Goal: Task Accomplishment & Management: Manage account settings

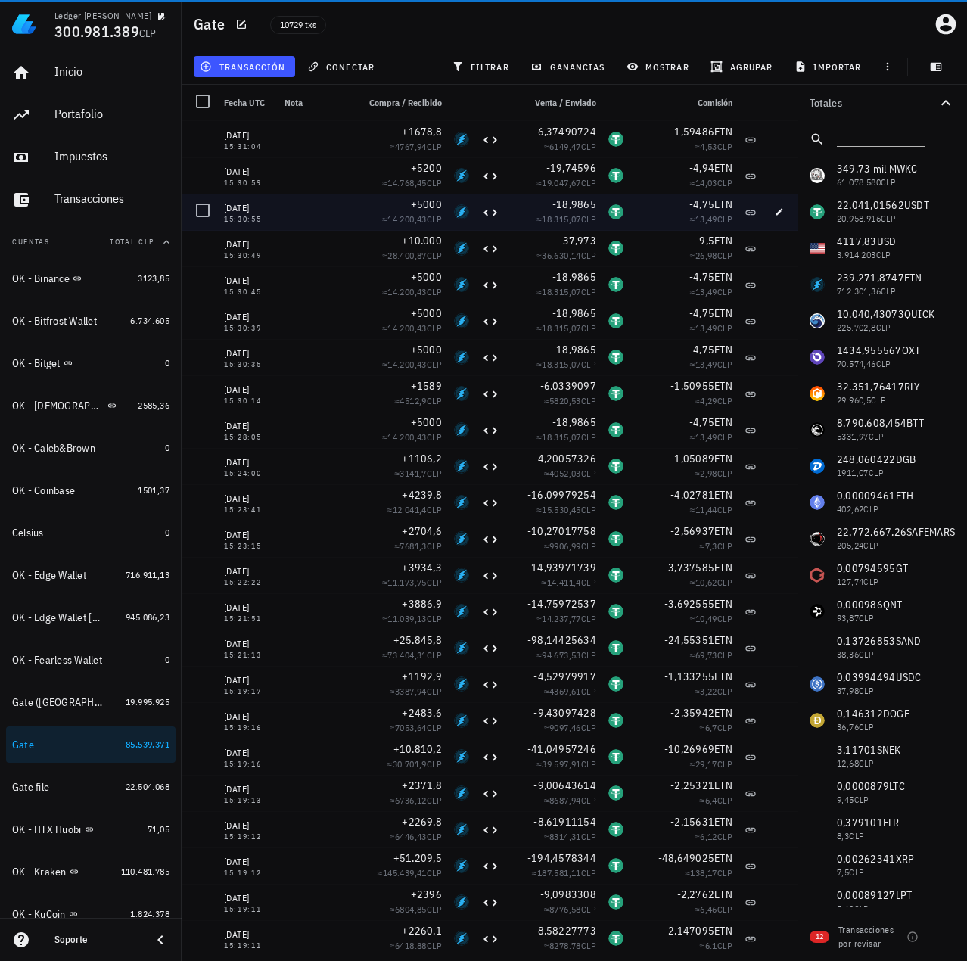
scroll to position [227, 0]
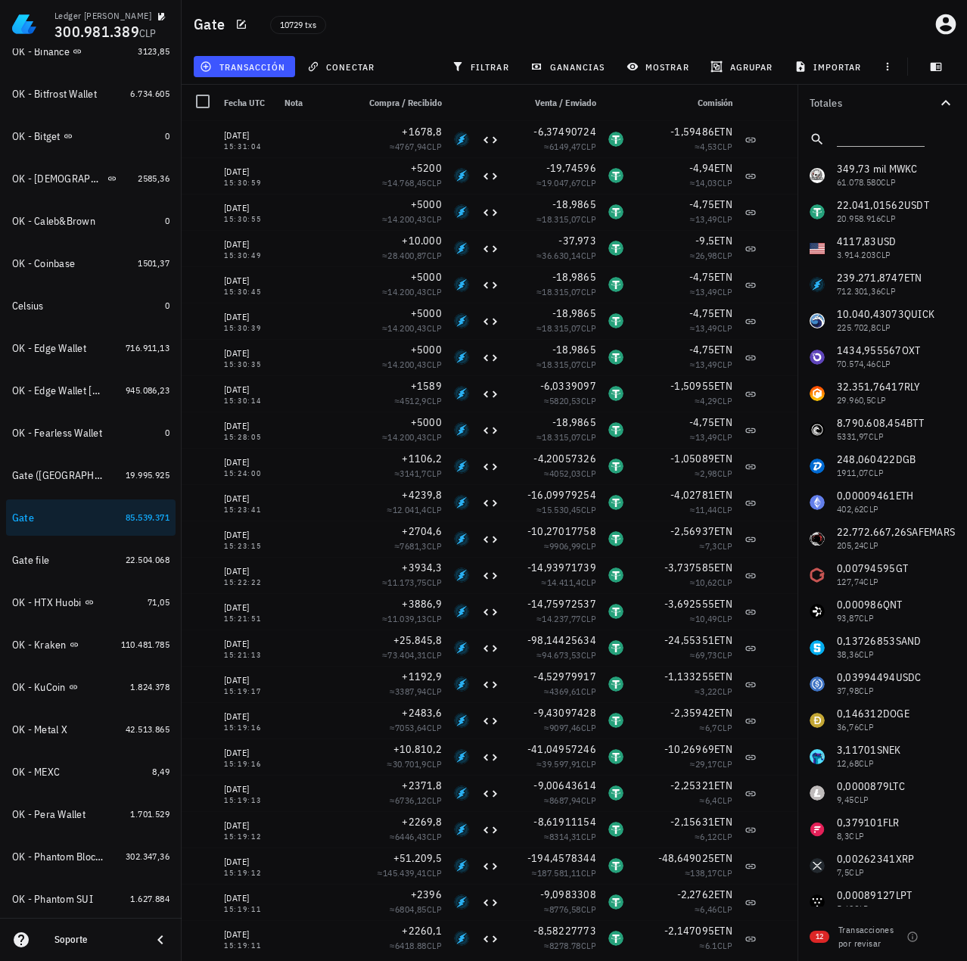
click at [449, 33] on div "10729 txs" at bounding box center [448, 24] width 375 height 38
click at [941, 20] on icon "button" at bounding box center [946, 24] width 20 height 20
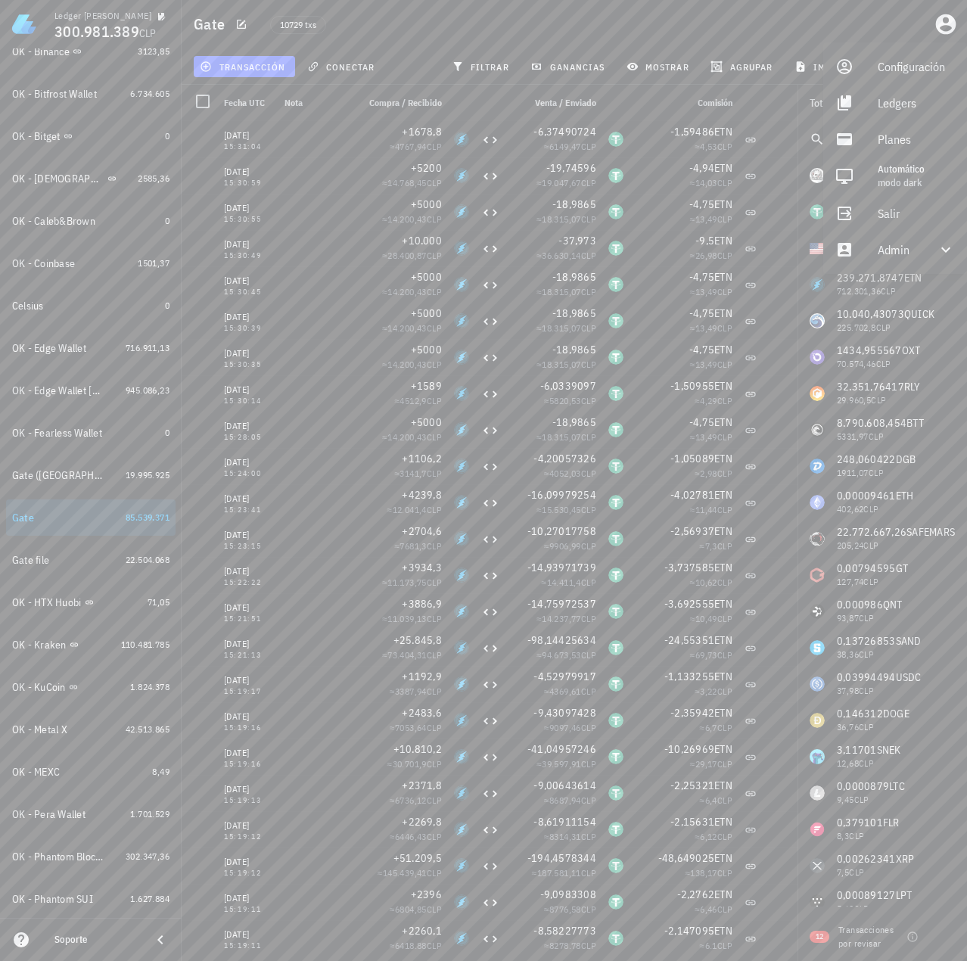
click at [404, 45] on div "Gate 10729 txs" at bounding box center [574, 24] width 785 height 48
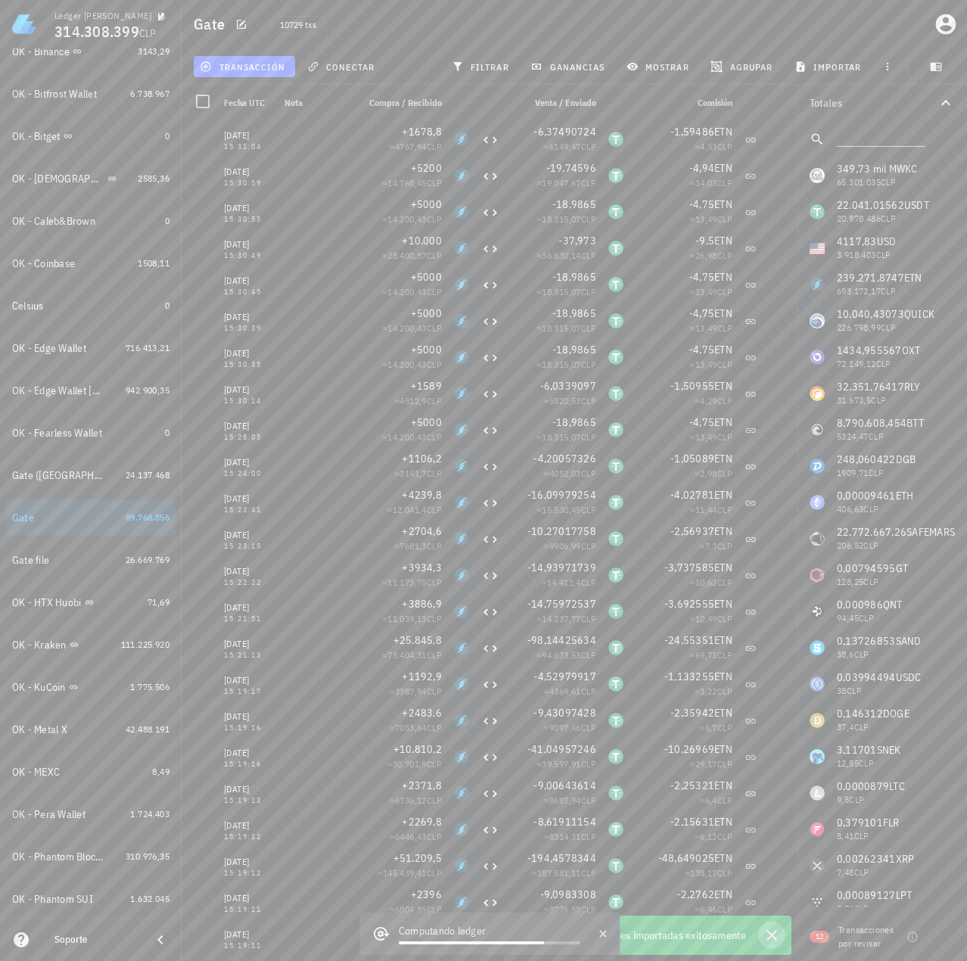
click at [772, 941] on icon "button" at bounding box center [772, 935] width 18 height 18
click at [773, 935] on icon "button" at bounding box center [772, 935] width 11 height 11
click at [770, 936] on icon "button" at bounding box center [772, 935] width 18 height 18
click at [777, 935] on icon "button" at bounding box center [772, 935] width 18 height 18
click at [769, 935] on icon "button" at bounding box center [772, 935] width 18 height 18
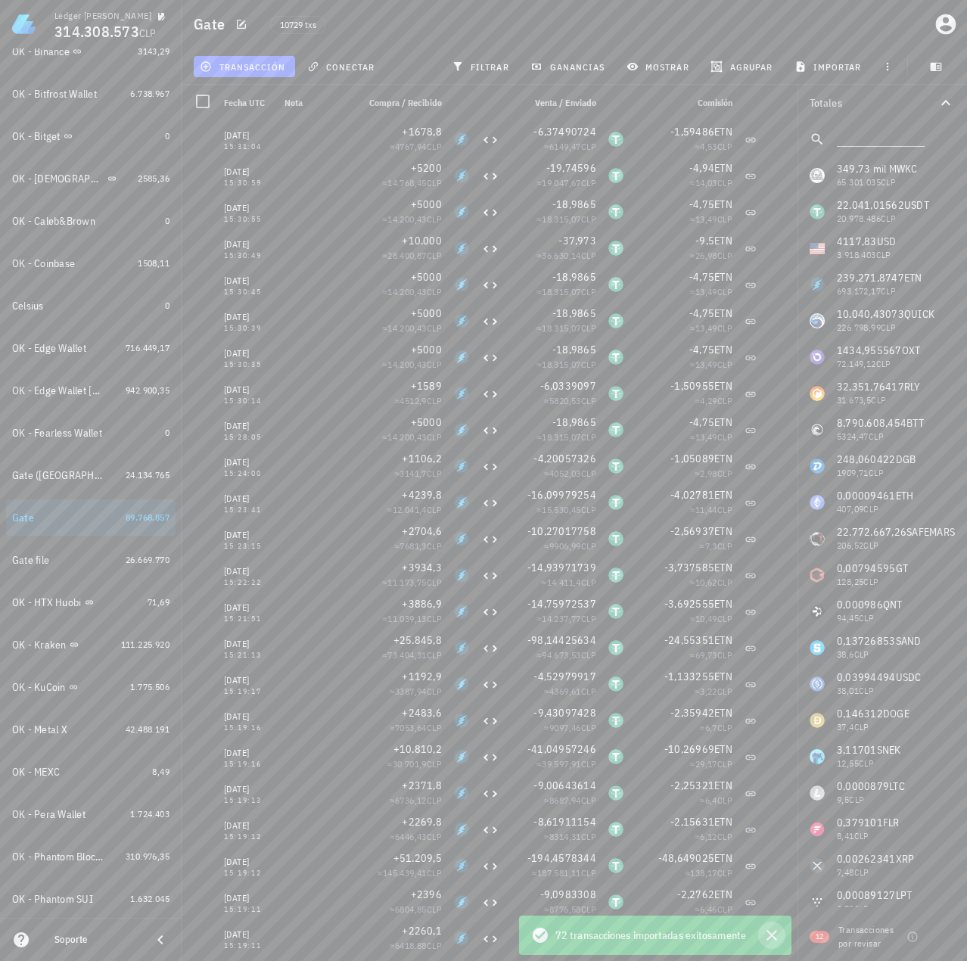
click at [772, 935] on icon "button" at bounding box center [772, 935] width 11 height 11
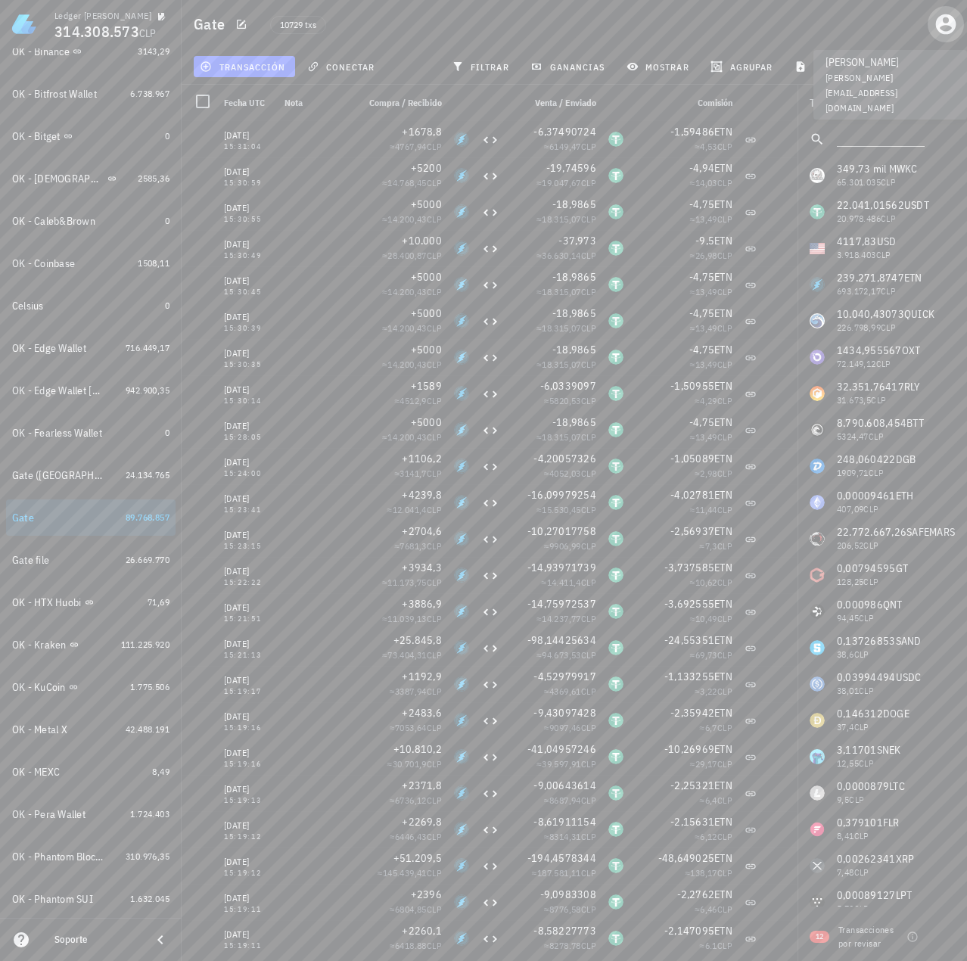
click at [946, 28] on icon "button" at bounding box center [946, 24] width 24 height 24
click at [917, 98] on div "Ledgers" at bounding box center [912, 103] width 86 height 30
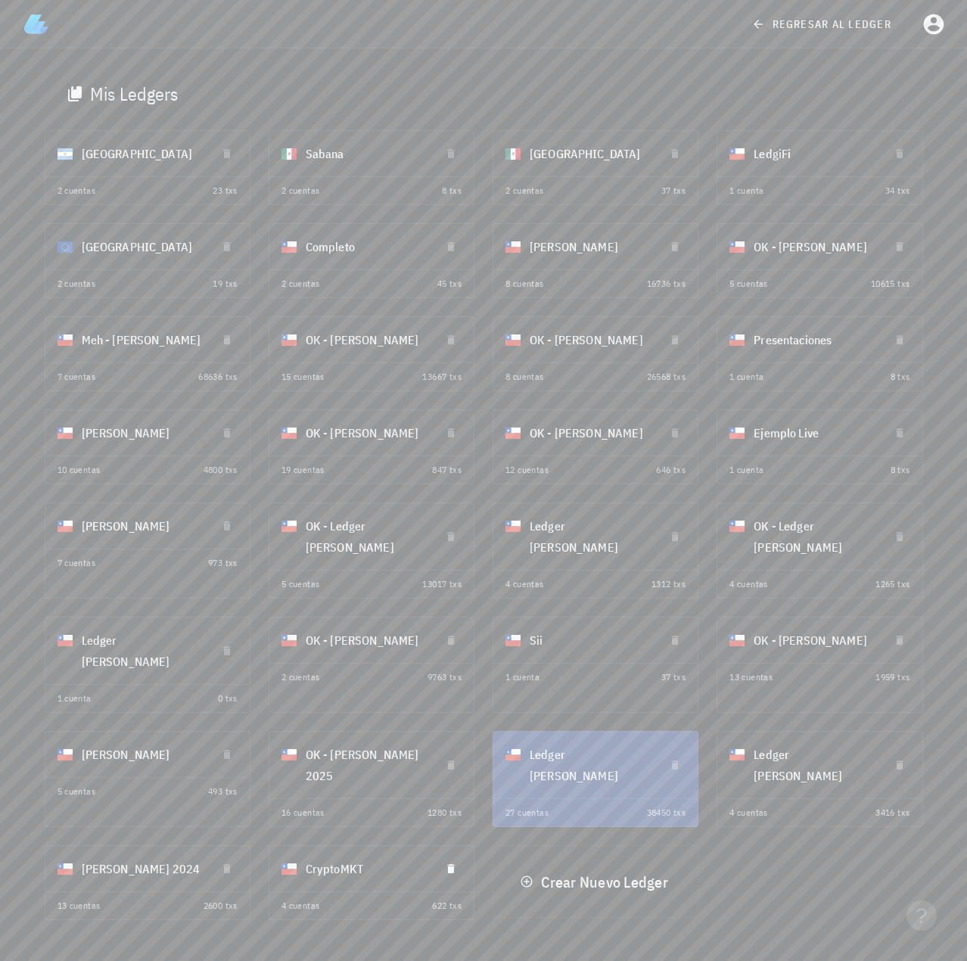
click at [334, 856] on div "CryptoMKT" at bounding box center [367, 868] width 123 height 39
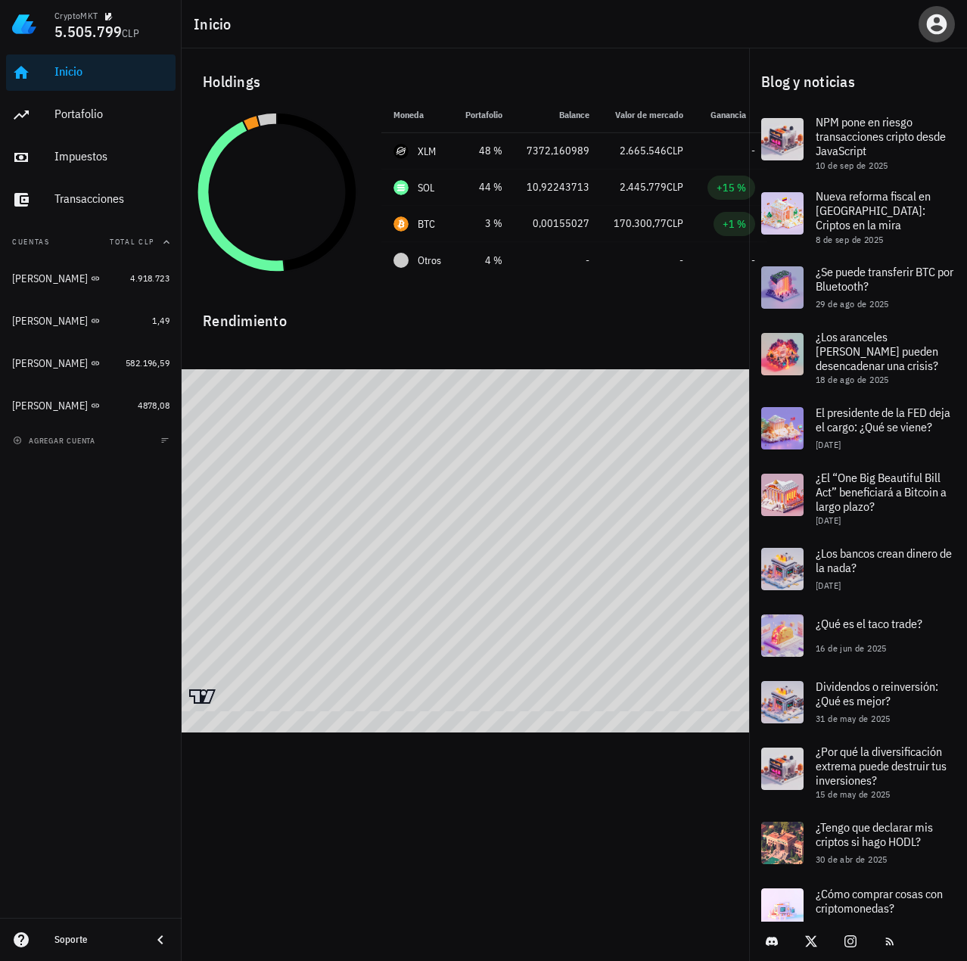
click at [924, 20] on span "button" at bounding box center [937, 24] width 36 height 24
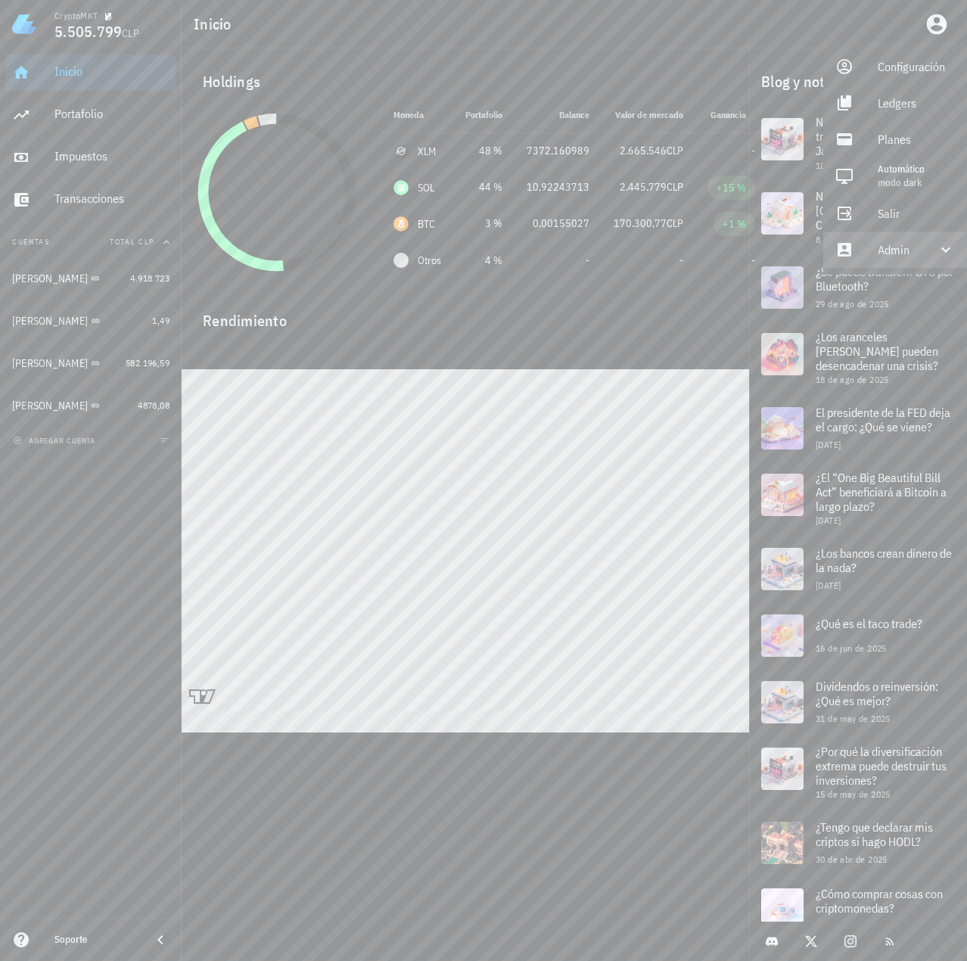
click at [871, 251] on div "Admin" at bounding box center [895, 250] width 144 height 36
click at [863, 291] on link "Impersonar" at bounding box center [895, 286] width 144 height 36
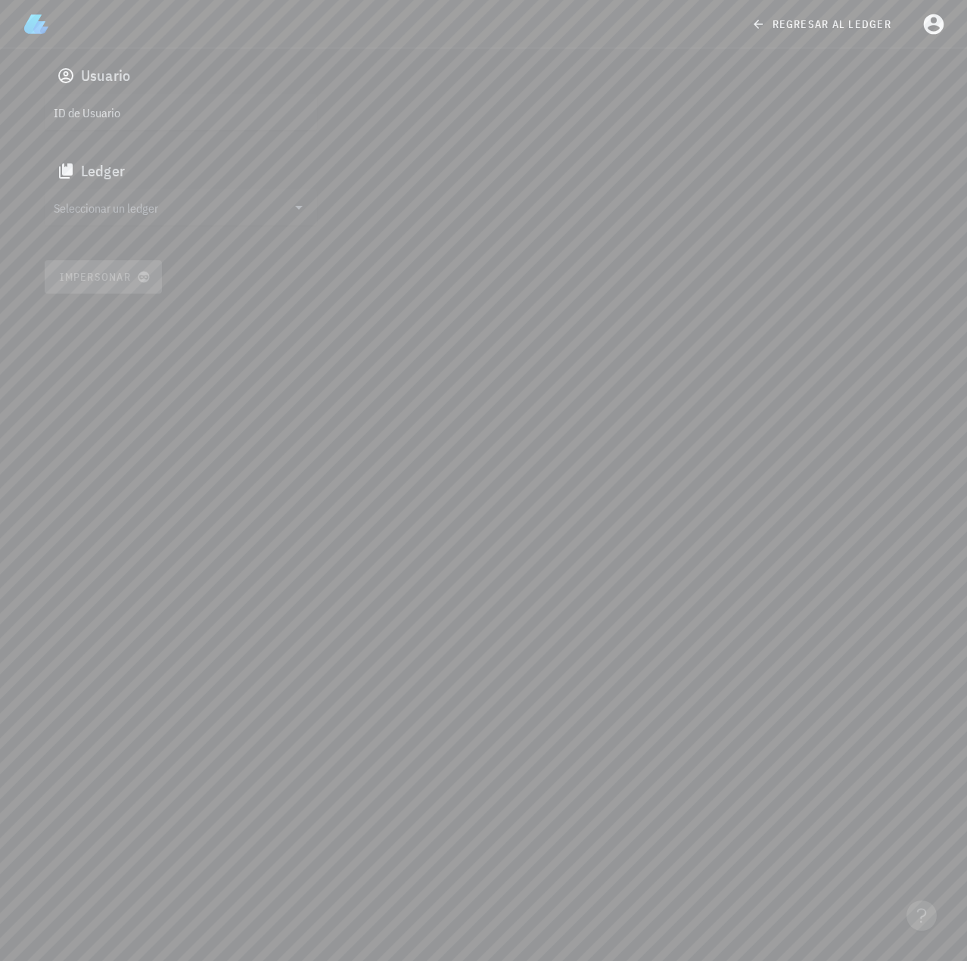
click at [194, 123] on div "ID de Usuario" at bounding box center [181, 112] width 272 height 36
paste input "google-oauth2|110873594734765108369"
type input "google-oauth2|110873594734765108369"
click at [145, 210] on input "Seleccionar un ledger" at bounding box center [170, 207] width 233 height 24
click at [117, 221] on div "clvp8be9n001dw5pwh5nfufgd" at bounding box center [193, 222] width 224 height 11
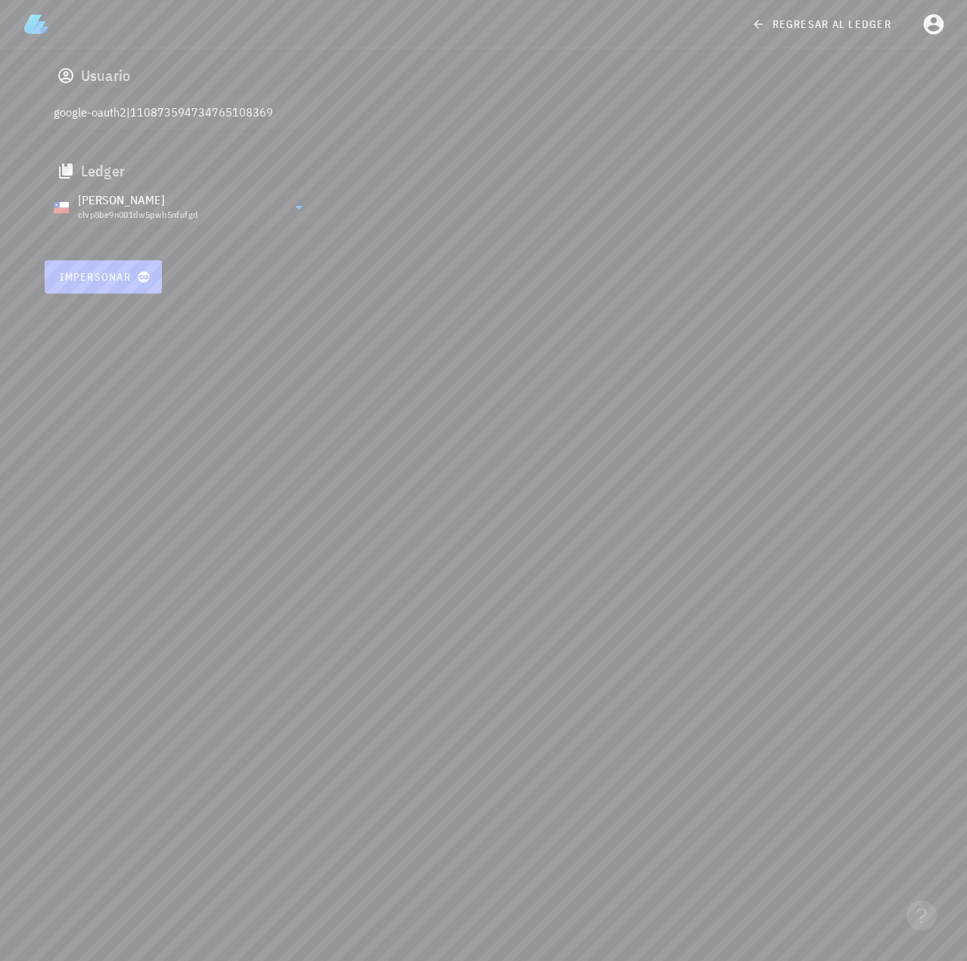
click at [107, 275] on span "Impersonar" at bounding box center [103, 277] width 89 height 14
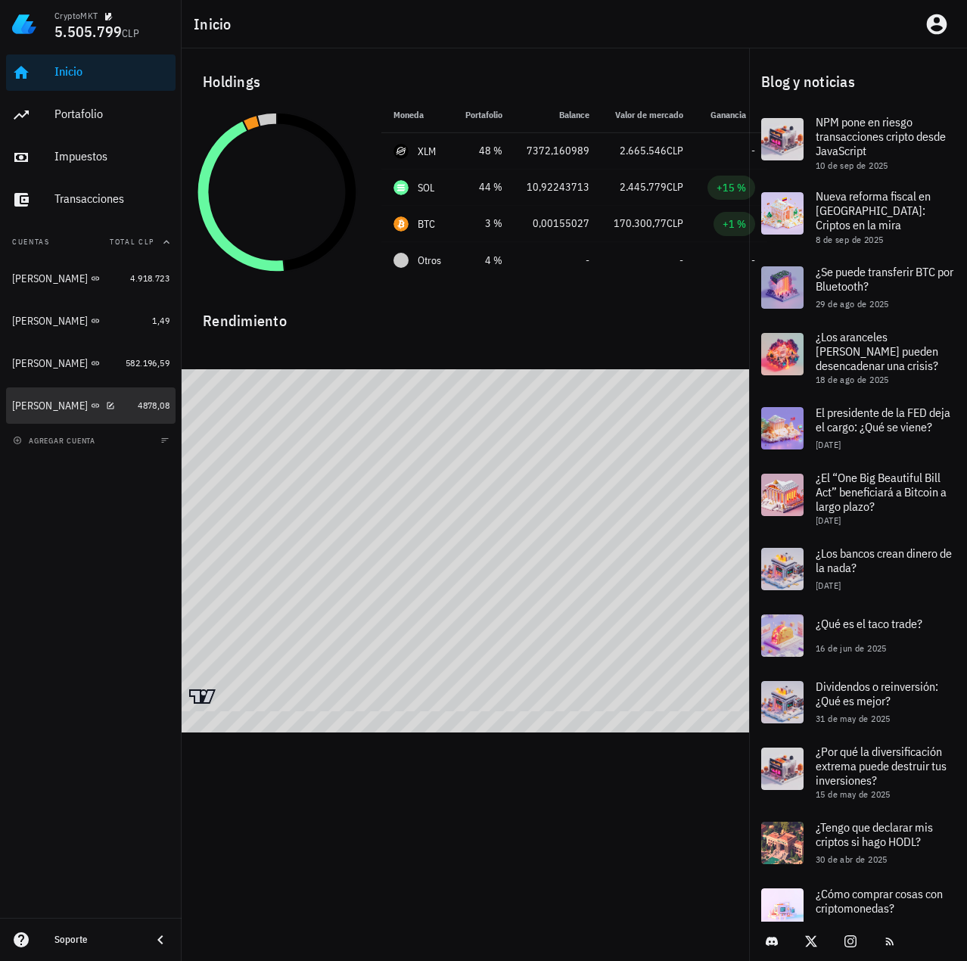
click at [33, 407] on div "[PERSON_NAME]" at bounding box center [50, 406] width 76 height 13
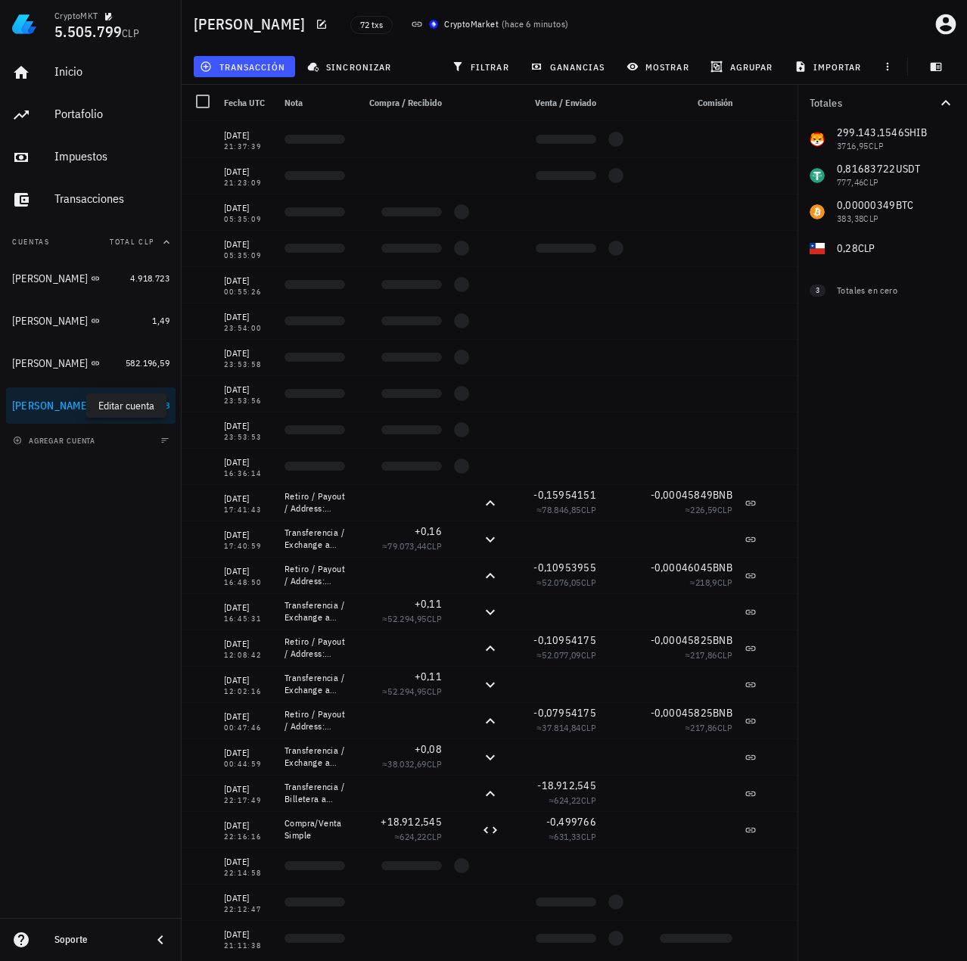
click at [108, 406] on icon "button" at bounding box center [112, 405] width 9 height 9
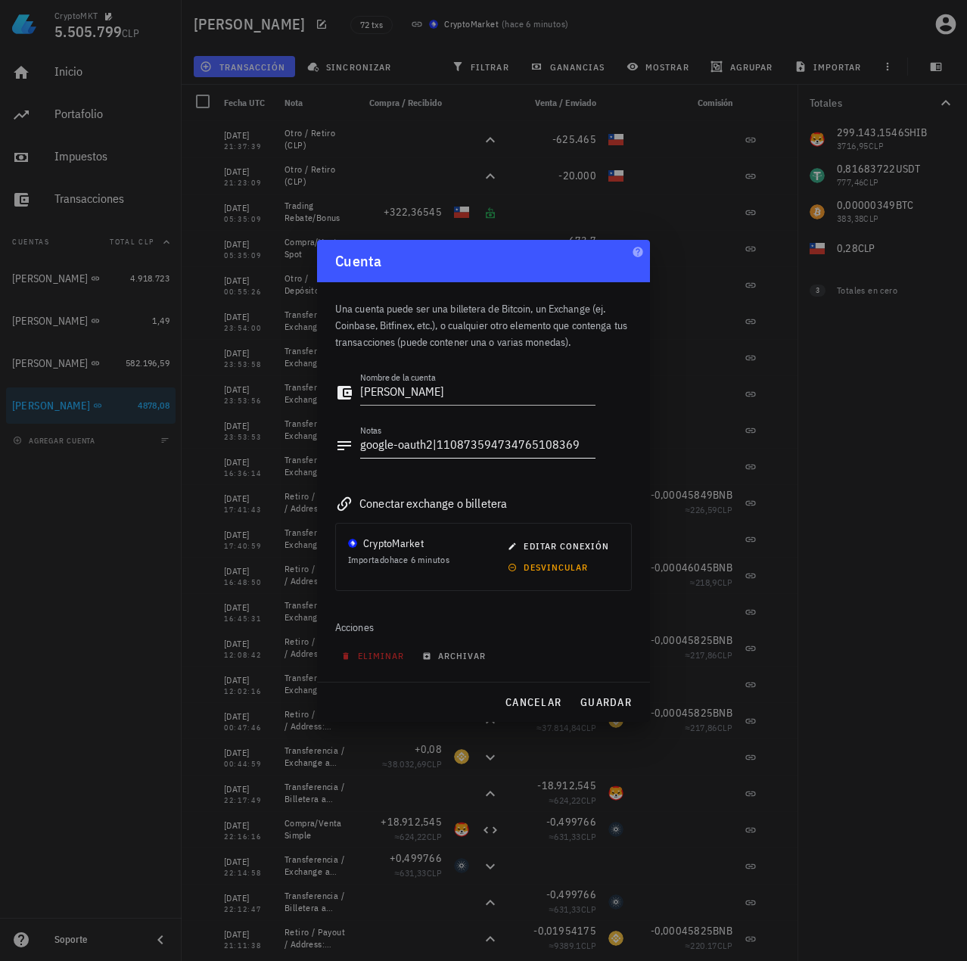
click at [540, 448] on textarea "google-oauth2|110873594734765108369" at bounding box center [477, 446] width 235 height 24
click at [525, 700] on span "cancelar" at bounding box center [533, 702] width 57 height 14
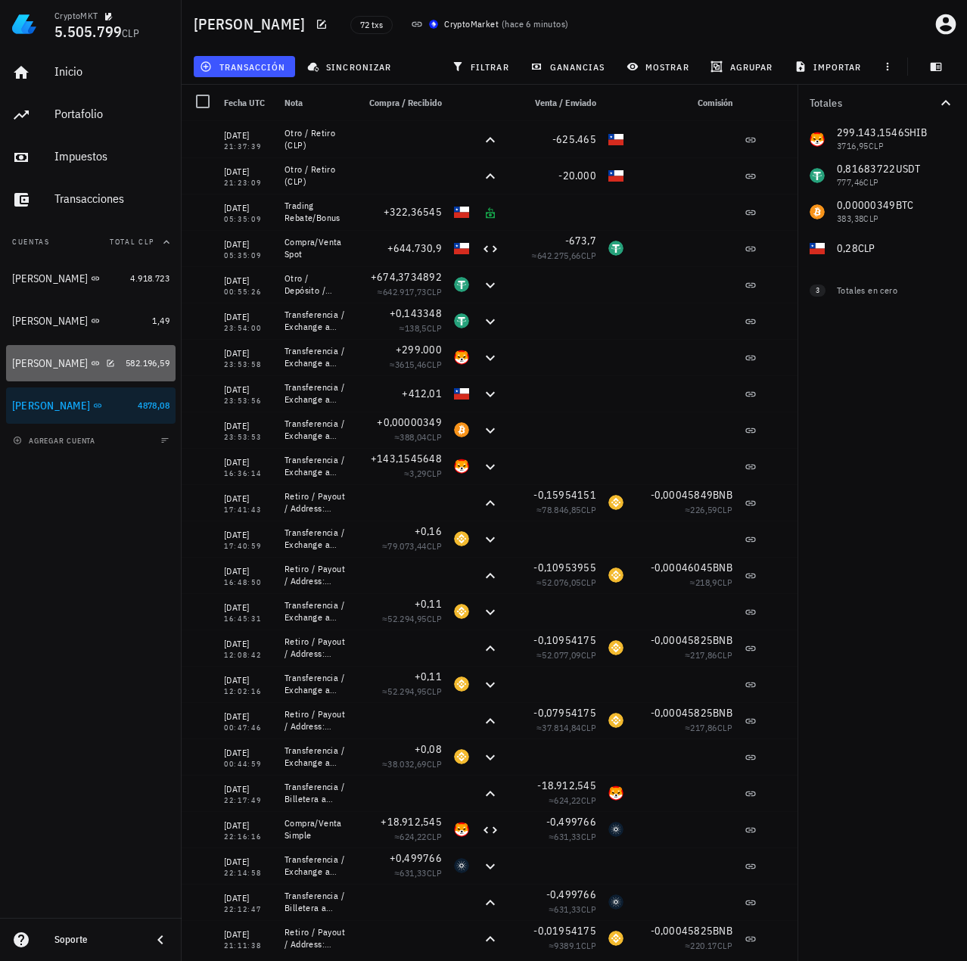
click at [28, 365] on div "Francisco Urrea" at bounding box center [50, 363] width 76 height 13
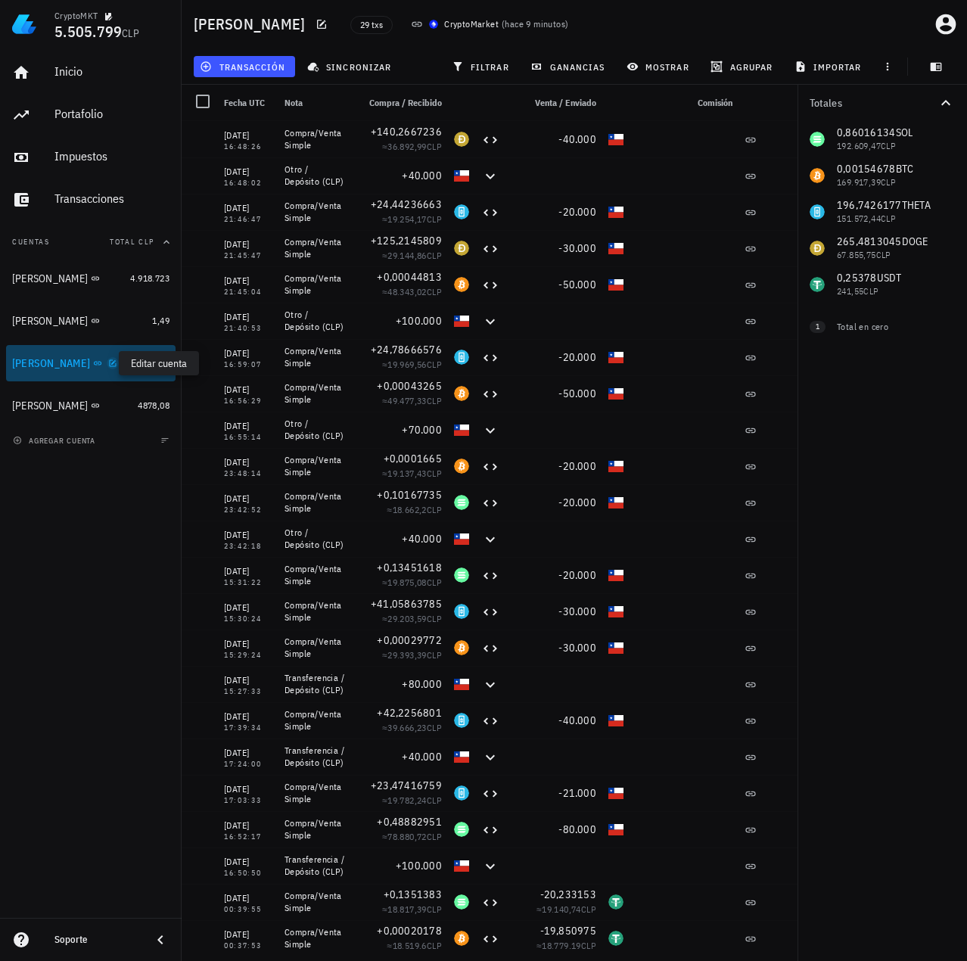
click at [110, 365] on icon "button" at bounding box center [112, 363] width 9 height 9
type textarea "Francisco Urrea"
type textarea "auth0|624a1020407a63006ac9681c"
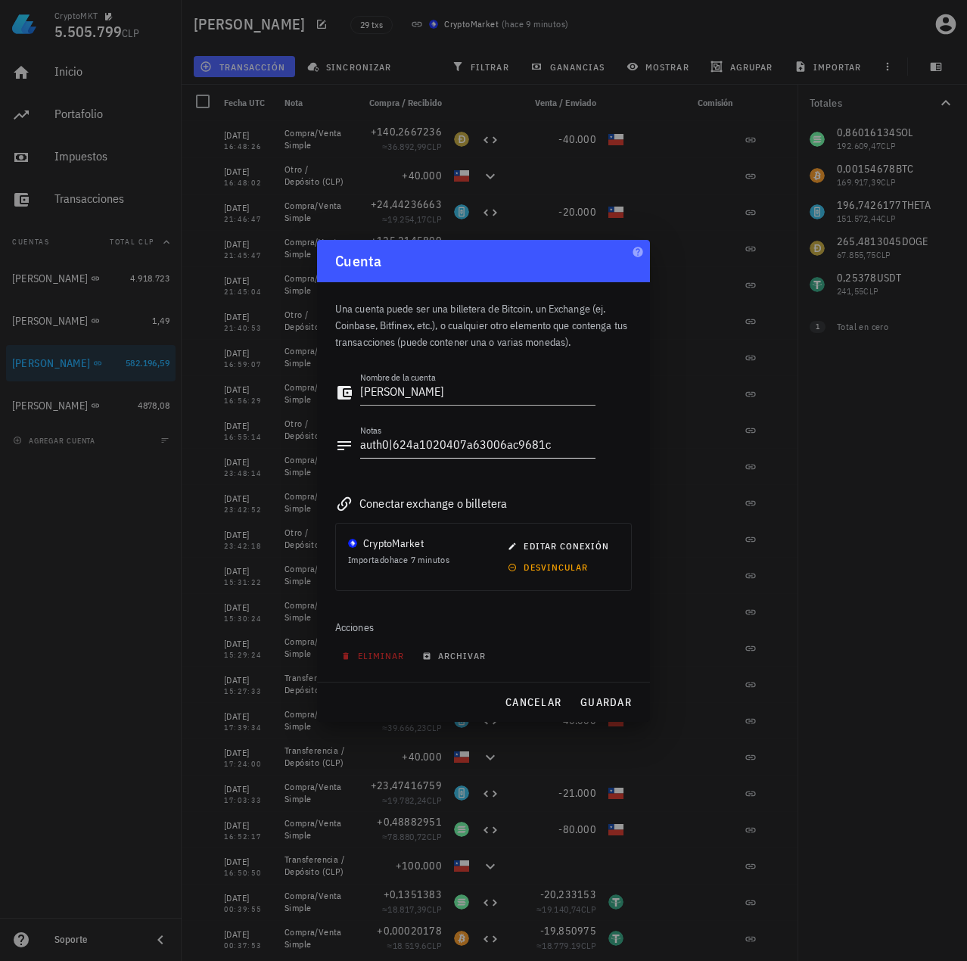
click at [471, 443] on textarea "auth0|624a1020407a63006ac9681c" at bounding box center [477, 446] width 235 height 24
click at [529, 698] on span "cancelar" at bounding box center [533, 702] width 57 height 14
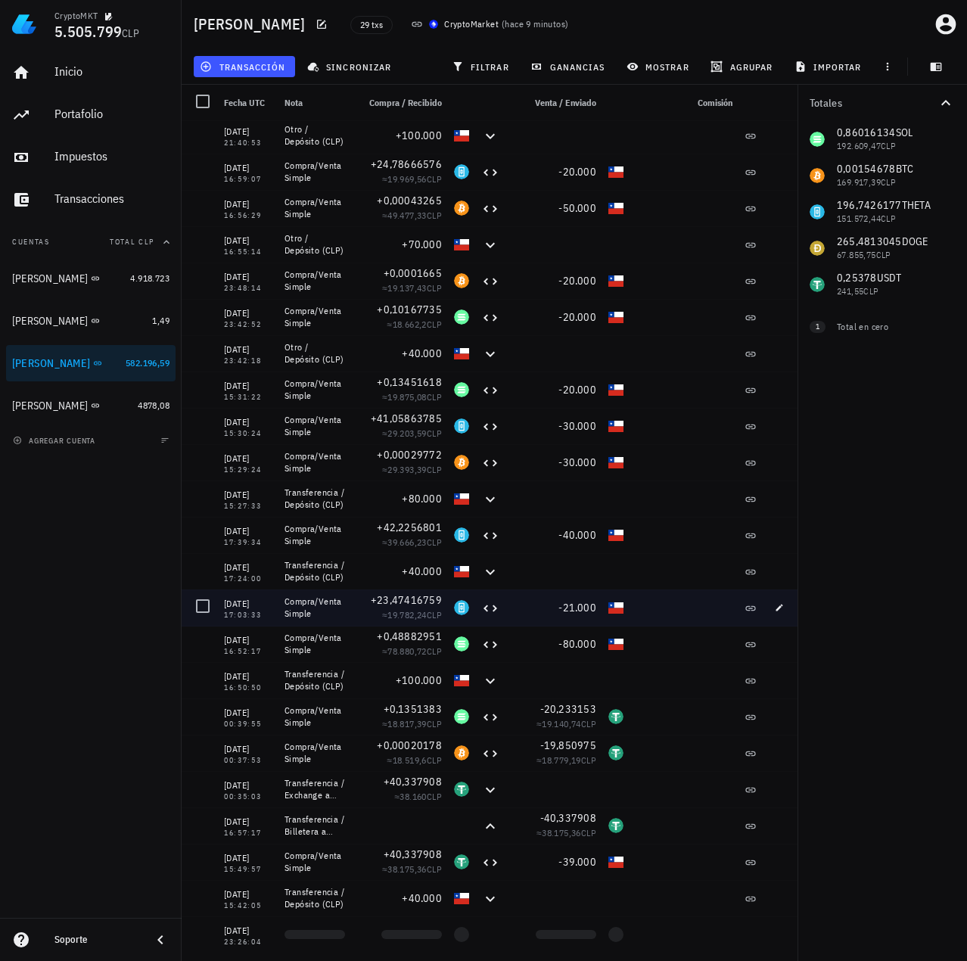
scroll to position [226, 0]
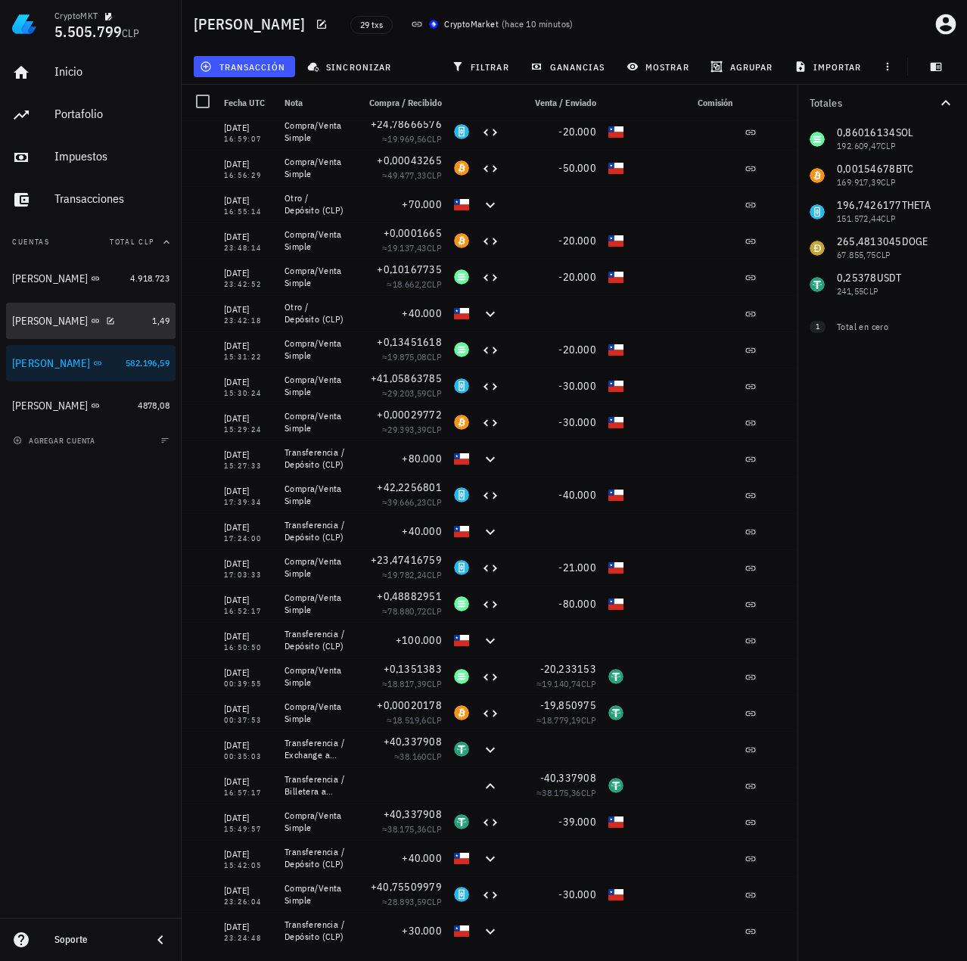
click at [36, 323] on div "Ignacio" at bounding box center [50, 321] width 76 height 13
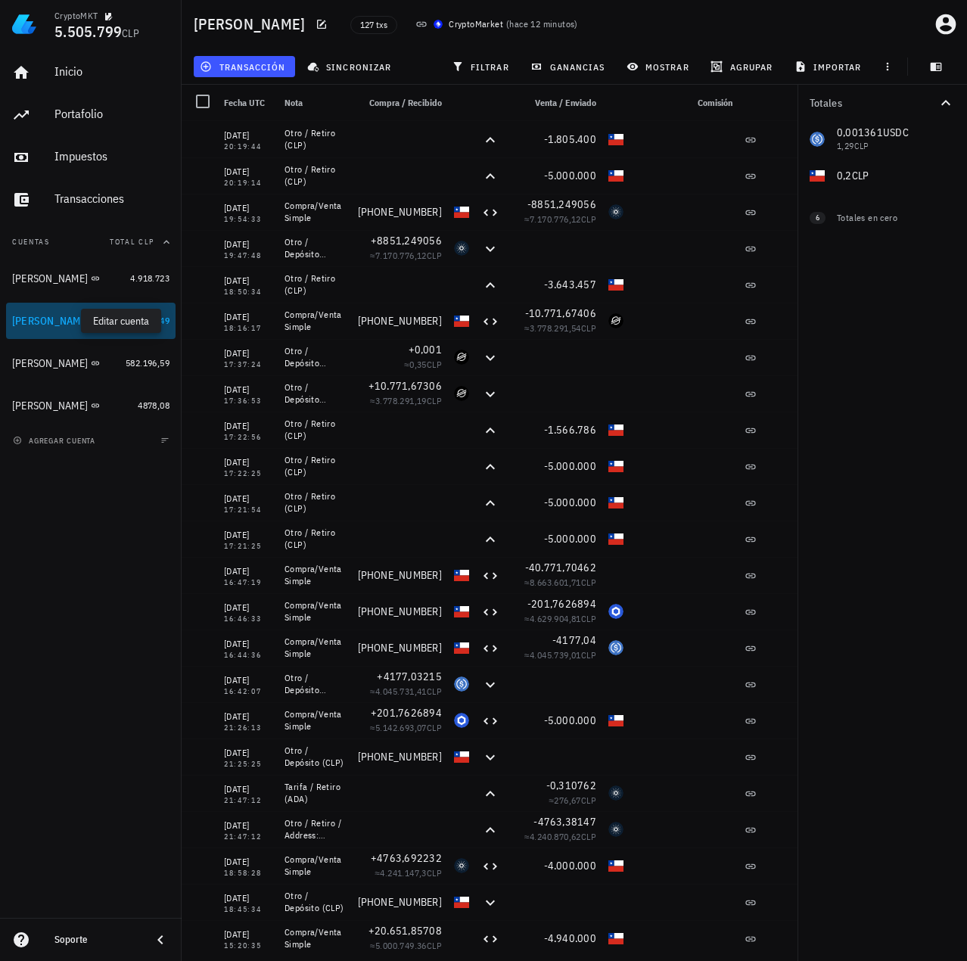
click at [110, 322] on icon "button" at bounding box center [113, 320] width 7 height 7
type textarea "Ignacio"
type textarea "google-oauth2|109119826671371813627"
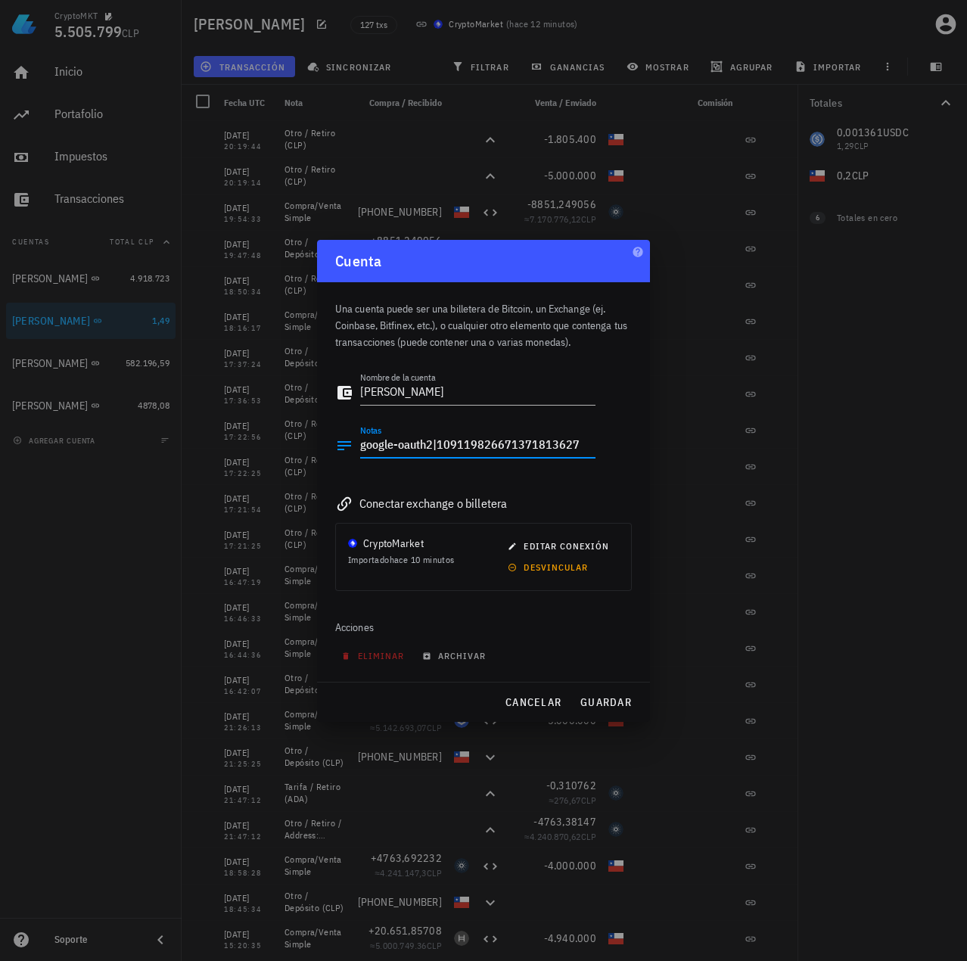
click at [446, 446] on textarea "google-oauth2|109119826671371813627" at bounding box center [477, 446] width 235 height 24
click at [524, 698] on span "cancelar" at bounding box center [533, 702] width 57 height 14
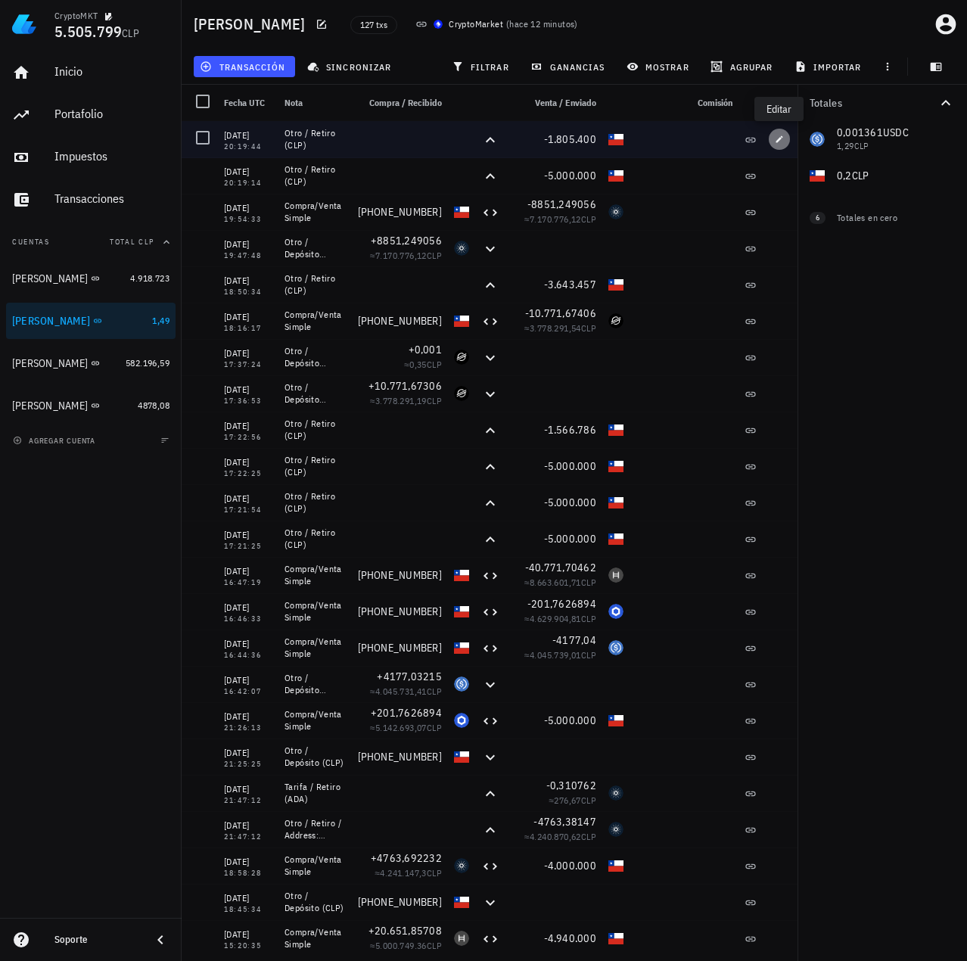
click at [779, 137] on icon "button" at bounding box center [779, 139] width 9 height 9
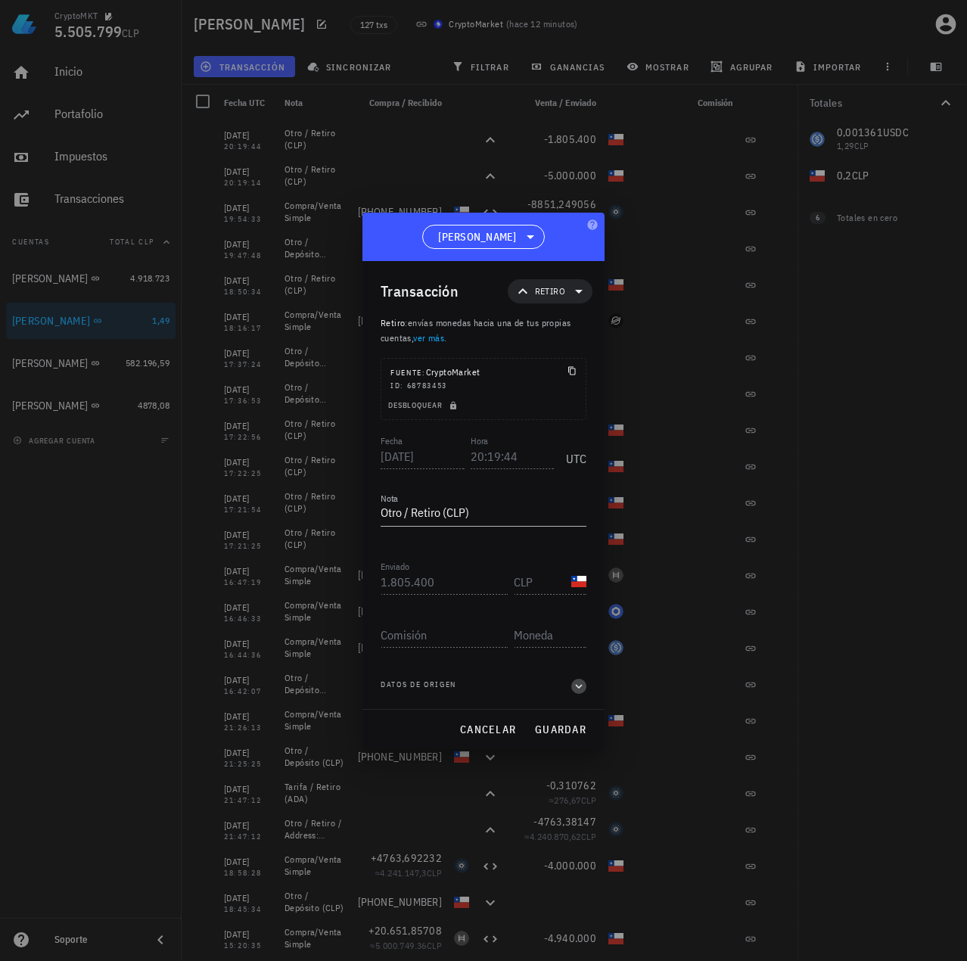
click at [577, 688] on icon "button" at bounding box center [579, 686] width 14 height 18
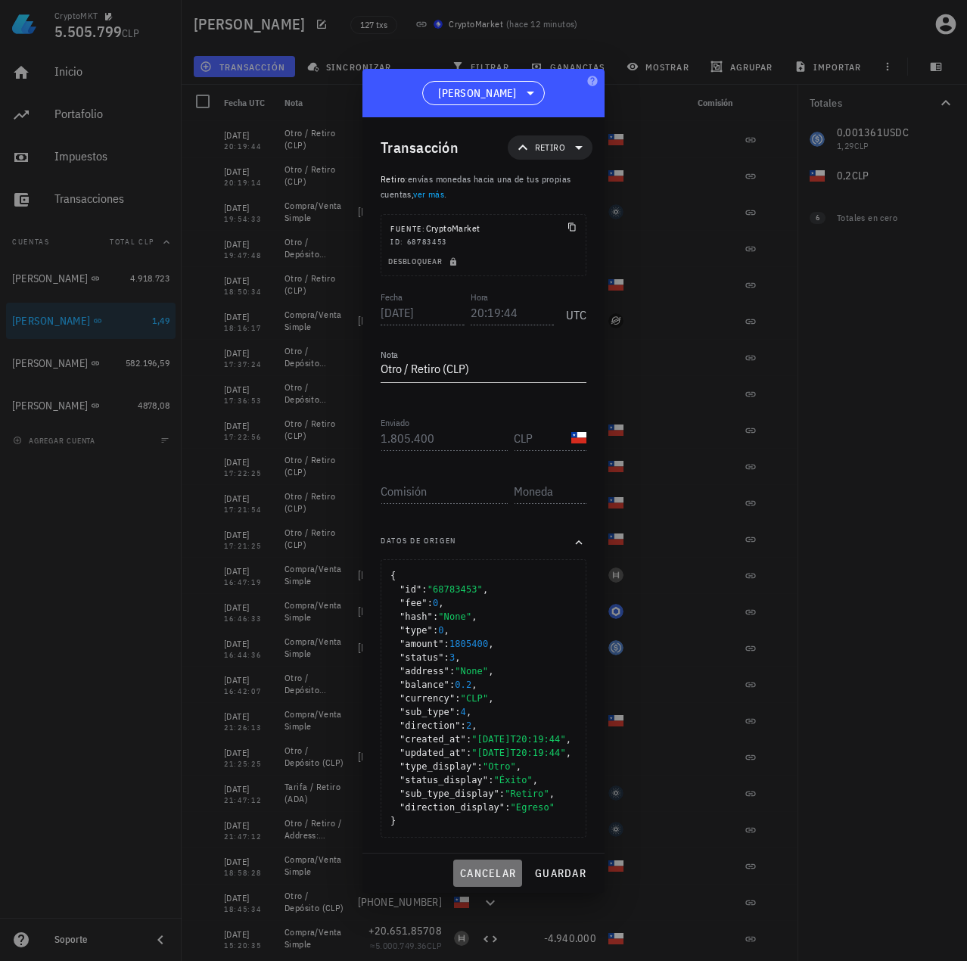
click at [496, 880] on span "cancelar" at bounding box center [487, 873] width 57 height 14
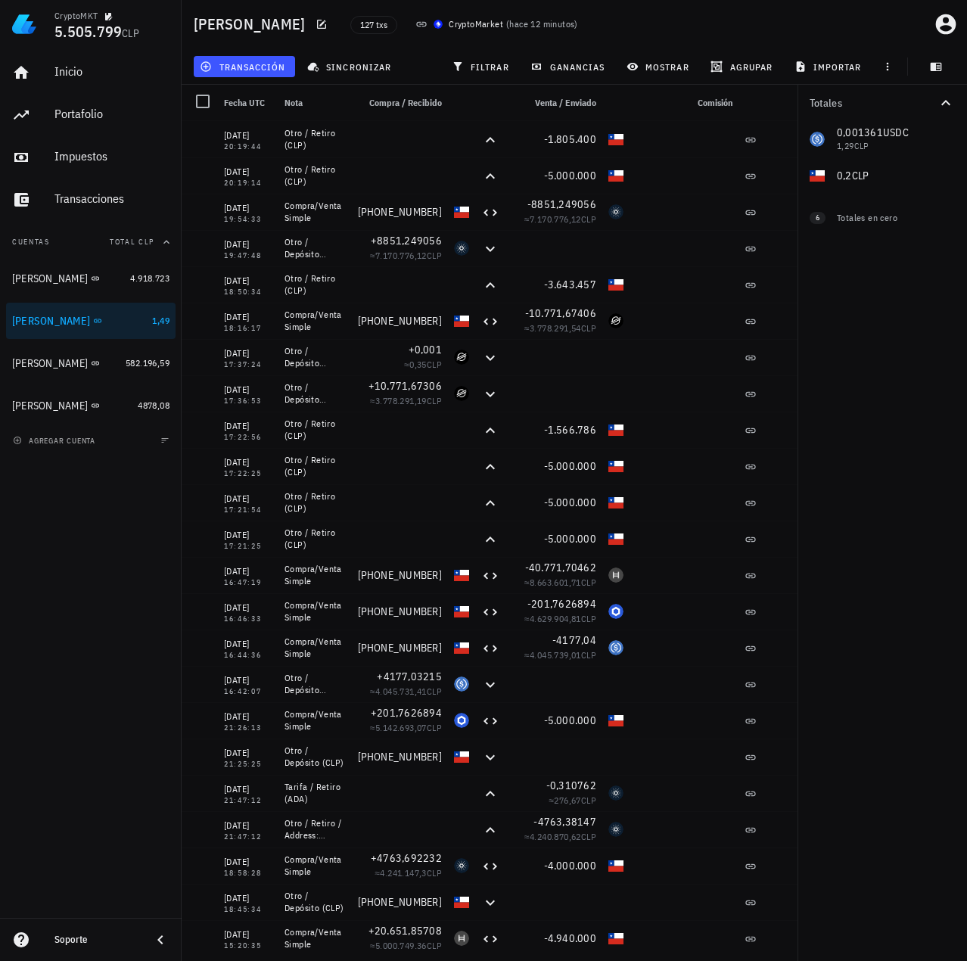
click at [869, 482] on div "Totales 0,001361 USDC 1,29 CLP 0,2 CLP 0 ADA 0 CLP 0 XLM 0 CLP 0 XRP 0 CLP 0 HB…" at bounding box center [883, 523] width 170 height 876
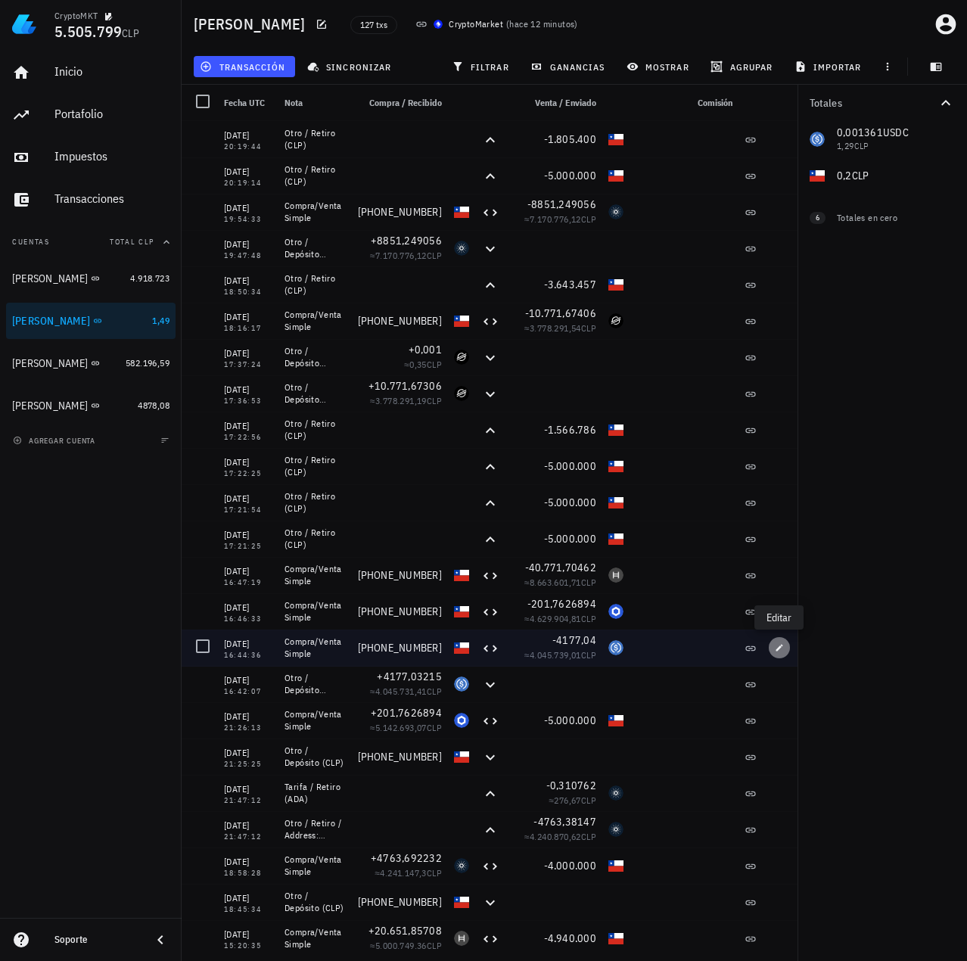
click at [776, 647] on icon "button" at bounding box center [779, 647] width 9 height 9
type input "16:44:36"
type textarea "Compra/Venta Simple"
type input "3.995.940"
type input "CLP"
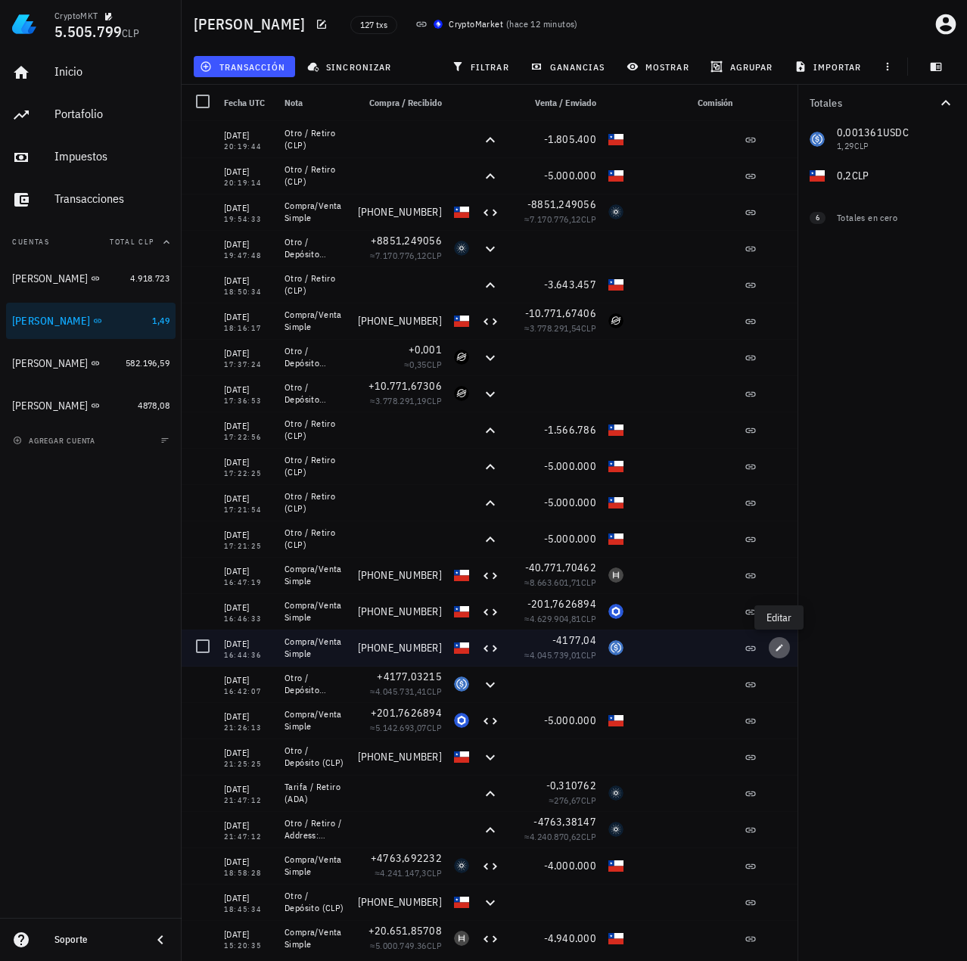
type input "4.177,04"
type input "USDC"
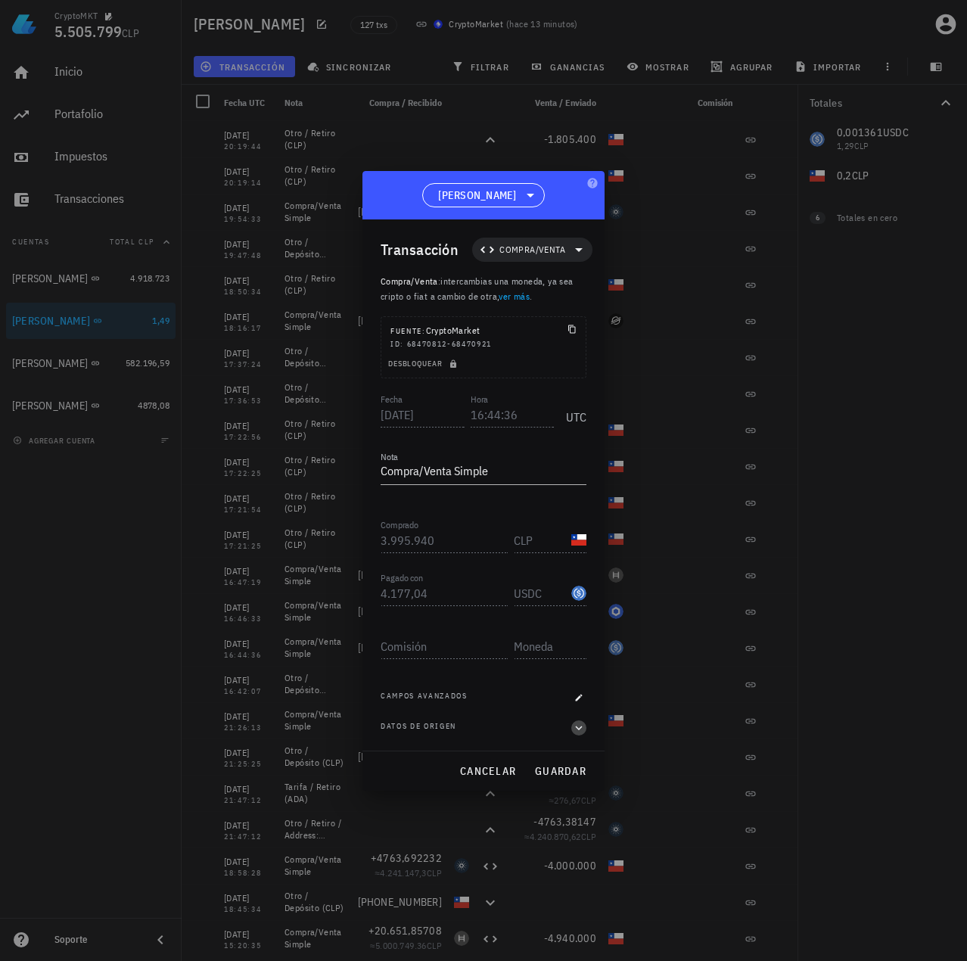
click at [580, 728] on icon "button" at bounding box center [579, 728] width 14 height 18
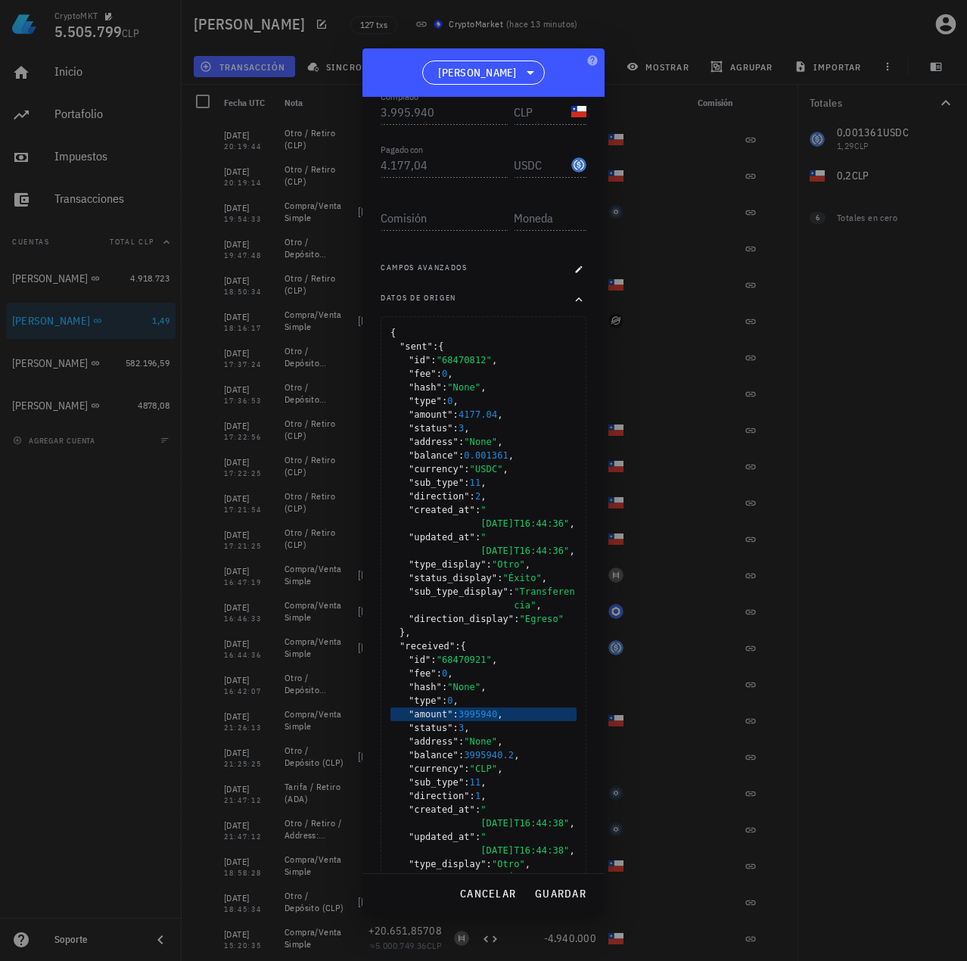
scroll to position [303, 0]
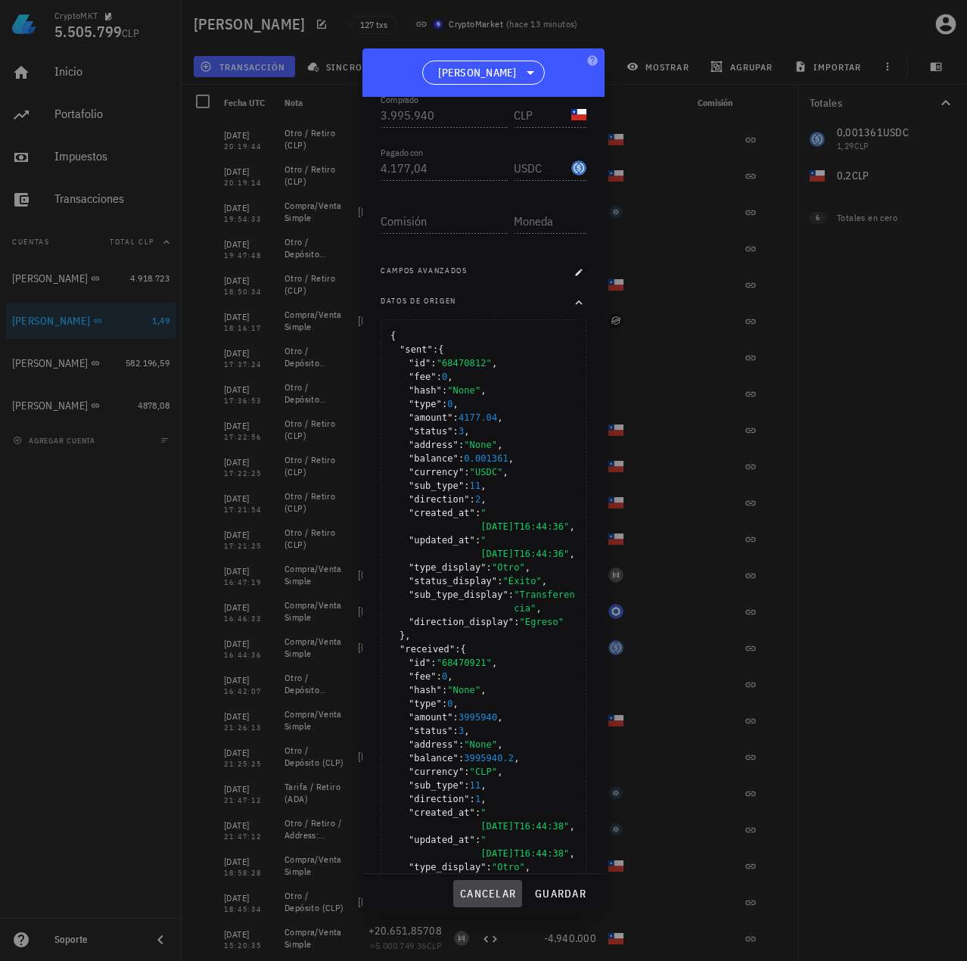
click at [496, 888] on span "cancelar" at bounding box center [487, 894] width 57 height 14
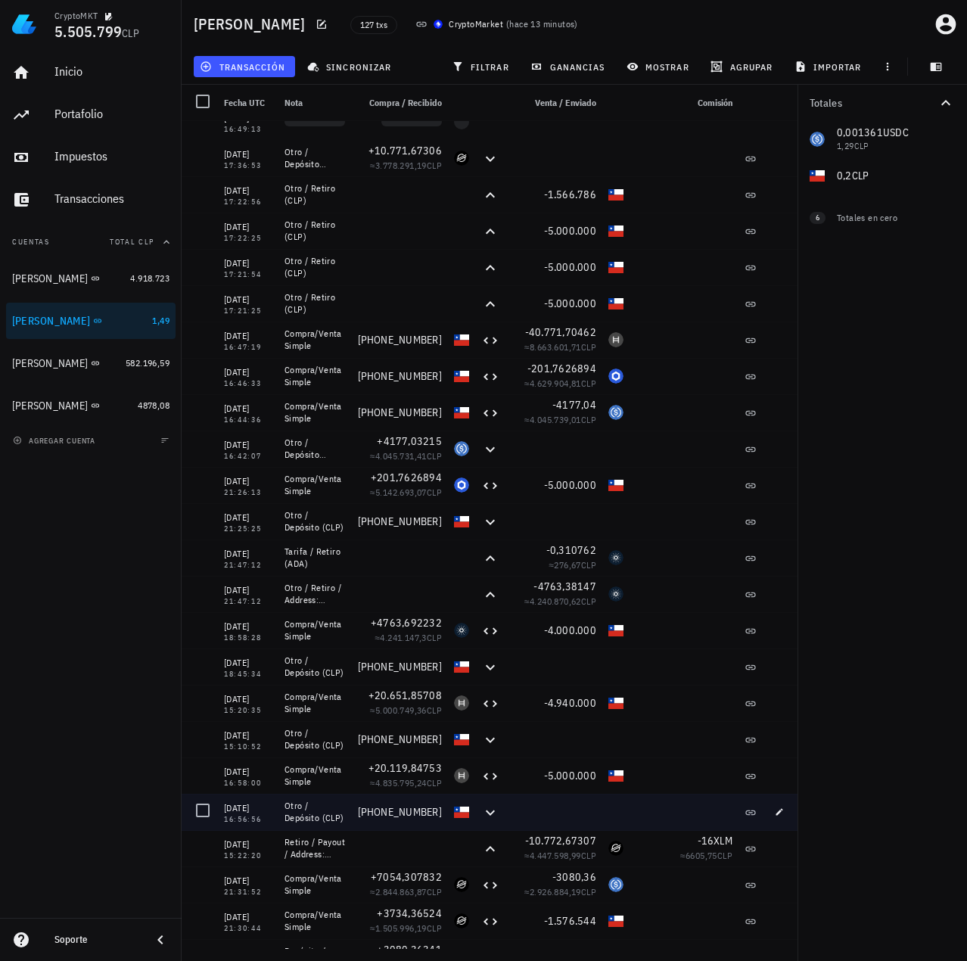
scroll to position [0, 0]
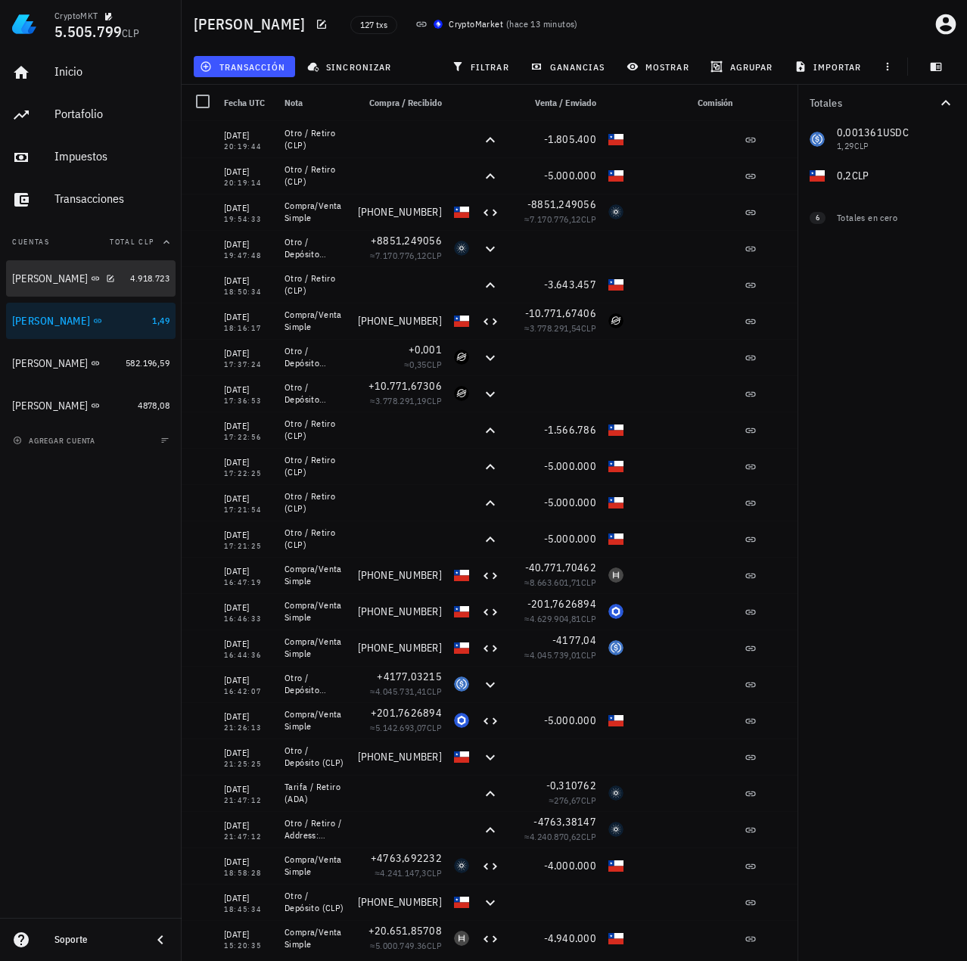
click at [54, 281] on div "Celso Oyarzun" at bounding box center [50, 278] width 76 height 13
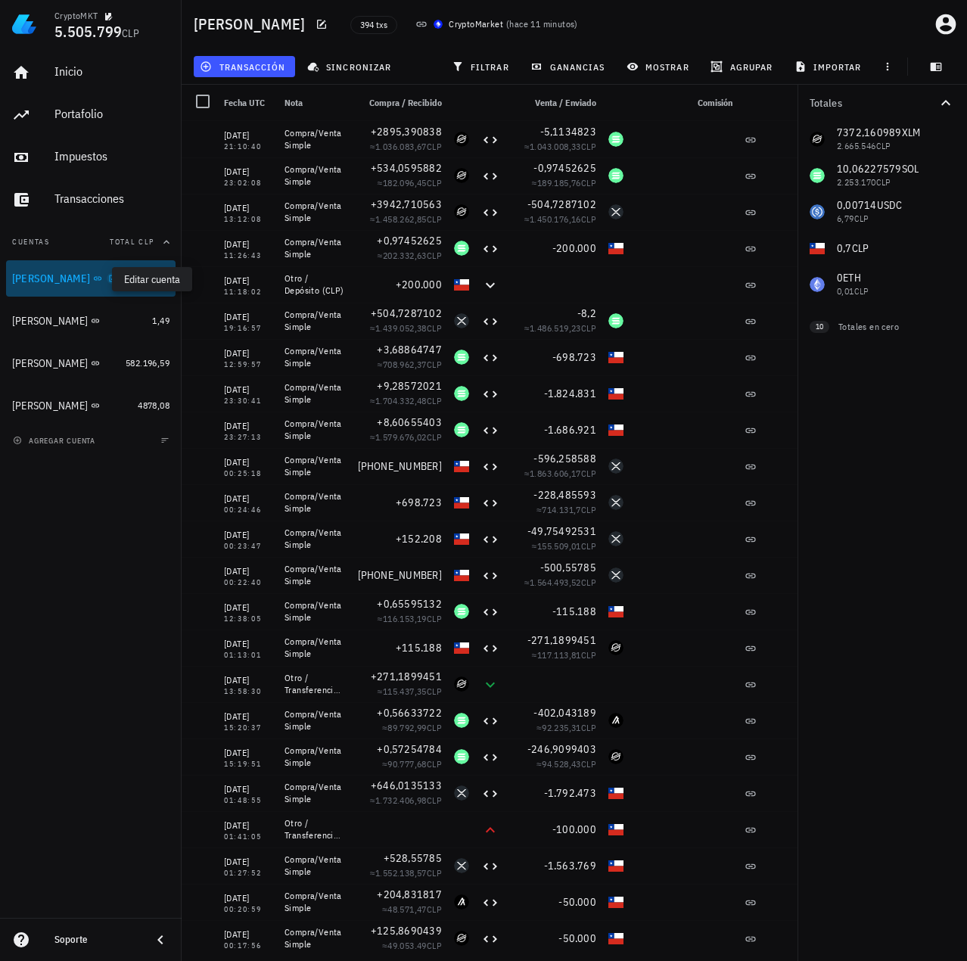
click at [108, 280] on icon "button" at bounding box center [112, 278] width 9 height 9
type textarea "Celso Oyarzun"
type textarea "auth0|6222bbd13919ff006896737d"
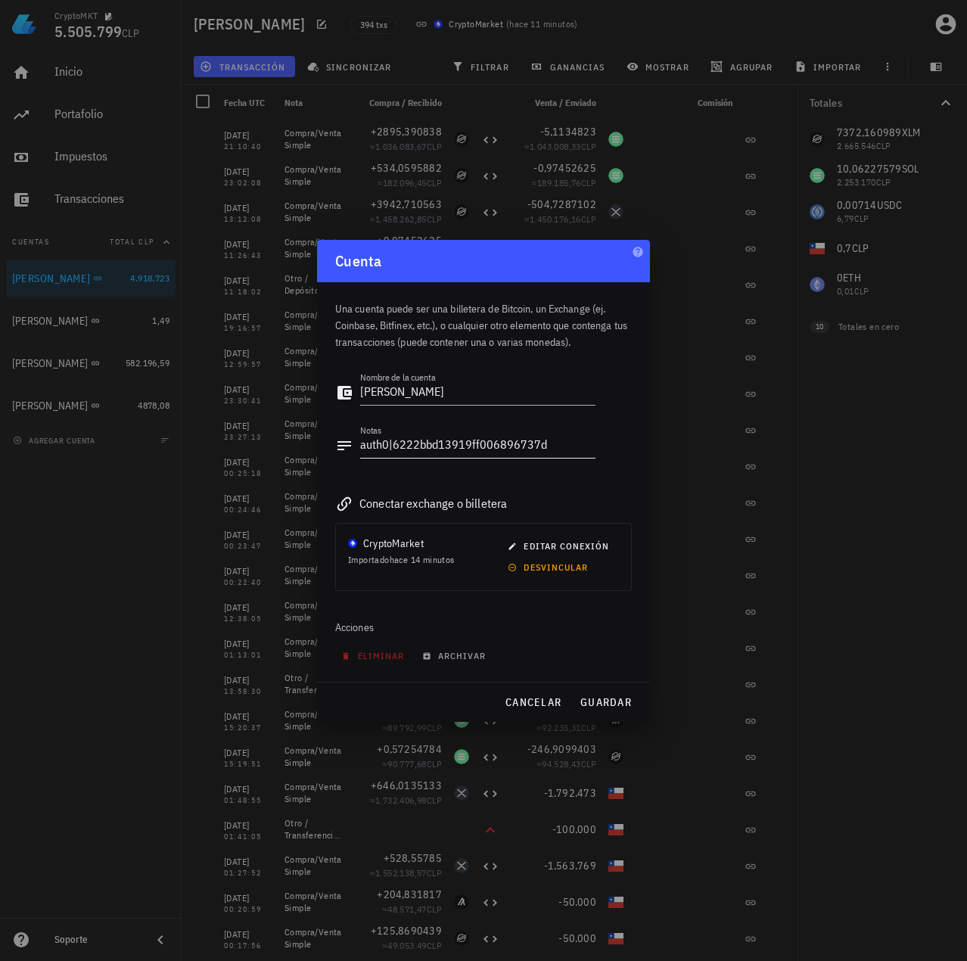
click at [510, 449] on textarea "auth0|6222bbd13919ff006896737d" at bounding box center [477, 446] width 235 height 24
click at [533, 695] on span "cancelar" at bounding box center [533, 702] width 57 height 14
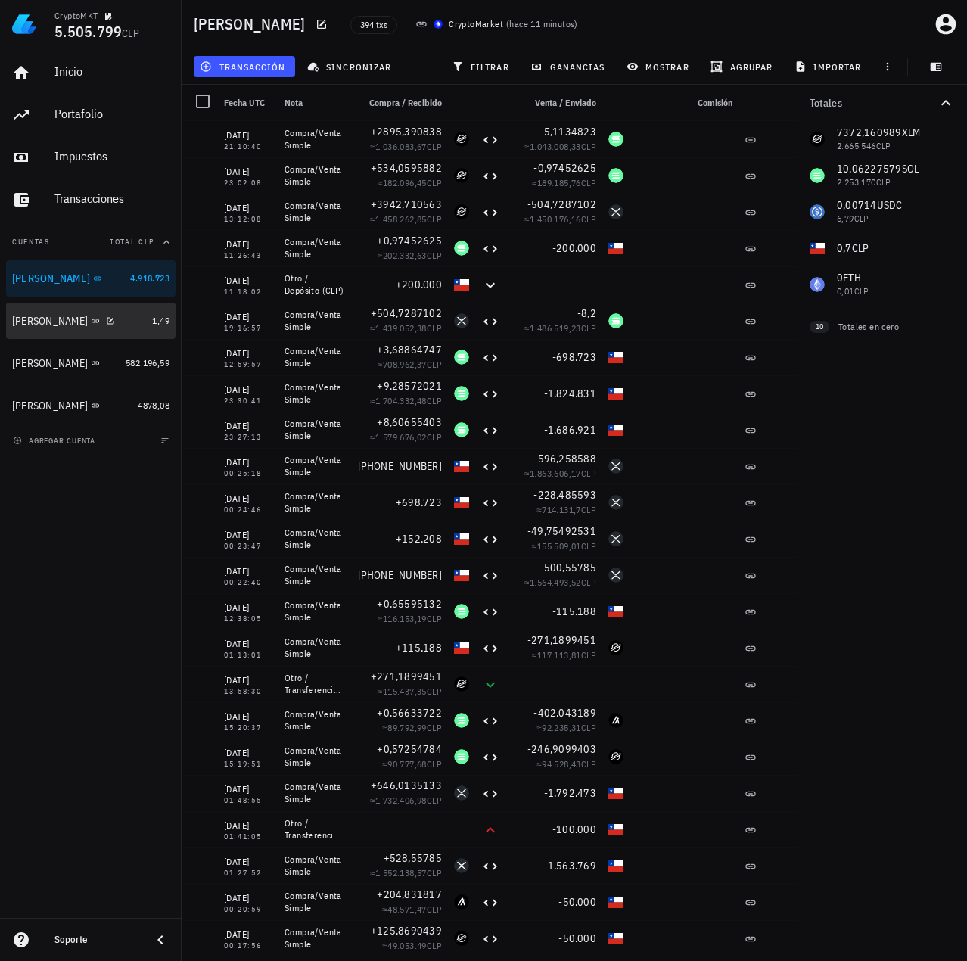
click at [107, 325] on div "[PERSON_NAME]" at bounding box center [79, 321] width 134 height 14
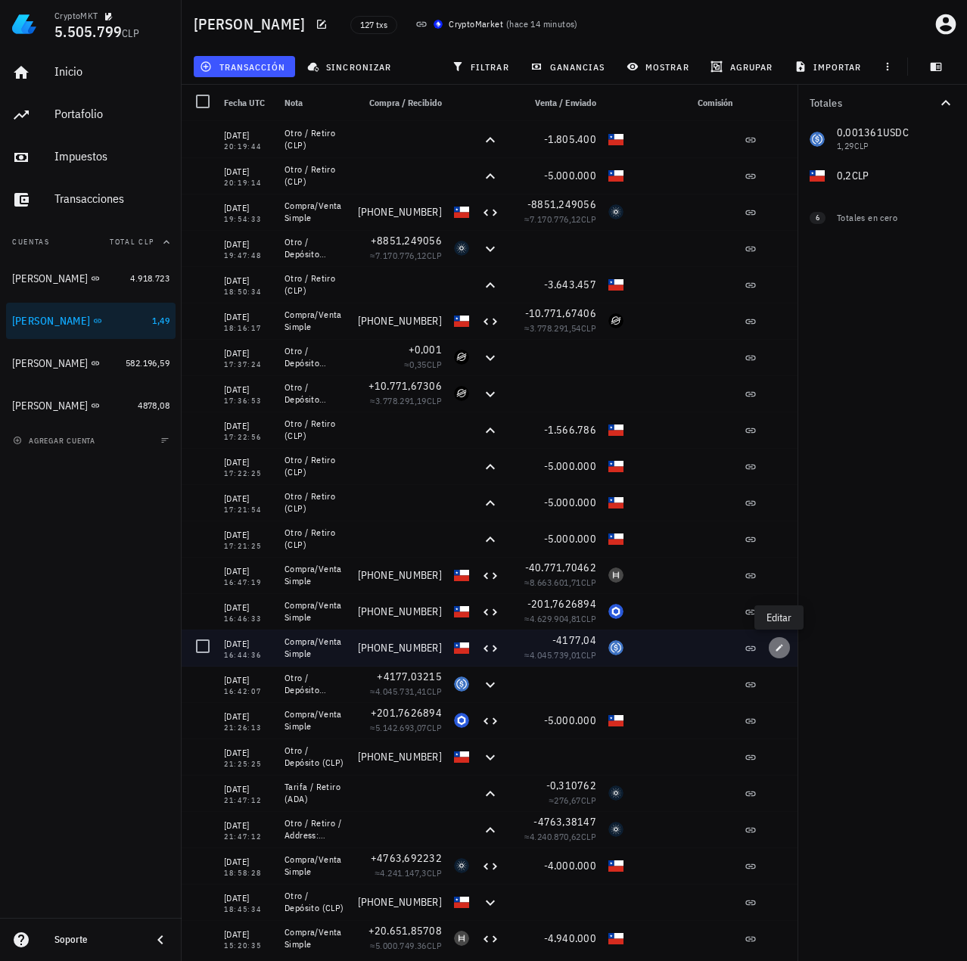
click at [774, 646] on span "button" at bounding box center [779, 647] width 21 height 9
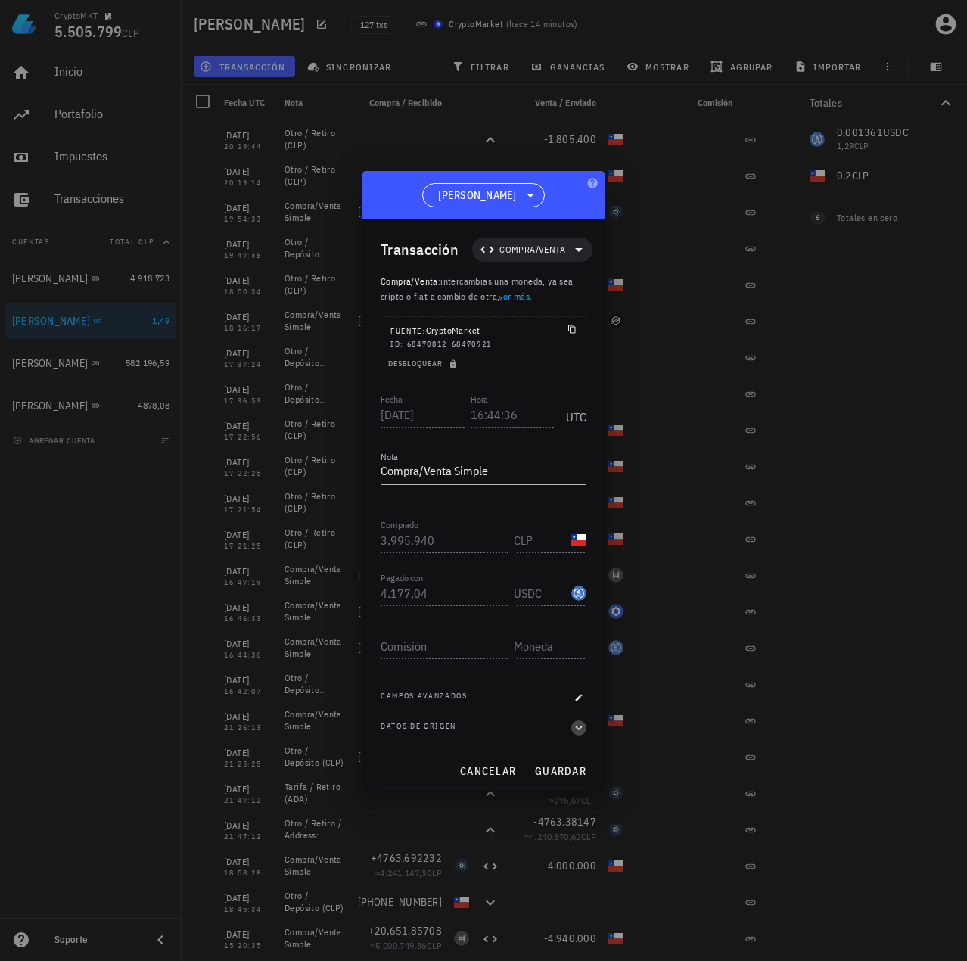
click at [582, 723] on icon "button" at bounding box center [579, 728] width 14 height 18
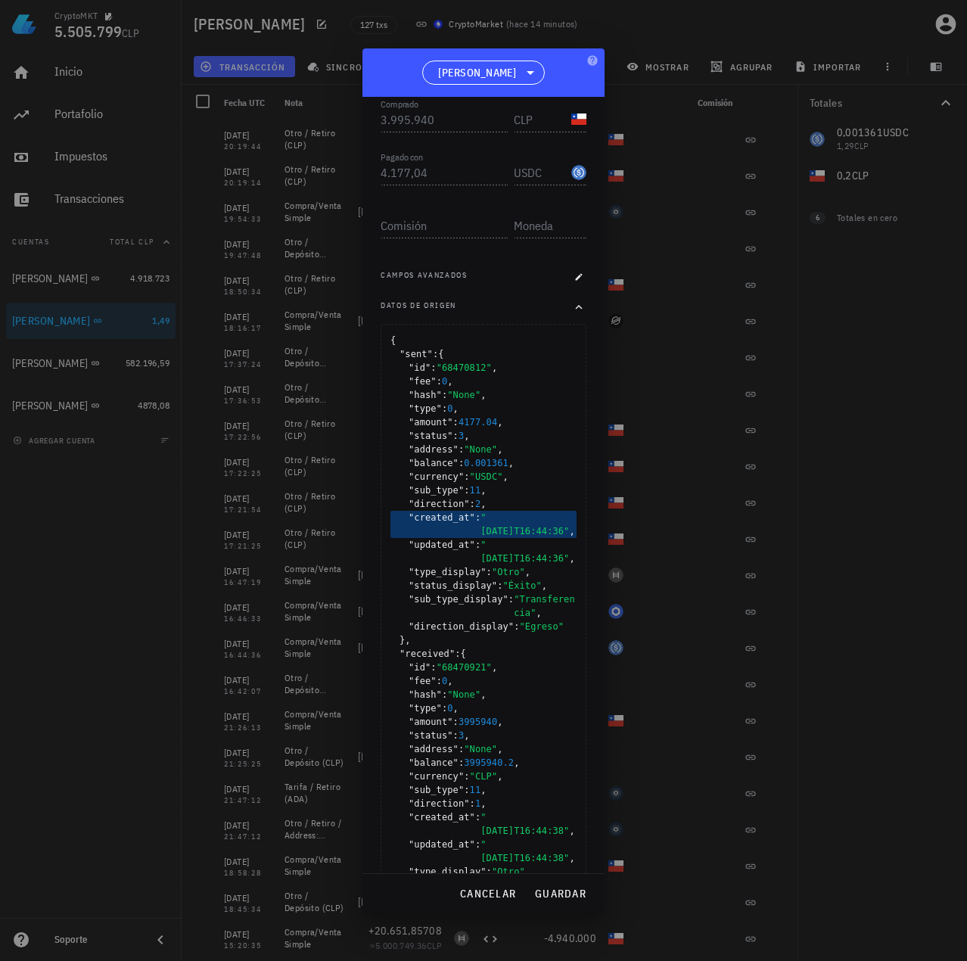
scroll to position [303, 0]
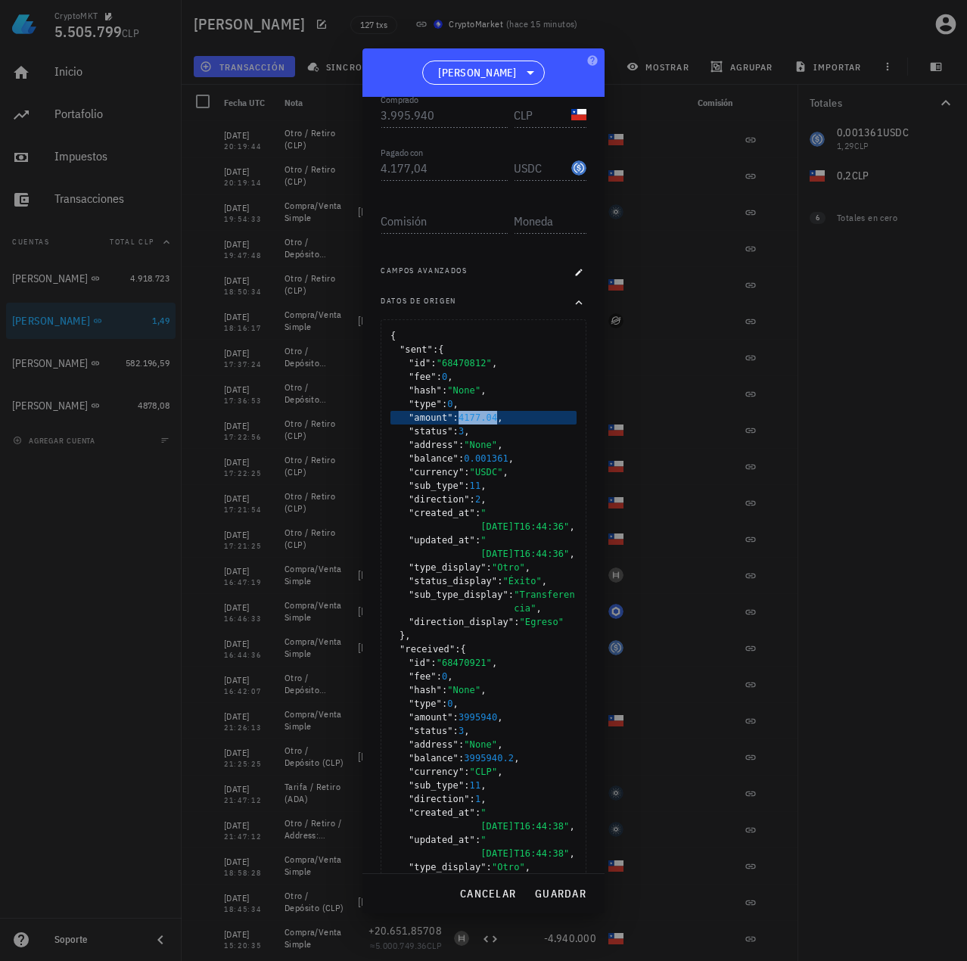
drag, startPoint x: 462, startPoint y: 411, endPoint x: 495, endPoint y: 421, distance: 34.9
click at [495, 421] on span "4177.04 ," at bounding box center [481, 418] width 45 height 14
click at [487, 900] on span "cancelar" at bounding box center [487, 894] width 57 height 14
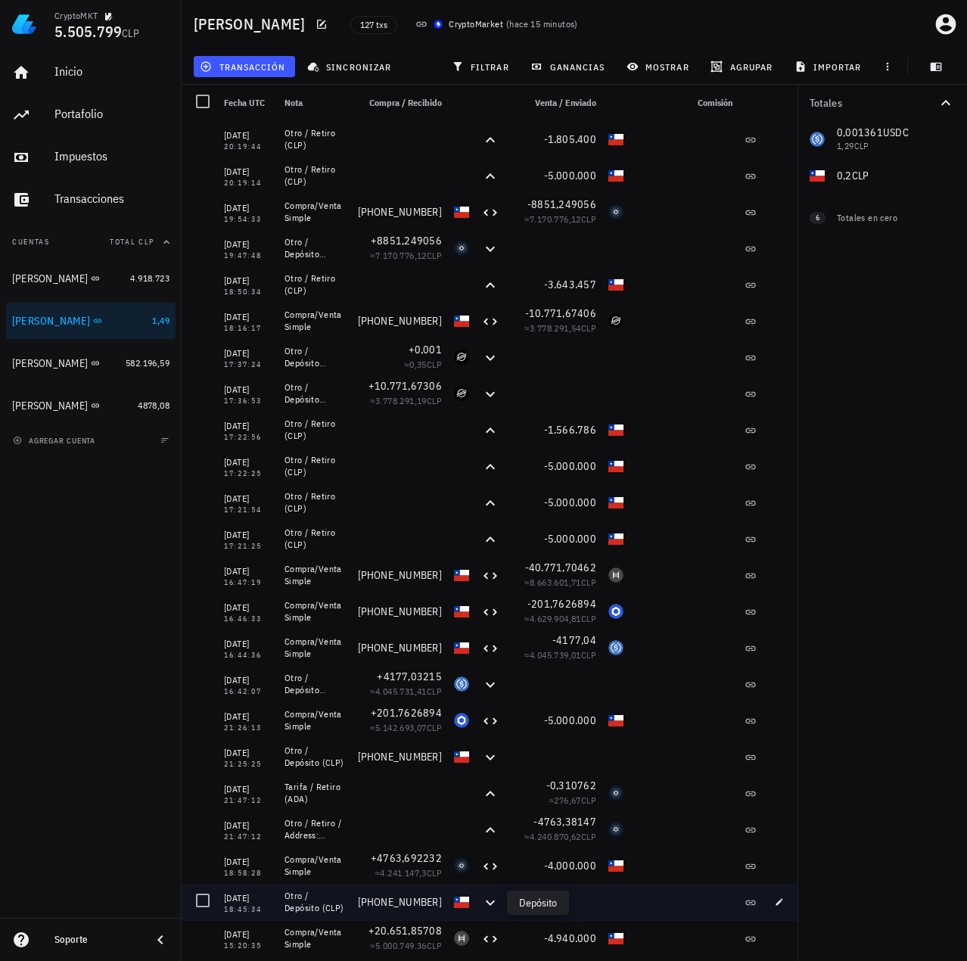
scroll to position [0, 0]
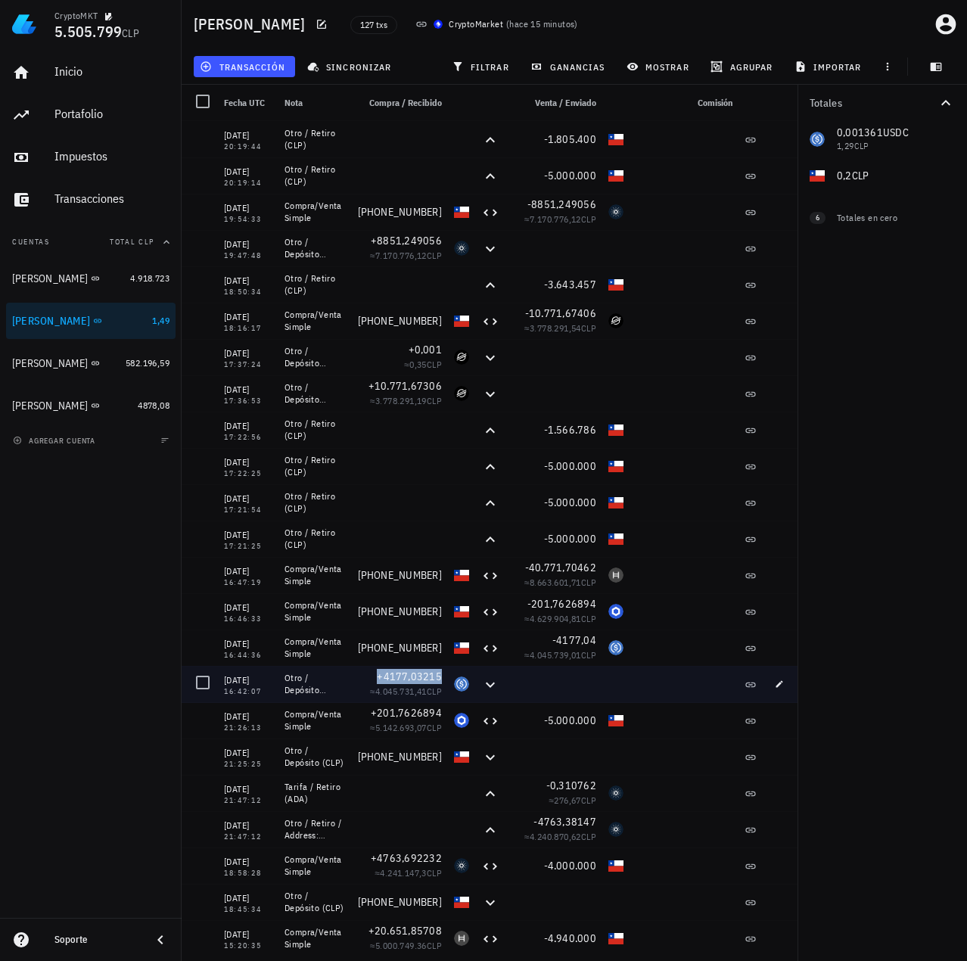
click at [409, 670] on span "+4177,03215" at bounding box center [409, 677] width 65 height 14
click at [393, 677] on span "+4177,03215" at bounding box center [409, 677] width 65 height 14
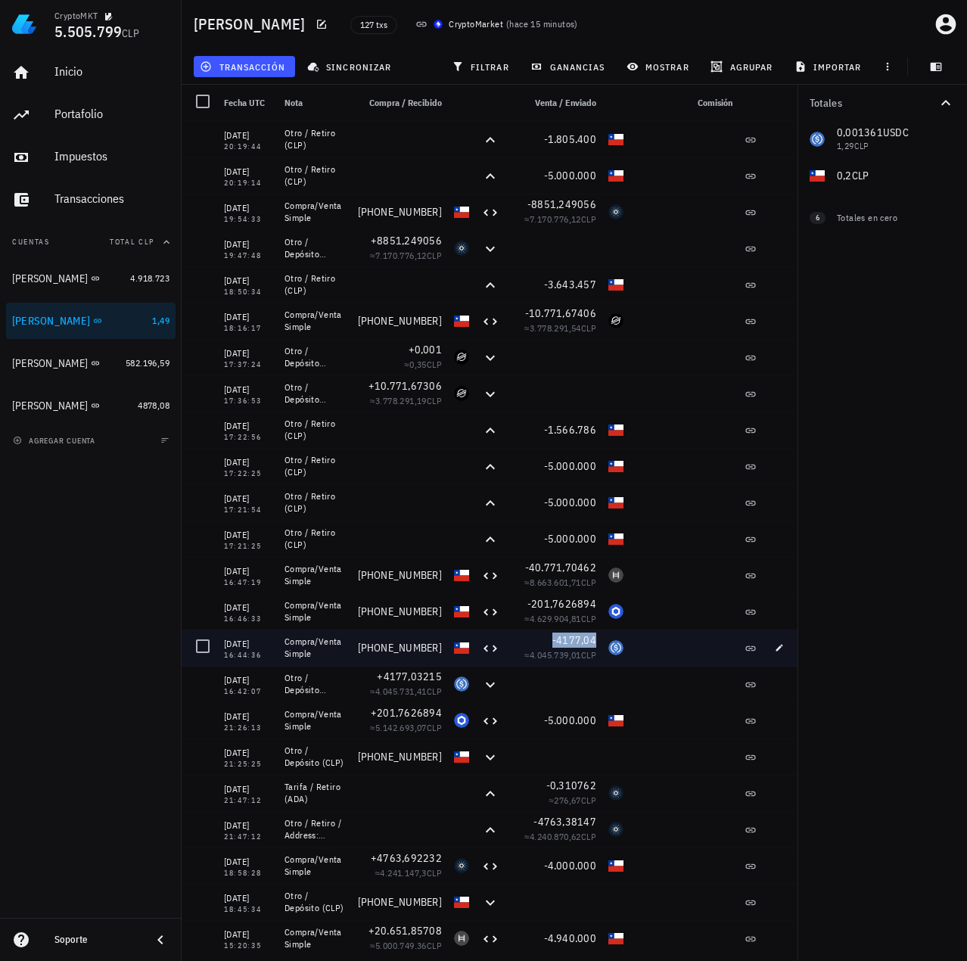
click at [582, 638] on span "-4177,04" at bounding box center [574, 640] width 44 height 14
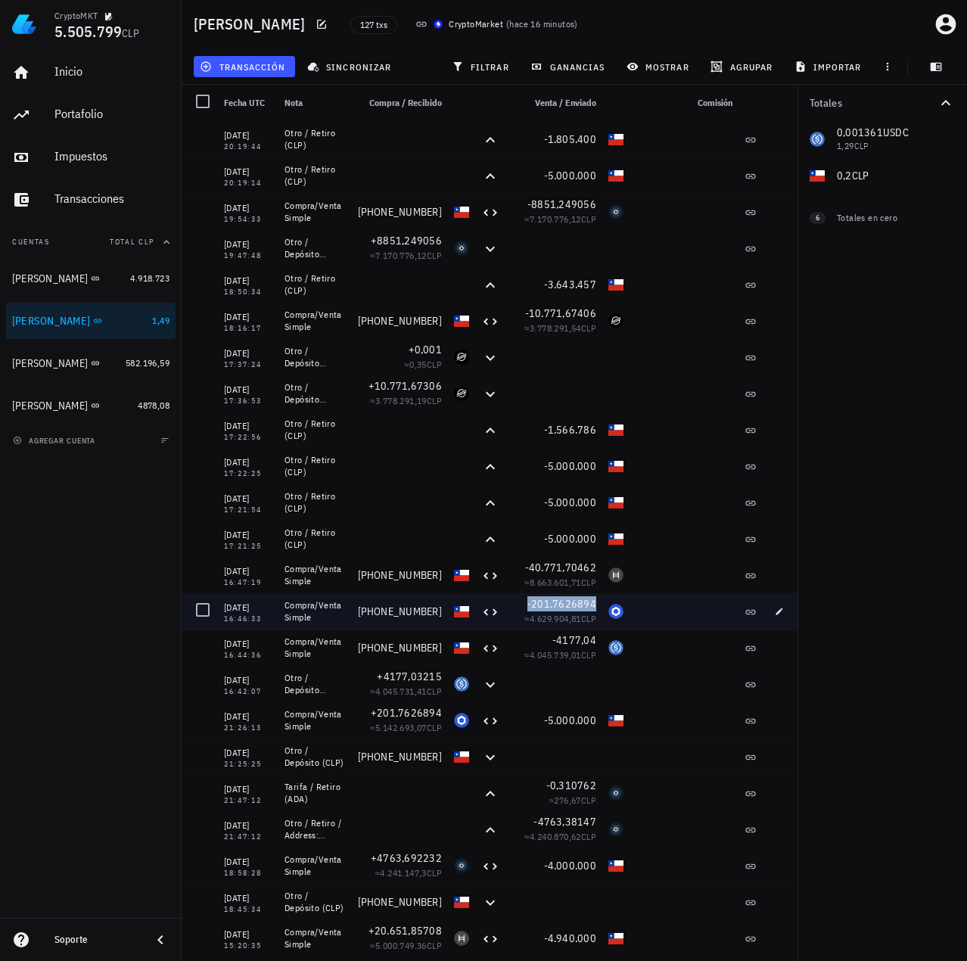
click at [589, 601] on span "-201,7626894" at bounding box center [561, 604] width 69 height 14
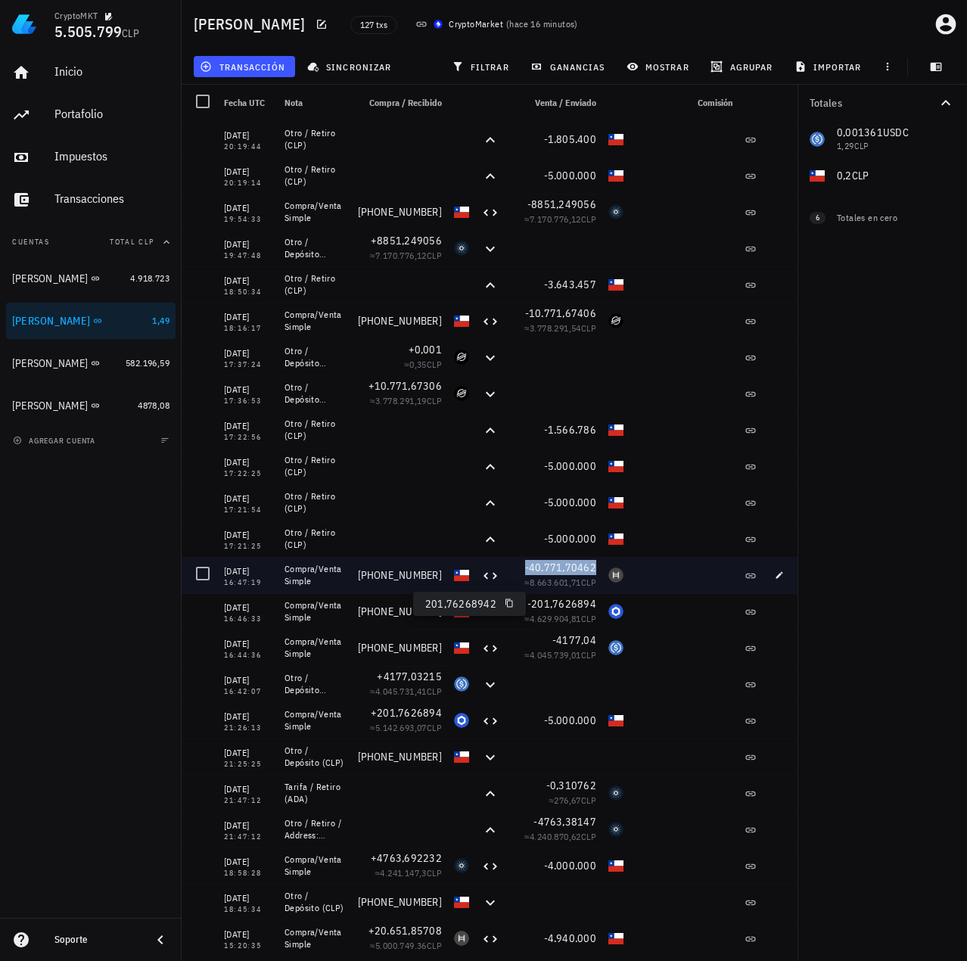
click at [589, 561] on span "-40.771,70462" at bounding box center [560, 568] width 71 height 14
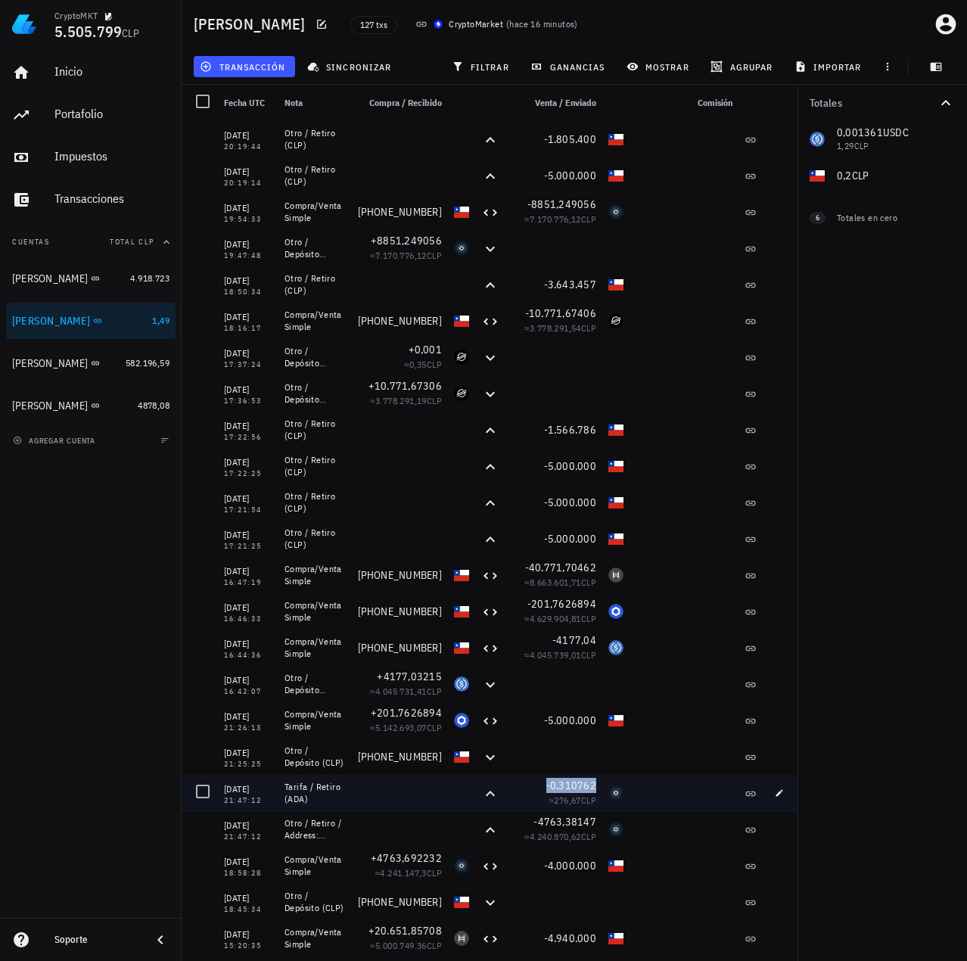
click at [579, 786] on span "-0,310762" at bounding box center [571, 786] width 50 height 14
click at [594, 787] on span "-0,310762" at bounding box center [571, 786] width 50 height 14
click at [776, 794] on icon "button" at bounding box center [779, 793] width 9 height 9
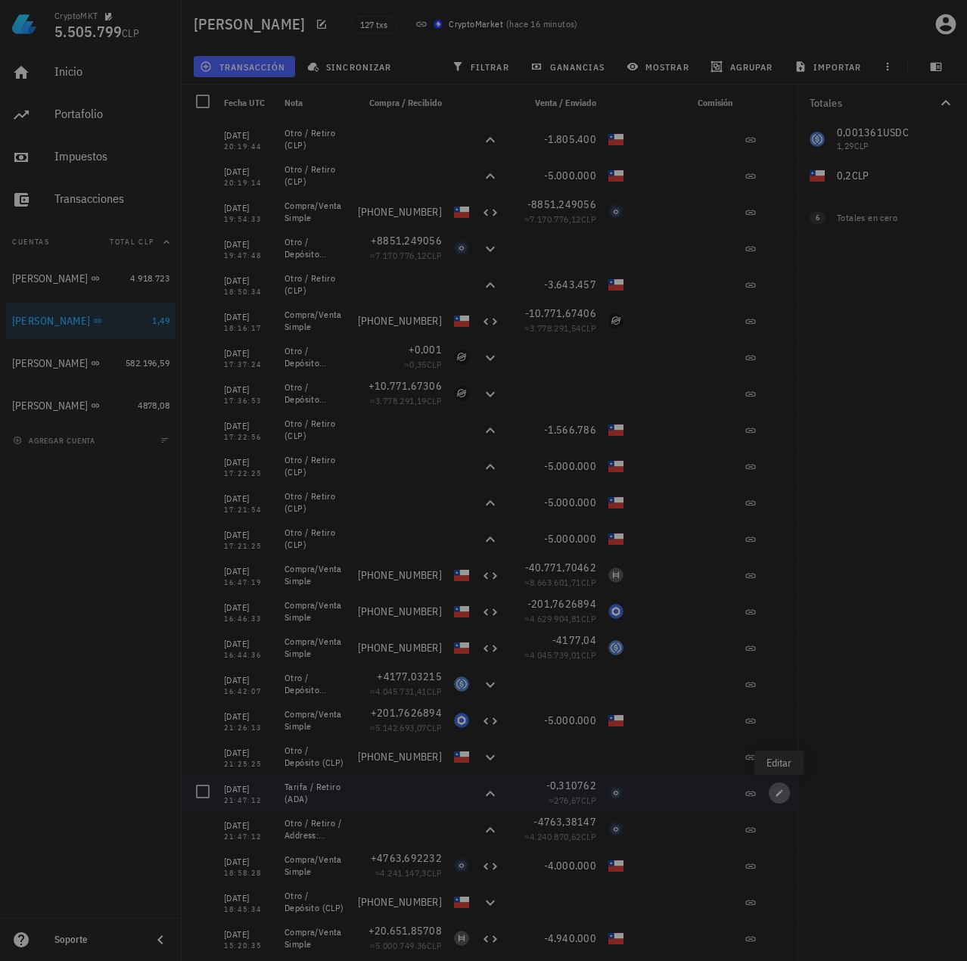
type input "2025-08-19"
type input "21:47:12"
type textarea "Tarifa / Retiro (ADA)"
type input "0,310762"
type input "ADA"
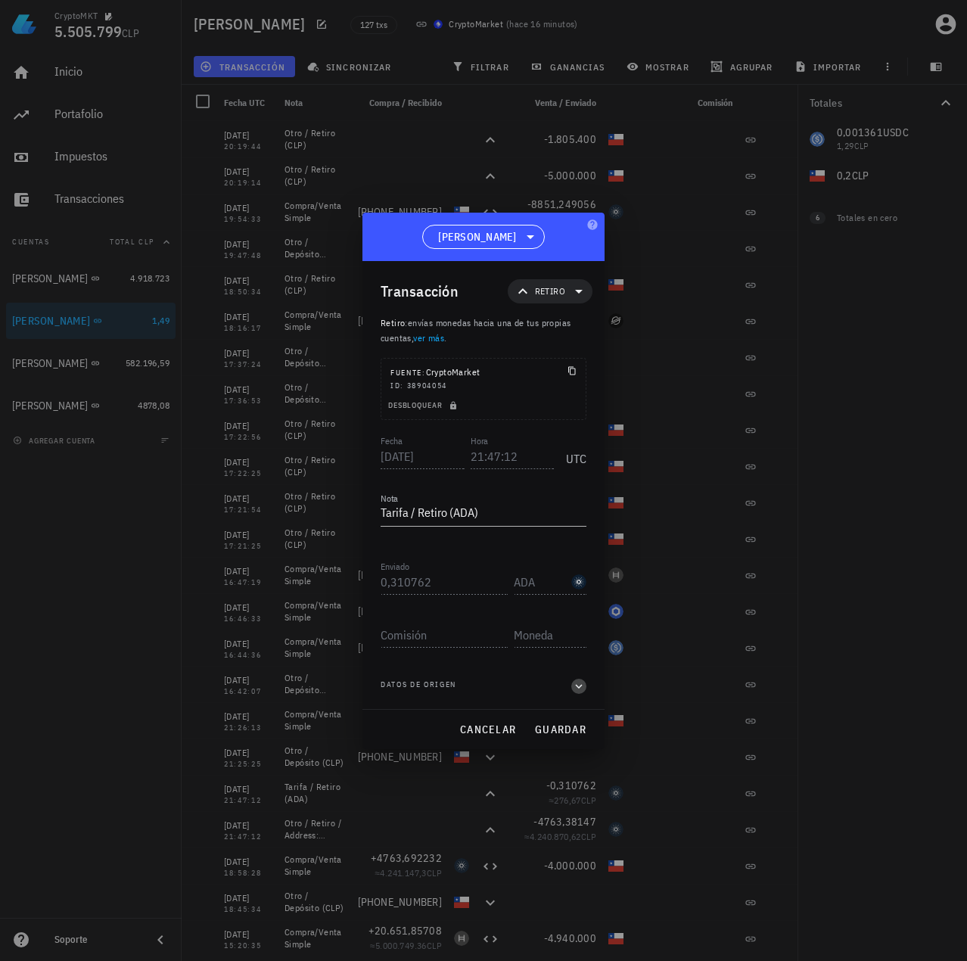
click at [580, 689] on icon "button" at bounding box center [579, 686] width 14 height 18
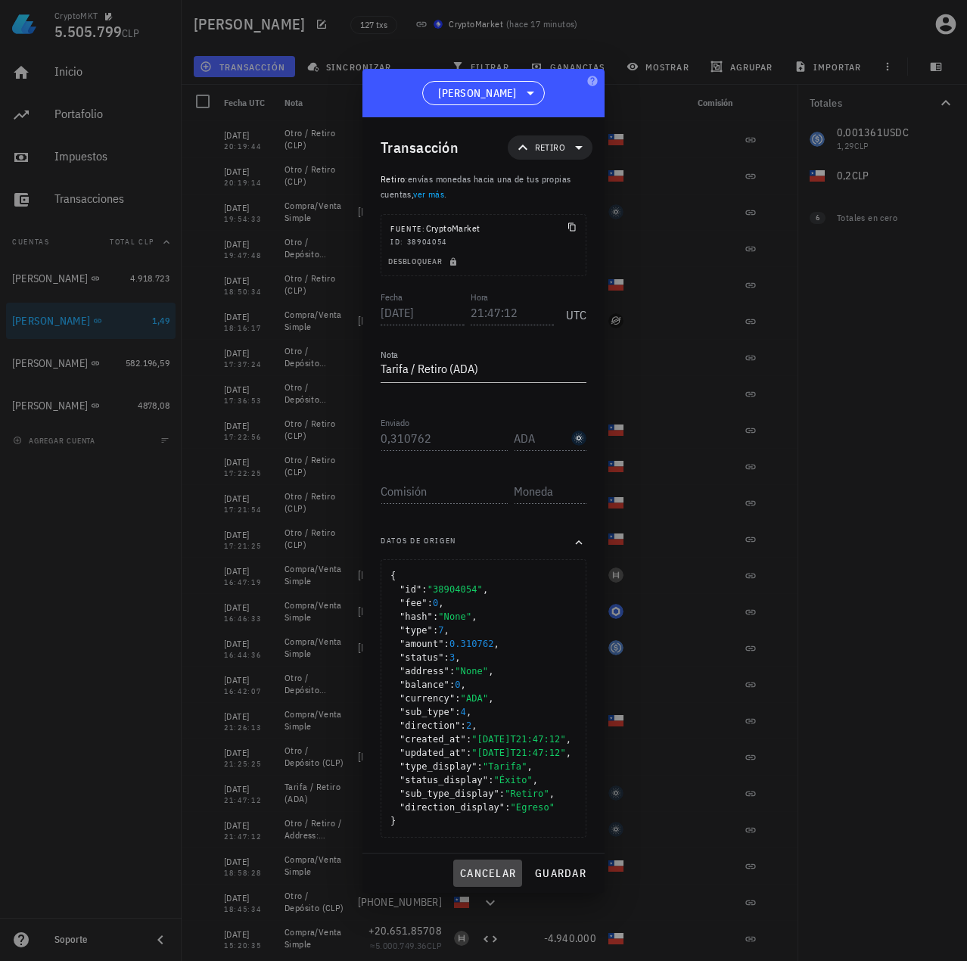
click at [499, 880] on span "cancelar" at bounding box center [487, 873] width 57 height 14
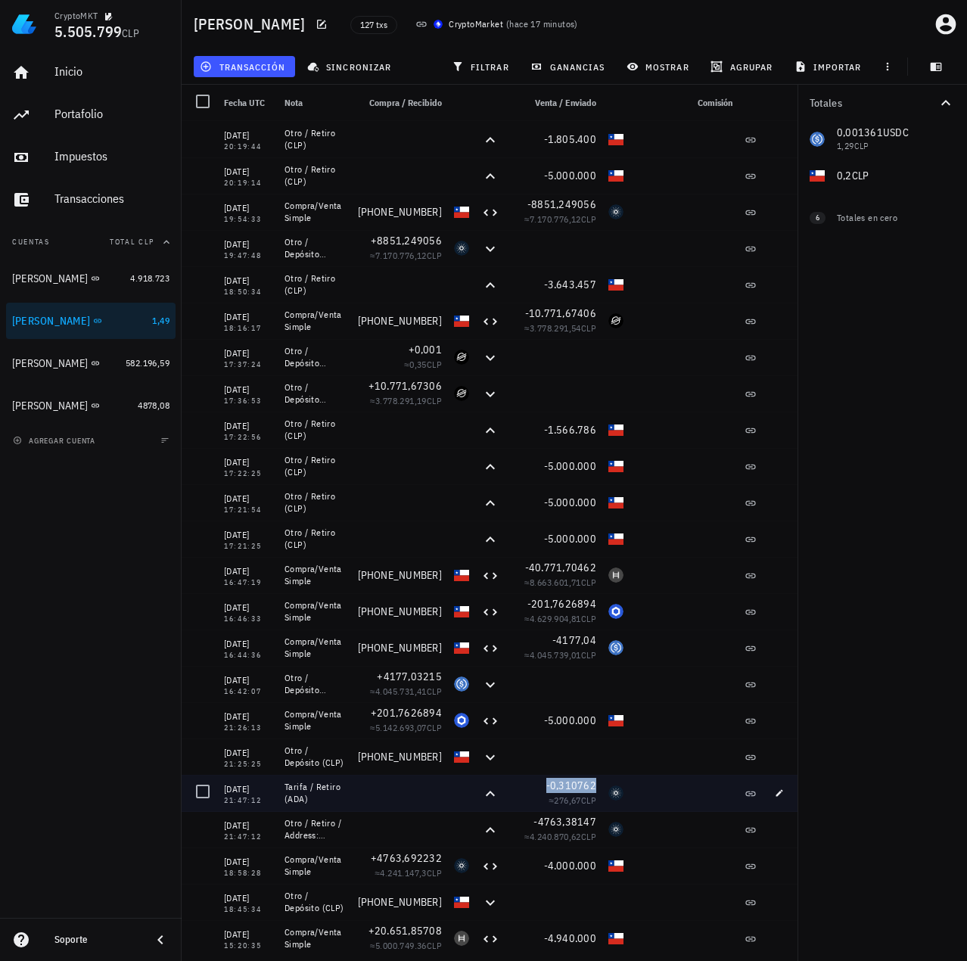
click at [563, 783] on span "-0,310762" at bounding box center [571, 786] width 50 height 14
click at [564, 783] on span "-0,310762" at bounding box center [571, 786] width 50 height 14
click at [571, 783] on span "-0,310762" at bounding box center [571, 786] width 50 height 14
click at [780, 790] on icon "button" at bounding box center [779, 793] width 9 height 9
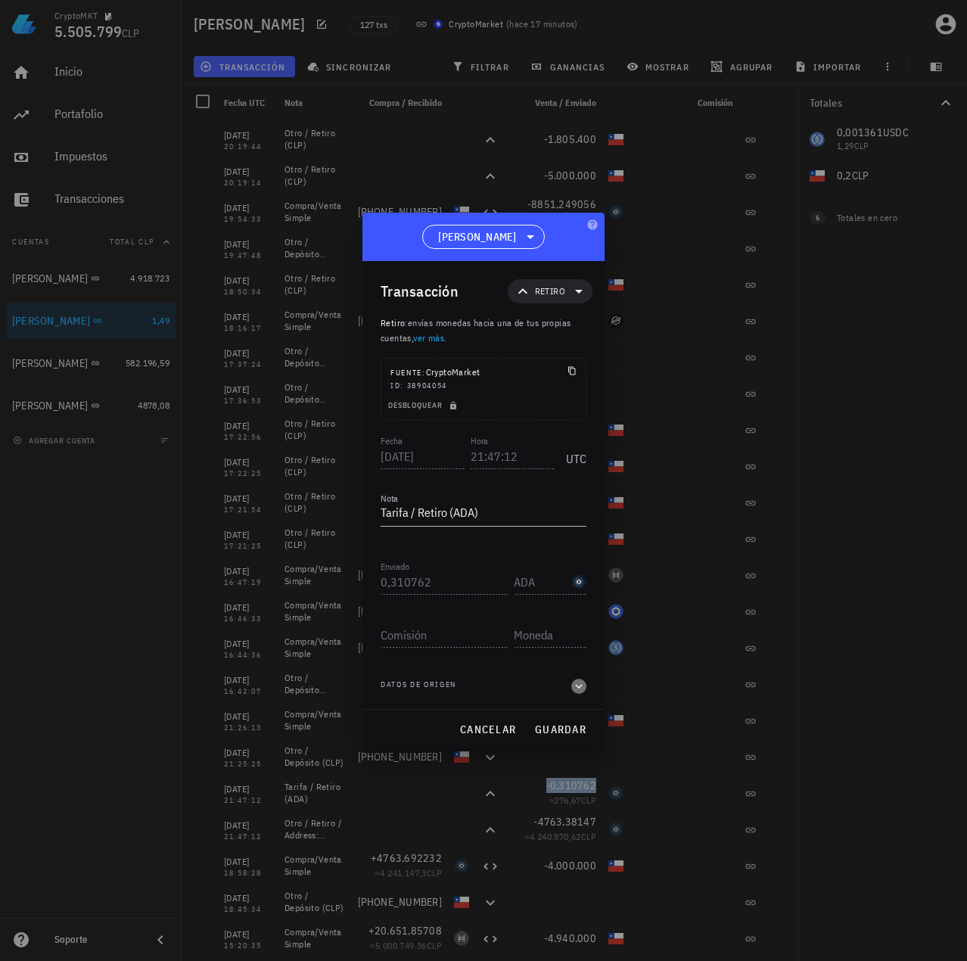
click at [580, 687] on icon "button" at bounding box center [579, 686] width 7 height 5
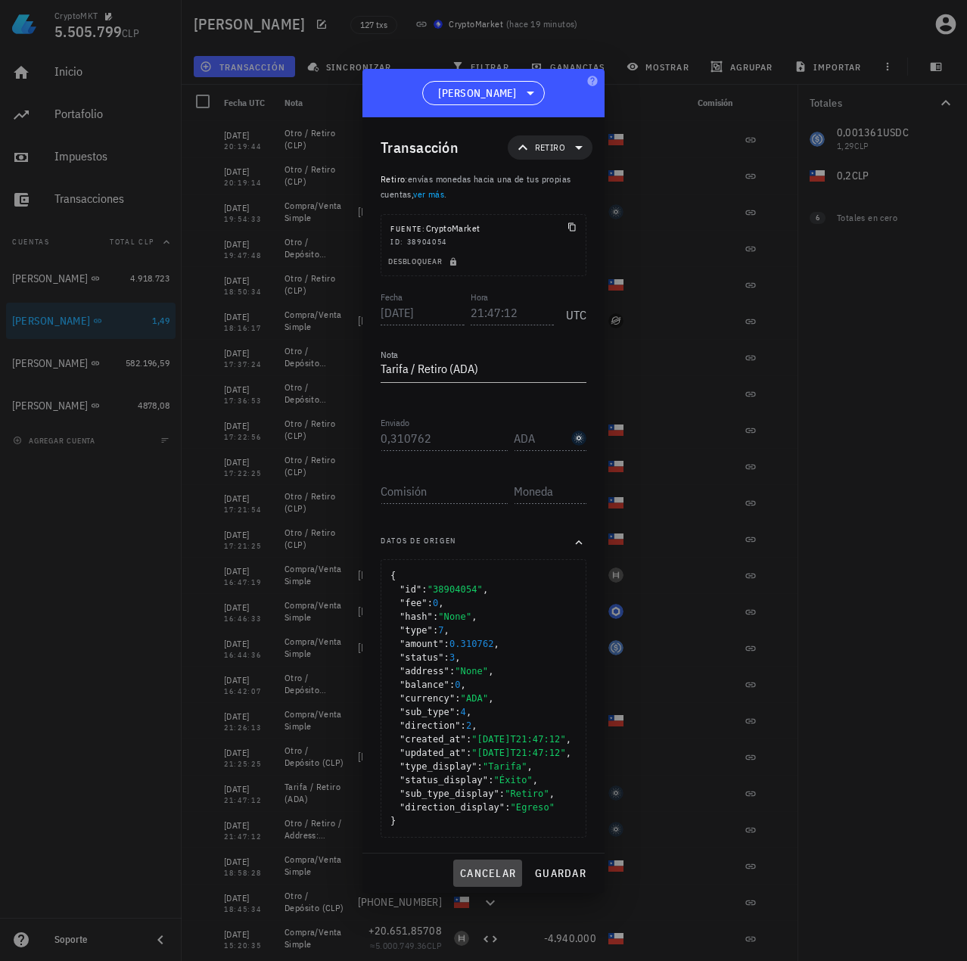
click at [499, 880] on span "cancelar" at bounding box center [487, 873] width 57 height 14
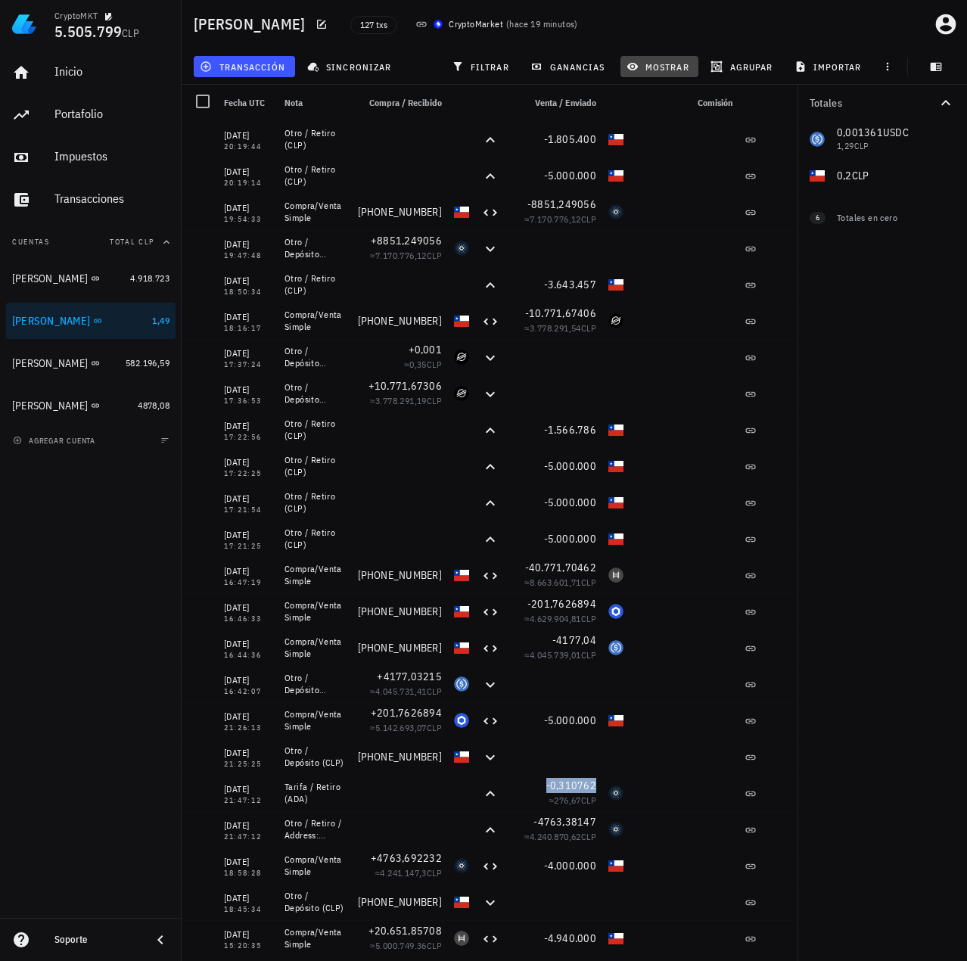
click at [657, 62] on span "mostrar" at bounding box center [660, 67] width 60 height 12
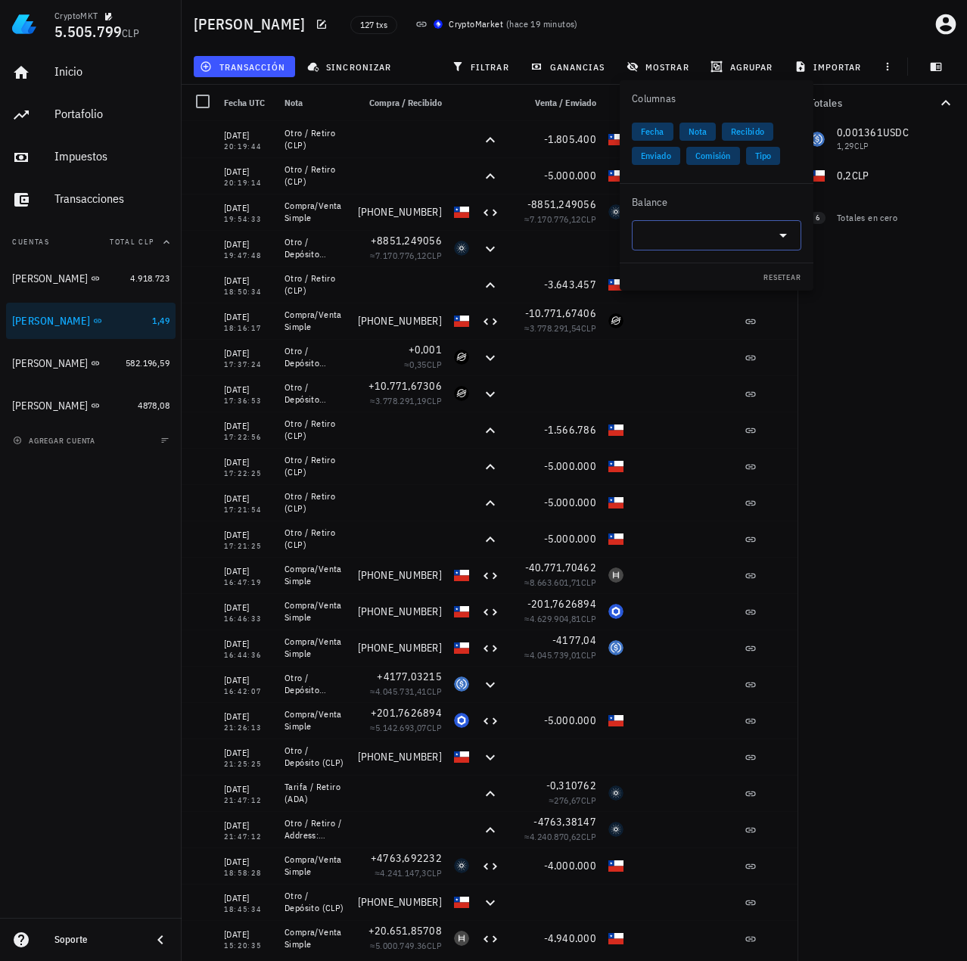
click at [711, 231] on input "text" at bounding box center [704, 235] width 127 height 24
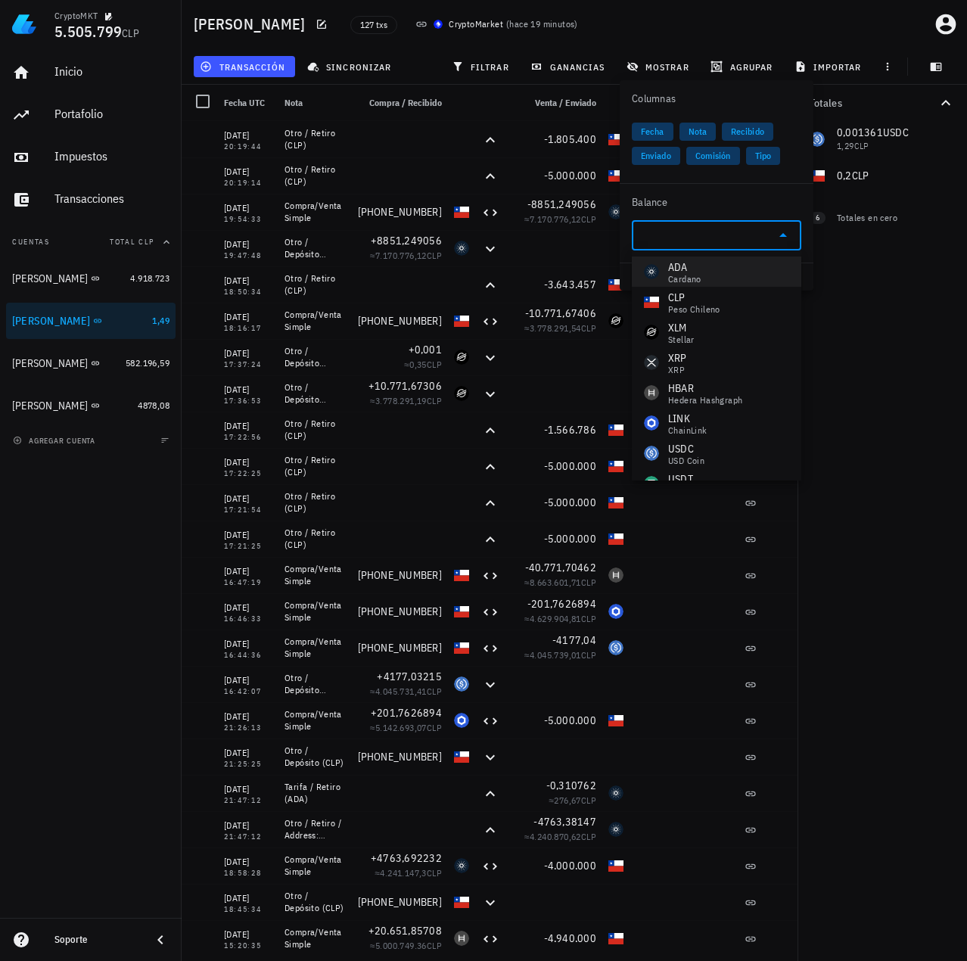
click at [670, 275] on div "Cardano" at bounding box center [684, 279] width 33 height 9
type input "ADA"
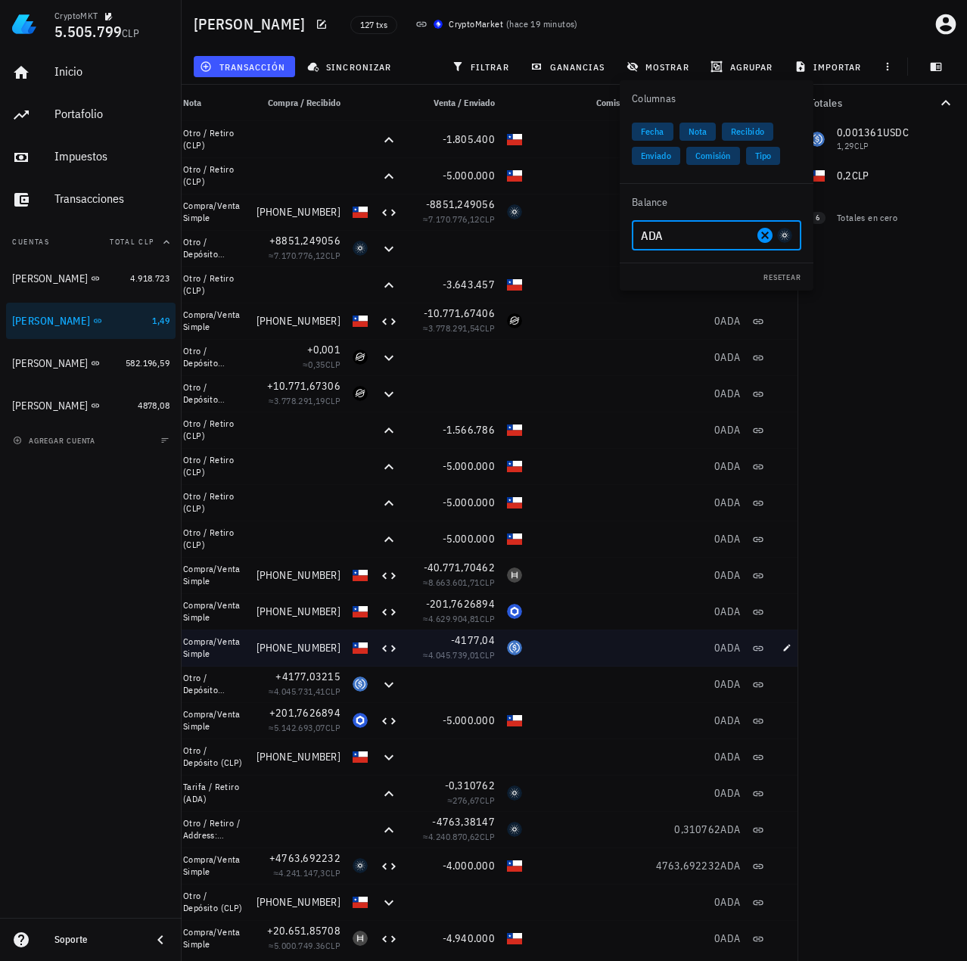
scroll to position [0, 114]
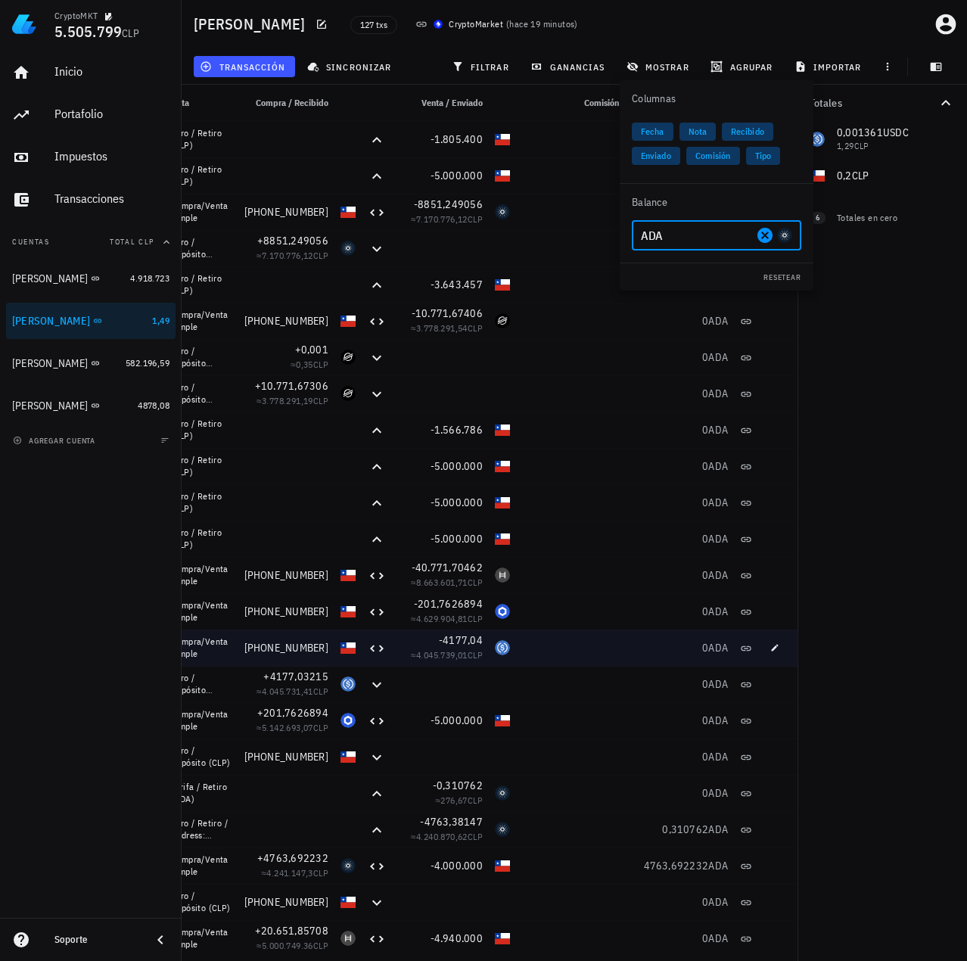
drag, startPoint x: 669, startPoint y: 647, endPoint x: 705, endPoint y: 655, distance: 36.4
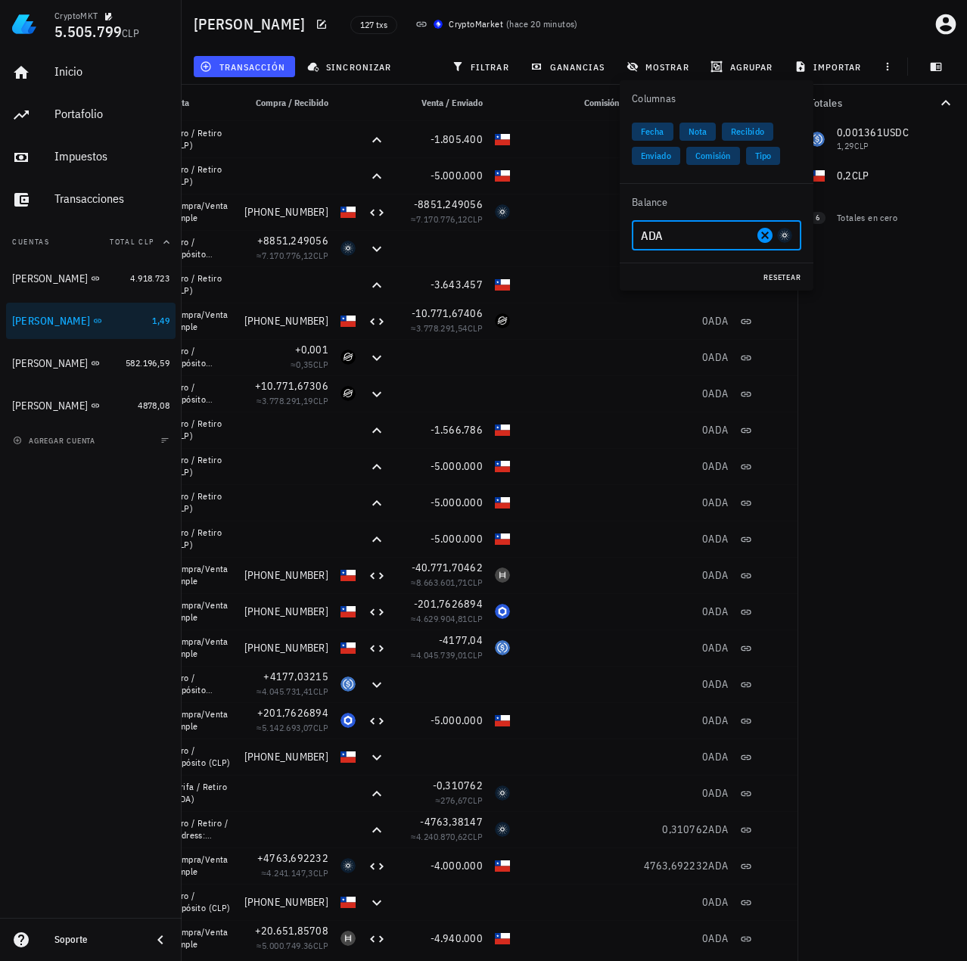
click at [784, 275] on span "resetear" at bounding box center [782, 277] width 39 height 10
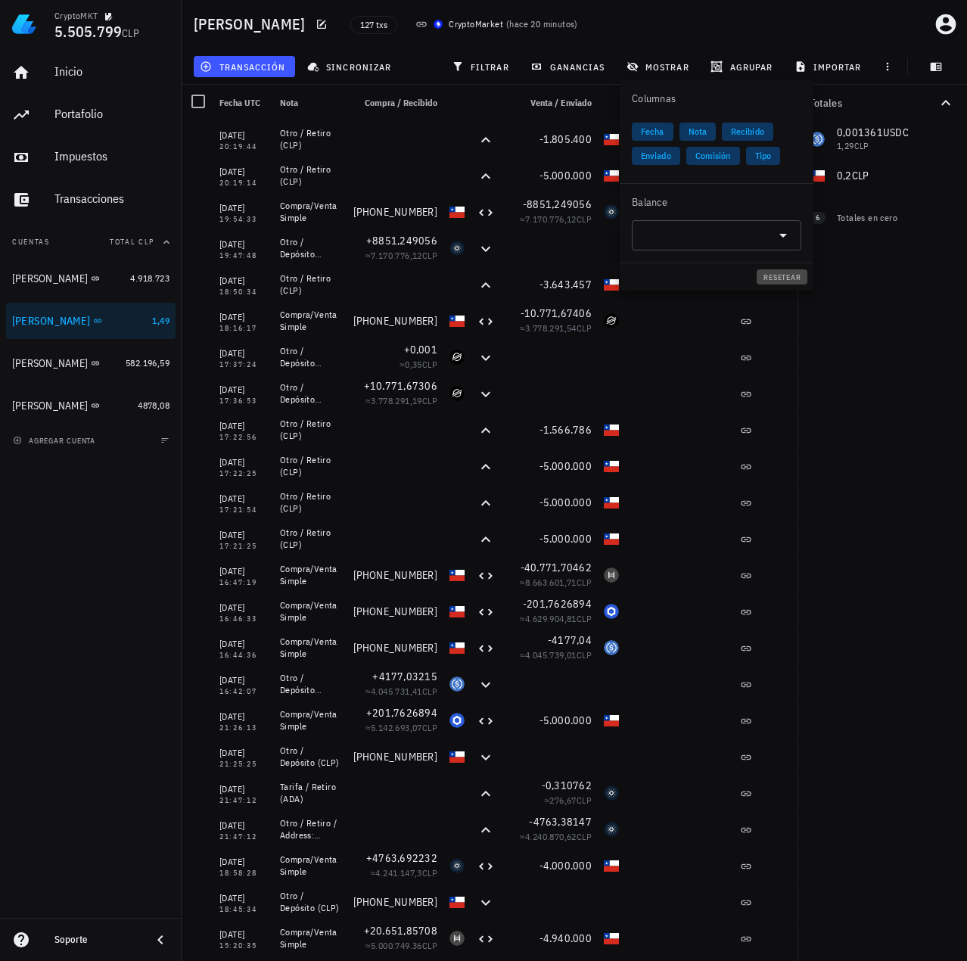
scroll to position [0, 5]
click at [852, 309] on div "Totales 0,001361 USDC 1,29 CLP 0,2 CLP 0 ADA 0 CLP 0 XLM 0 CLP 0 XRP 0 CLP 0 HB…" at bounding box center [883, 523] width 170 height 876
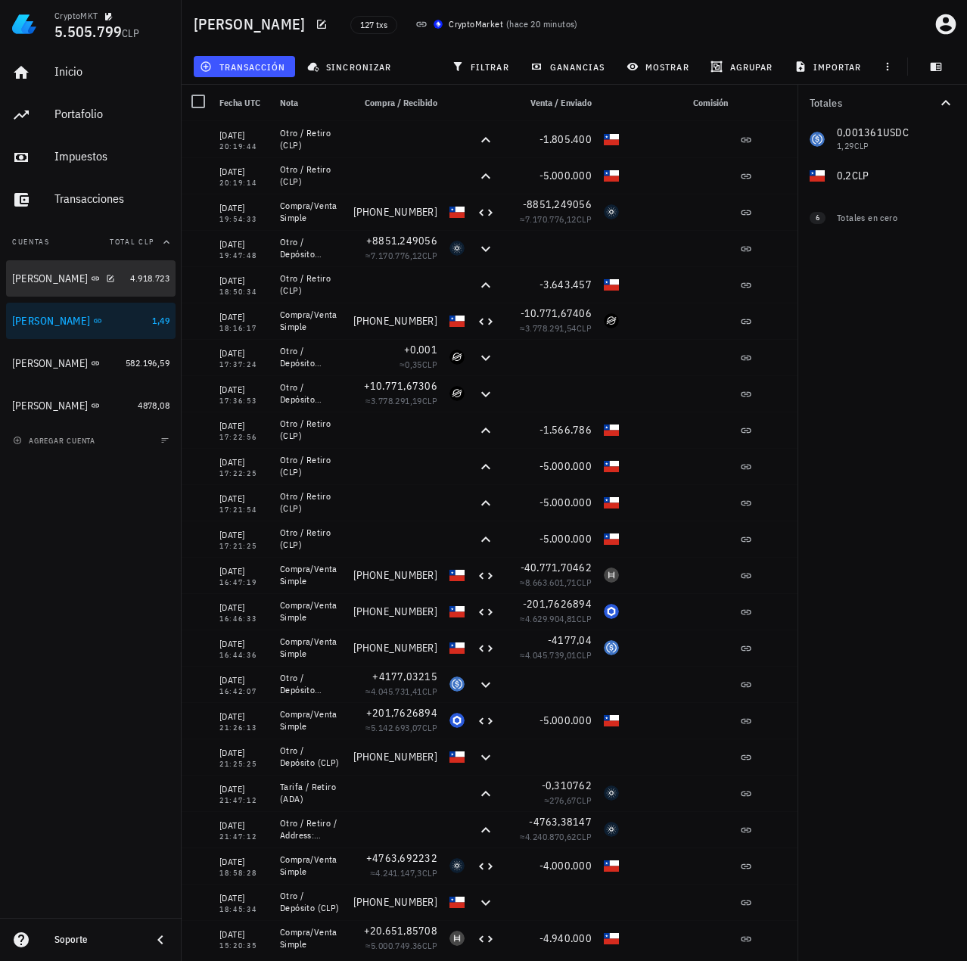
click at [48, 280] on div "Celso Oyarzun" at bounding box center [50, 278] width 76 height 13
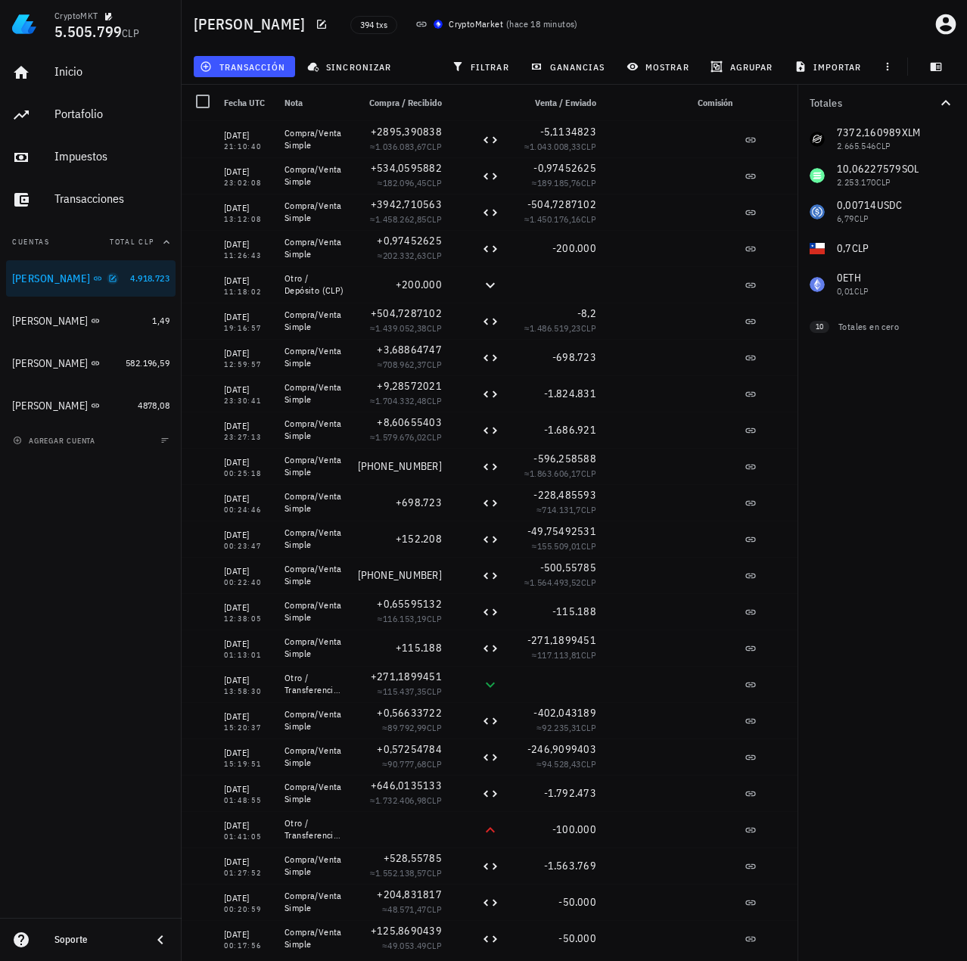
click at [108, 278] on icon "button" at bounding box center [112, 278] width 9 height 9
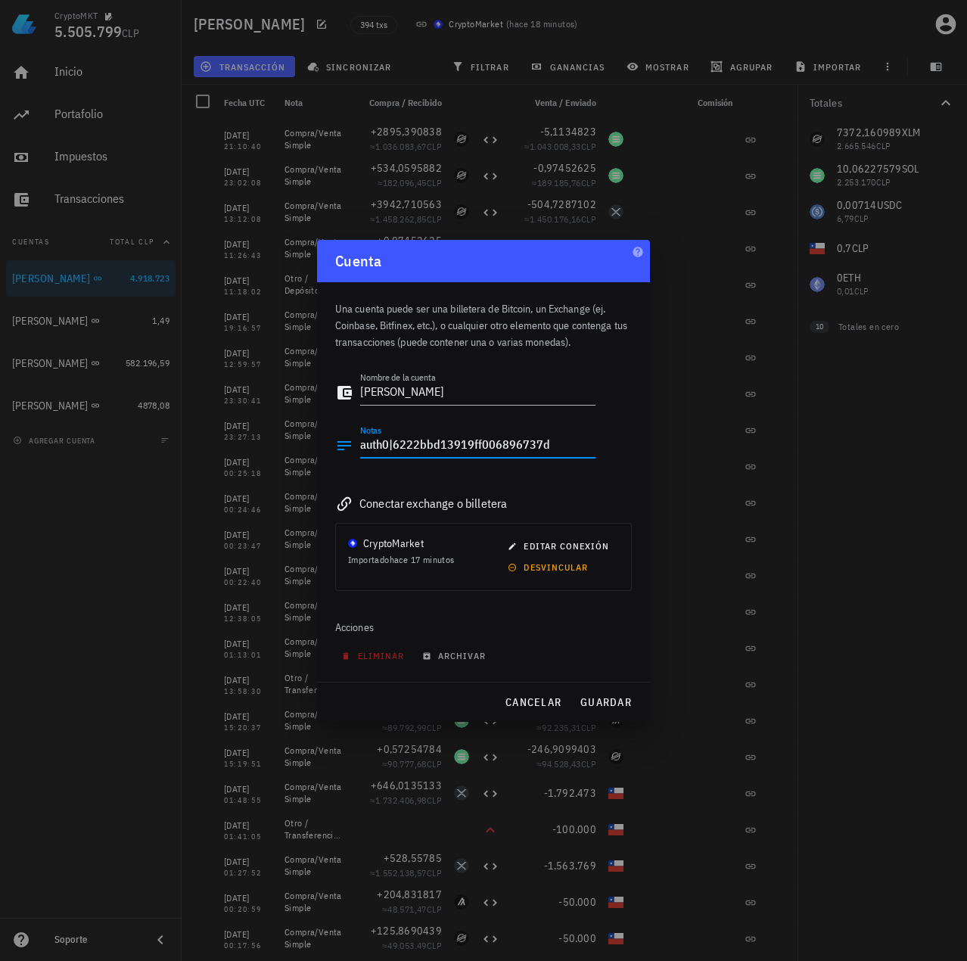
click at [568, 447] on textarea "auth0|6222bbd13919ff006896737d" at bounding box center [477, 446] width 235 height 24
click at [567, 699] on button "cancelar" at bounding box center [533, 702] width 69 height 27
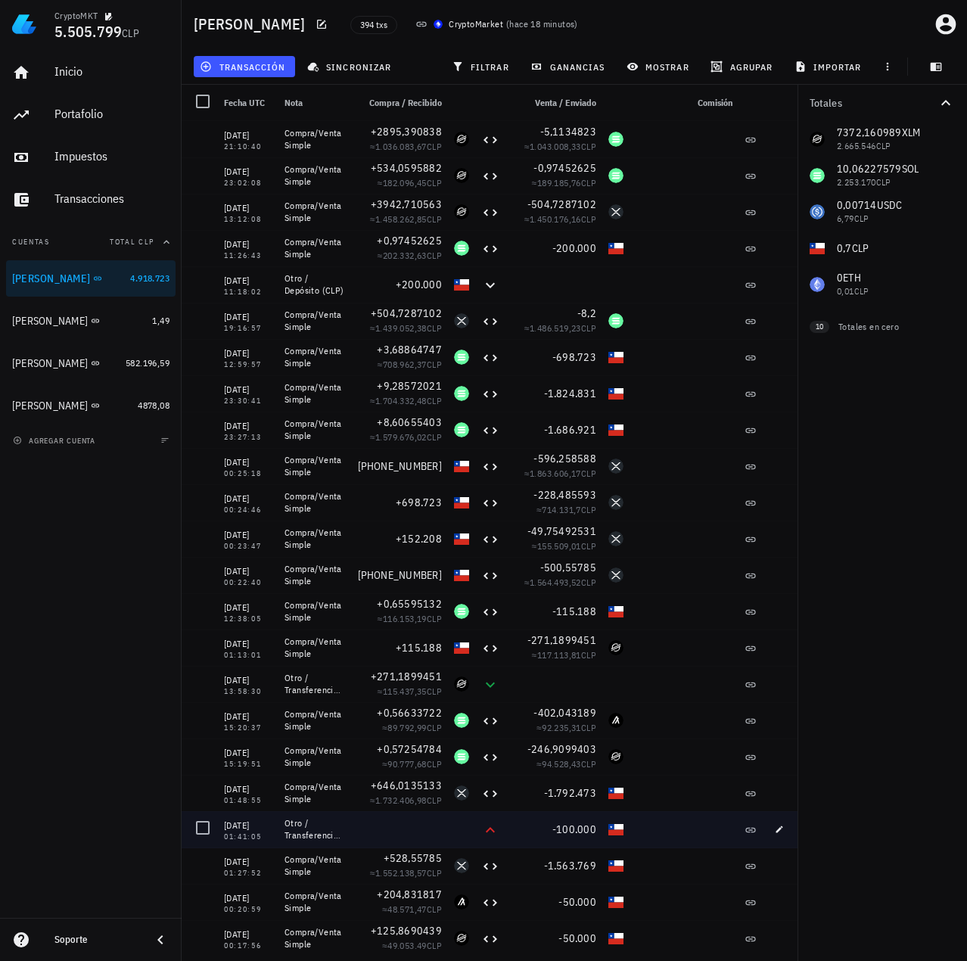
click at [335, 835] on div "Otro / Transferencia (CLP)" at bounding box center [315, 829] width 61 height 24
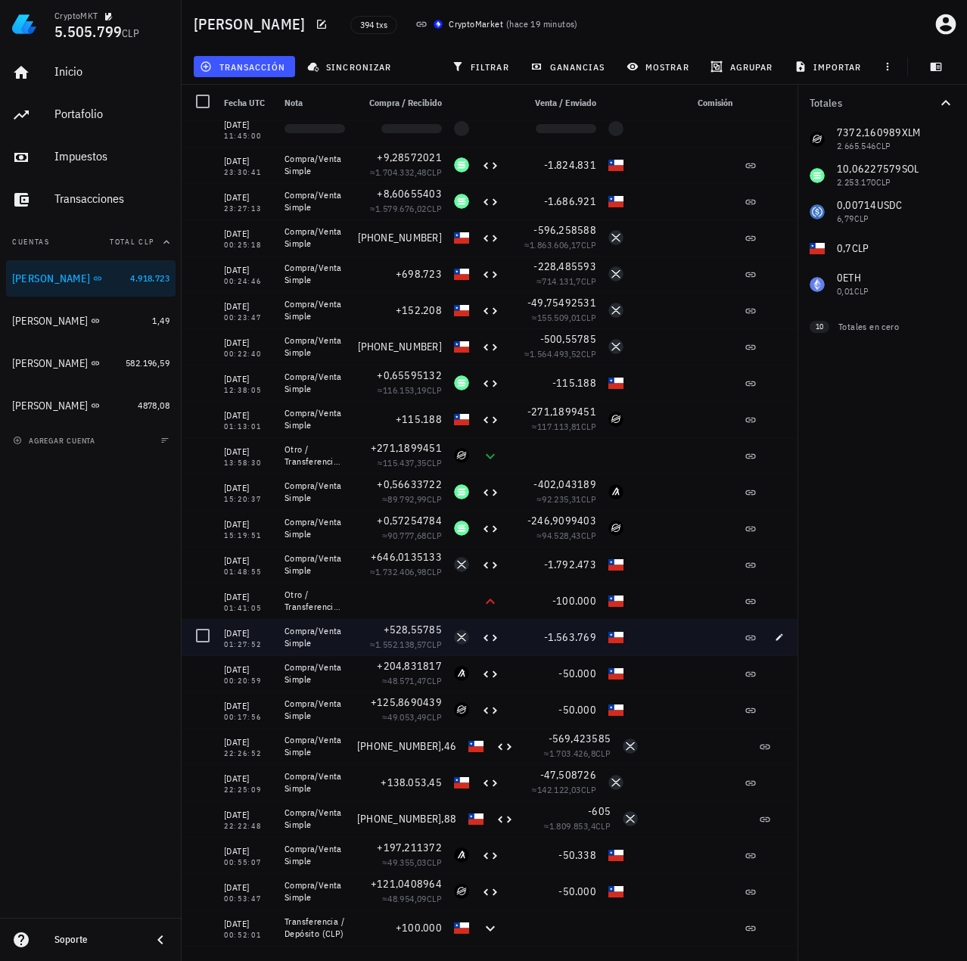
scroll to position [227, 0]
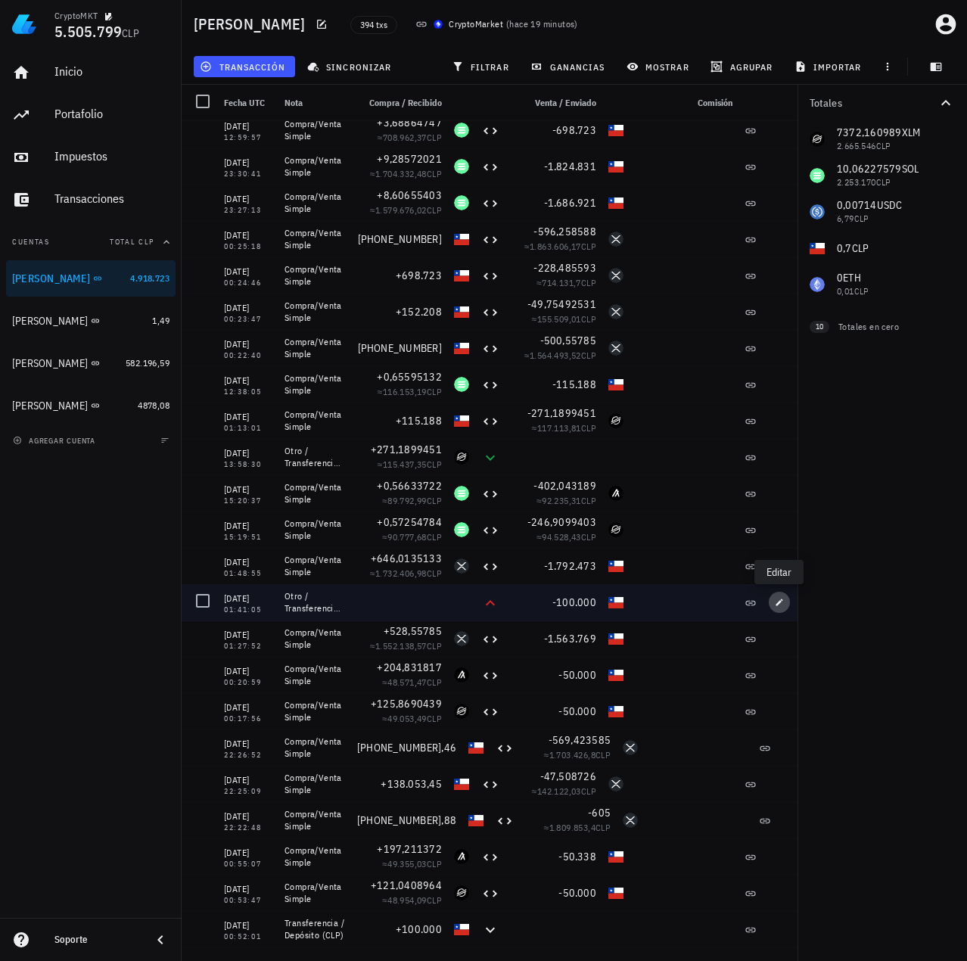
click at [782, 602] on icon "button" at bounding box center [779, 602] width 9 height 9
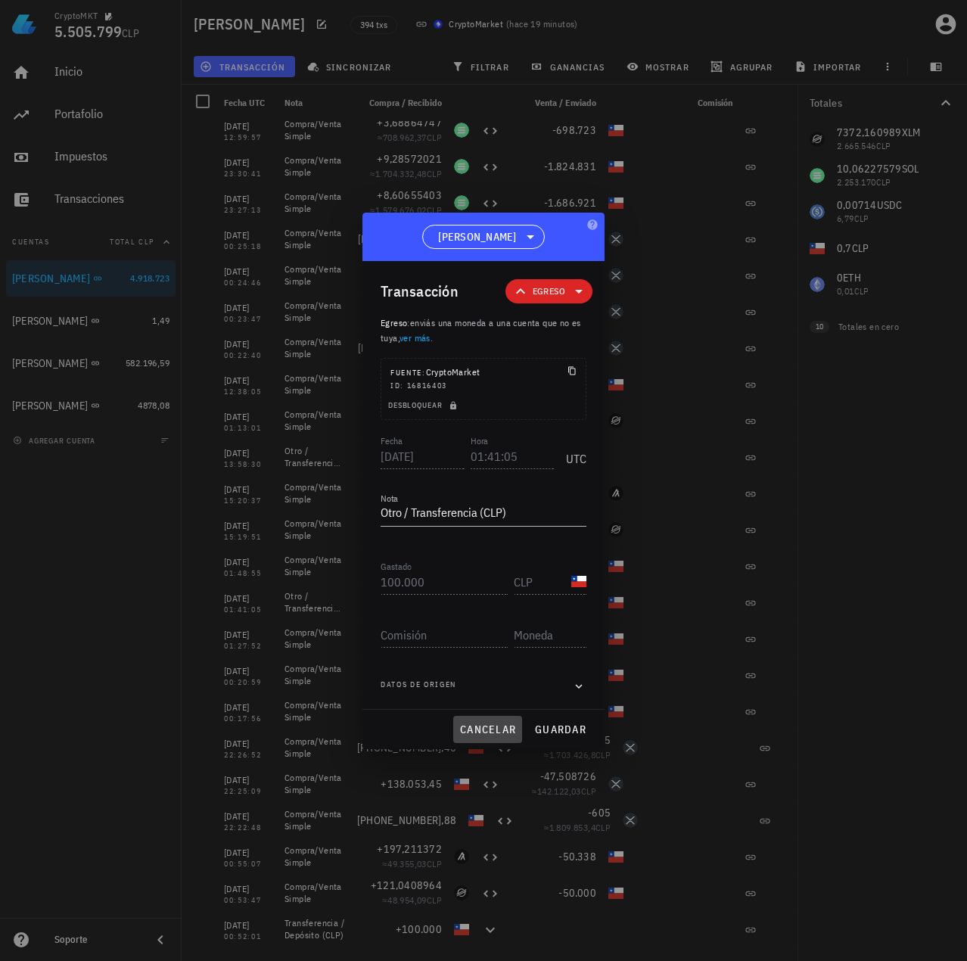
click at [496, 725] on span "cancelar" at bounding box center [487, 730] width 57 height 14
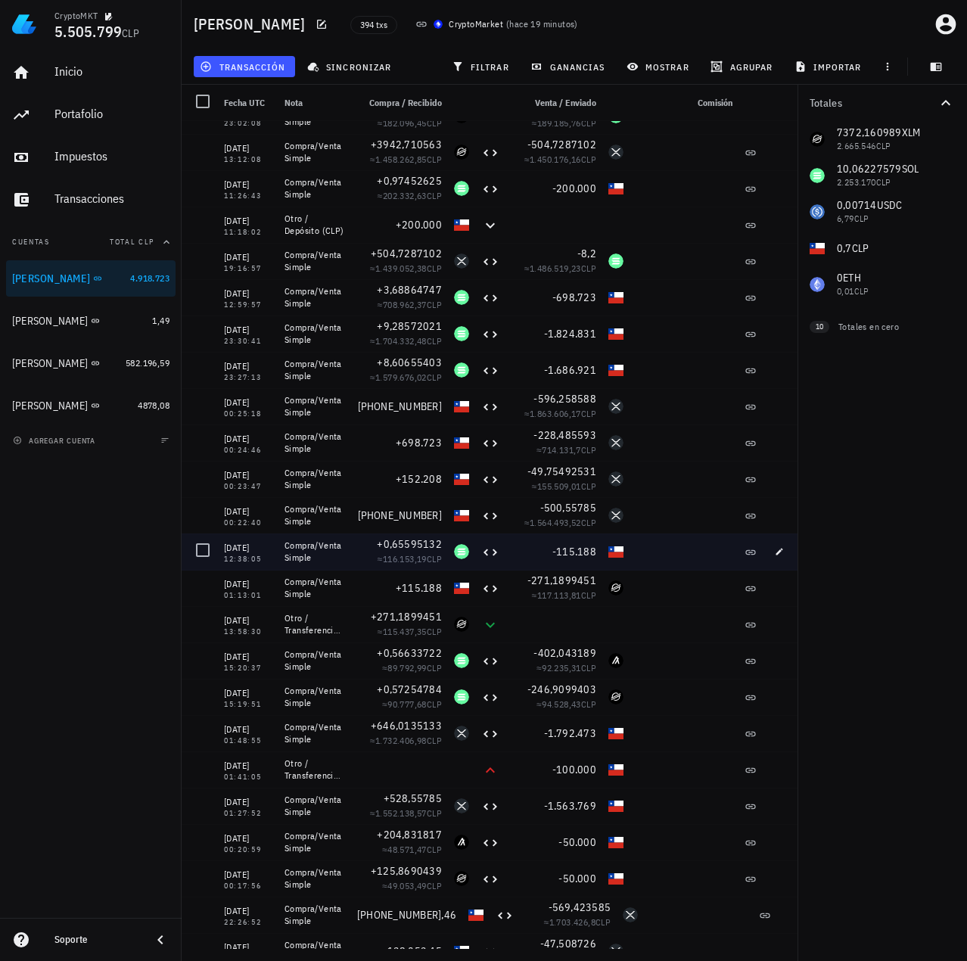
scroll to position [76, 0]
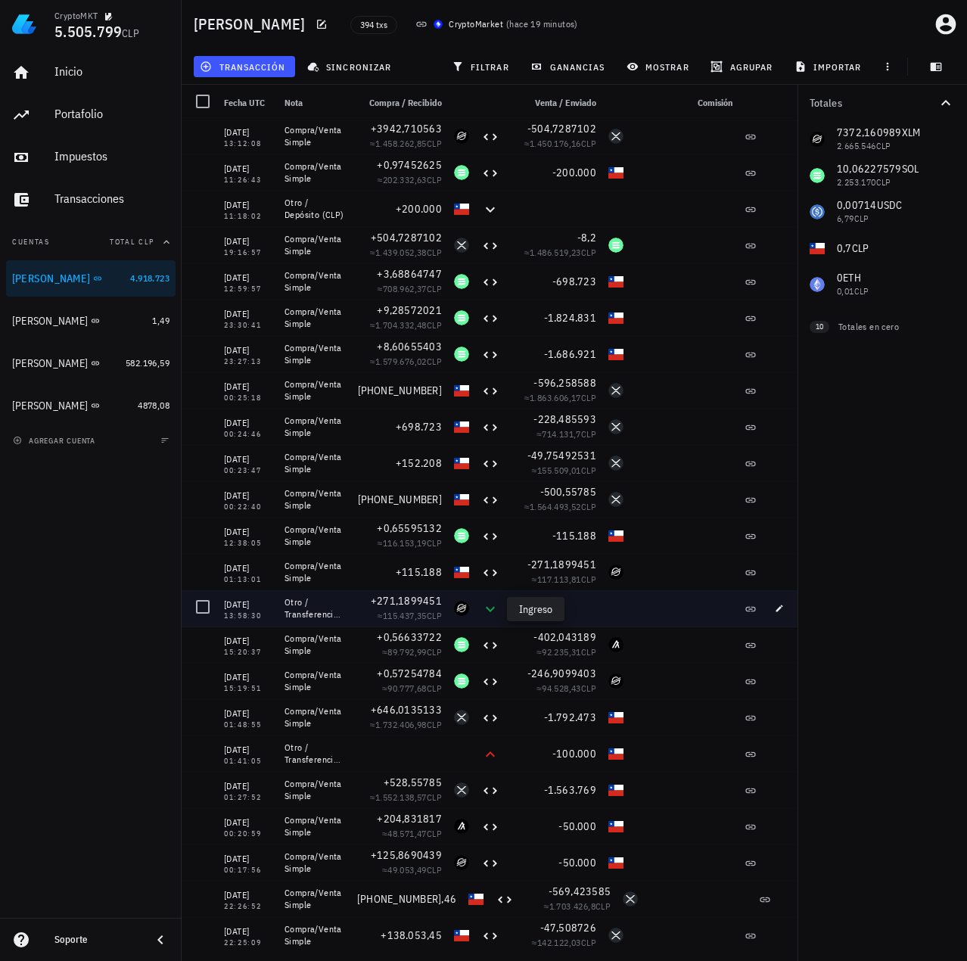
drag, startPoint x: 502, startPoint y: 605, endPoint x: 490, endPoint y: 608, distance: 13.2
click at [490, 608] on div at bounding box center [490, 608] width 30 height 36
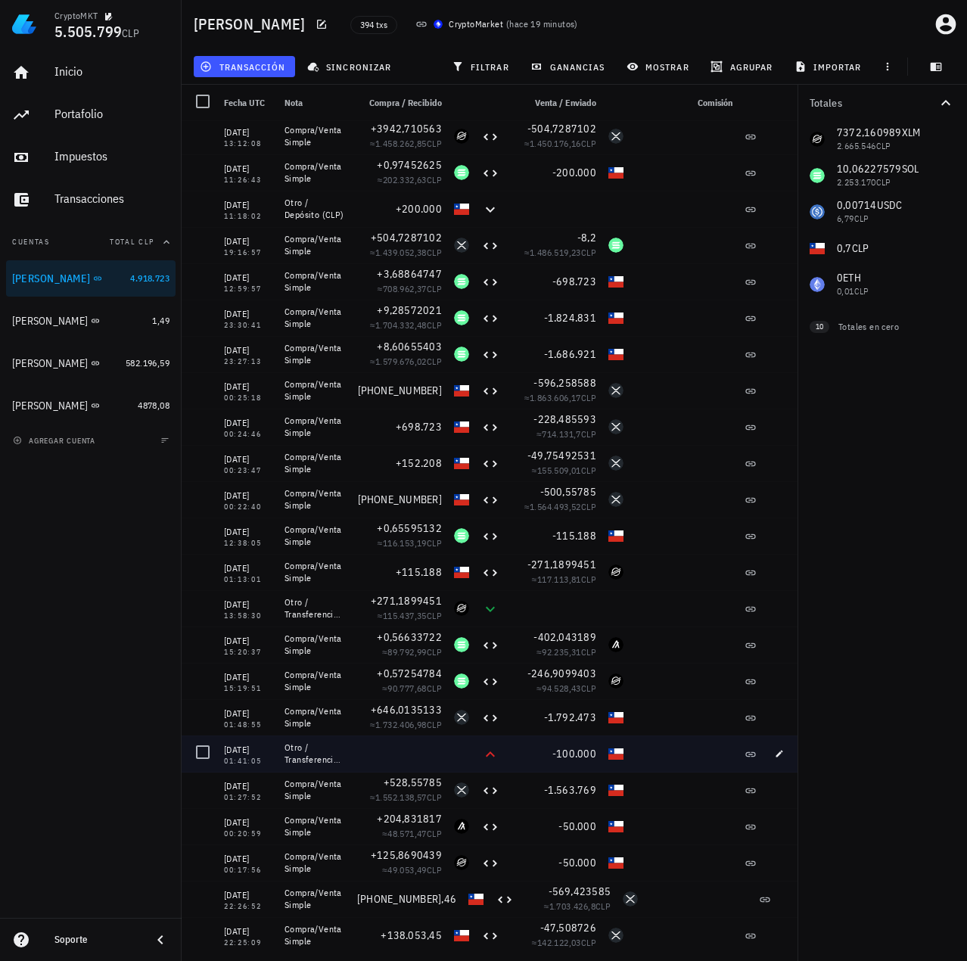
click at [484, 748] on icon at bounding box center [490, 754] width 18 height 18
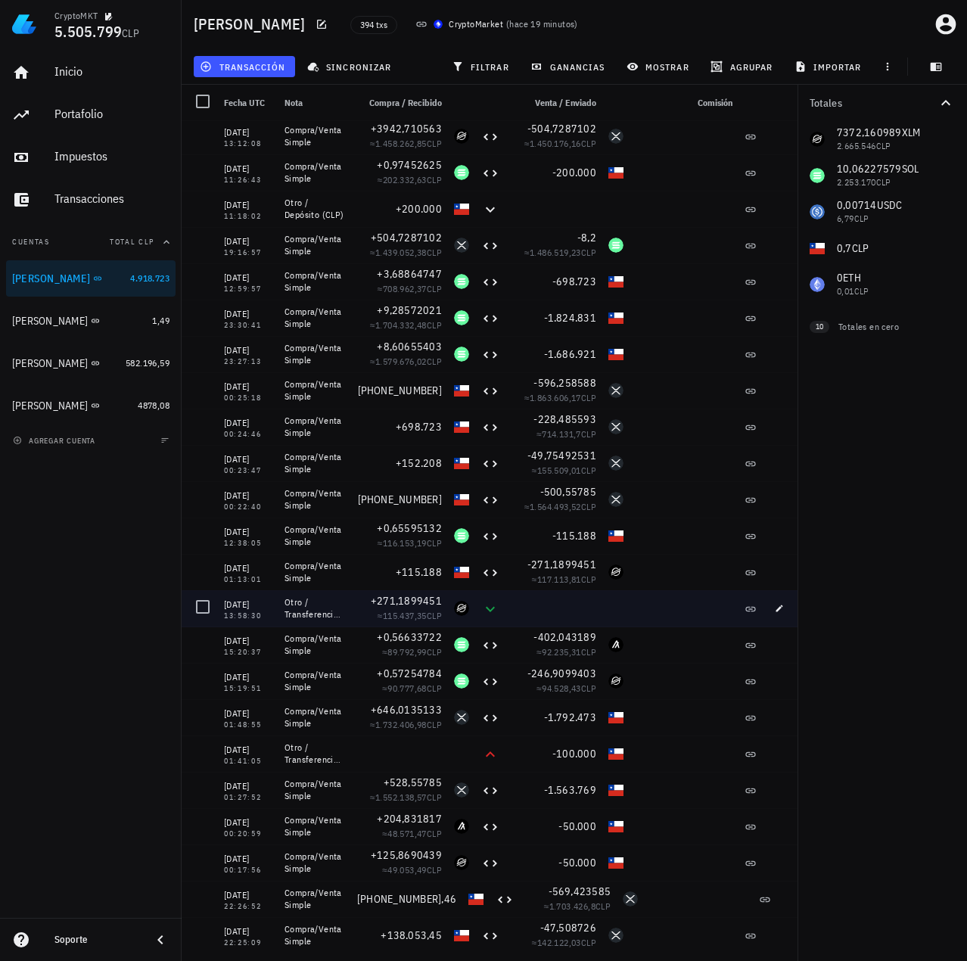
click at [652, 618] on div at bounding box center [684, 608] width 109 height 36
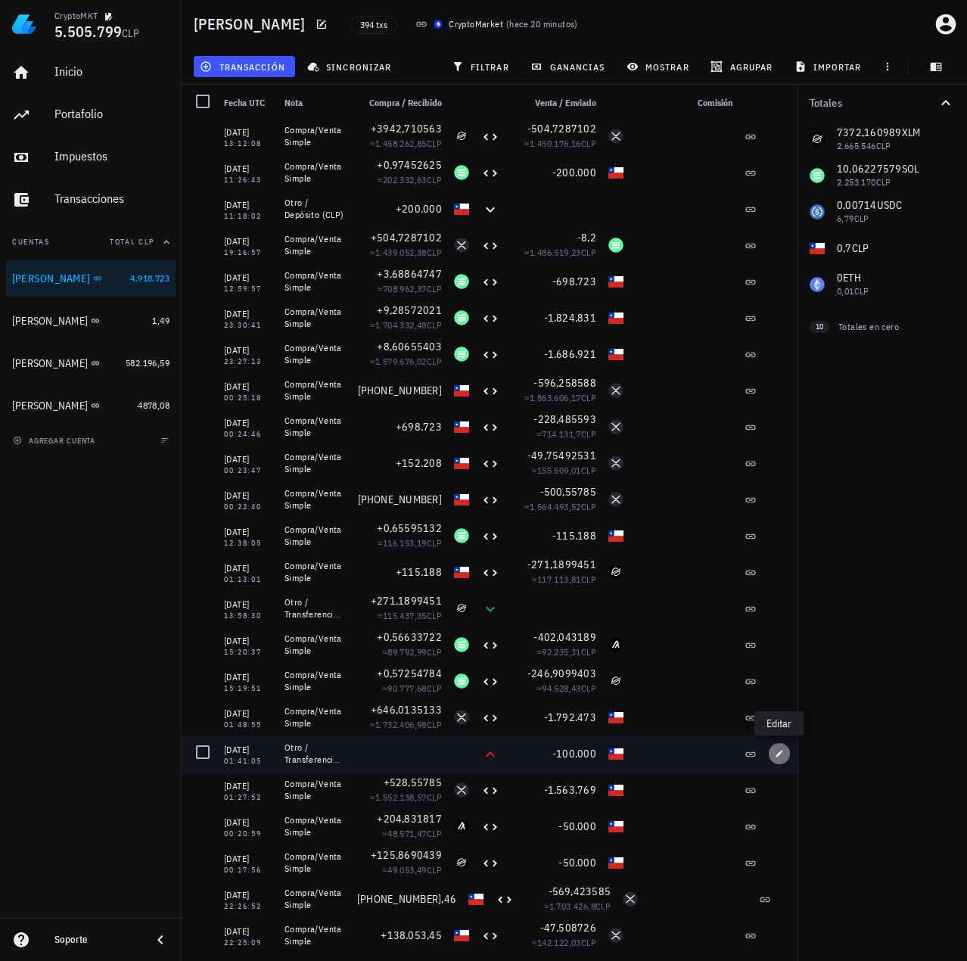
click at [776, 751] on icon "button" at bounding box center [779, 753] width 9 height 9
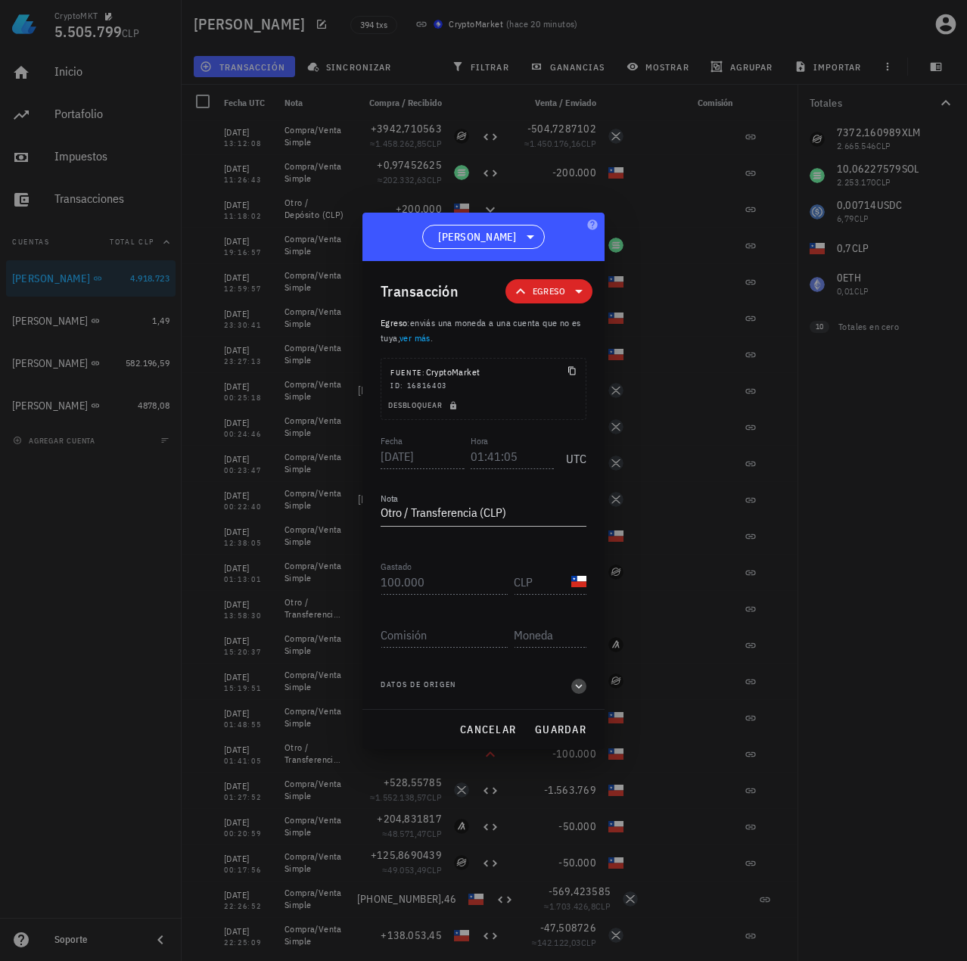
click at [574, 686] on icon "button" at bounding box center [579, 686] width 14 height 18
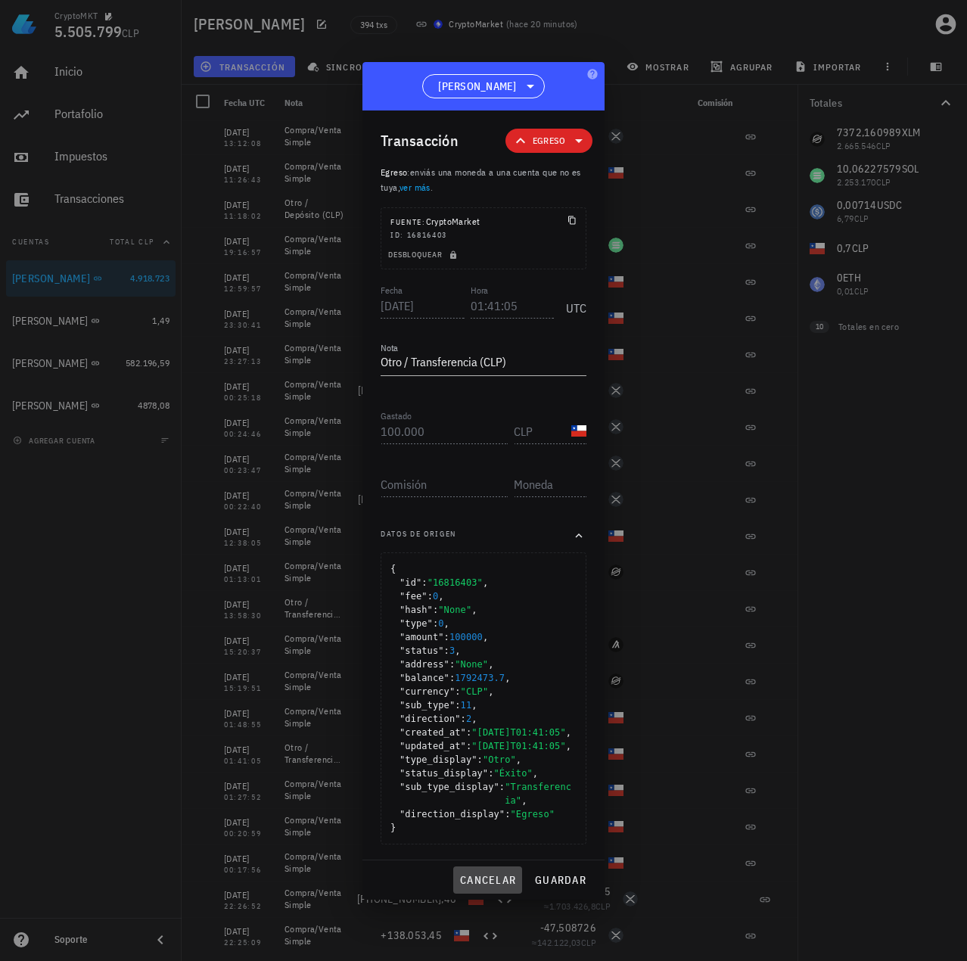
click at [493, 887] on span "cancelar" at bounding box center [487, 880] width 57 height 14
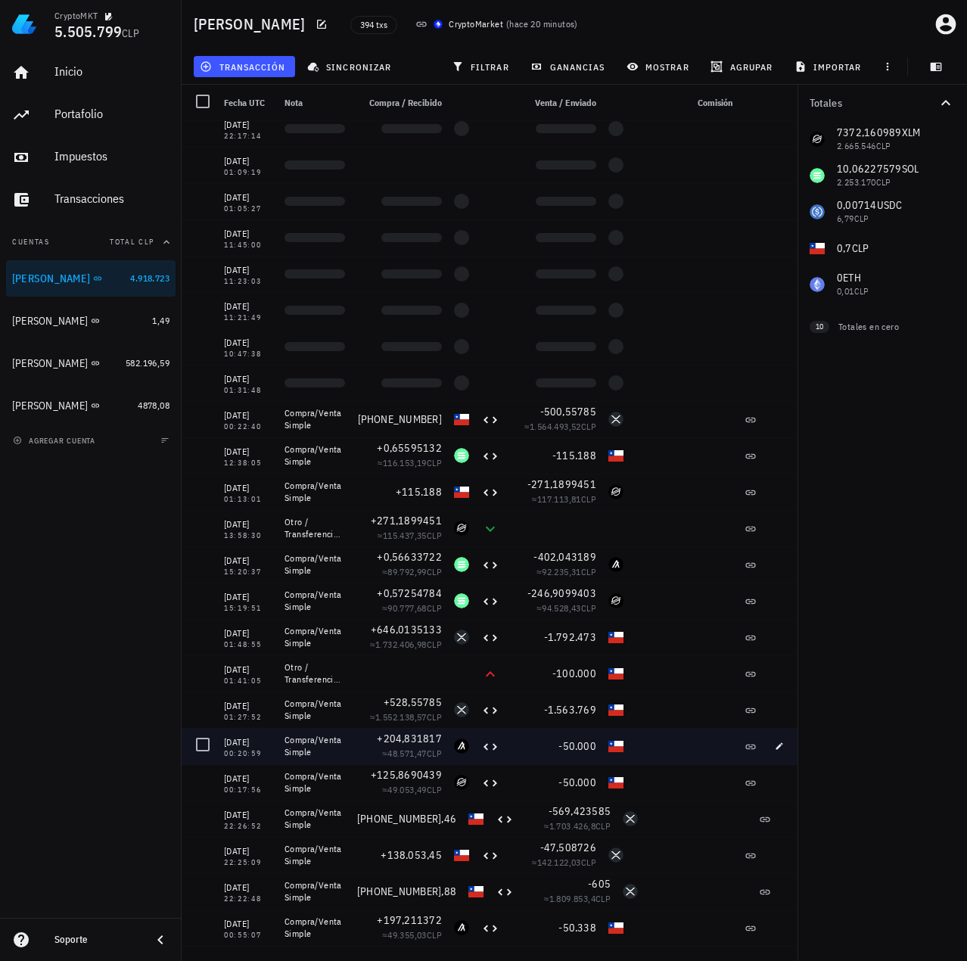
scroll to position [151, 0]
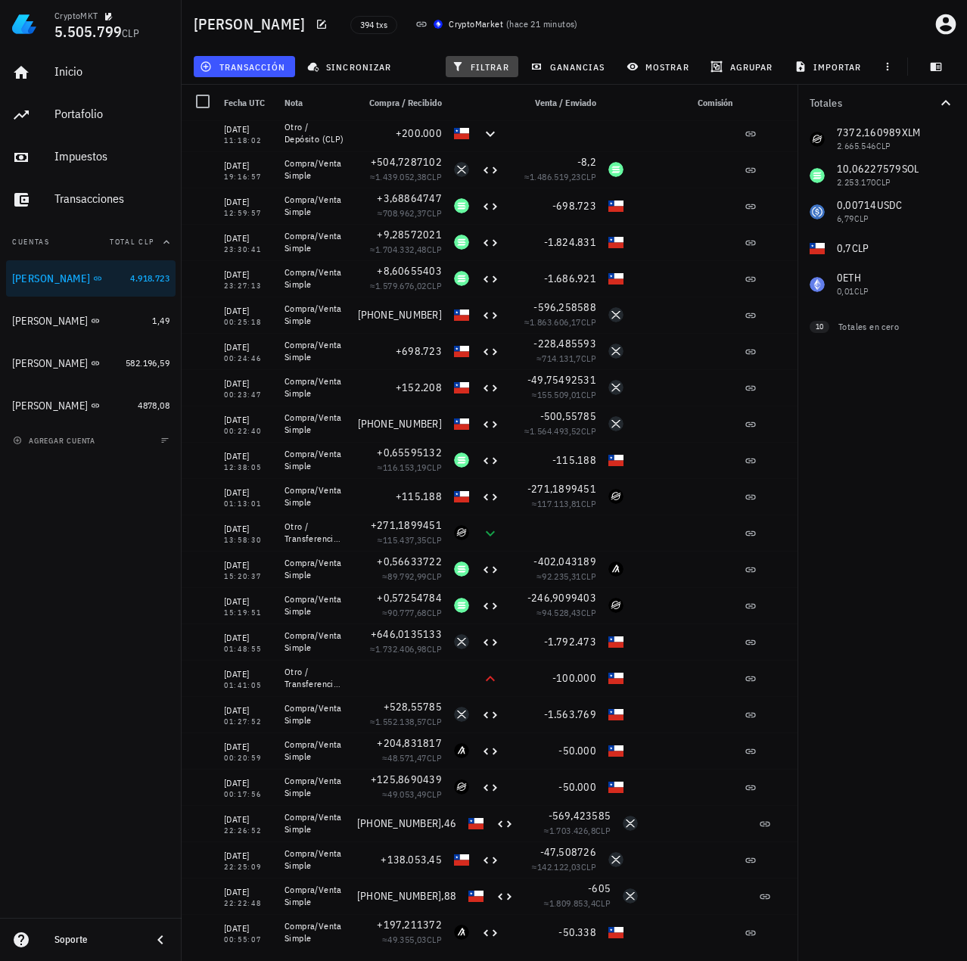
click at [482, 73] on button "filtrar" at bounding box center [482, 66] width 73 height 21
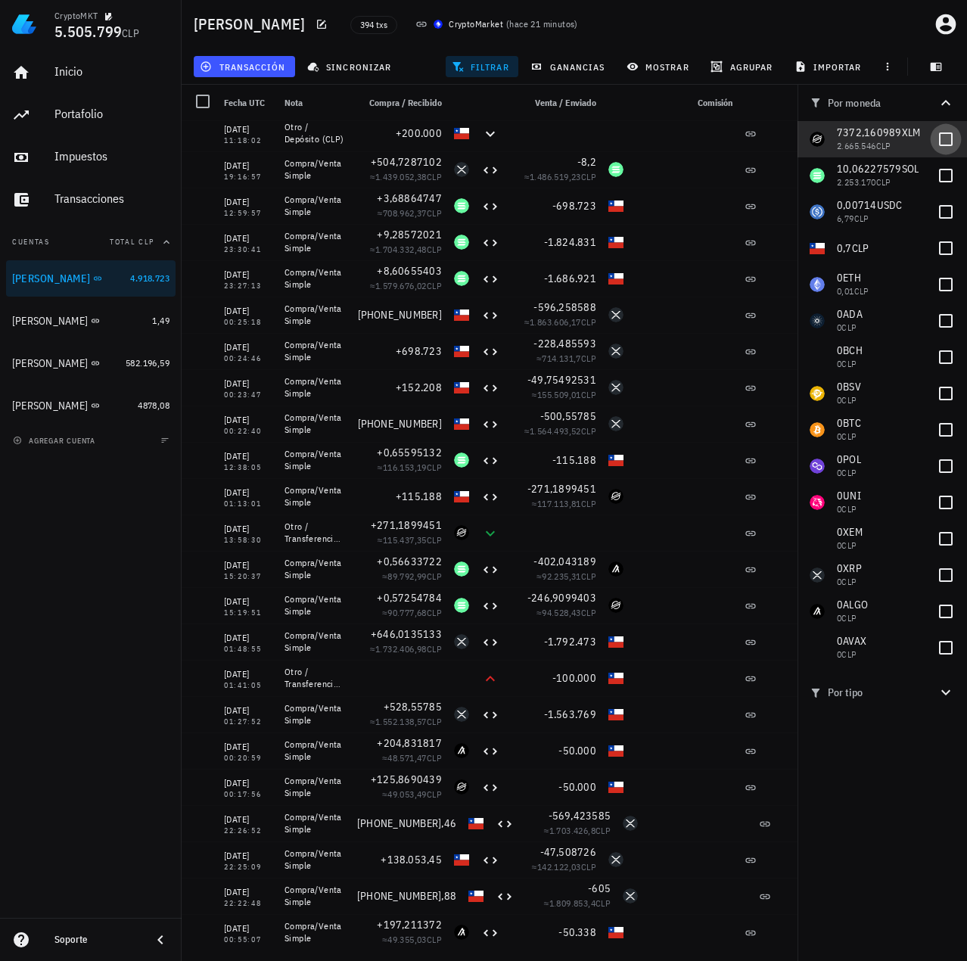
click at [951, 143] on div at bounding box center [946, 139] width 26 height 26
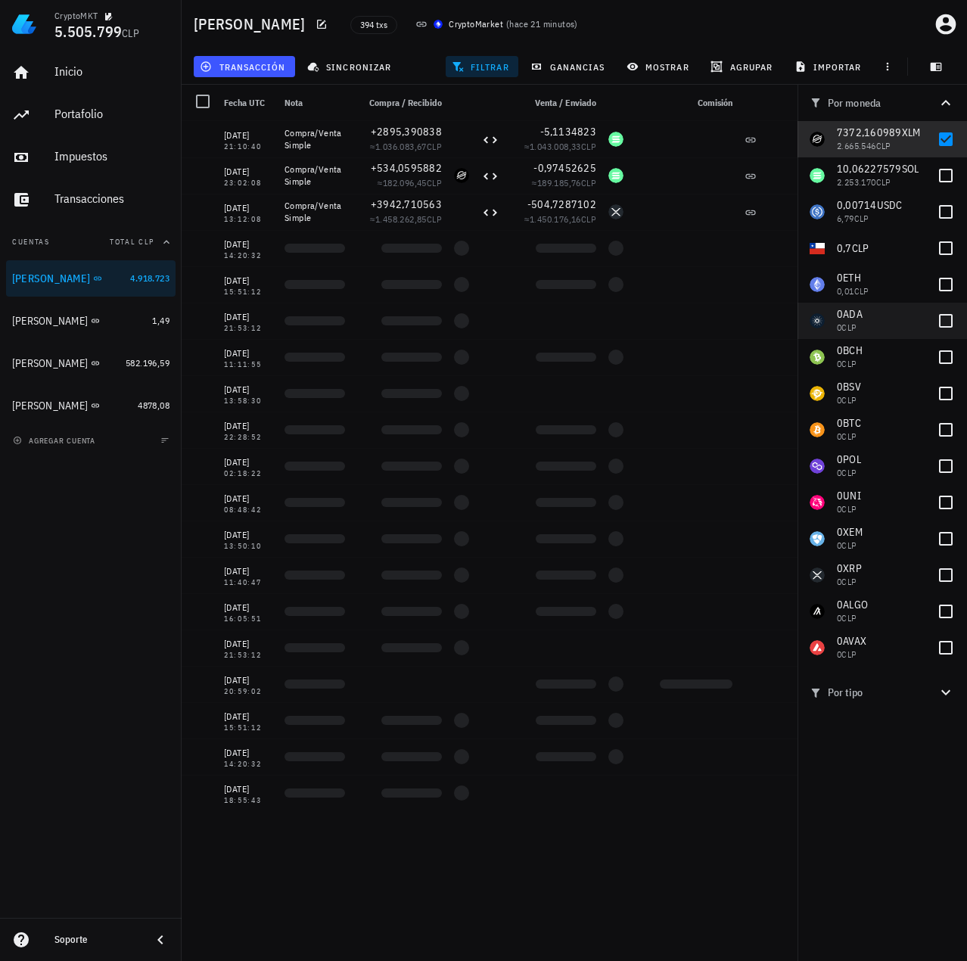
scroll to position [0, 0]
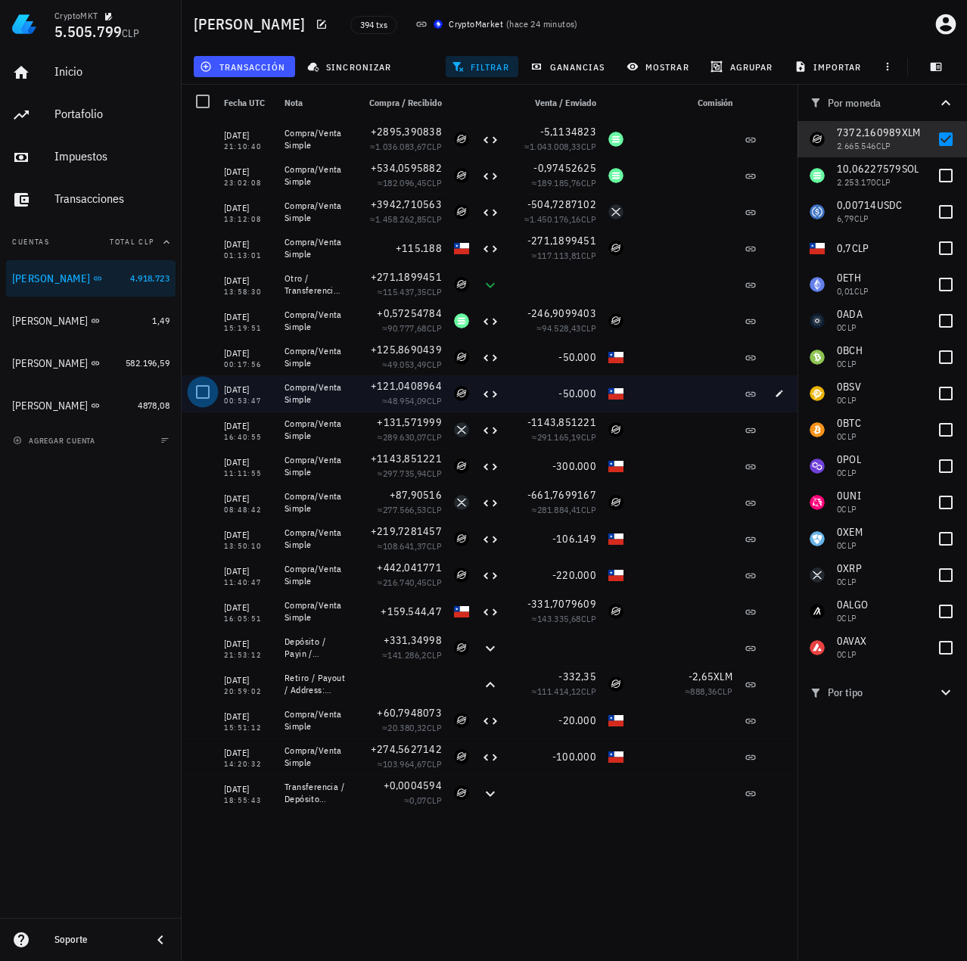
click at [201, 388] on div at bounding box center [203, 392] width 26 height 26
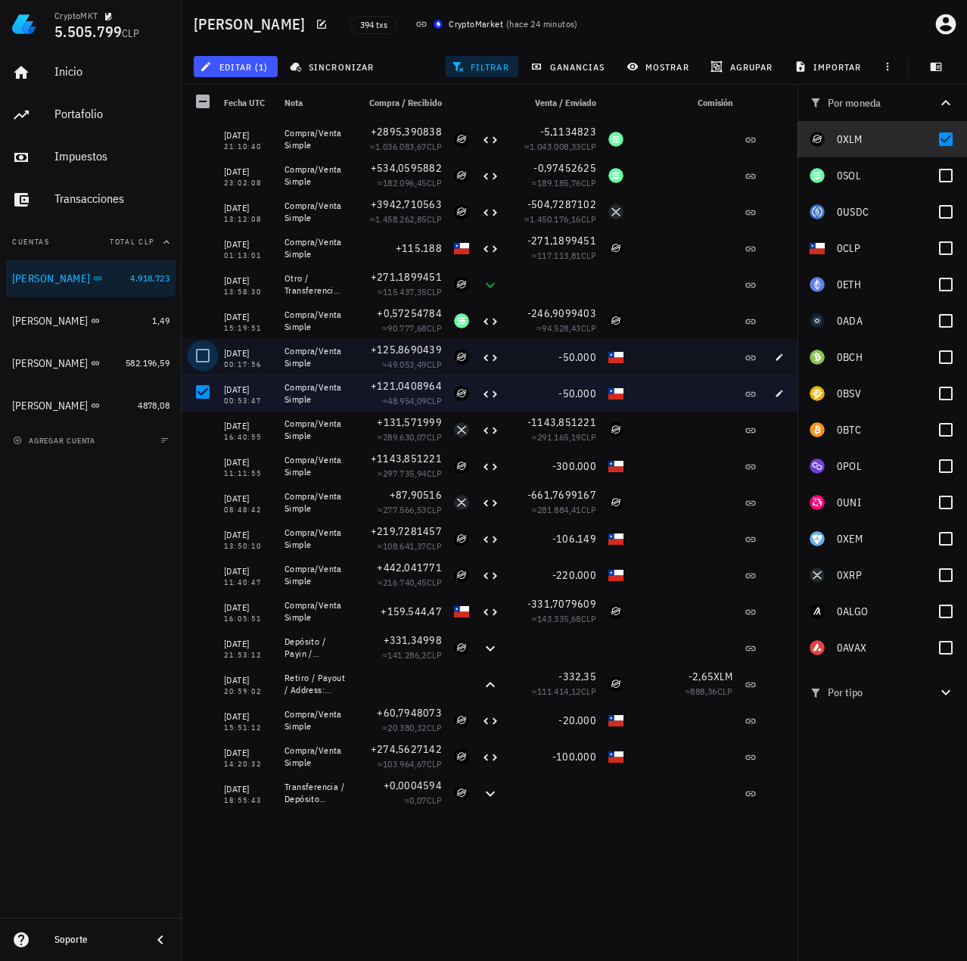
click at [202, 351] on div at bounding box center [203, 356] width 26 height 26
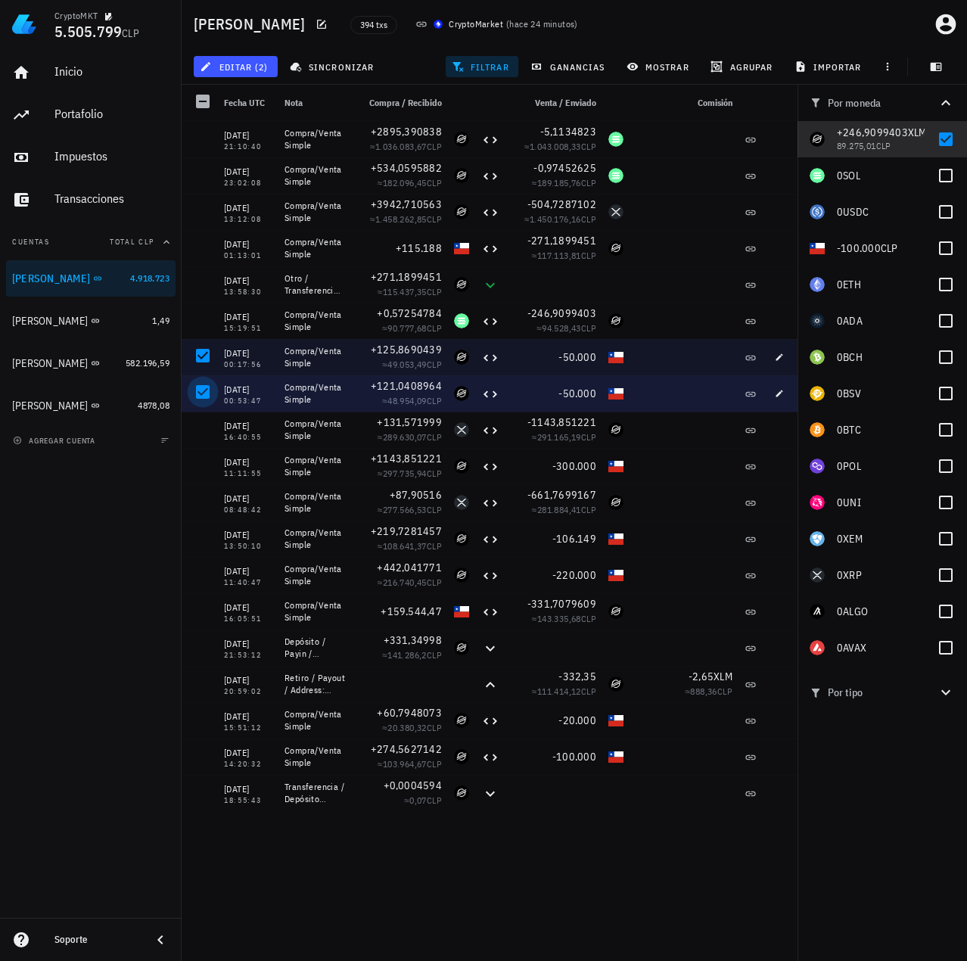
click at [206, 391] on div at bounding box center [203, 392] width 26 height 26
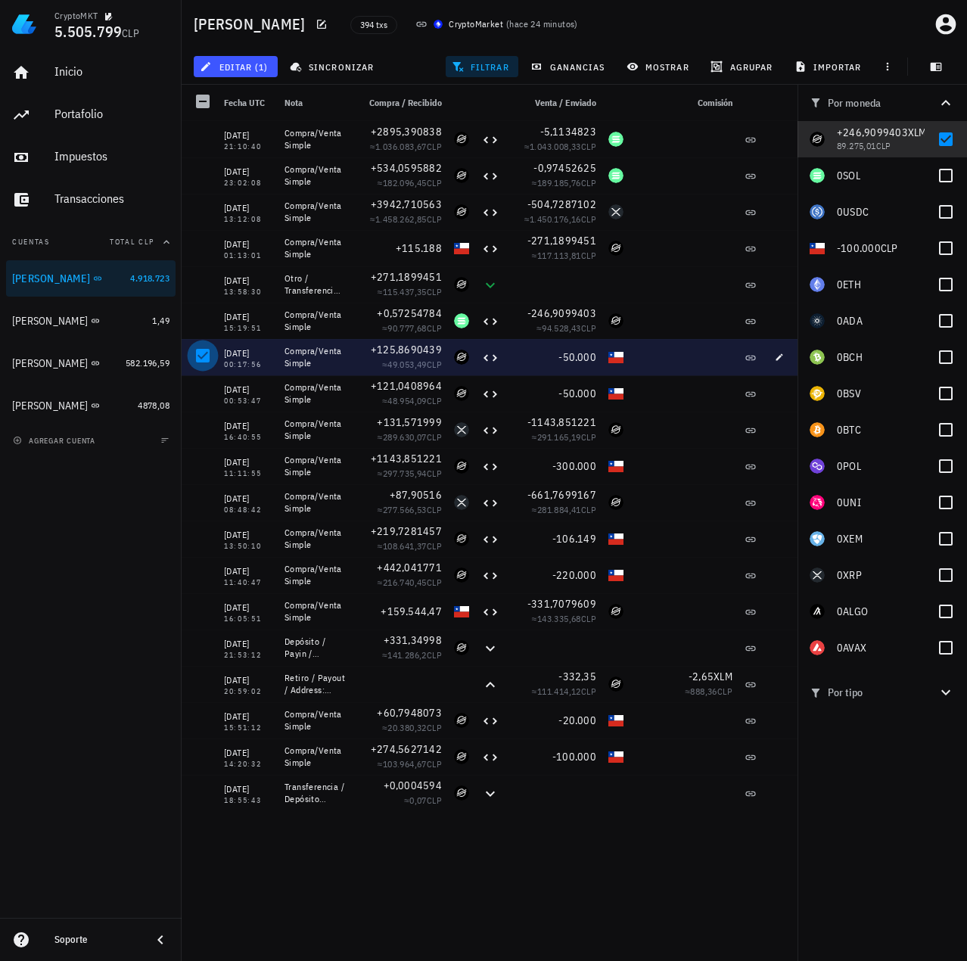
click at [199, 350] on div at bounding box center [203, 356] width 26 height 26
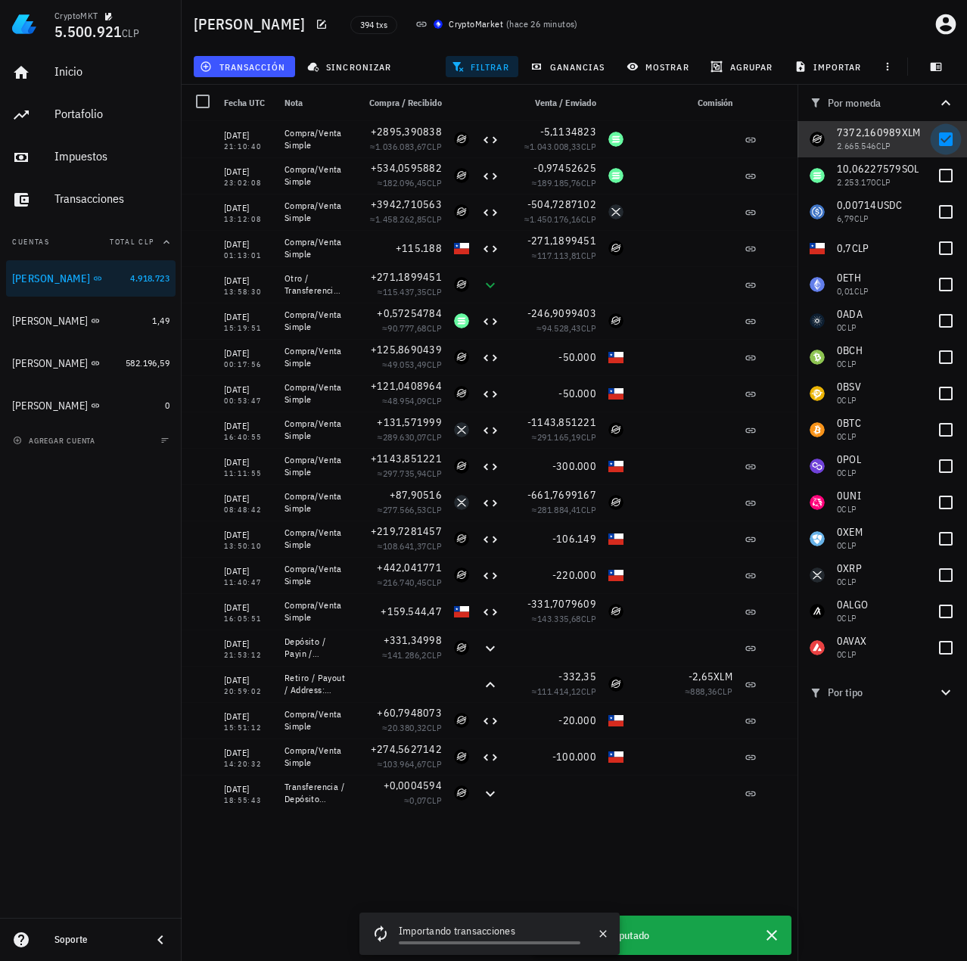
click at [948, 140] on div at bounding box center [946, 139] width 26 height 26
checkbox input "false"
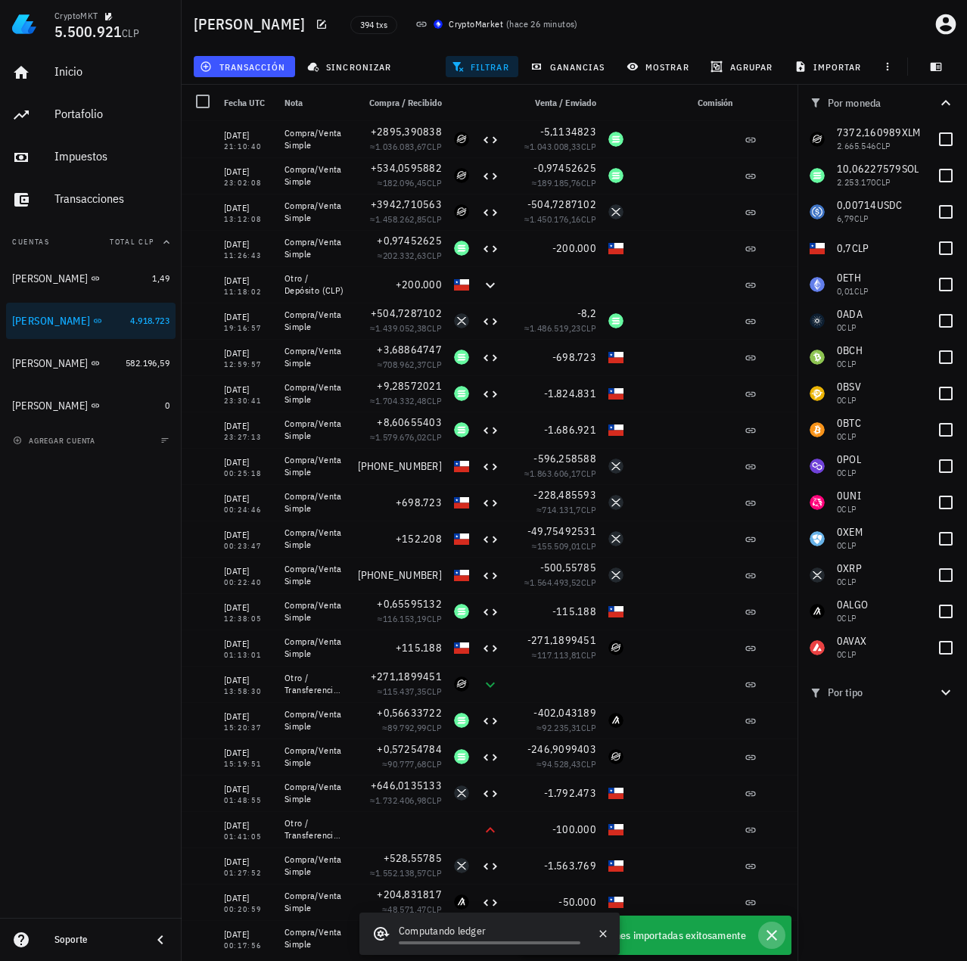
click at [778, 935] on icon "button" at bounding box center [772, 935] width 18 height 18
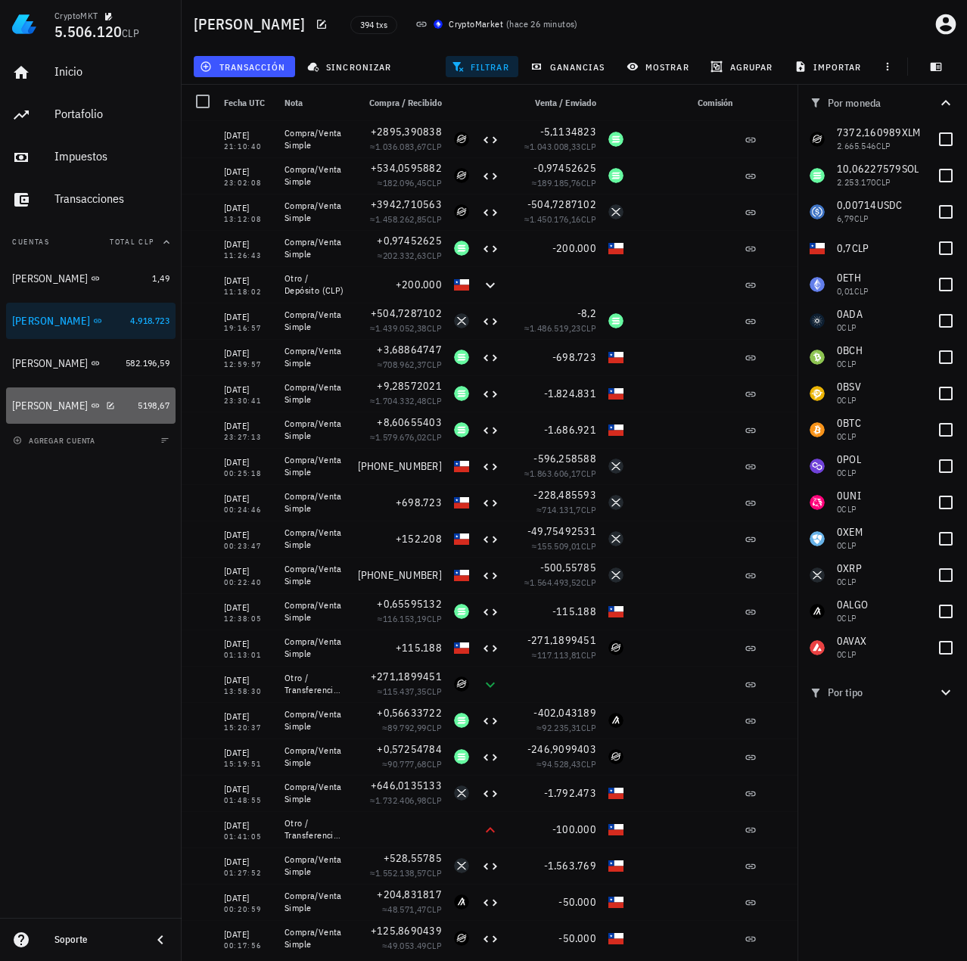
click at [19, 400] on div "Miguel B" at bounding box center [50, 406] width 76 height 13
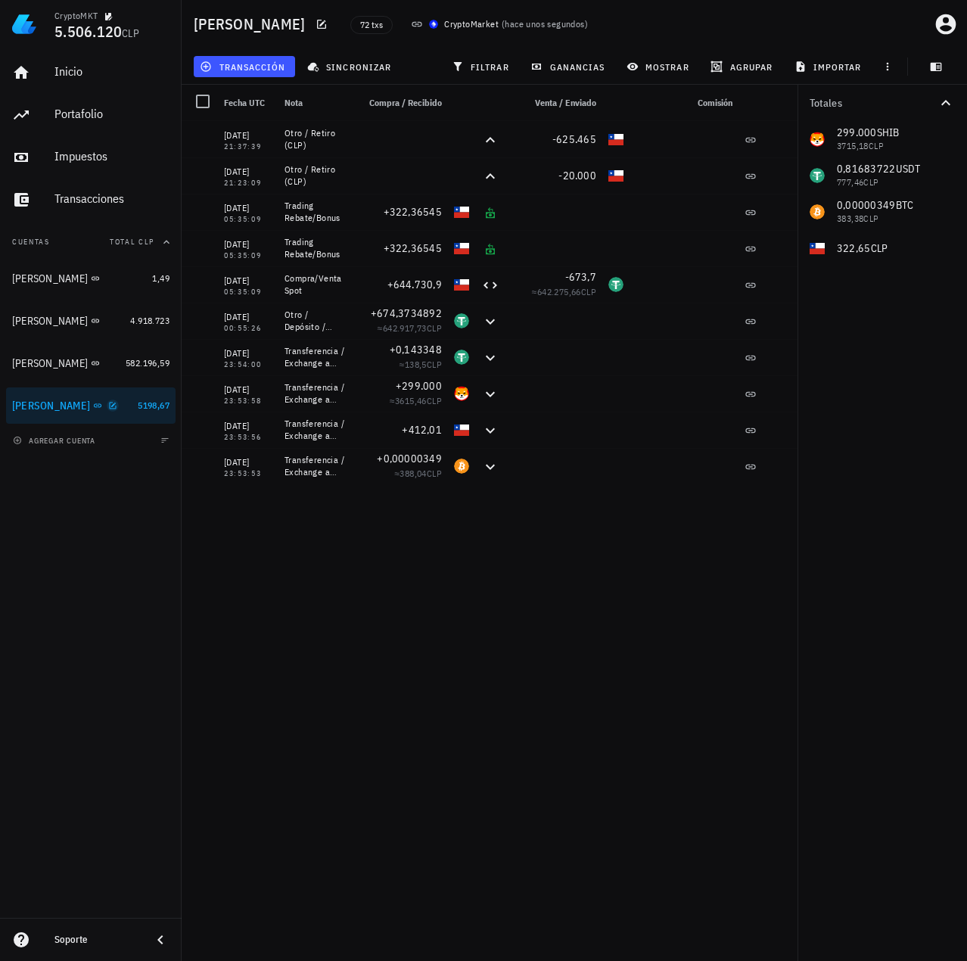
click at [108, 406] on icon "button" at bounding box center [112, 405] width 9 height 9
type textarea "Miguel B"
type textarea "google-oauth2|110873594734765108369"
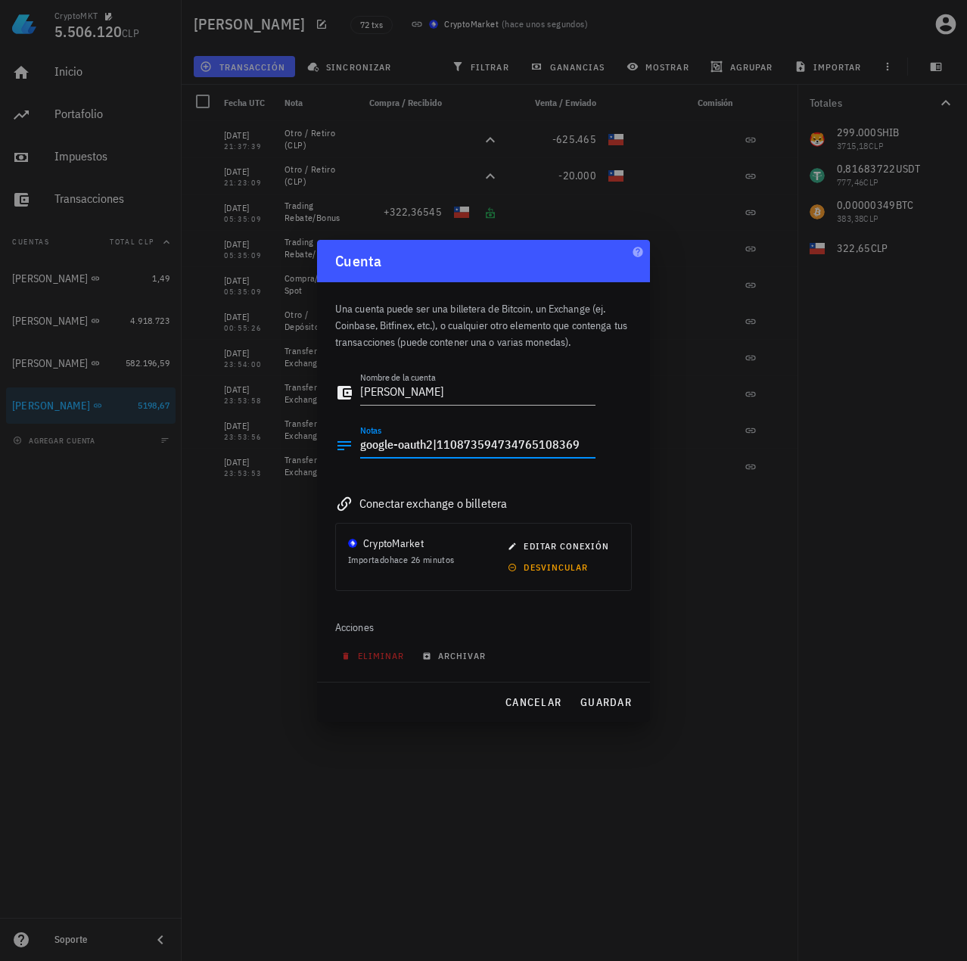
click at [514, 438] on textarea "google-oauth2|110873594734765108369" at bounding box center [477, 446] width 235 height 24
click at [530, 697] on span "cancelar" at bounding box center [533, 702] width 57 height 14
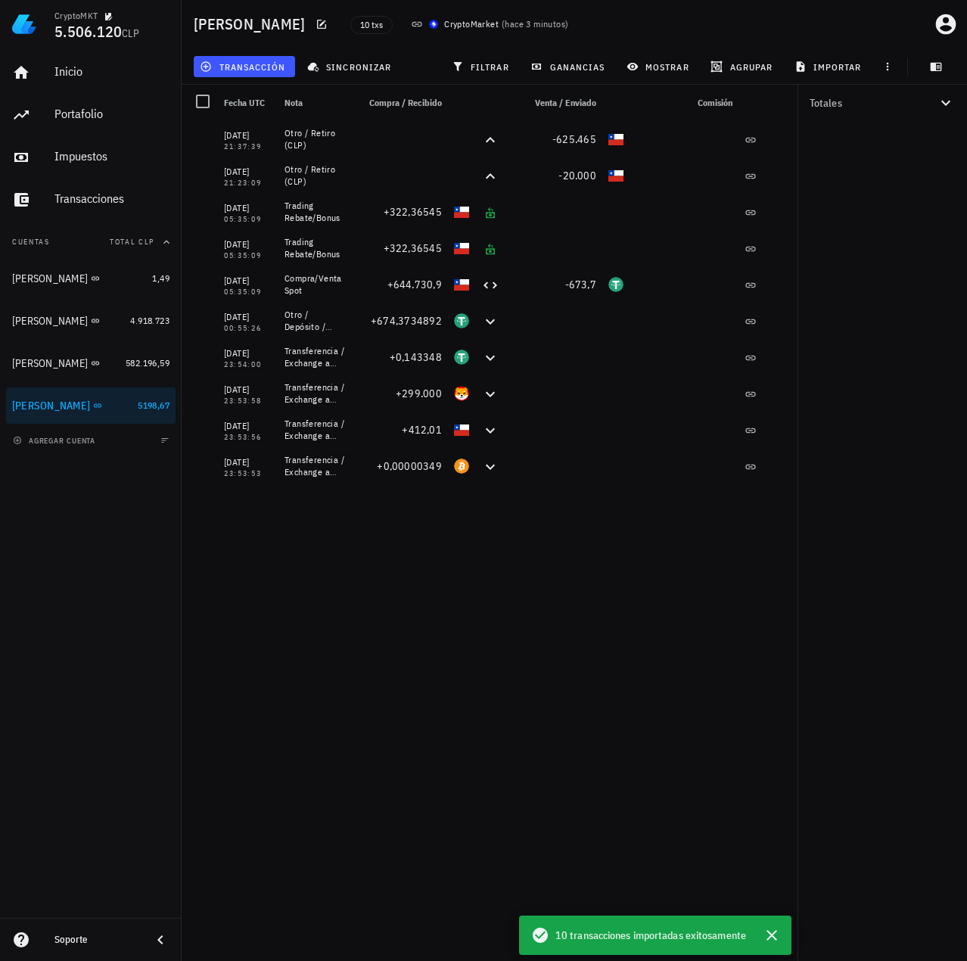
click at [895, 316] on div "Totales" at bounding box center [883, 523] width 170 height 876
click at [770, 938] on icon "button" at bounding box center [772, 935] width 18 height 18
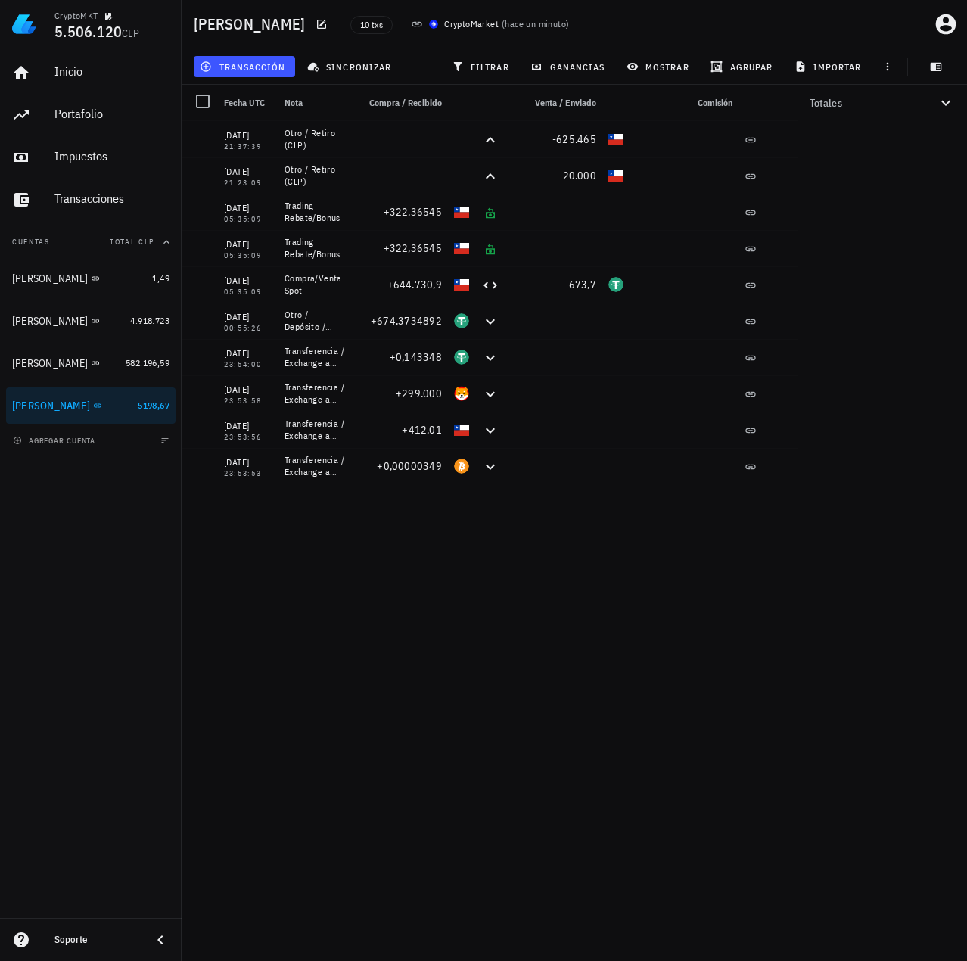
drag, startPoint x: 580, startPoint y: 742, endPoint x: 560, endPoint y: 743, distance: 19.7
click at [560, 743] on div "14/08/2025 21:37:39 Otro / Retiro (CLP) -625.465 14/08/2025 21:23:09 Otro / Ret…" at bounding box center [492, 535] width 621 height 828
click at [67, 376] on div "Francisco Urrea" at bounding box center [65, 363] width 107 height 33
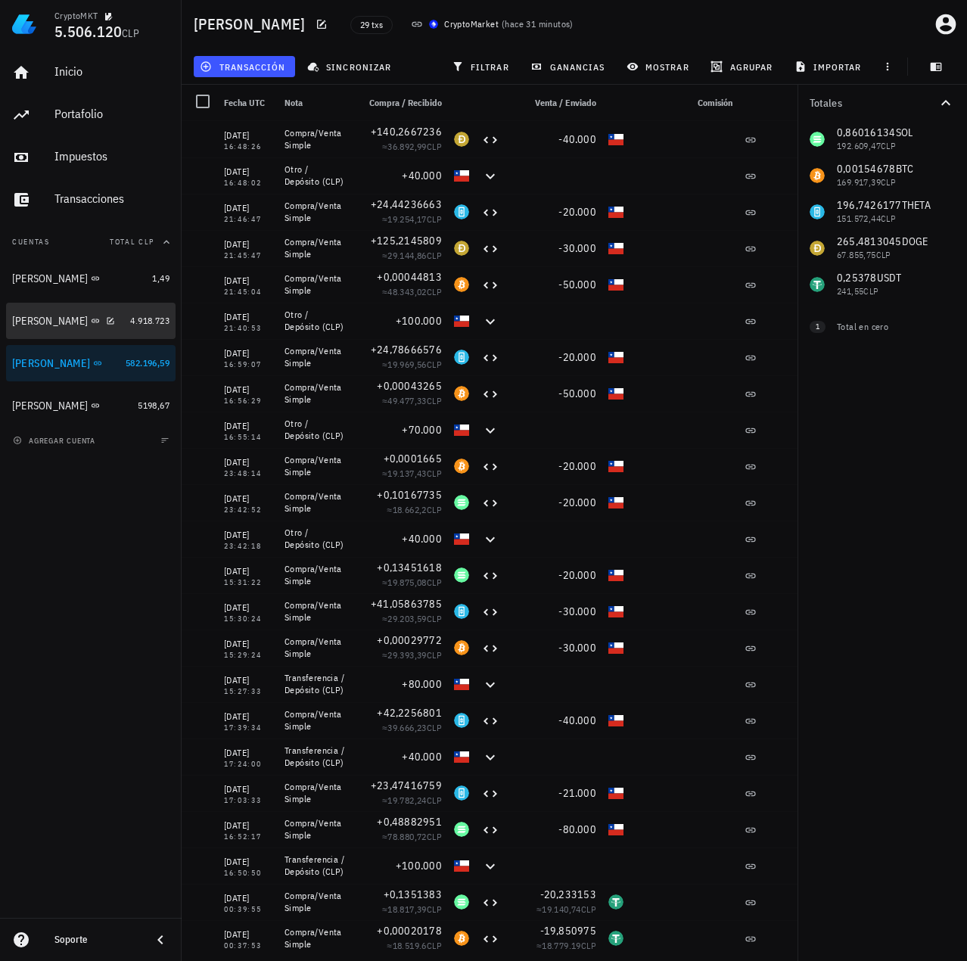
click at [48, 314] on div "Celso Oyarzun" at bounding box center [68, 321] width 112 height 14
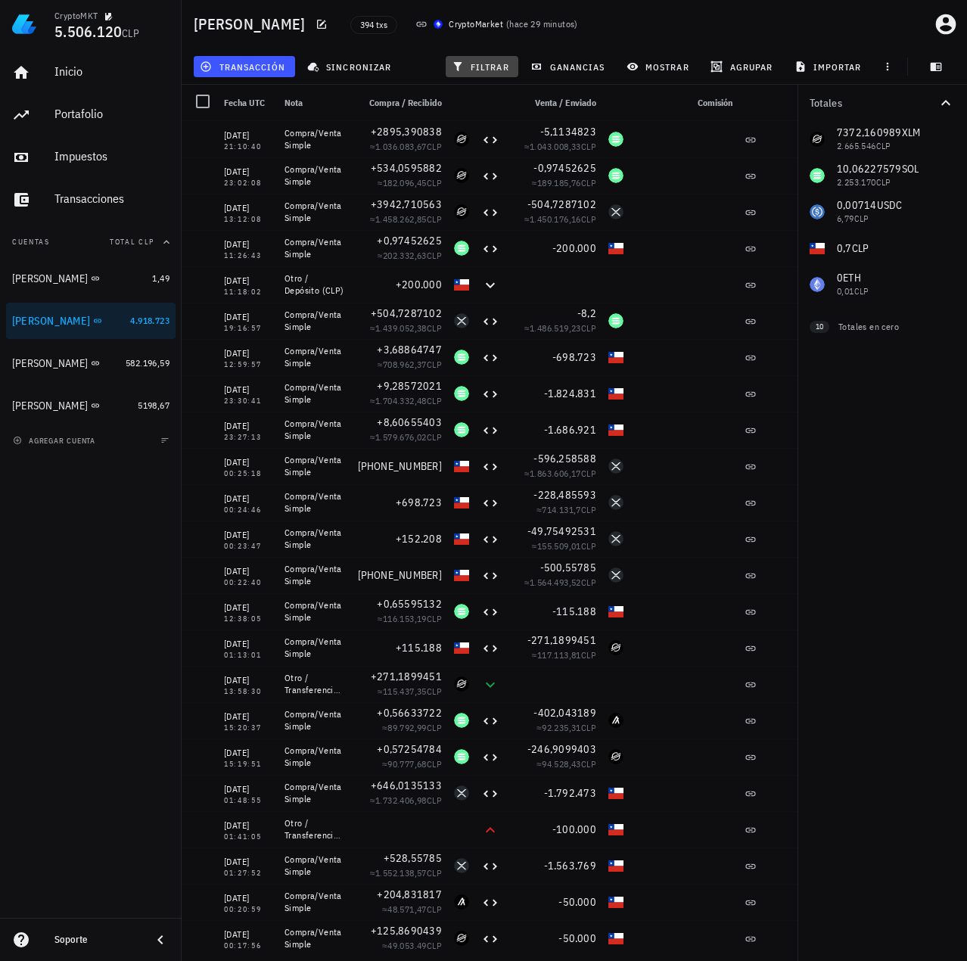
click at [478, 70] on span "filtrar" at bounding box center [482, 67] width 54 height 12
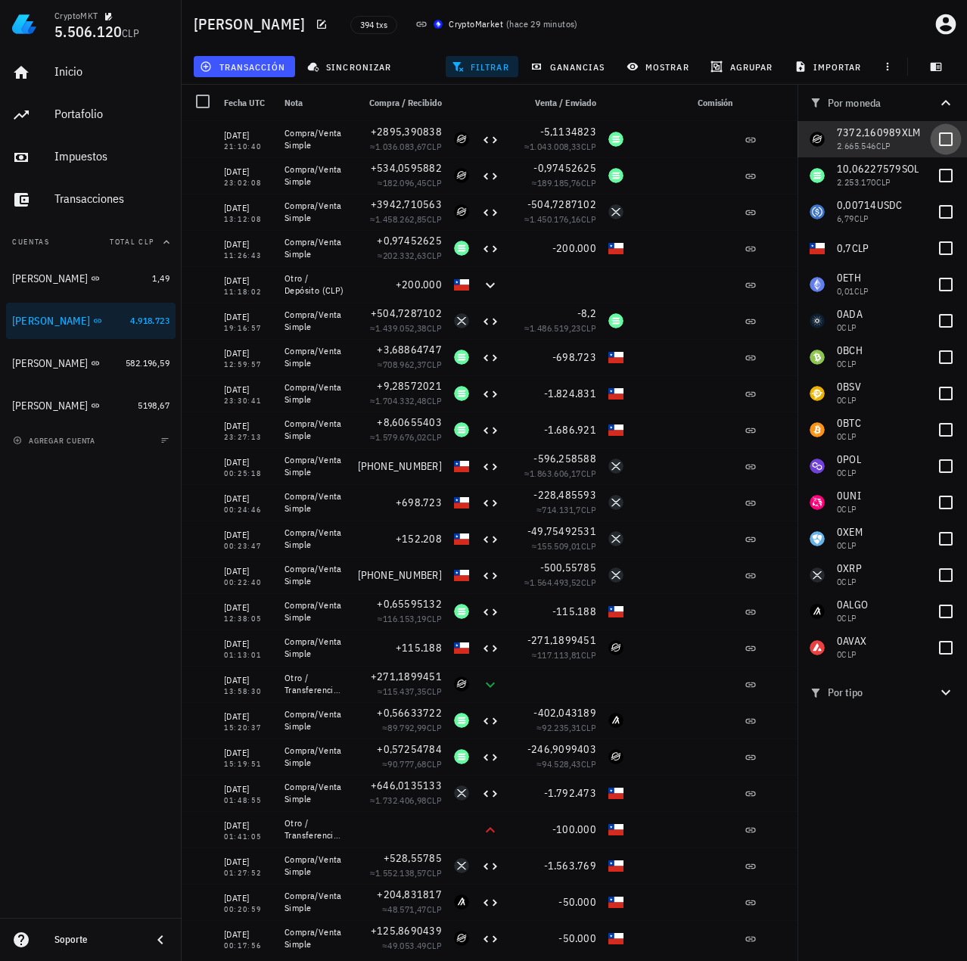
click at [945, 138] on div at bounding box center [946, 139] width 26 height 26
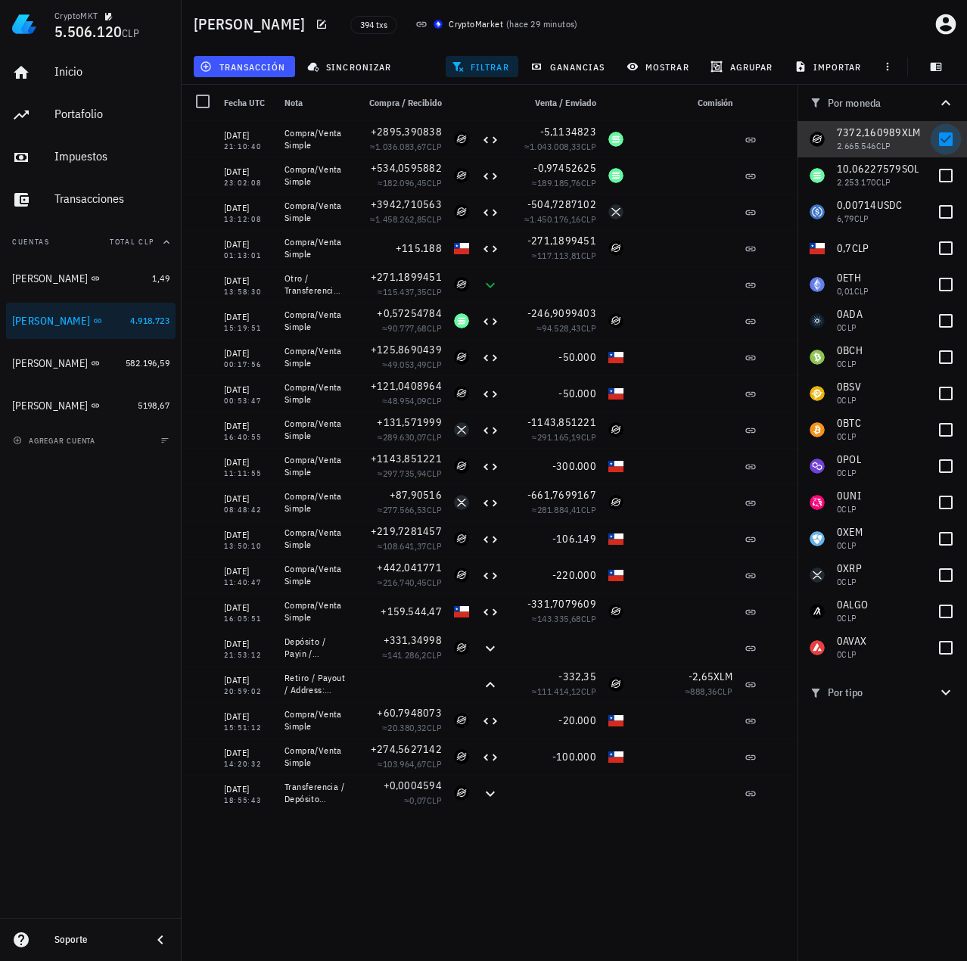
click at [950, 146] on div at bounding box center [946, 139] width 26 height 26
checkbox input "false"
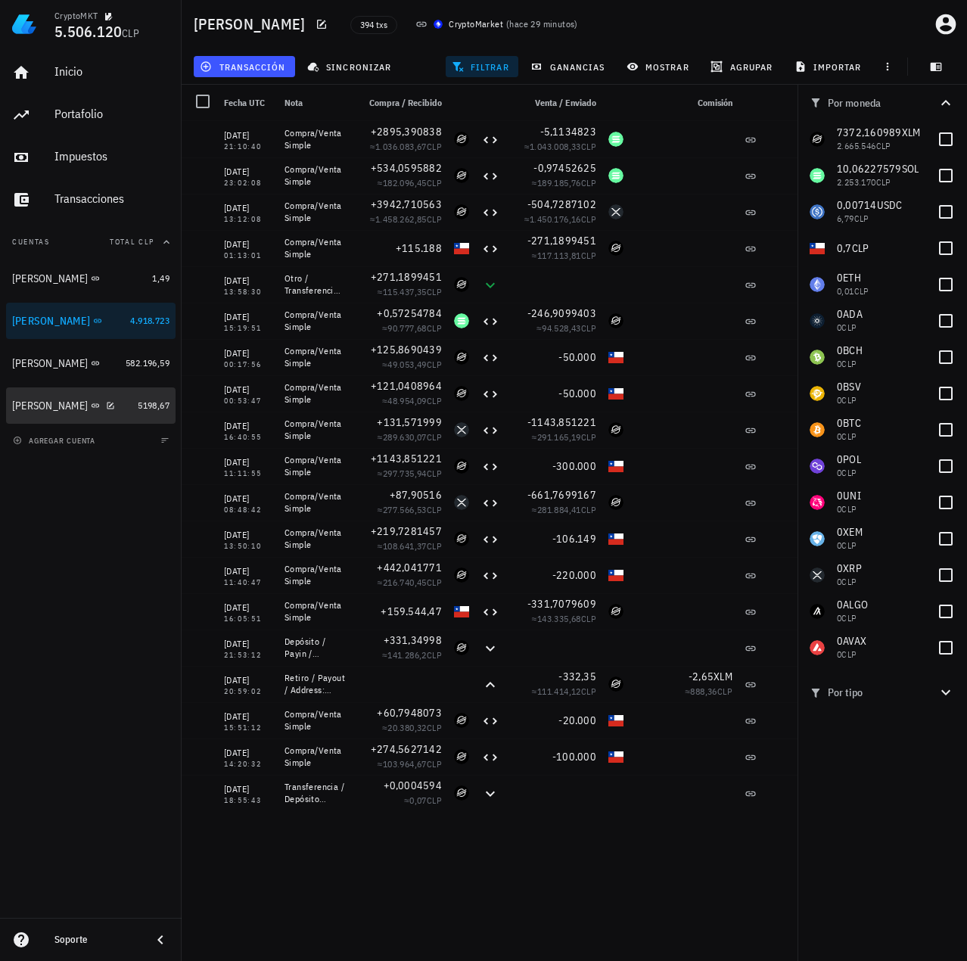
click at [33, 411] on div "Miguel B" at bounding box center [50, 406] width 76 height 13
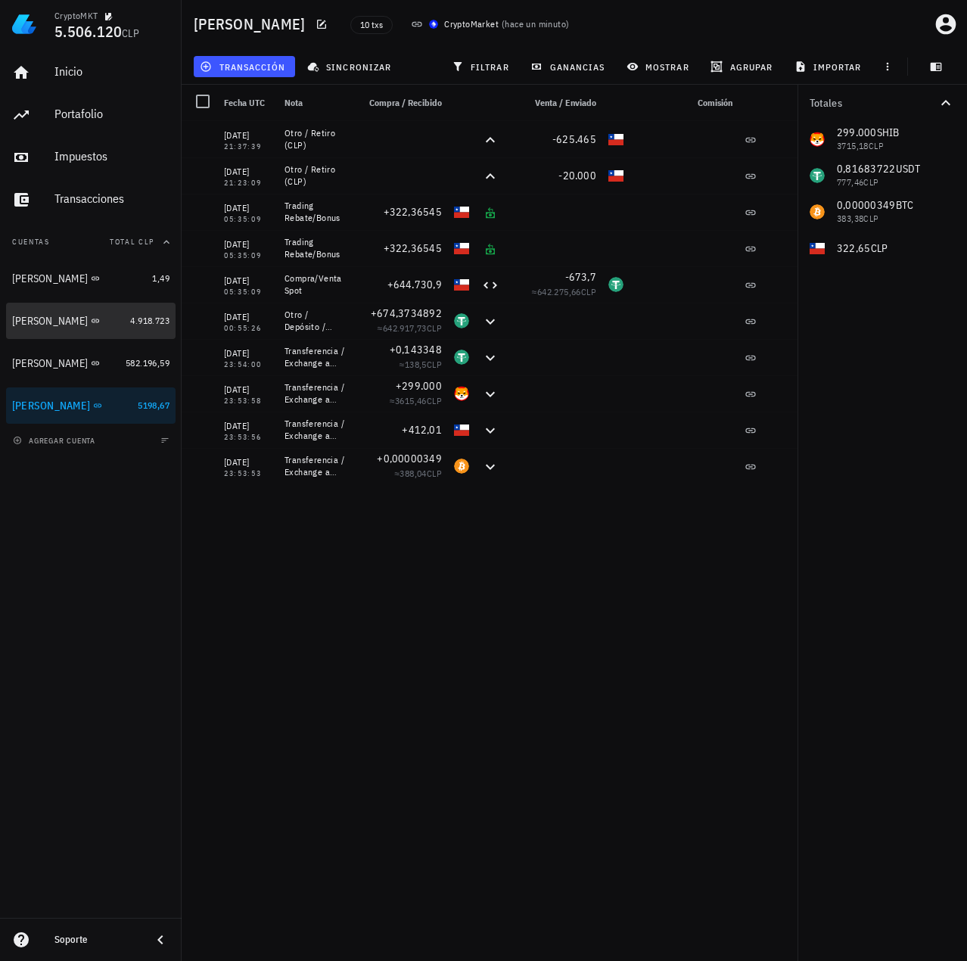
click at [41, 326] on div "Celso Oyarzun" at bounding box center [50, 321] width 76 height 13
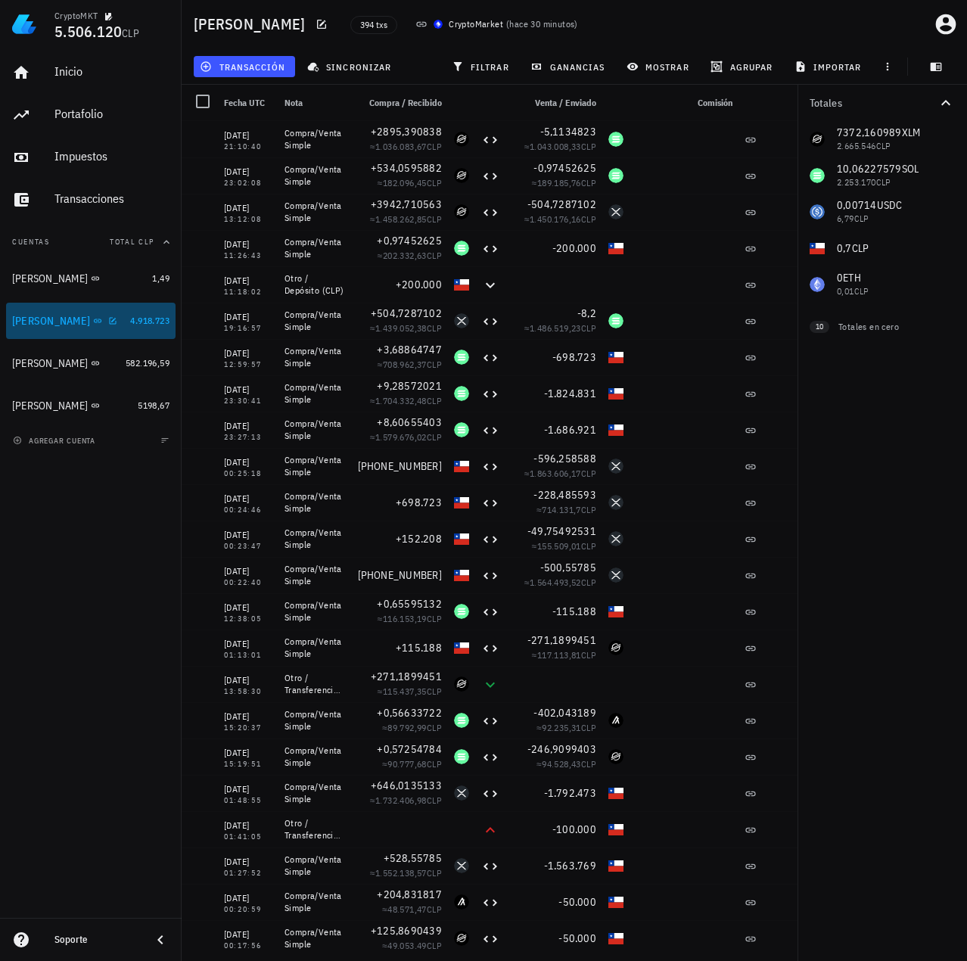
click at [102, 325] on div at bounding box center [109, 320] width 15 height 13
click at [110, 321] on icon "button" at bounding box center [113, 320] width 7 height 7
type textarea "Celso Oyarzun"
type textarea "auth0|6222bbd13919ff006896737d"
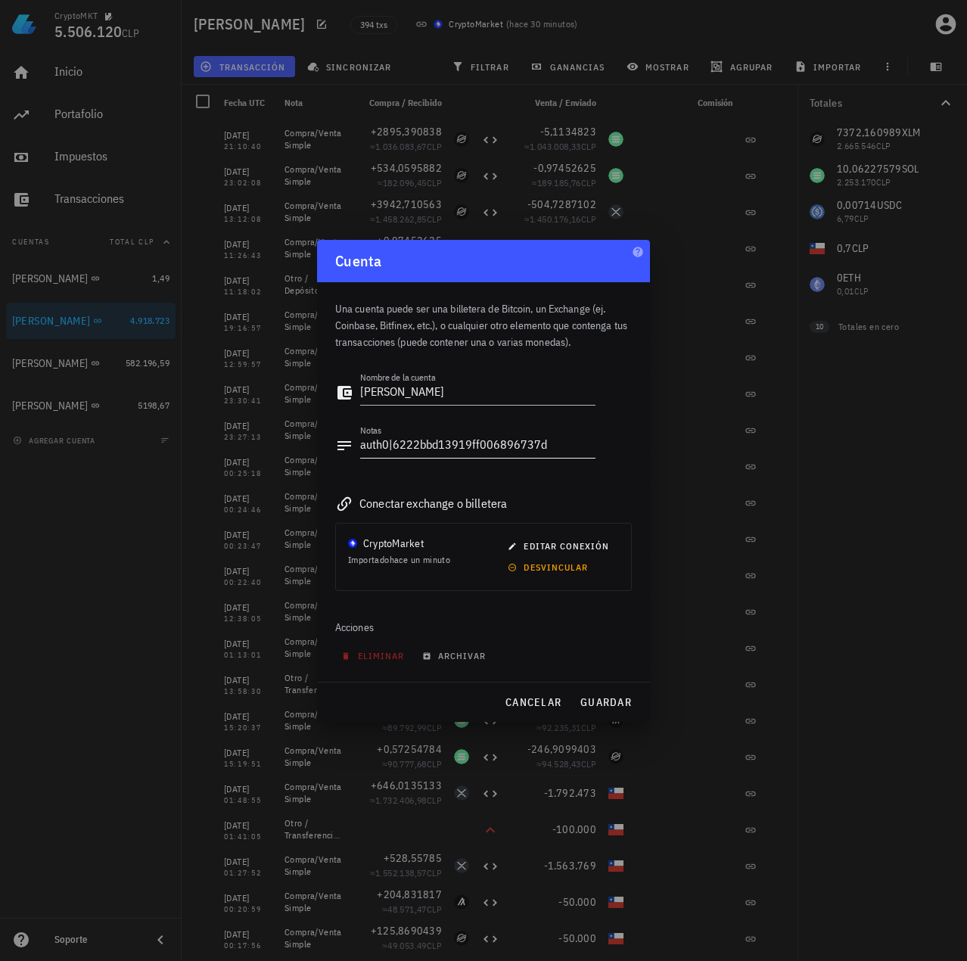
click at [516, 442] on textarea "auth0|6222bbd13919ff006896737d" at bounding box center [477, 446] width 235 height 24
click at [530, 705] on span "cancelar" at bounding box center [533, 702] width 57 height 14
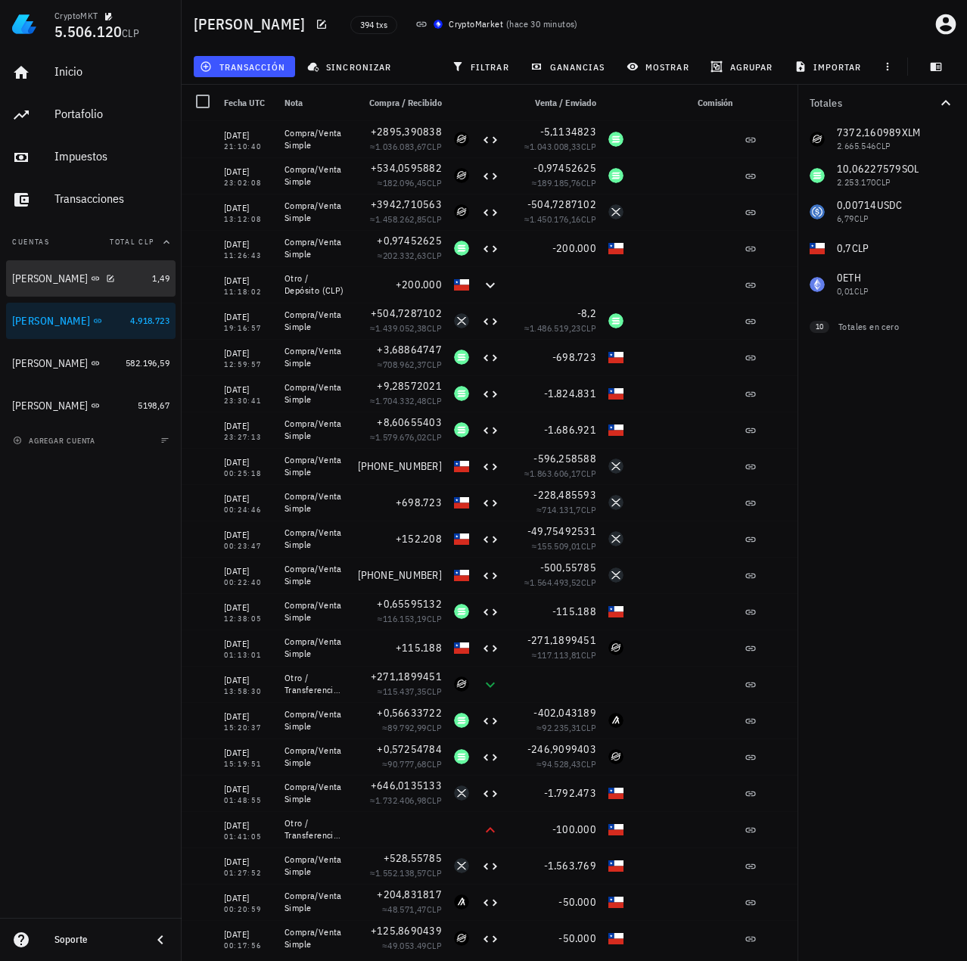
click at [31, 281] on div "[PERSON_NAME]" at bounding box center [50, 278] width 76 height 13
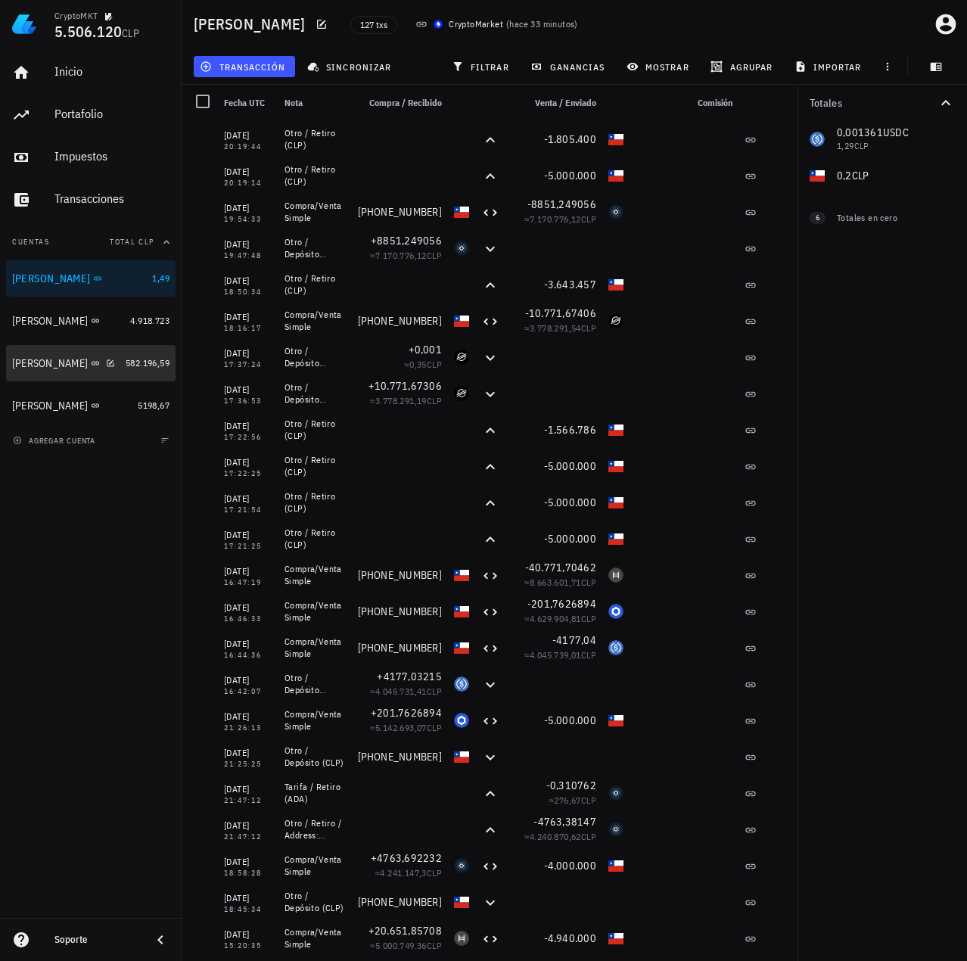
click at [59, 357] on div "Francisco Urrea" at bounding box center [50, 363] width 76 height 13
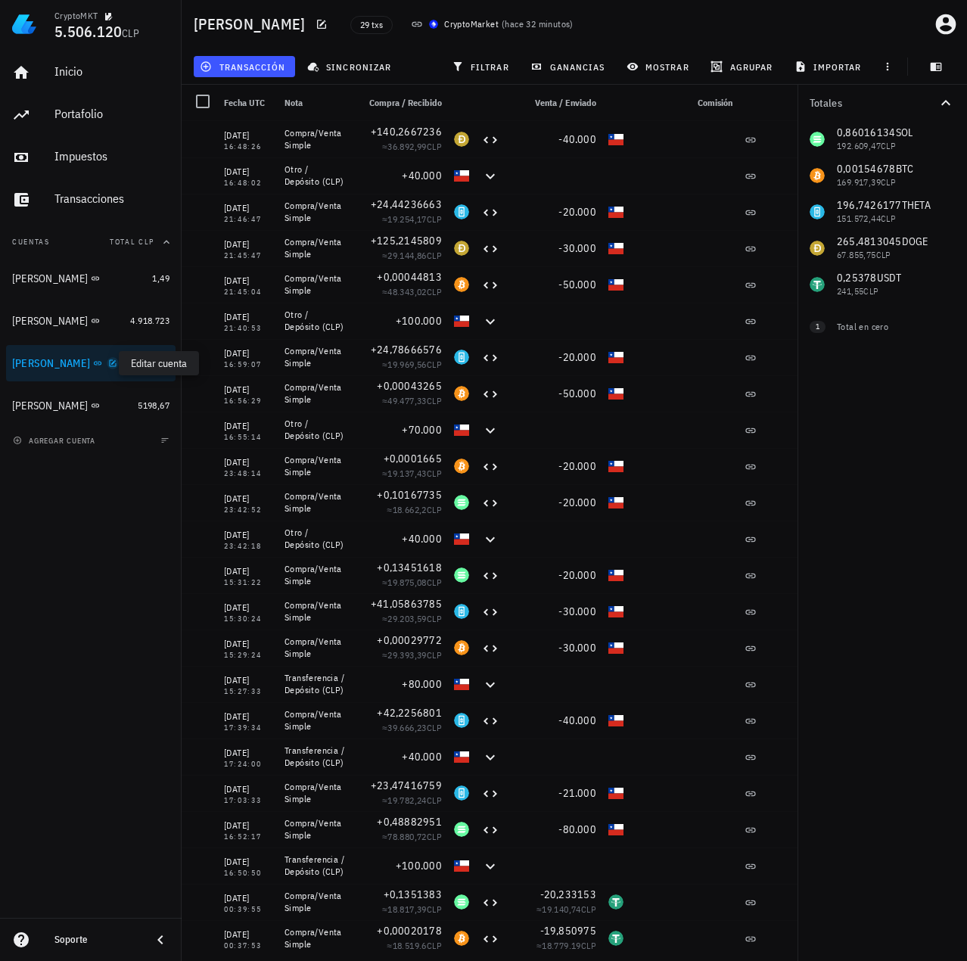
click at [108, 362] on icon "button" at bounding box center [112, 363] width 9 height 9
type textarea "Francisco Urrea"
type textarea "auth0|624a1020407a63006ac9681c"
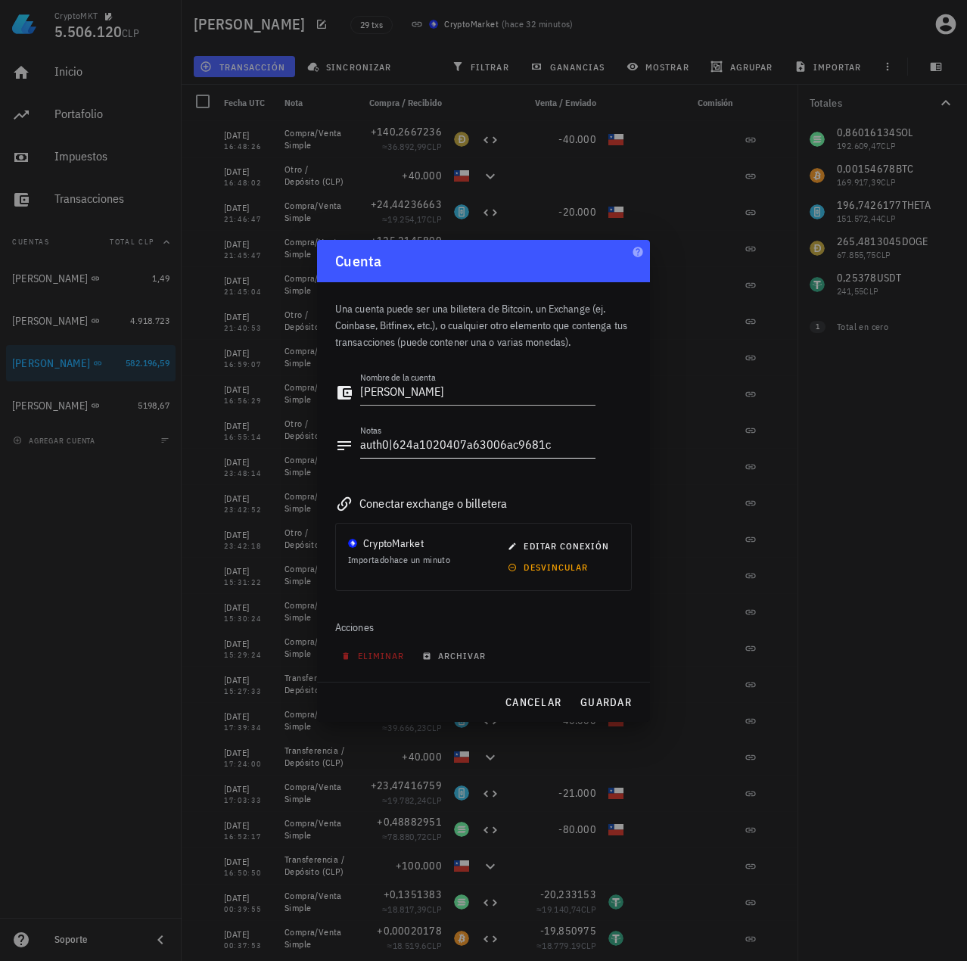
click at [474, 455] on textarea "auth0|624a1020407a63006ac9681c" at bounding box center [477, 446] width 235 height 24
click at [550, 703] on span "cancelar" at bounding box center [533, 702] width 57 height 14
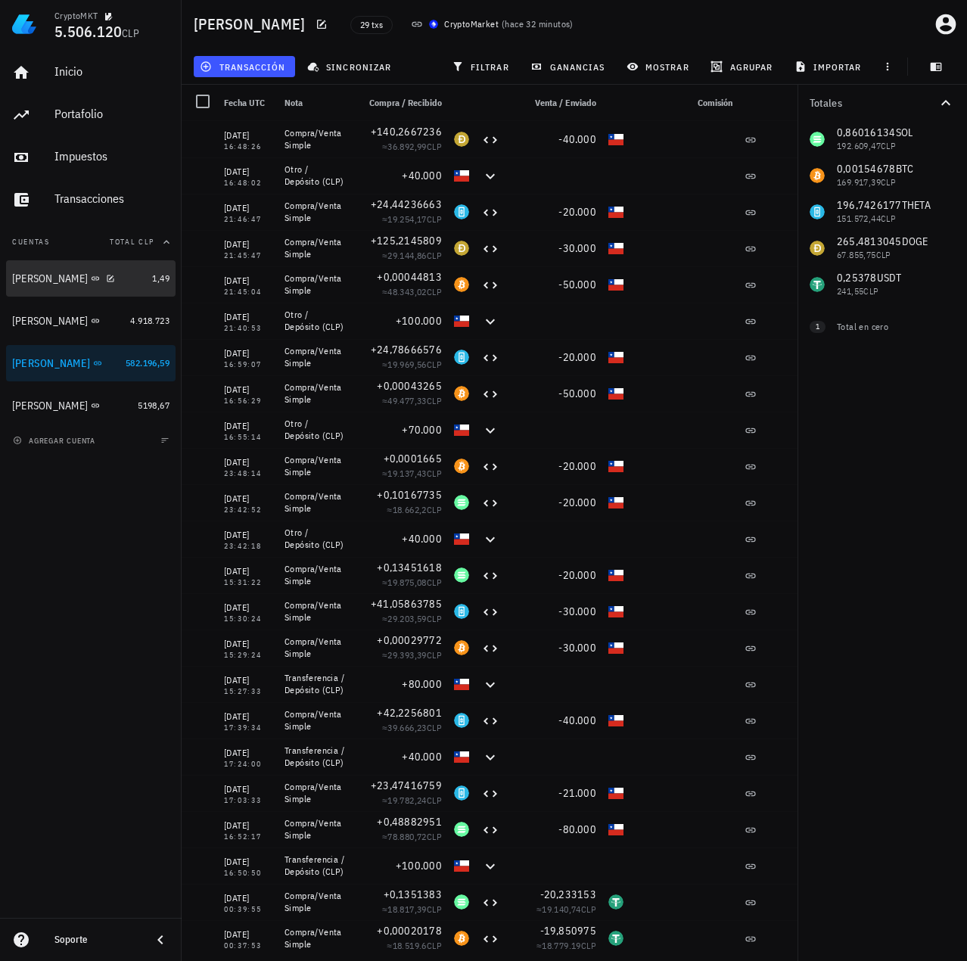
click at [34, 279] on div "[PERSON_NAME]" at bounding box center [50, 278] width 76 height 13
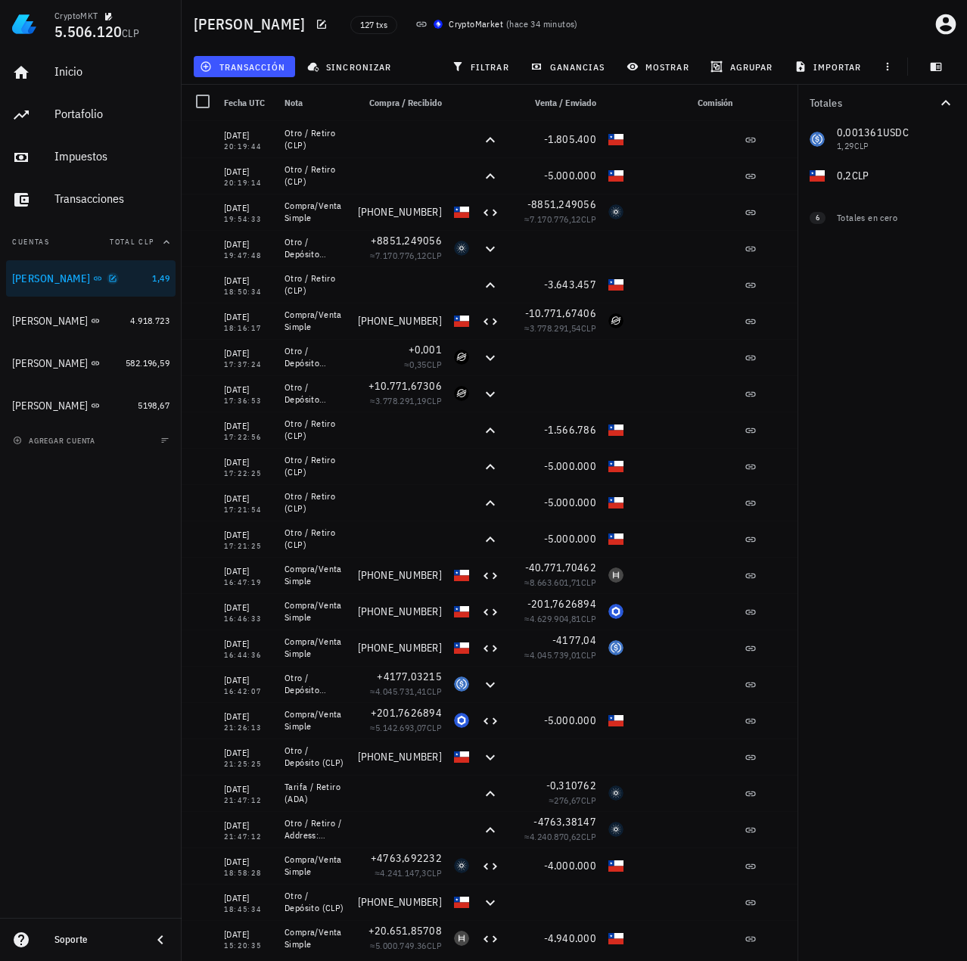
click at [108, 278] on icon "button" at bounding box center [112, 278] width 9 height 9
type textarea "[PERSON_NAME]"
type textarea "google-oauth2|109119826671371813627"
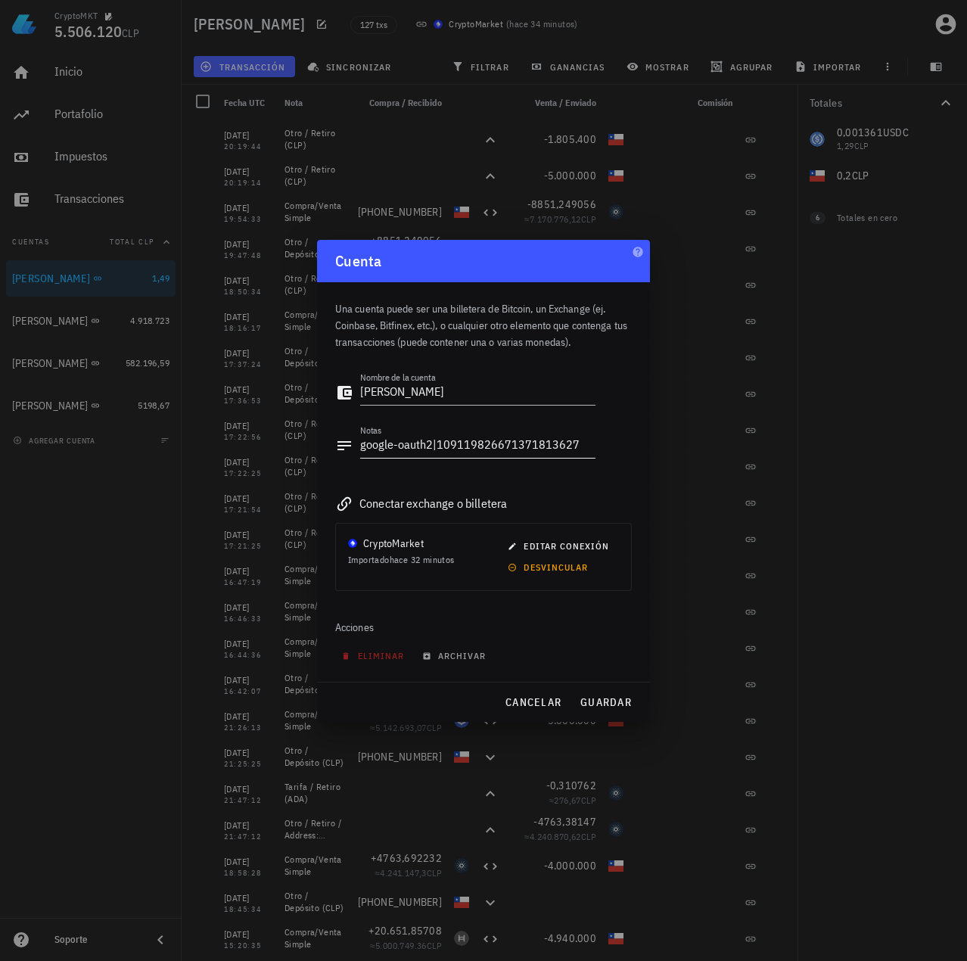
click at [463, 432] on div "Notas google-oauth2|109119826671371813627" at bounding box center [465, 450] width 260 height 50
click at [459, 439] on textarea "google-oauth2|109119826671371813627" at bounding box center [477, 446] width 235 height 24
click at [524, 696] on span "cancelar" at bounding box center [533, 702] width 57 height 14
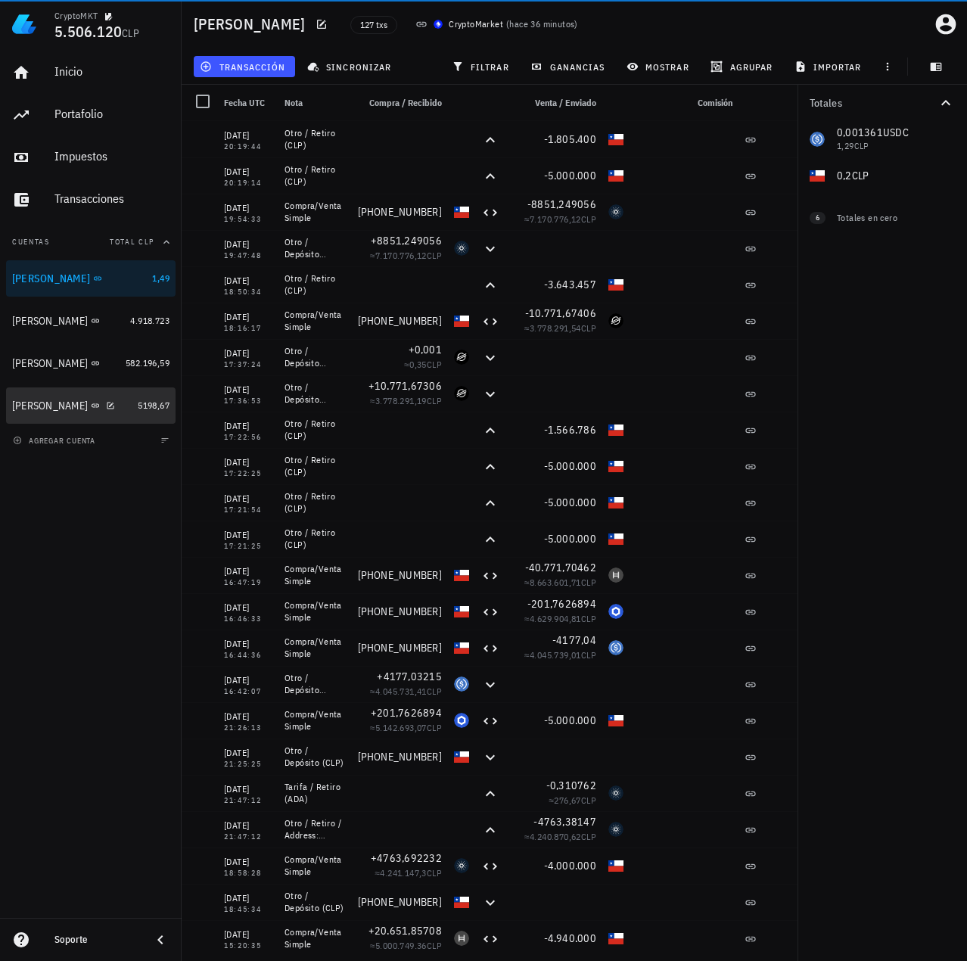
click at [96, 405] on div "Miguel B" at bounding box center [72, 406] width 120 height 14
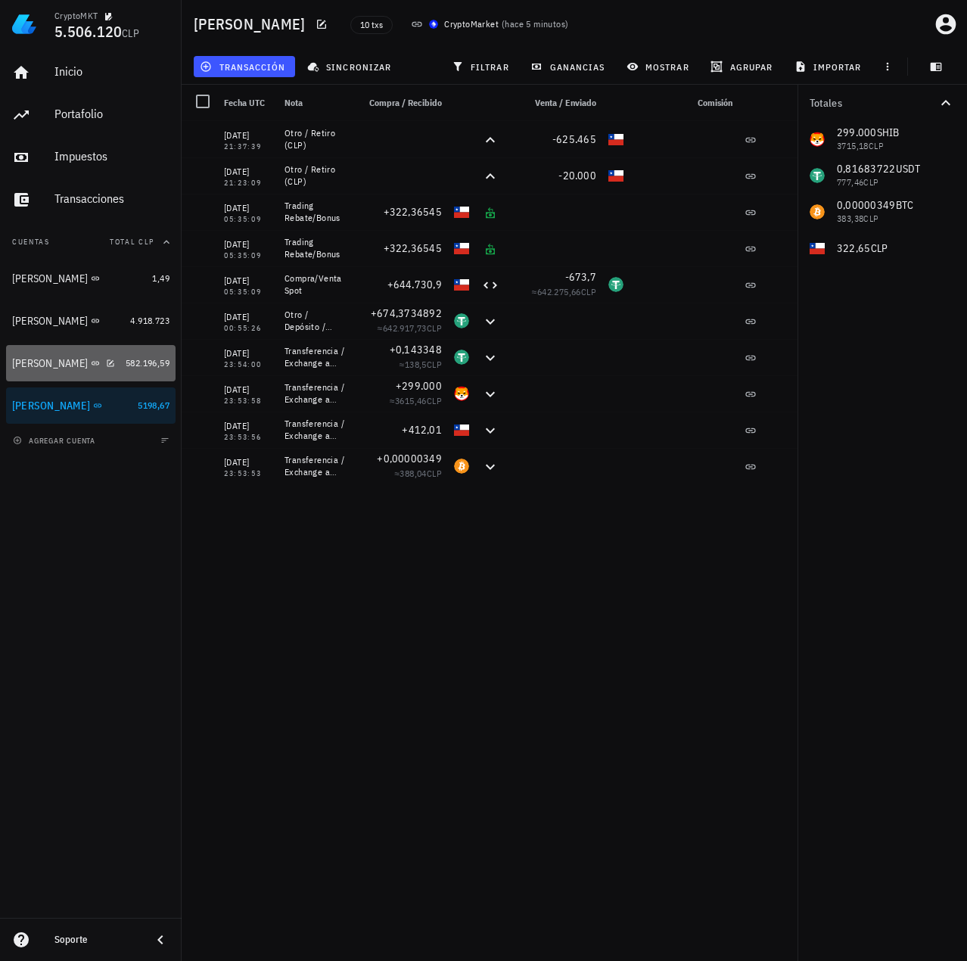
click at [51, 365] on div "Francisco Urrea" at bounding box center [50, 363] width 76 height 13
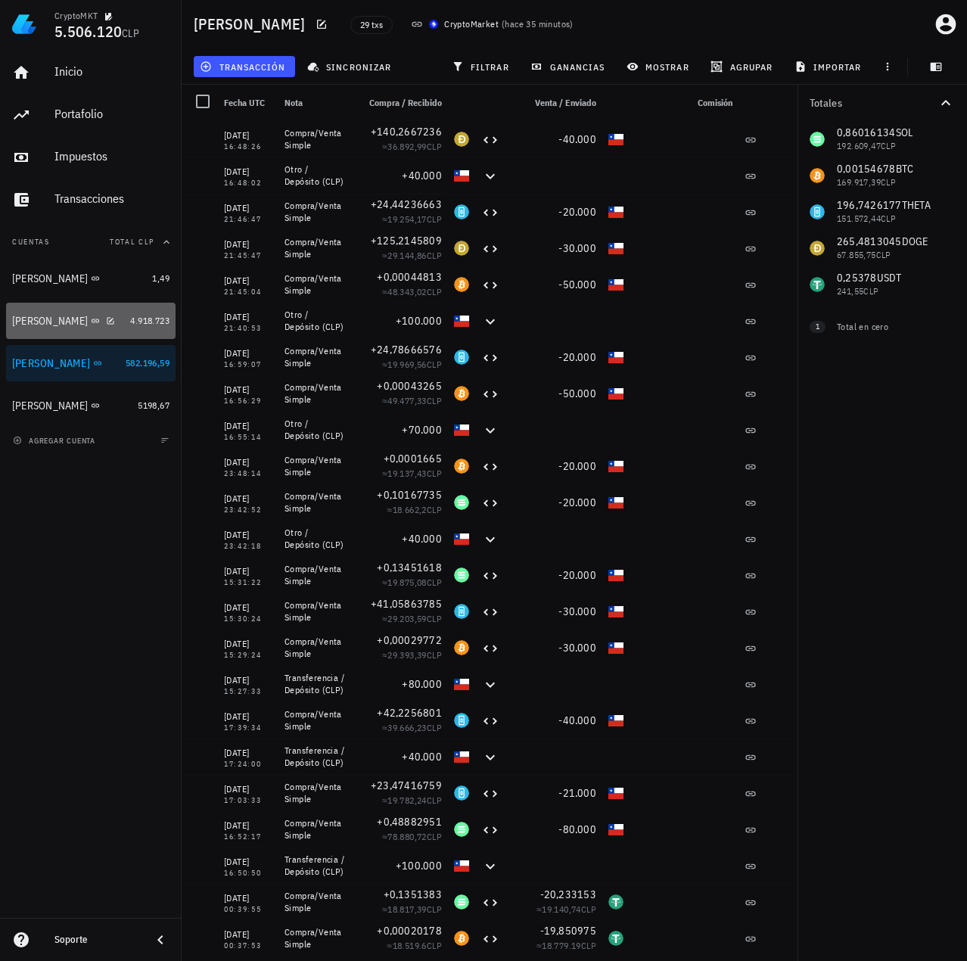
click at [55, 326] on div "Celso Oyarzun" at bounding box center [50, 321] width 76 height 13
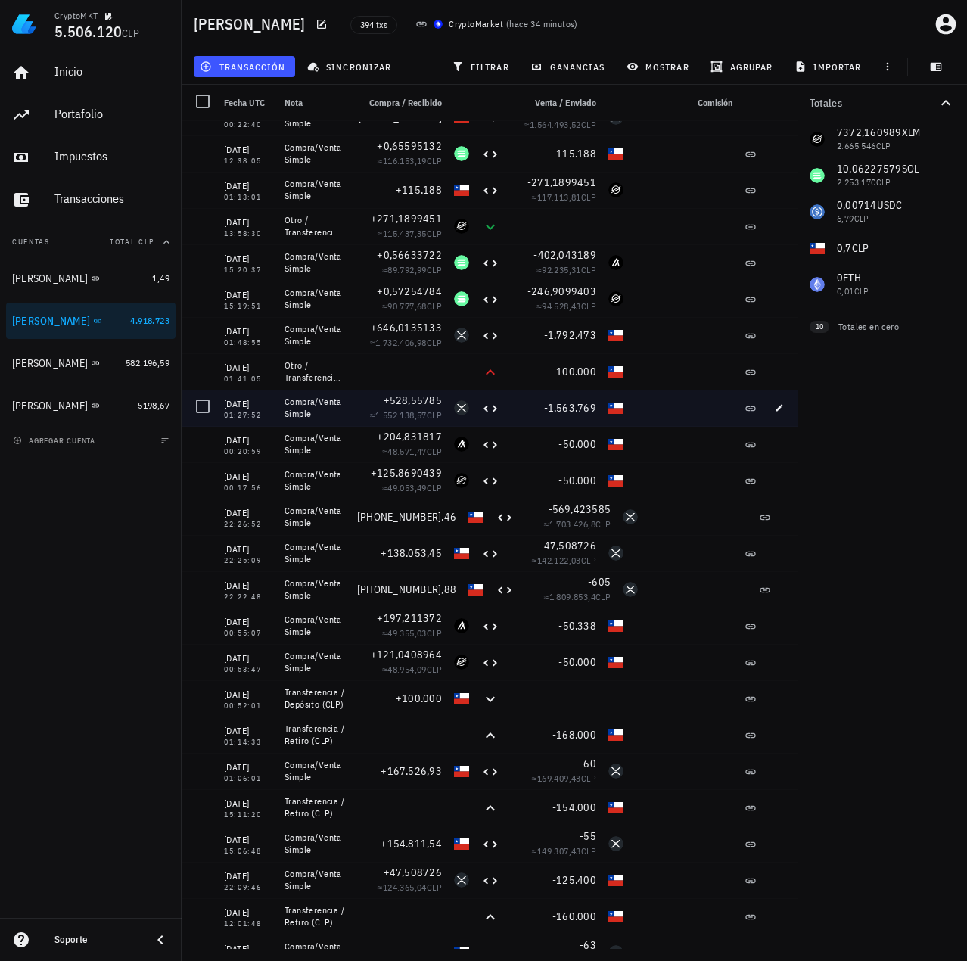
scroll to position [454, 0]
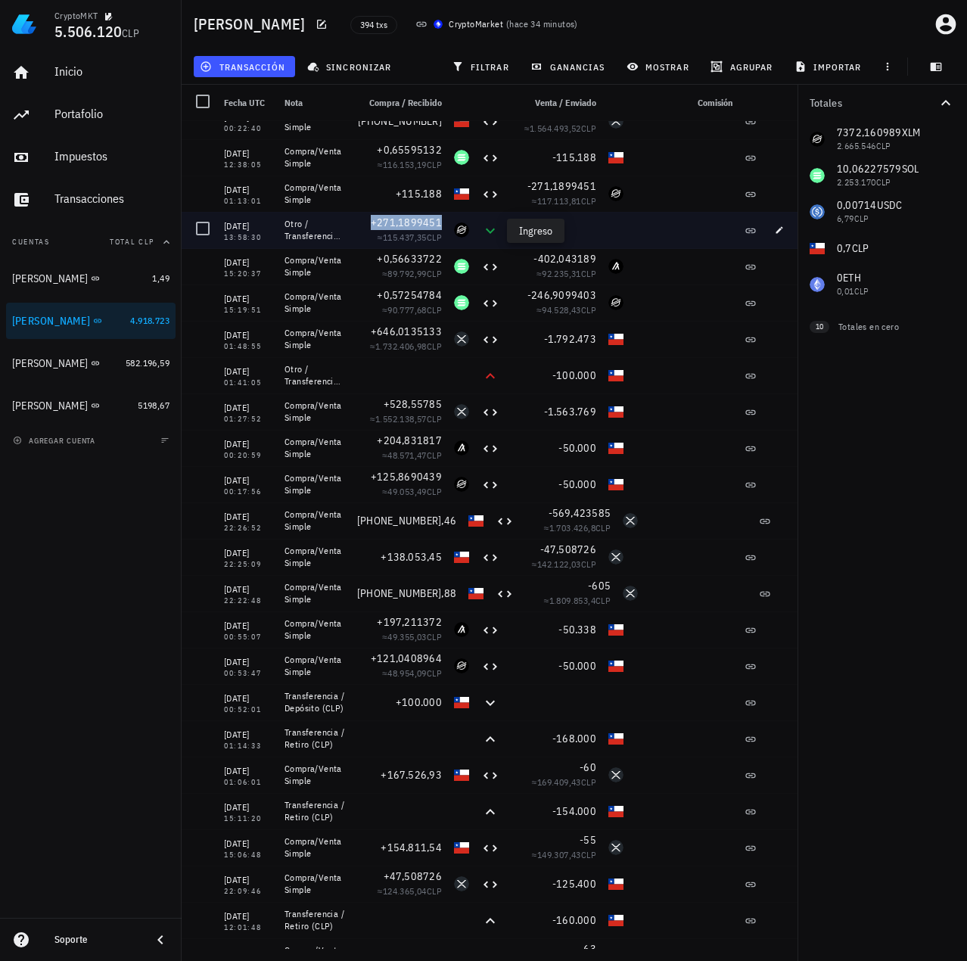
click at [493, 230] on icon at bounding box center [490, 230] width 9 height 5
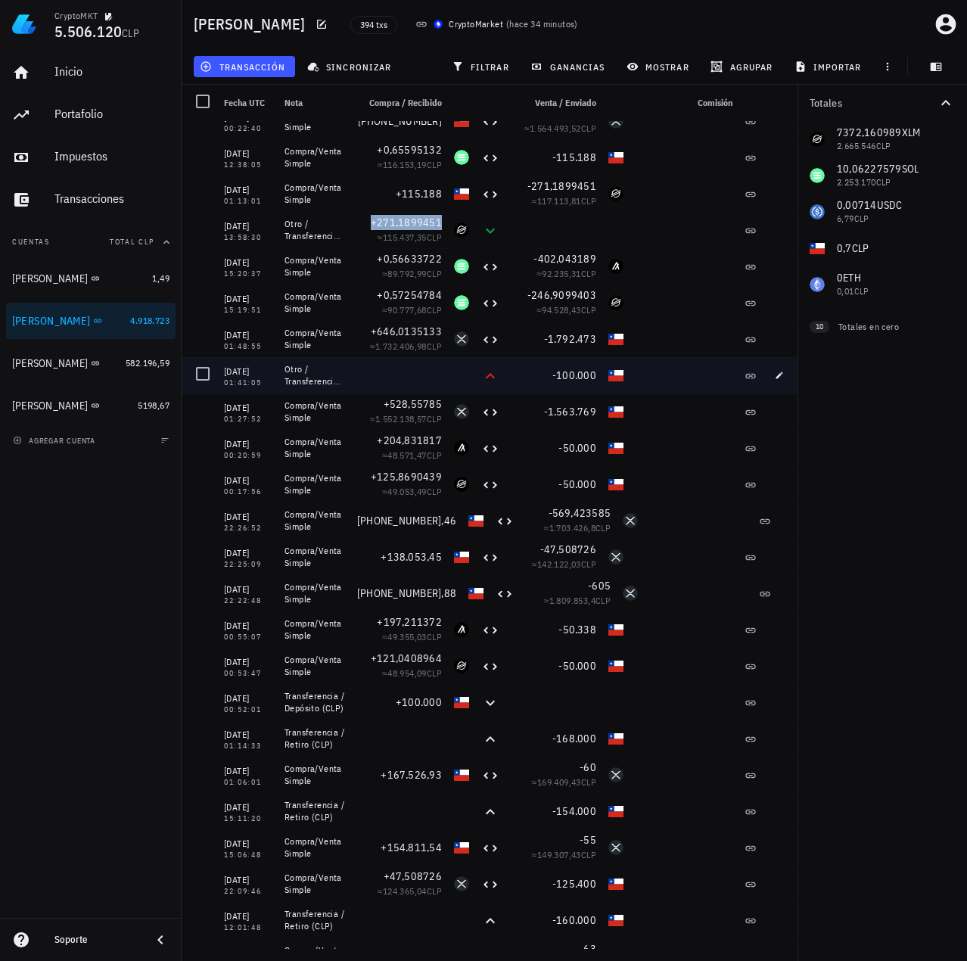
click at [494, 371] on icon at bounding box center [490, 376] width 18 height 18
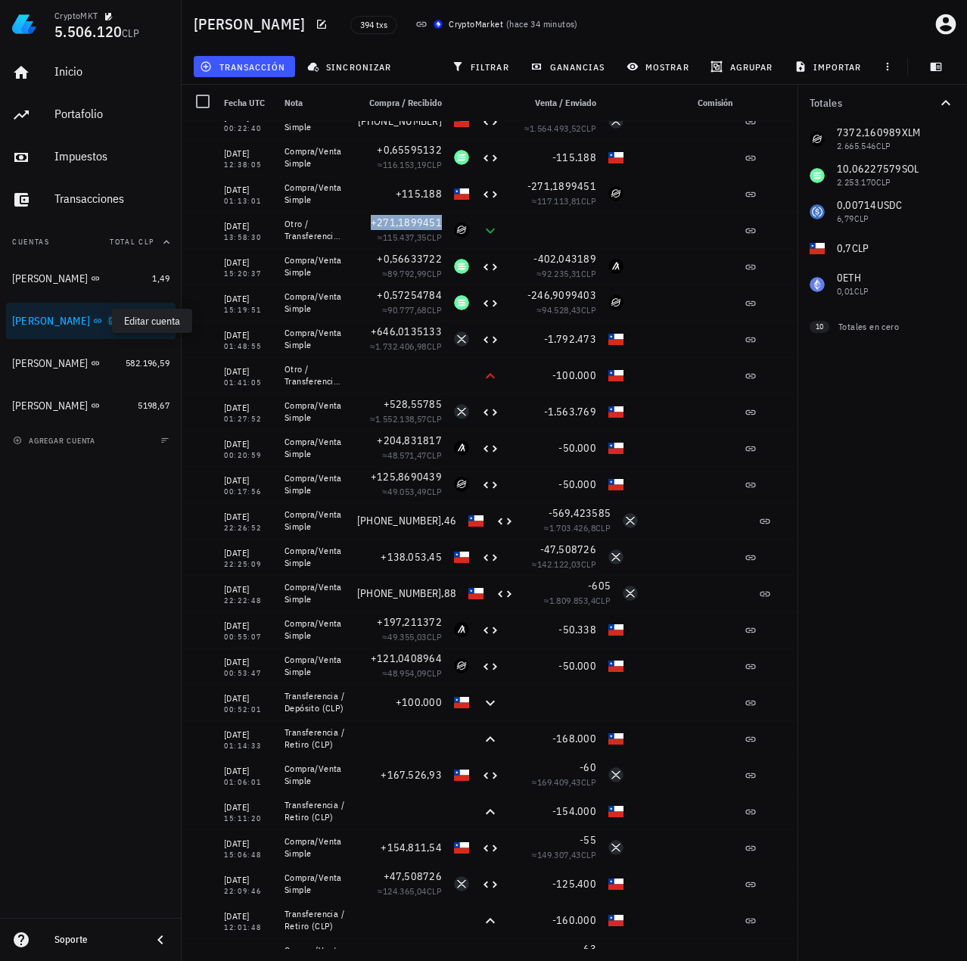
click at [108, 322] on icon "button" at bounding box center [112, 320] width 9 height 9
type textarea "Celso Oyarzun"
type textarea "auth0|6222bbd13919ff006896737d"
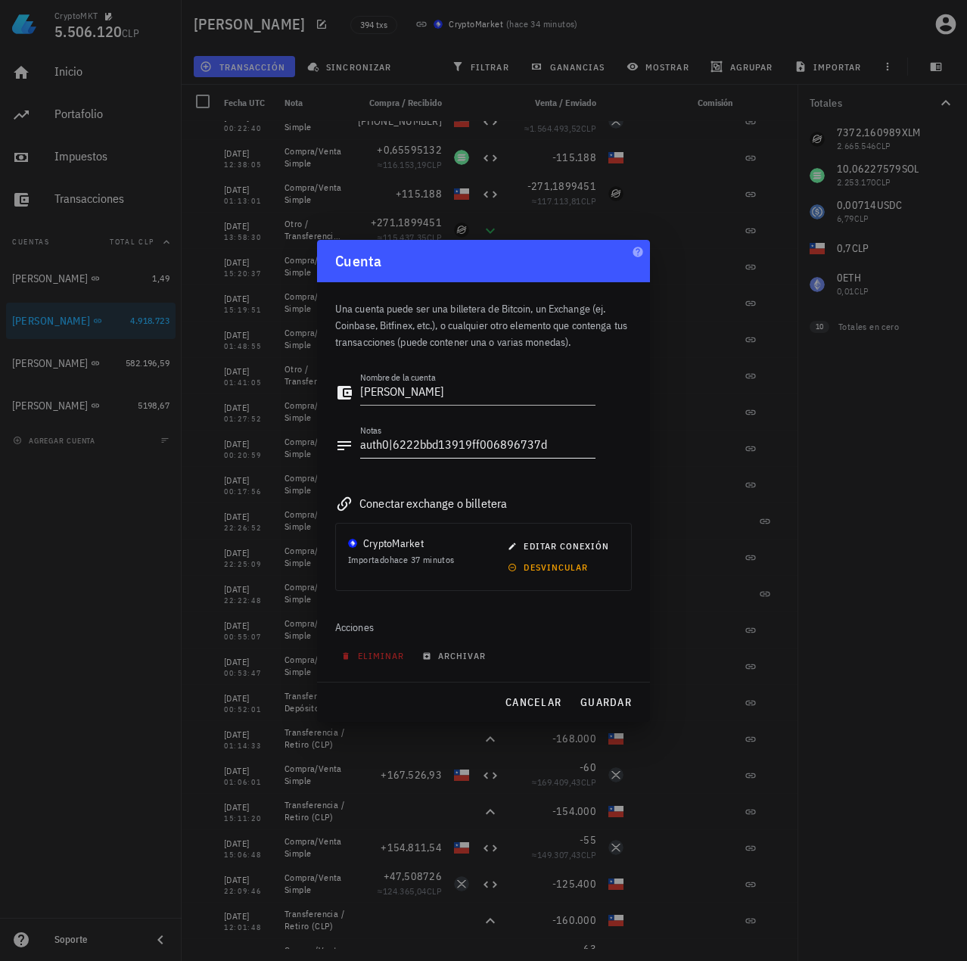
click at [486, 443] on textarea "auth0|6222bbd13919ff006896737d" at bounding box center [477, 446] width 235 height 24
click at [532, 697] on span "cancelar" at bounding box center [533, 702] width 57 height 14
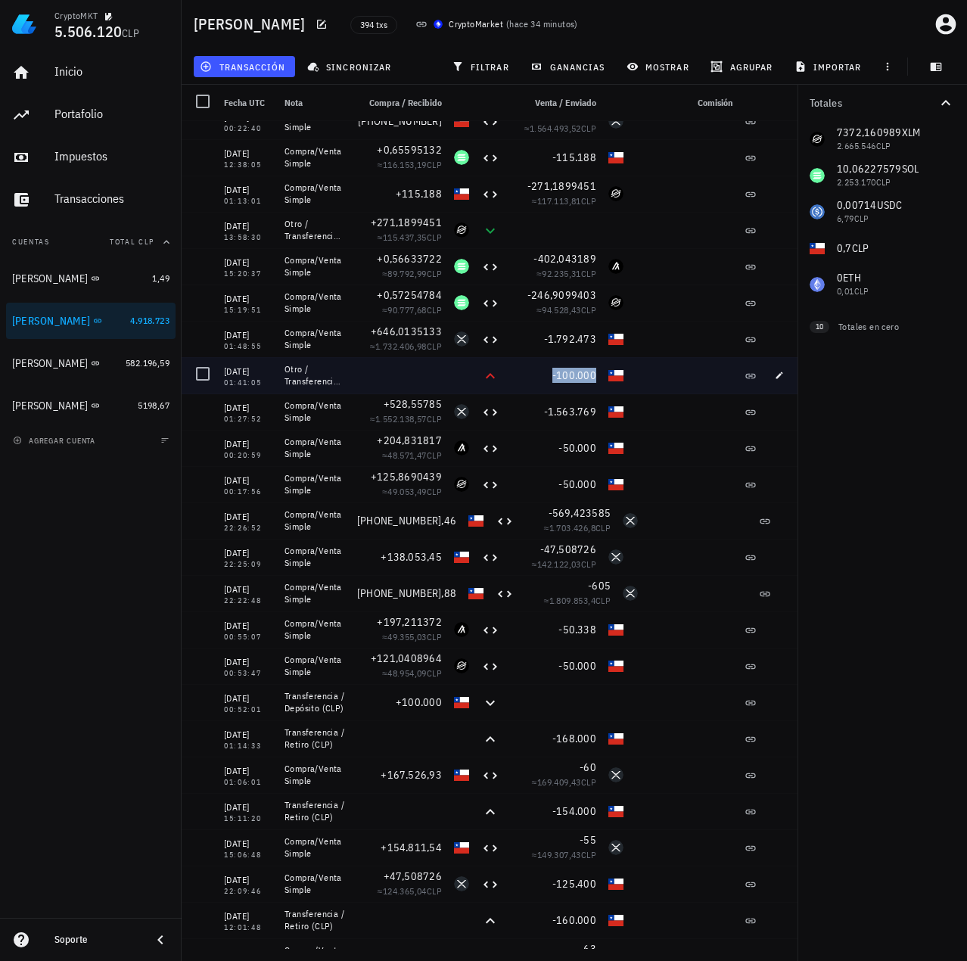
drag, startPoint x: 538, startPoint y: 377, endPoint x: 613, endPoint y: 378, distance: 74.9
click at [611, 378] on div "03/08/2025 01:41:05 Otro / Transferencia (CLP) -100.000" at bounding box center [492, 375] width 621 height 36
click at [289, 369] on div "Otro / Transferencia (CLP)" at bounding box center [315, 375] width 61 height 24
drag, startPoint x: 262, startPoint y: 369, endPoint x: 270, endPoint y: 372, distance: 8.9
click at [397, 390] on div "03/08/2025 01:41:05 Otro / Transferencia (CLP) -100.000" at bounding box center [492, 375] width 621 height 36
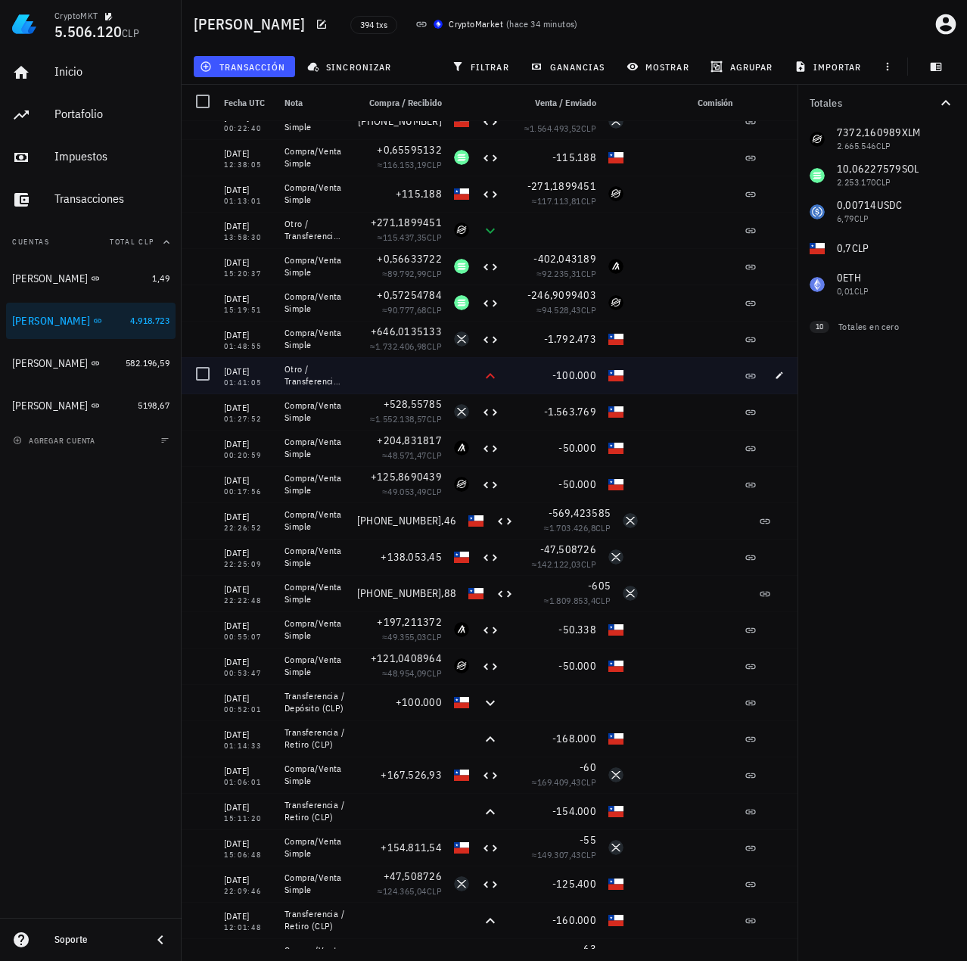
click at [365, 374] on div at bounding box center [399, 375] width 97 height 36
click at [330, 384] on div "Otro / Transferencia (CLP)" at bounding box center [315, 375] width 61 height 24
click at [779, 375] on icon "button" at bounding box center [779, 375] width 7 height 7
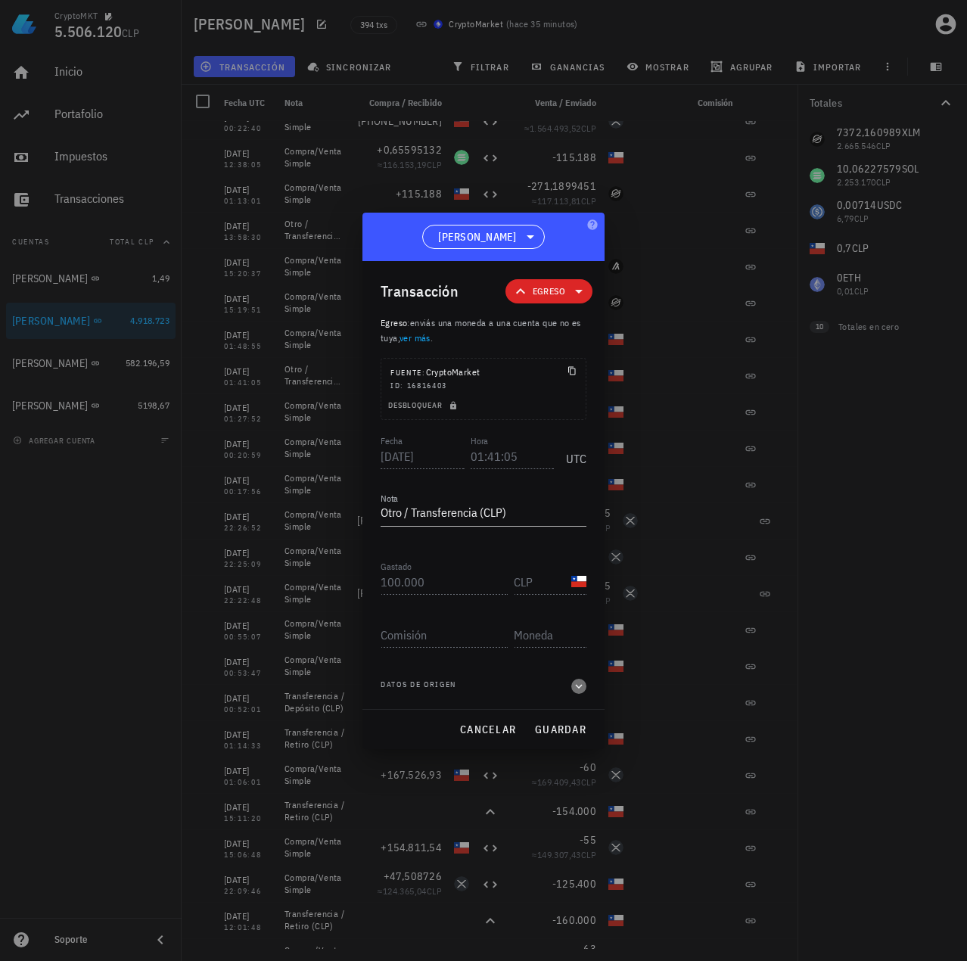
click at [580, 686] on icon "button" at bounding box center [579, 686] width 7 height 5
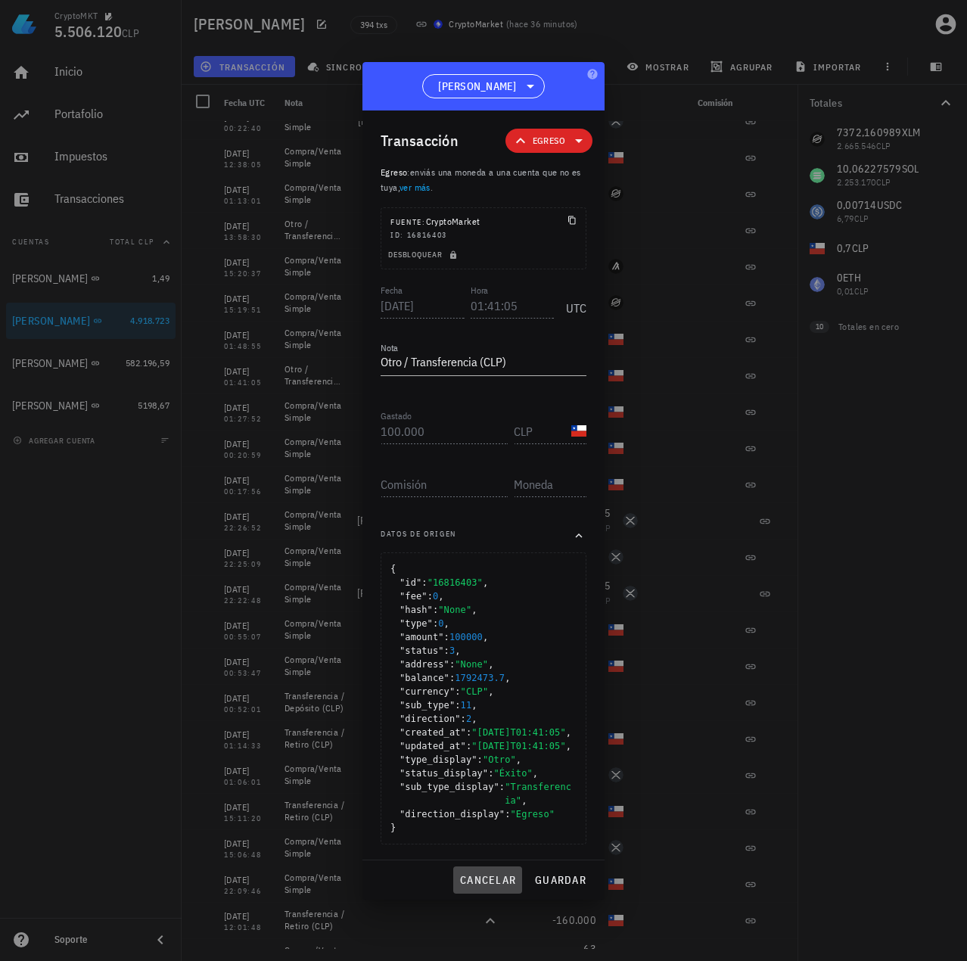
click at [479, 894] on button "cancelar" at bounding box center [487, 879] width 69 height 27
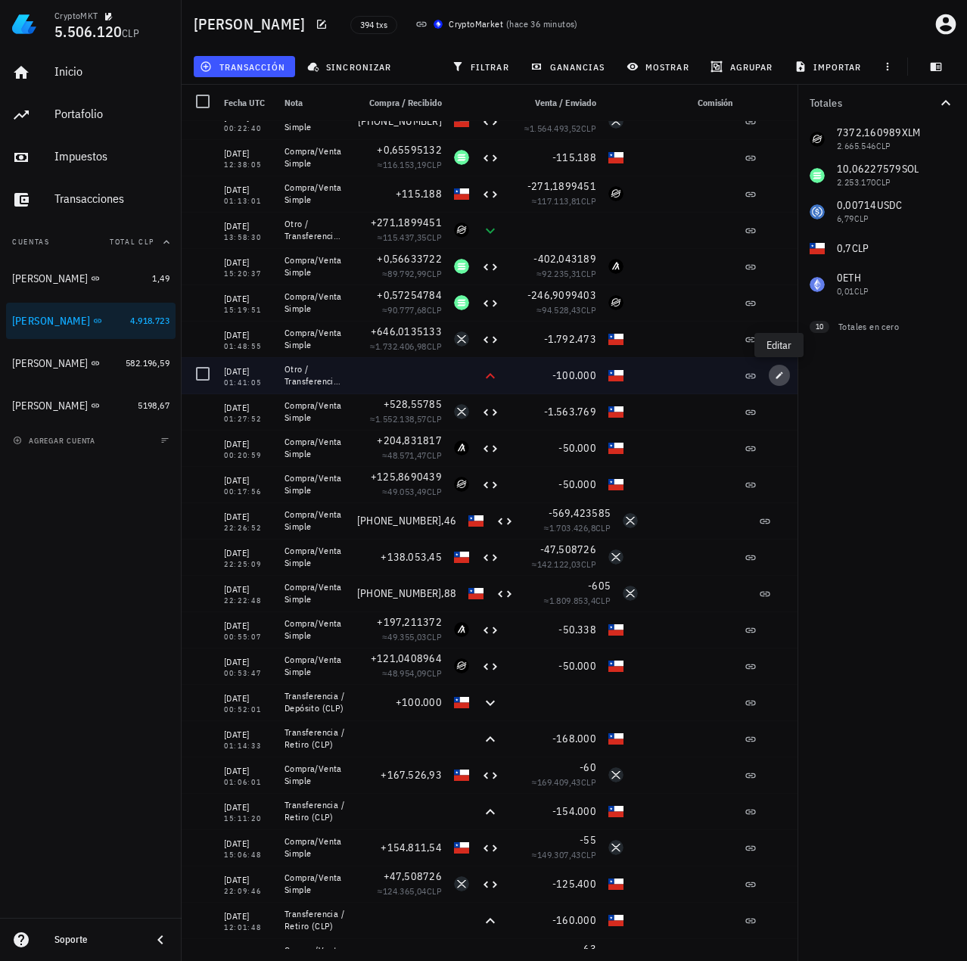
click at [783, 371] on icon "button" at bounding box center [779, 375] width 9 height 9
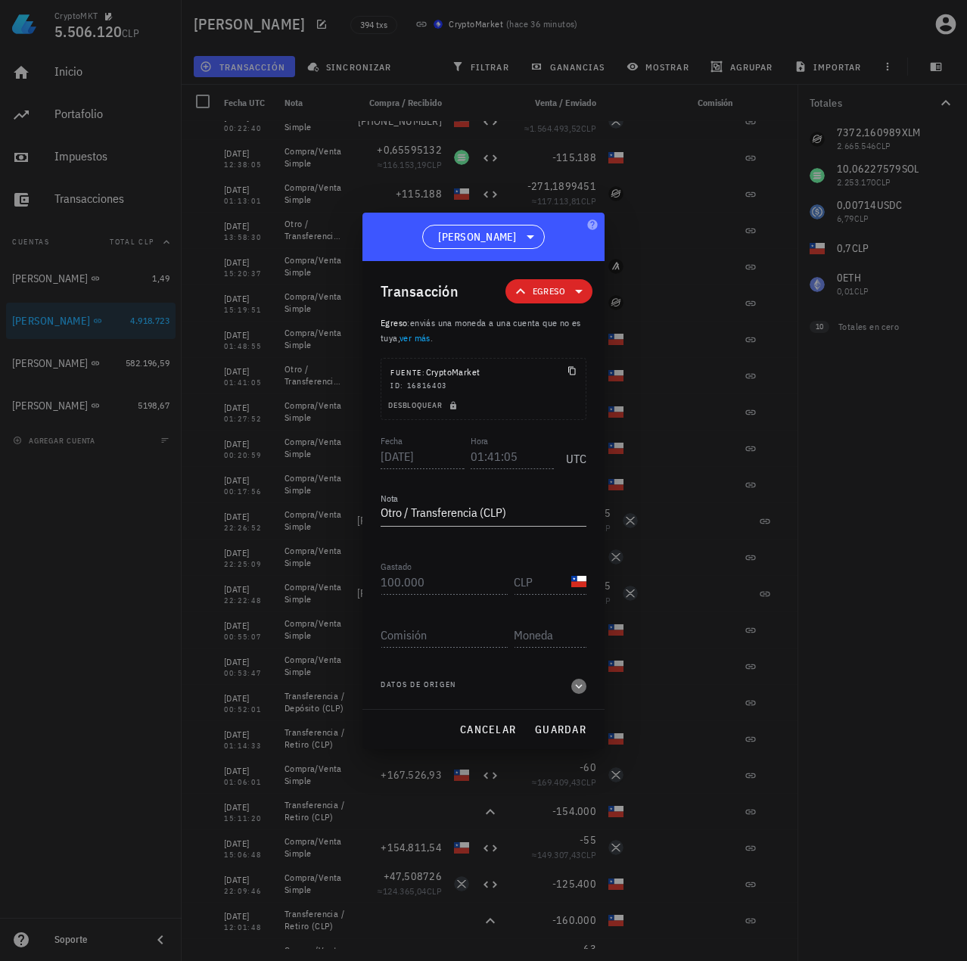
click at [576, 684] on icon "button" at bounding box center [579, 686] width 14 height 18
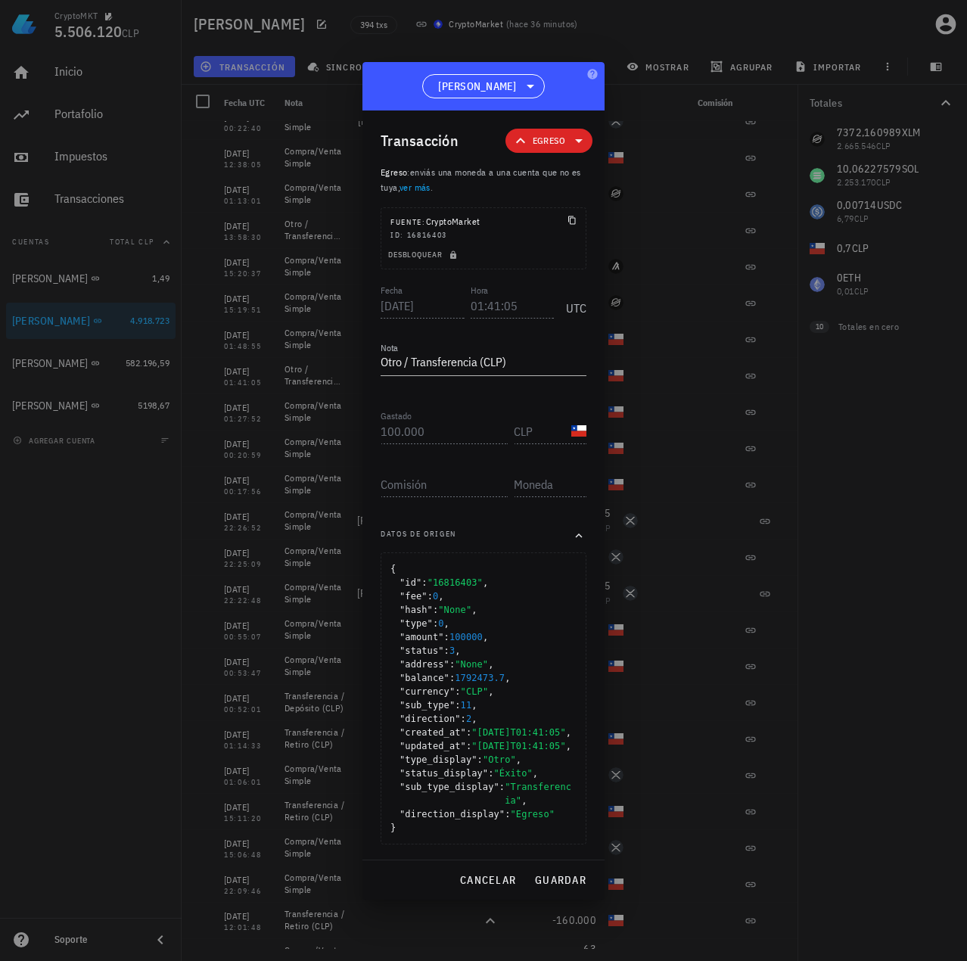
click at [483, 887] on span "cancelar" at bounding box center [487, 880] width 57 height 14
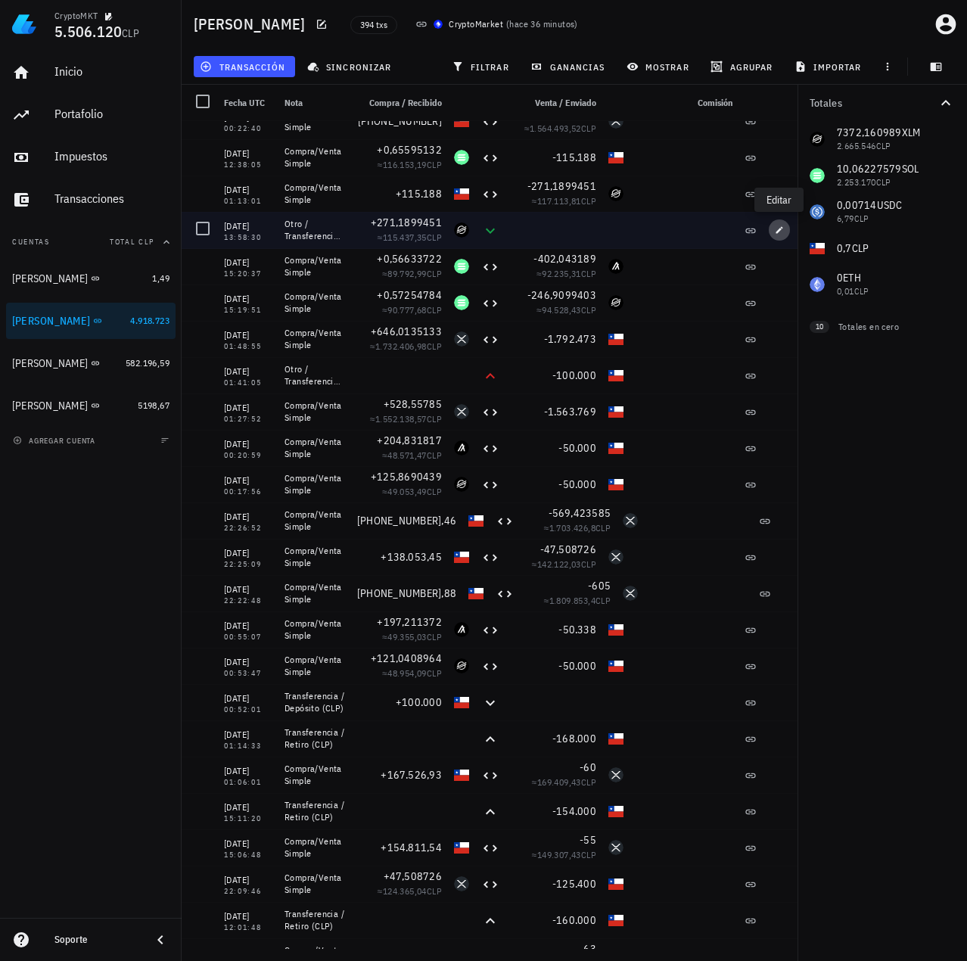
click at [777, 230] on icon "button" at bounding box center [779, 230] width 9 height 9
type input "2025-08-08"
type input "13:58:30"
type textarea "Otro / Transferencia (XLM)"
type input "271,18994507"
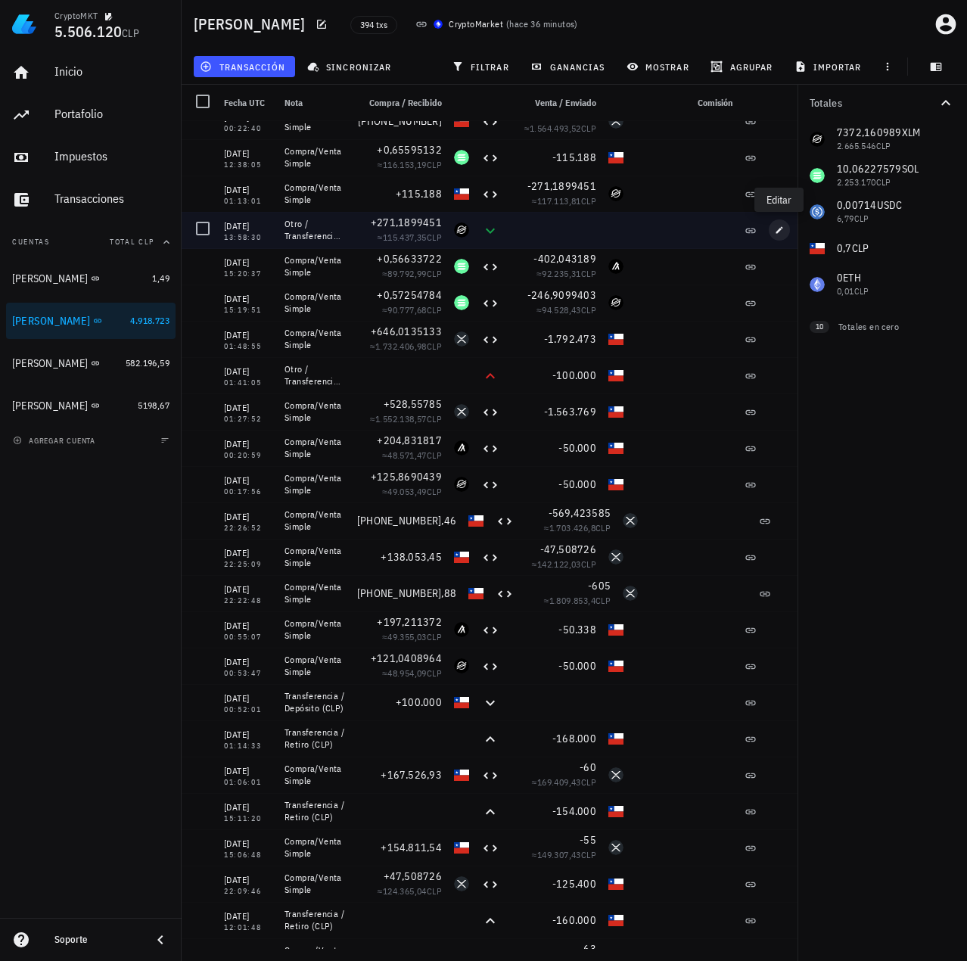
type input "XLM"
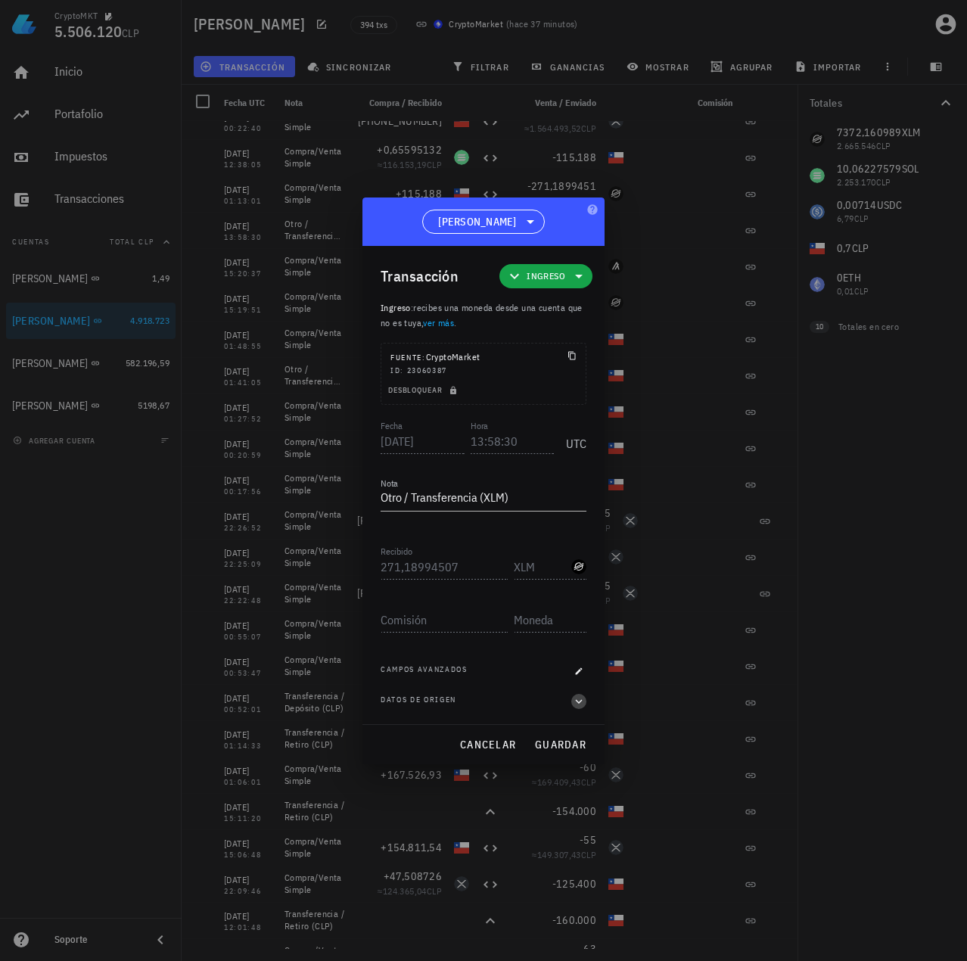
click at [580, 705] on icon "button" at bounding box center [579, 701] width 14 height 18
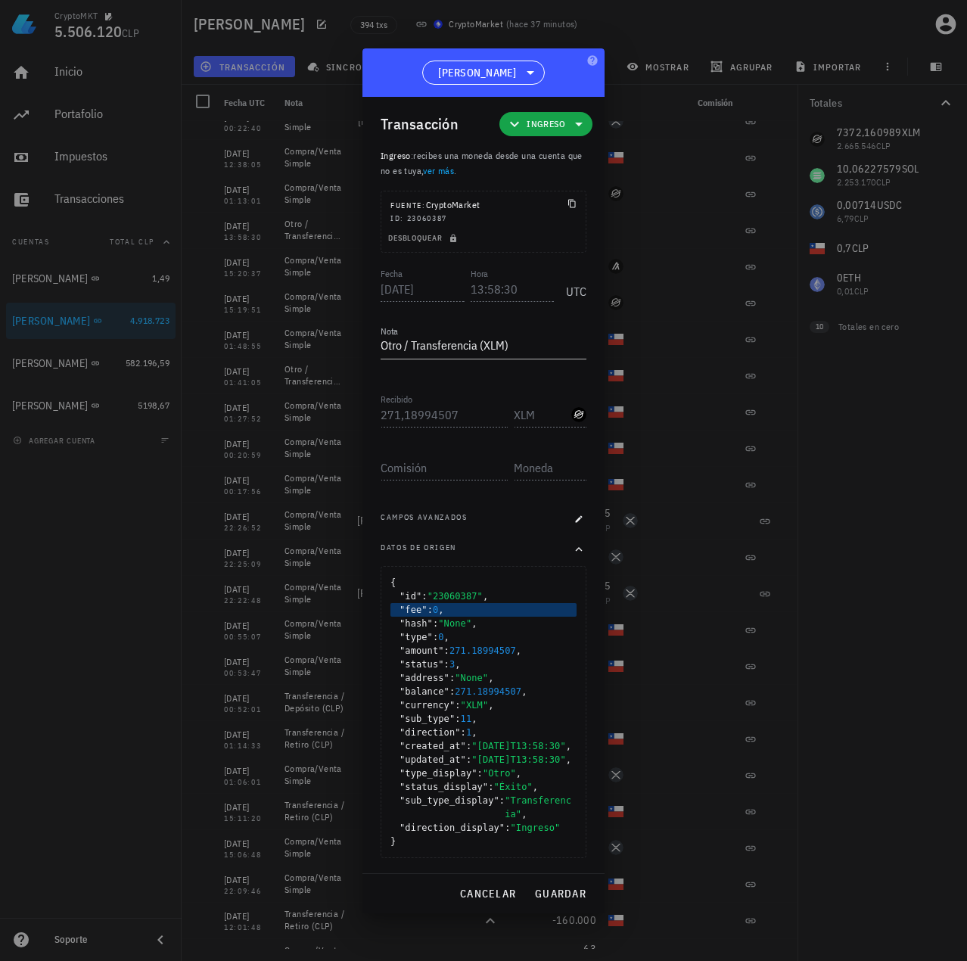
scroll to position [30, 0]
click at [782, 565] on div at bounding box center [483, 480] width 967 height 961
click at [477, 885] on button "cancelar" at bounding box center [487, 893] width 69 height 27
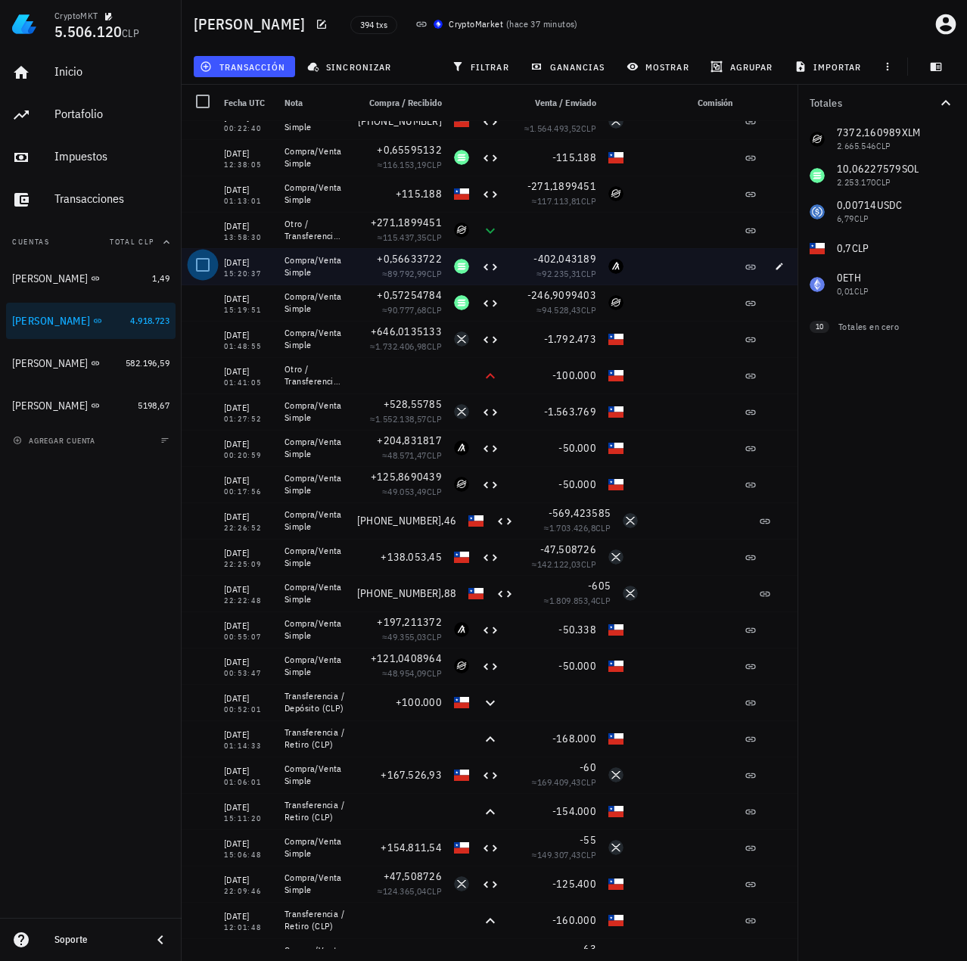
click at [198, 263] on div at bounding box center [203, 265] width 26 height 26
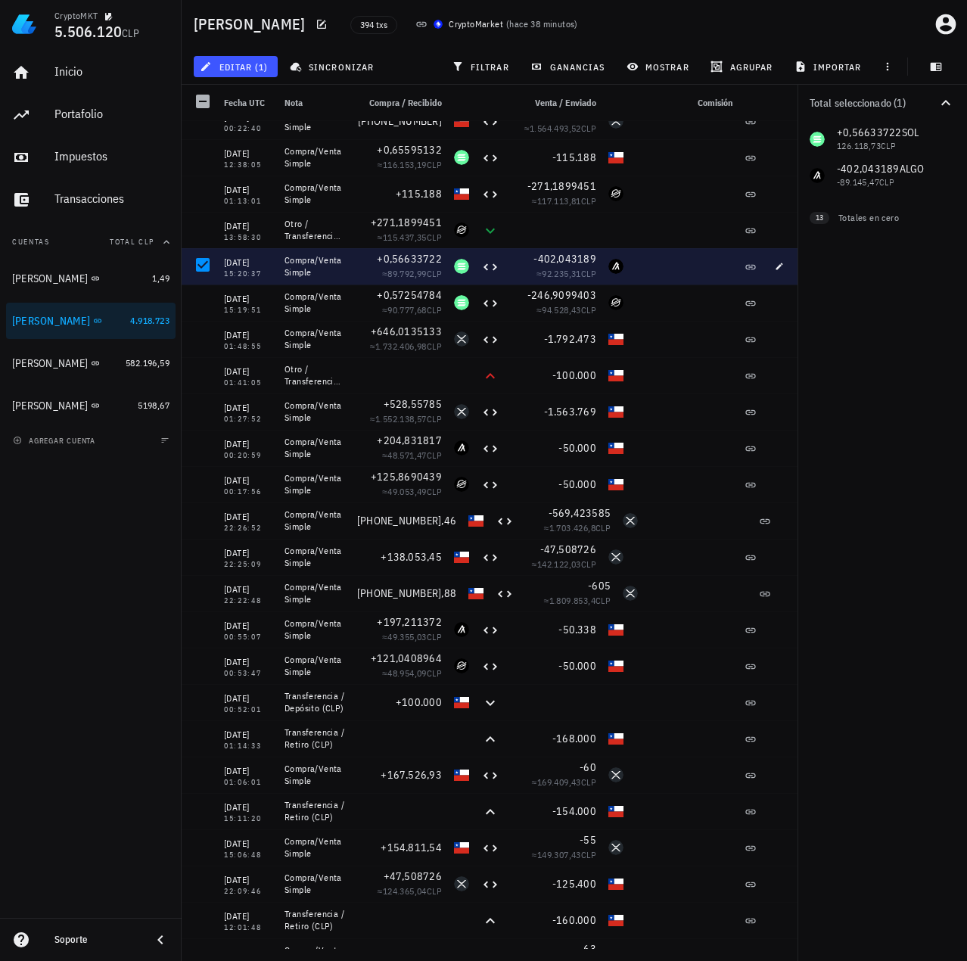
drag, startPoint x: 209, startPoint y: 266, endPoint x: 198, endPoint y: 294, distance: 29.9
click at [209, 266] on div at bounding box center [203, 265] width 26 height 26
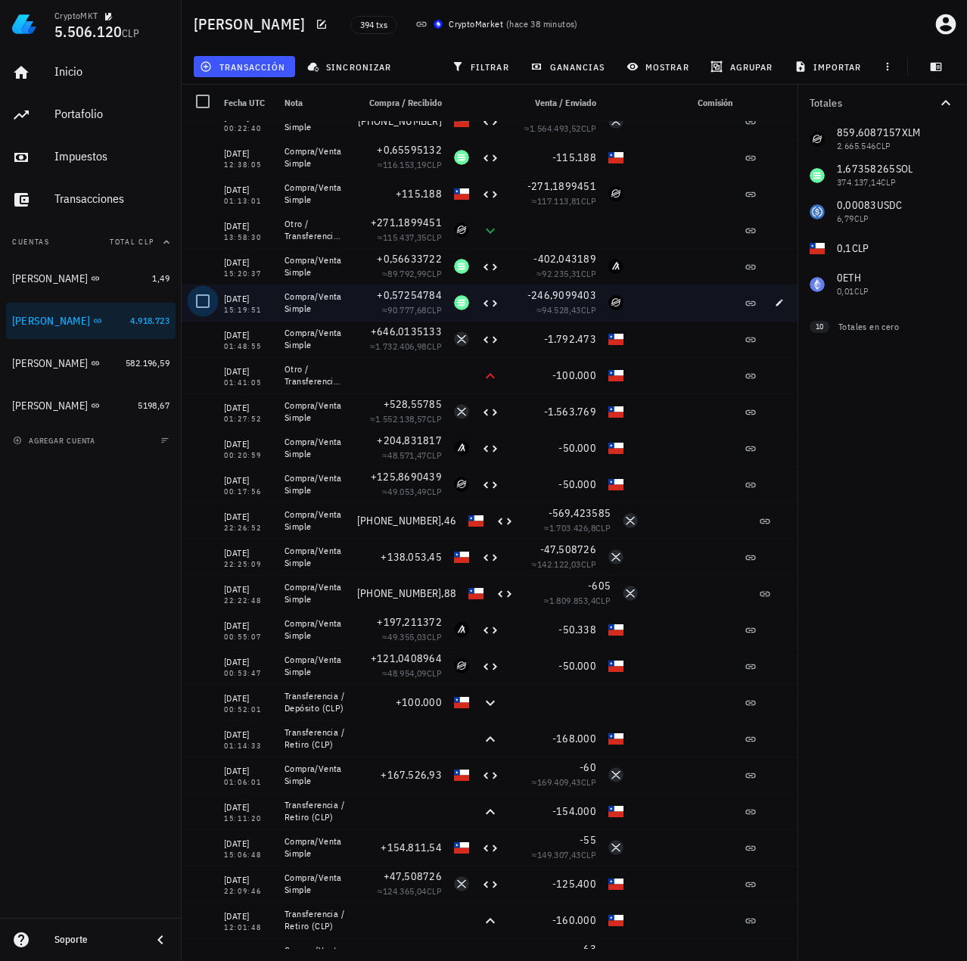
click at [198, 301] on div at bounding box center [203, 301] width 26 height 26
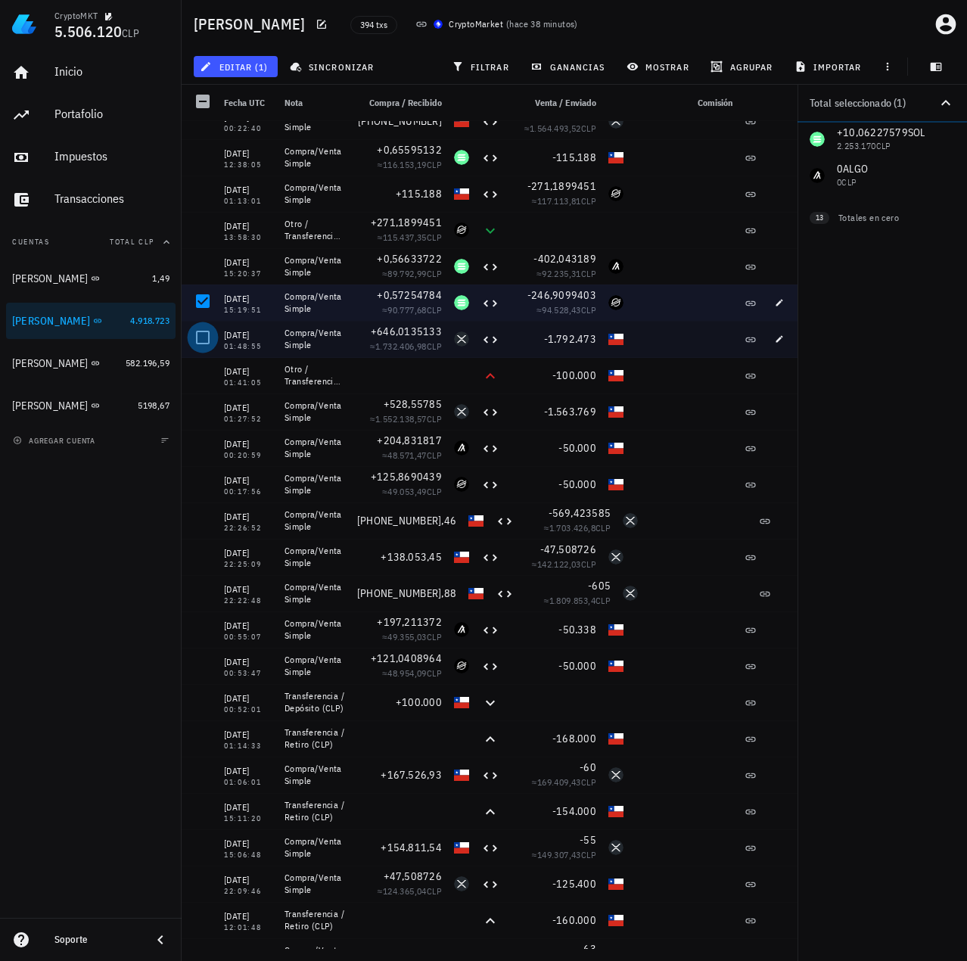
click at [201, 336] on div at bounding box center [203, 338] width 26 height 26
click at [474, 71] on span "filtrar" at bounding box center [482, 67] width 54 height 12
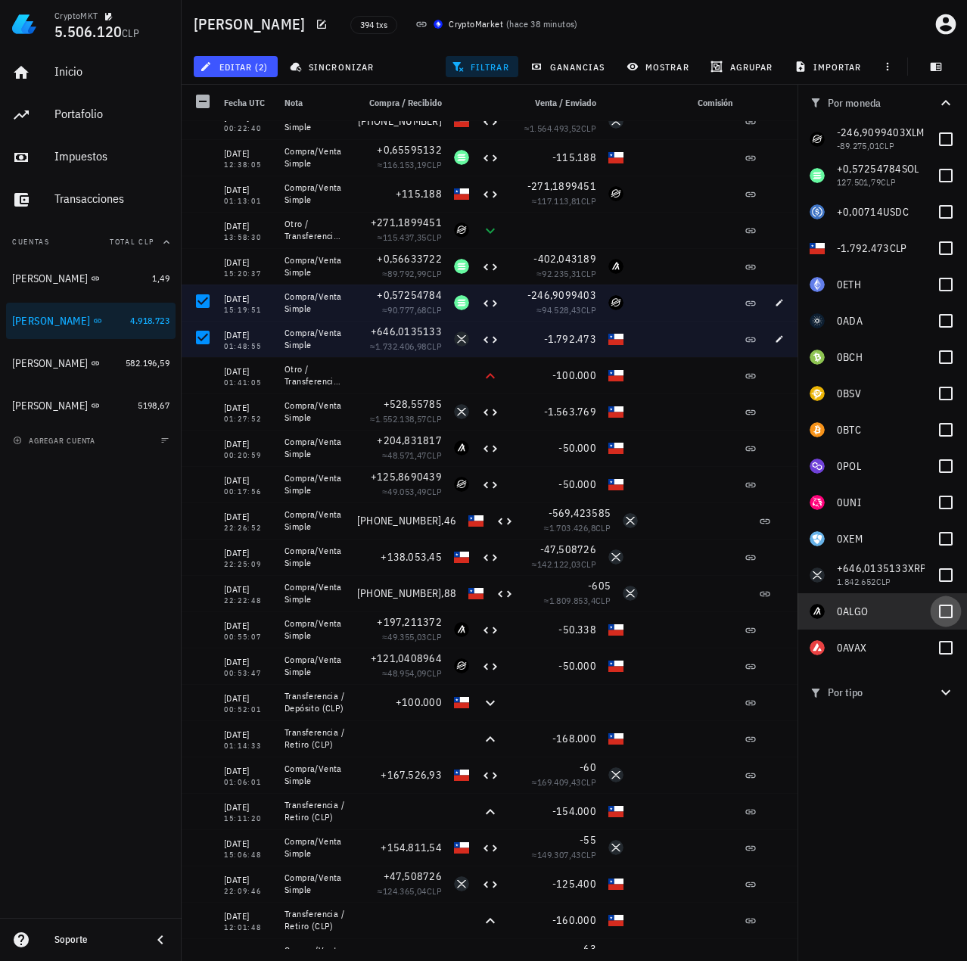
click at [935, 605] on div at bounding box center [946, 612] width 26 height 26
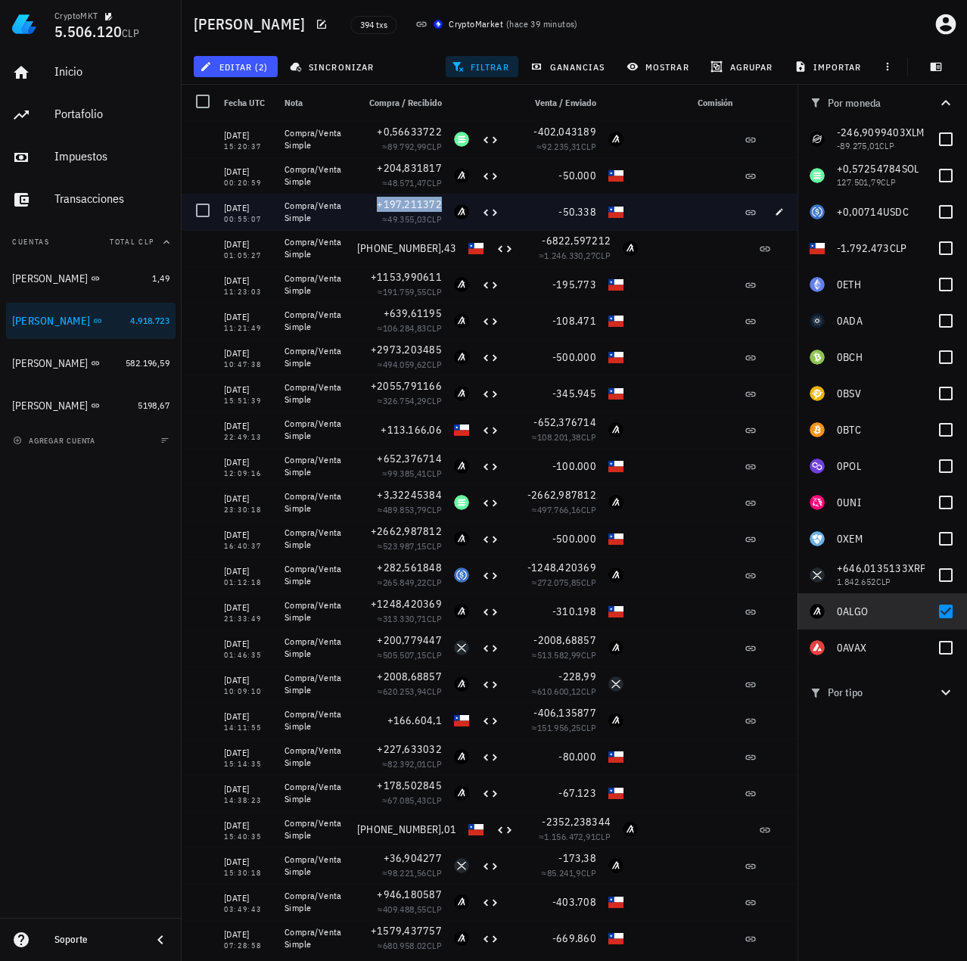
click at [419, 206] on span "+197,211372" at bounding box center [409, 205] width 65 height 14
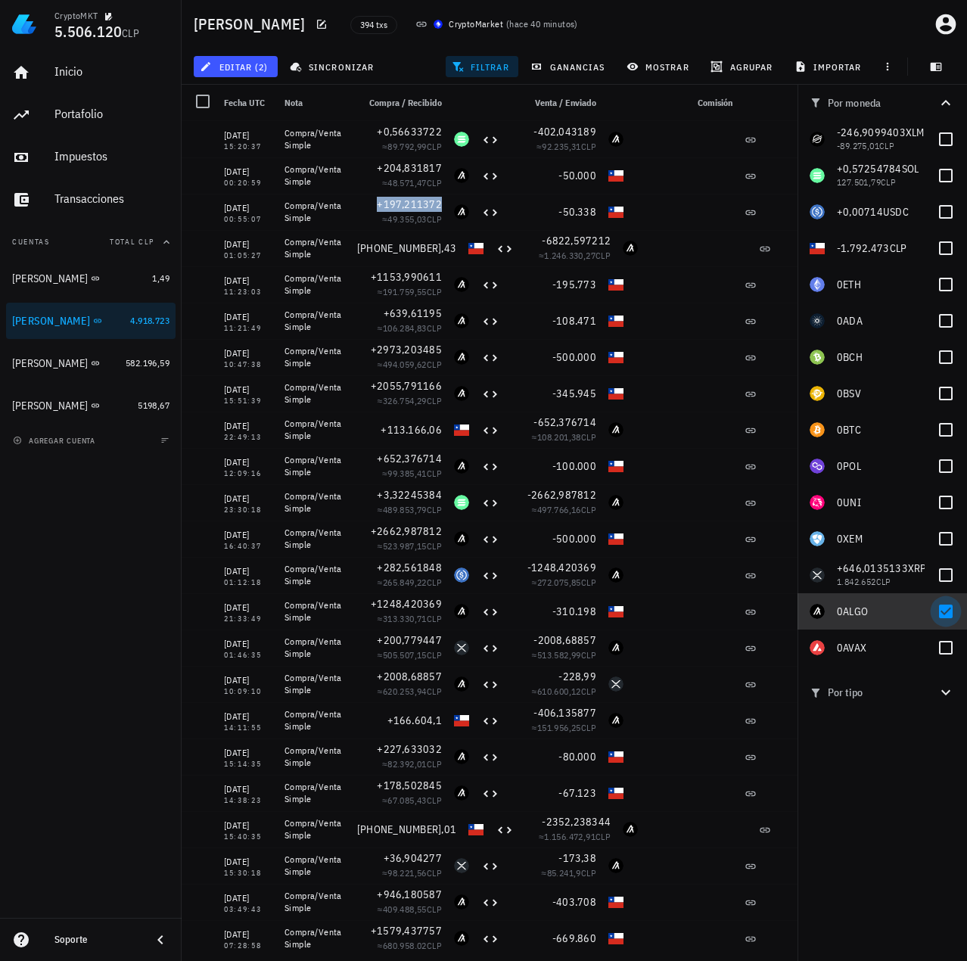
click at [945, 612] on div at bounding box center [946, 612] width 26 height 26
checkbox input "false"
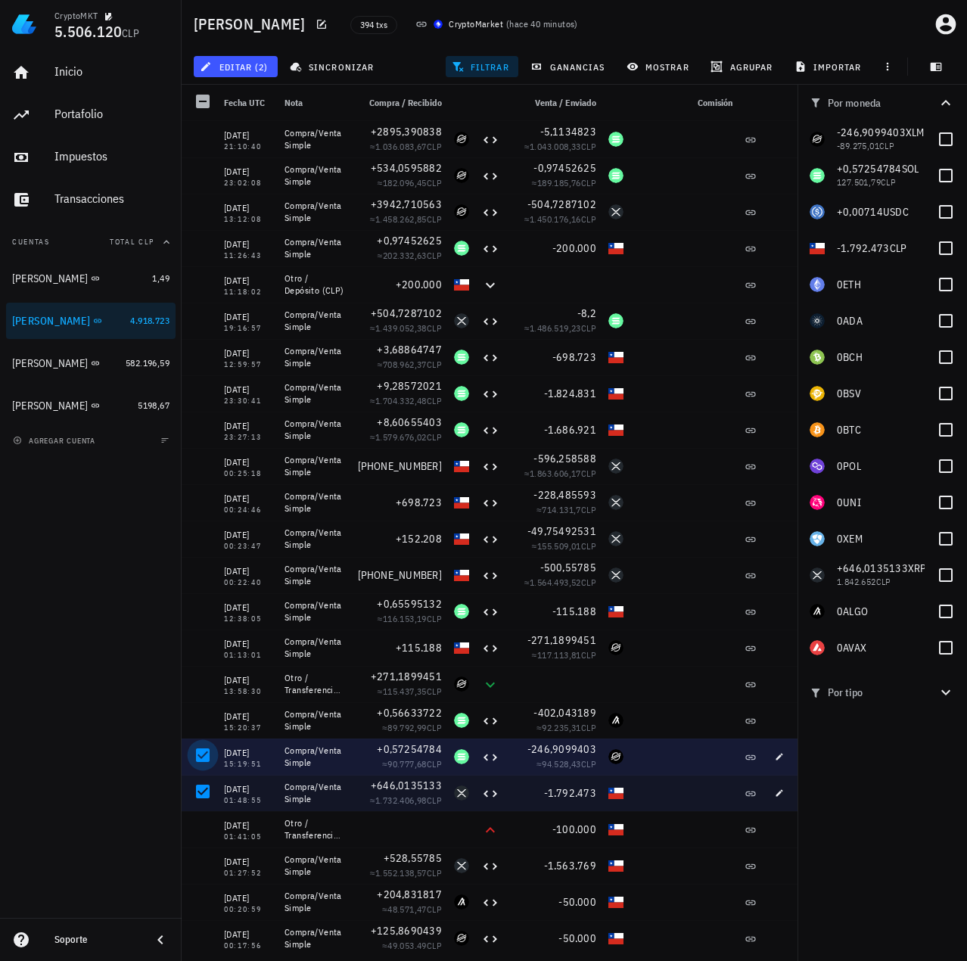
click at [201, 758] on div at bounding box center [203, 755] width 26 height 26
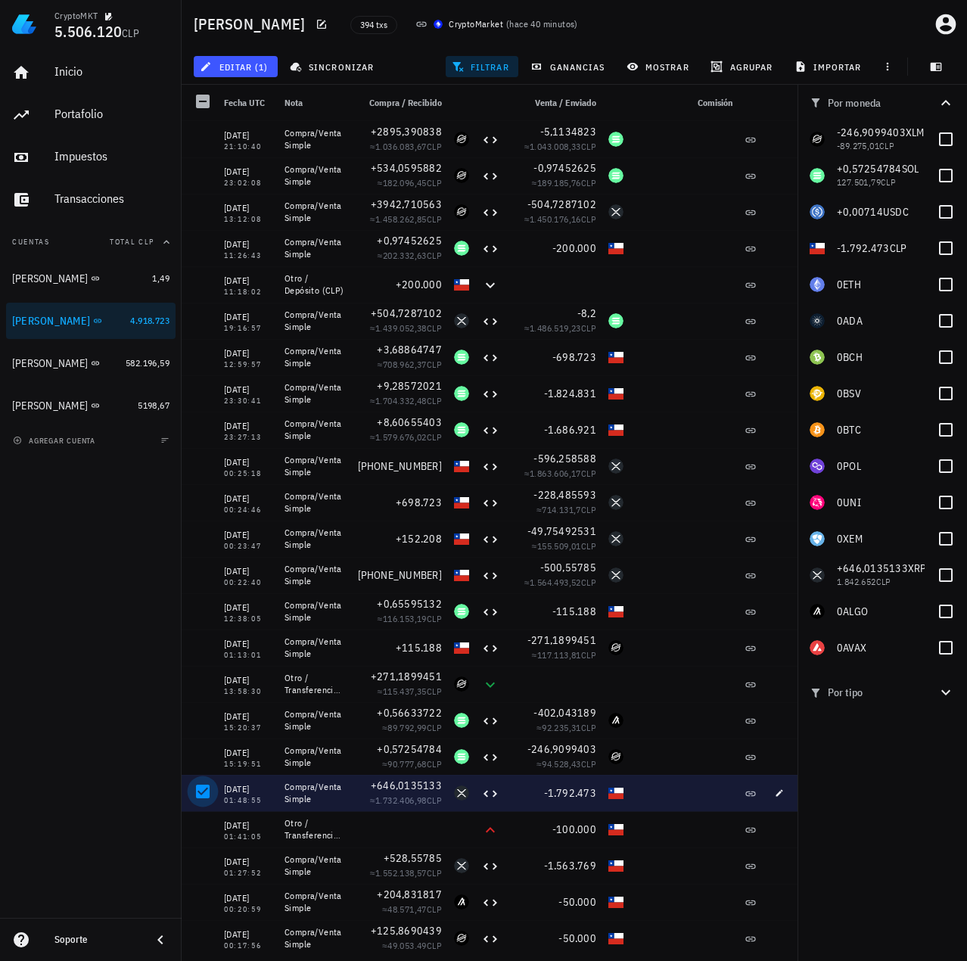
click at [201, 790] on div at bounding box center [203, 792] width 26 height 26
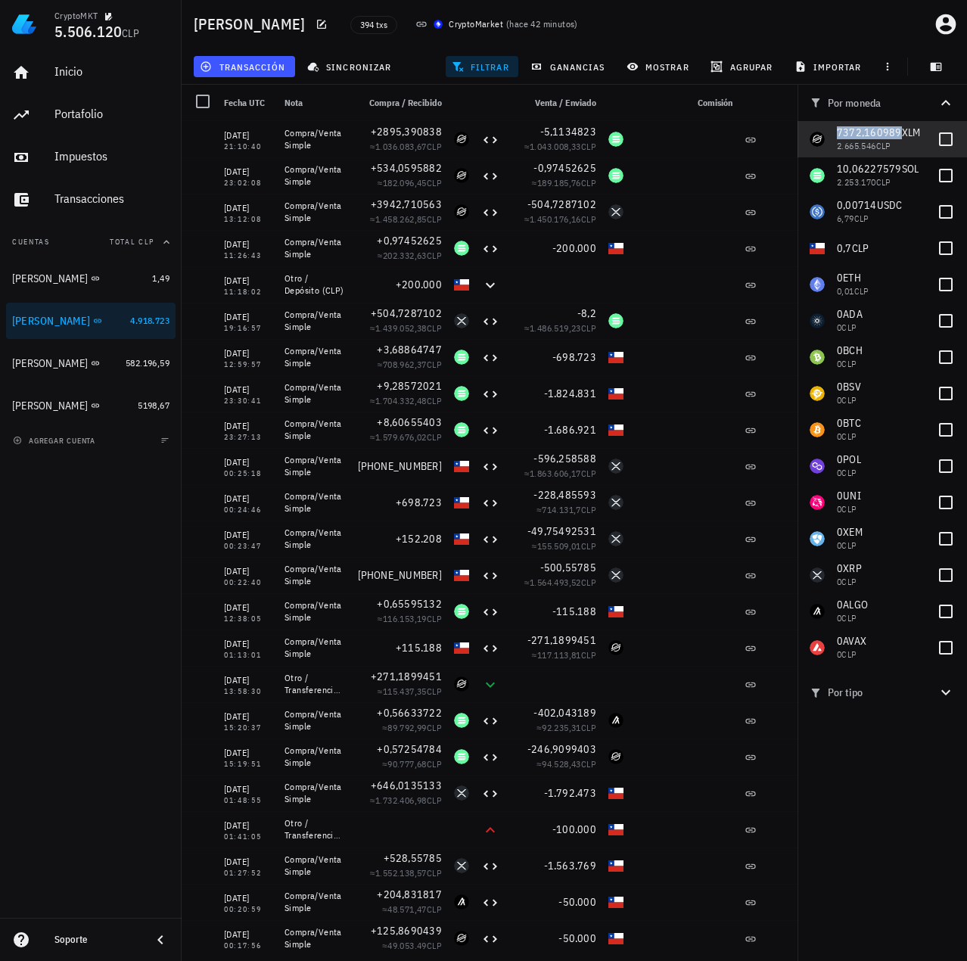
click at [872, 132] on span "7372,160989" at bounding box center [869, 133] width 65 height 14
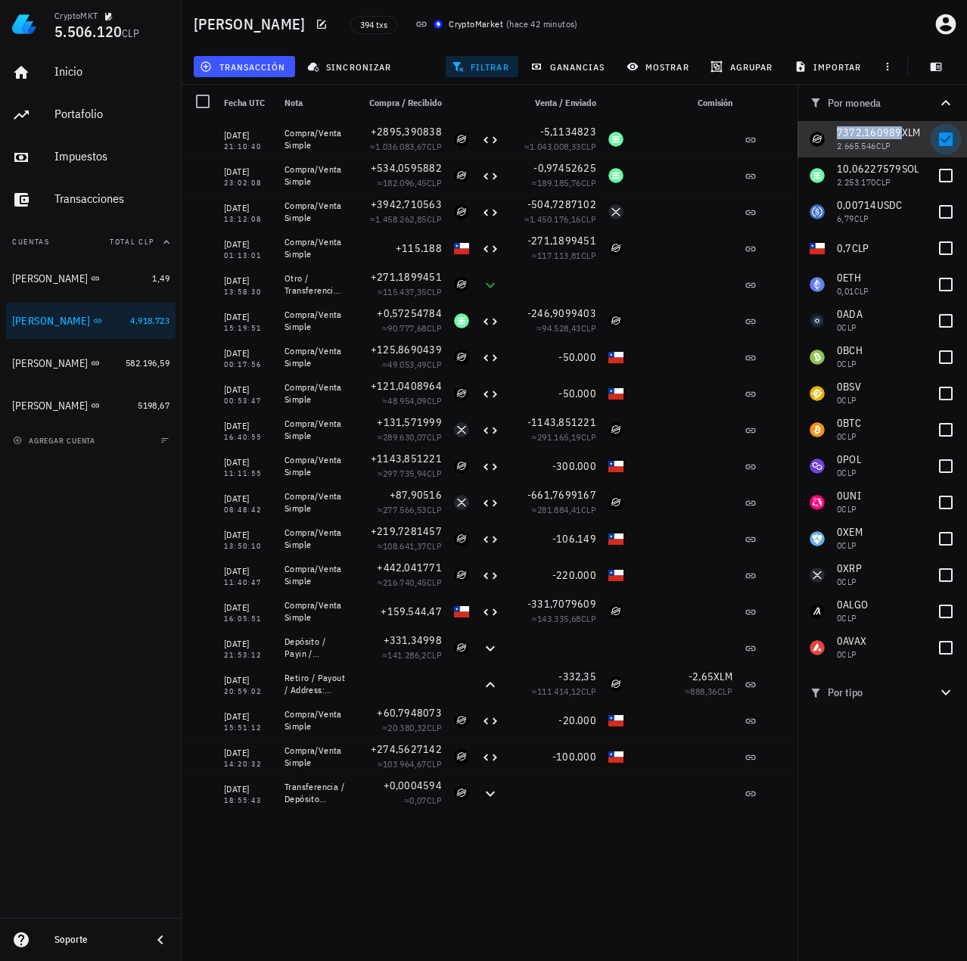
click at [951, 142] on div at bounding box center [946, 139] width 26 height 26
checkbox input "false"
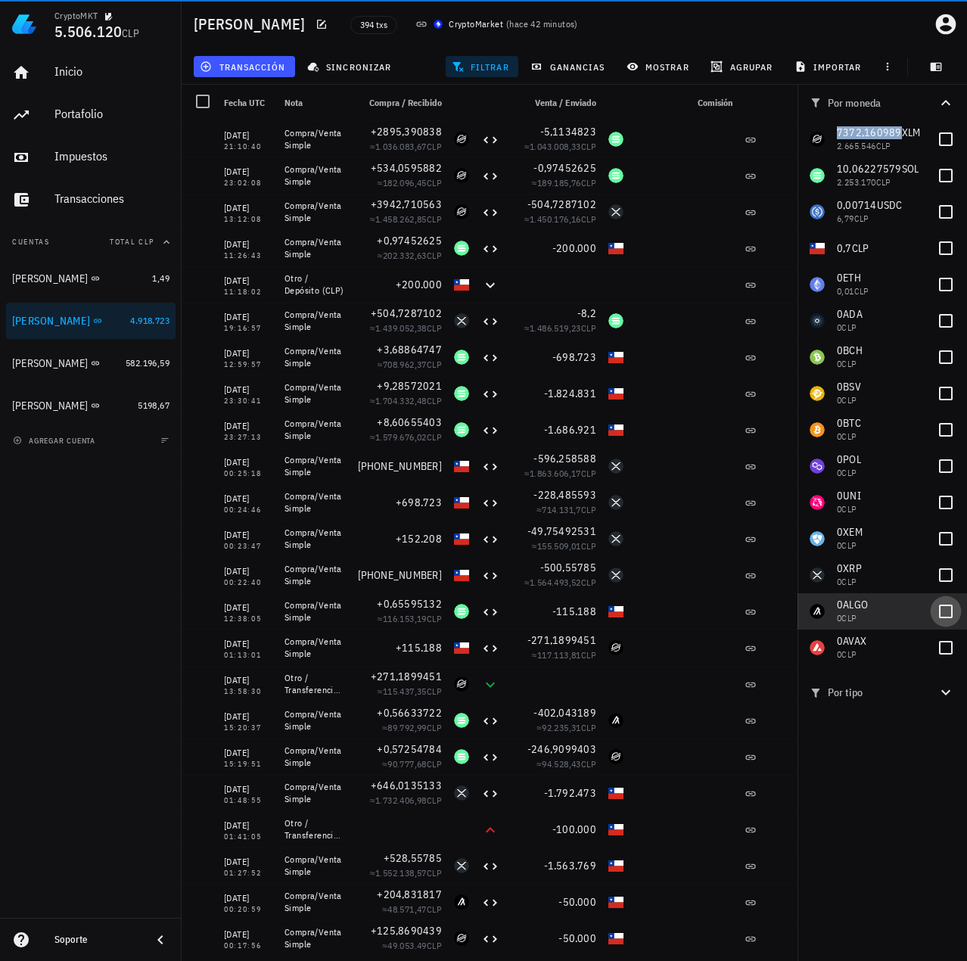
click at [947, 605] on div at bounding box center [946, 612] width 26 height 26
checkbox input "true"
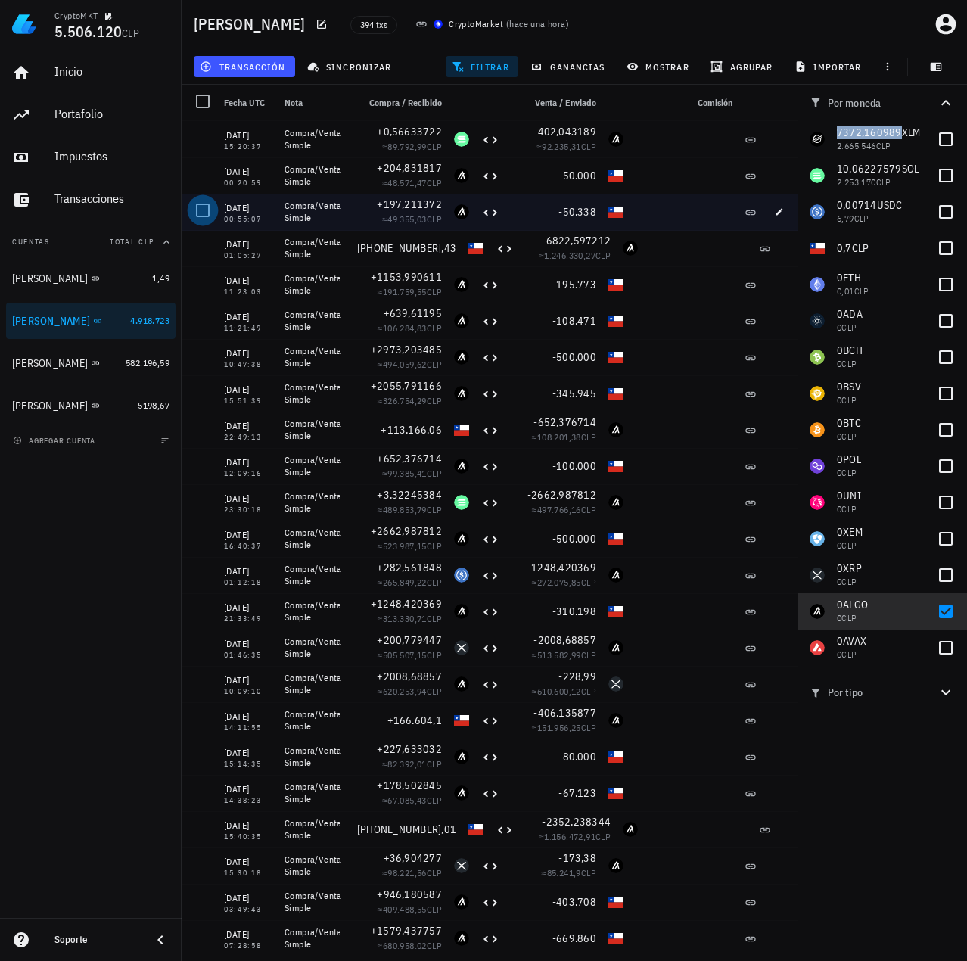
drag, startPoint x: 204, startPoint y: 214, endPoint x: 200, endPoint y: 196, distance: 18.6
click at [204, 213] on div at bounding box center [203, 211] width 26 height 26
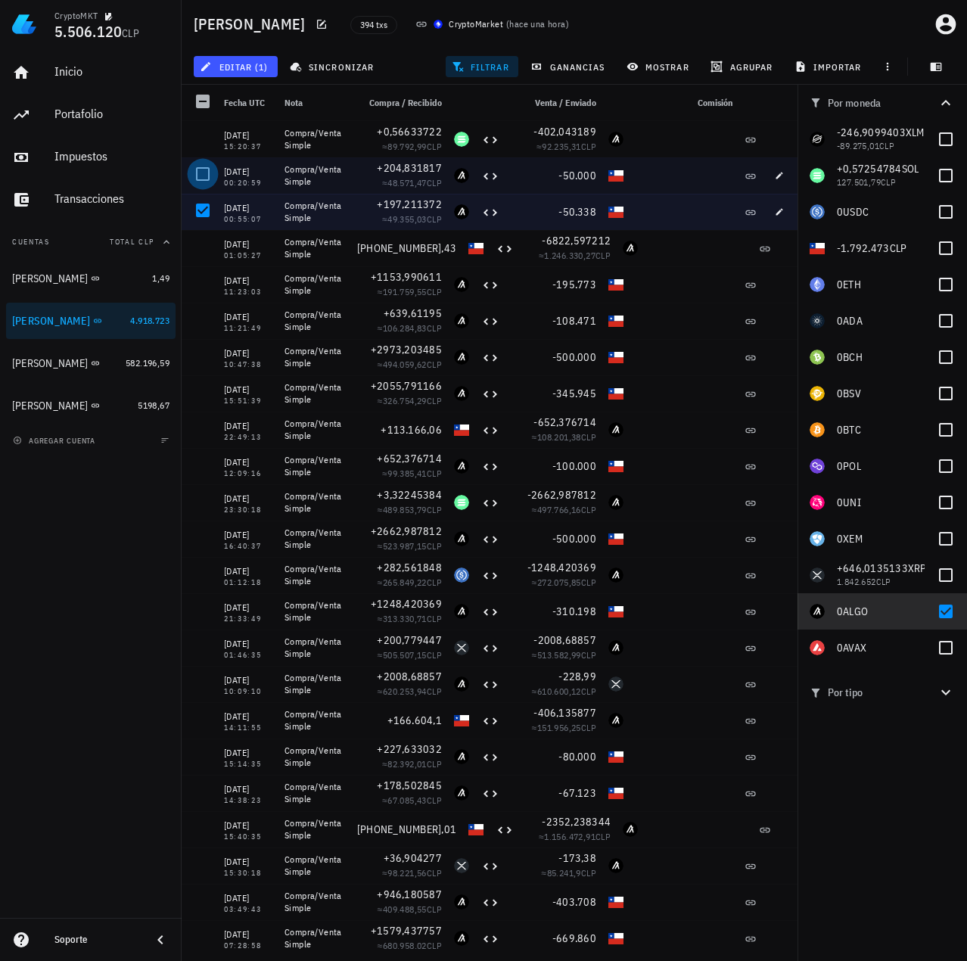
click at [194, 163] on div at bounding box center [203, 174] width 26 height 26
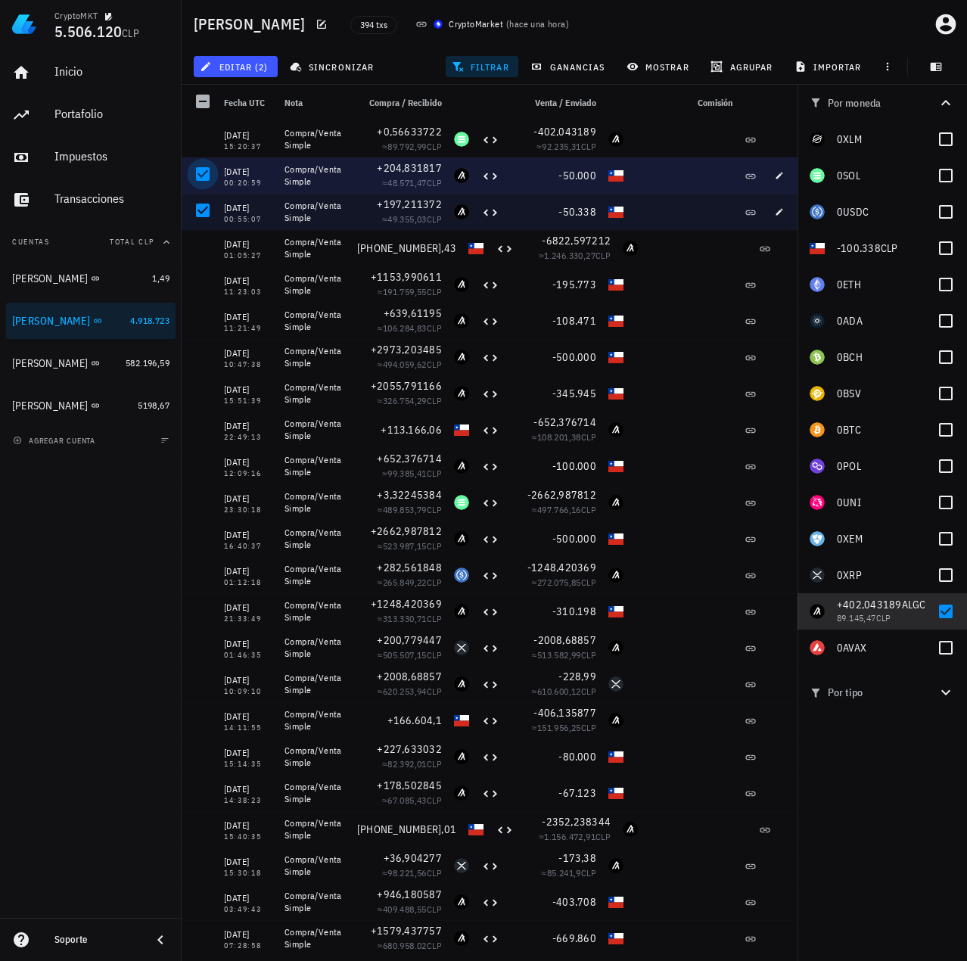
click at [201, 173] on div at bounding box center [203, 174] width 26 height 26
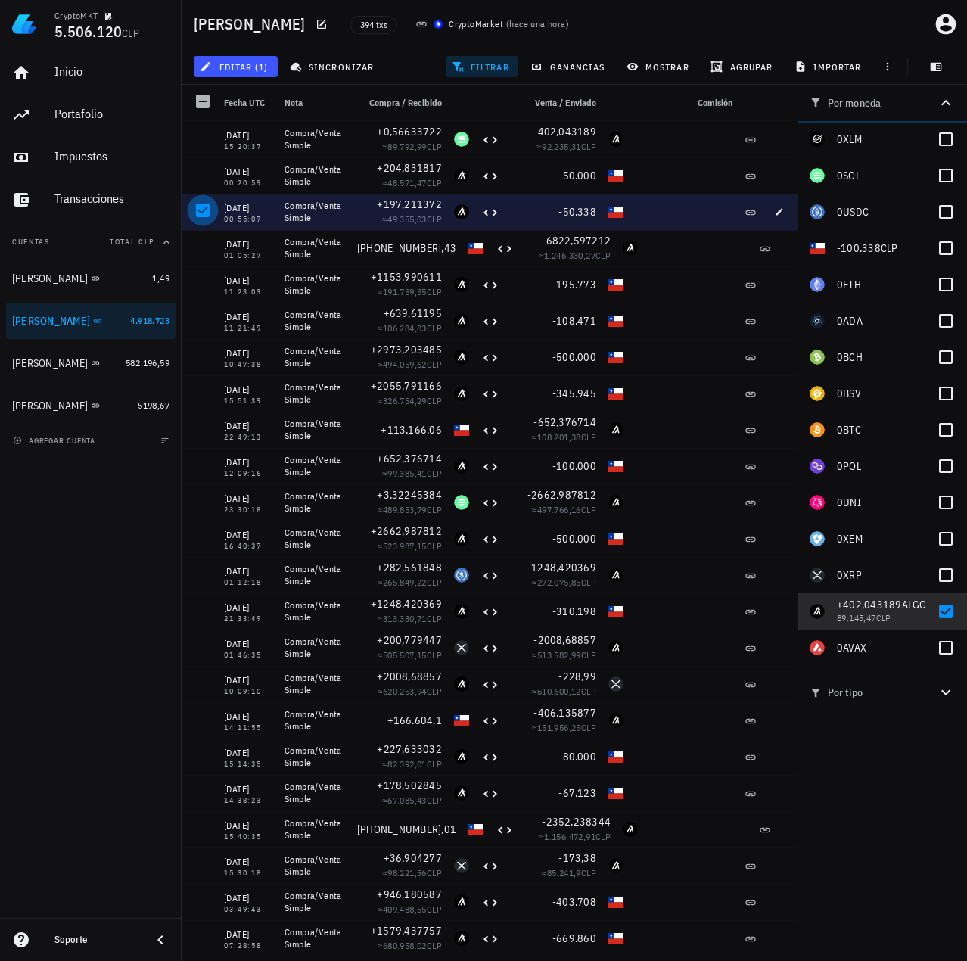
click at [213, 207] on div at bounding box center [203, 211] width 26 height 26
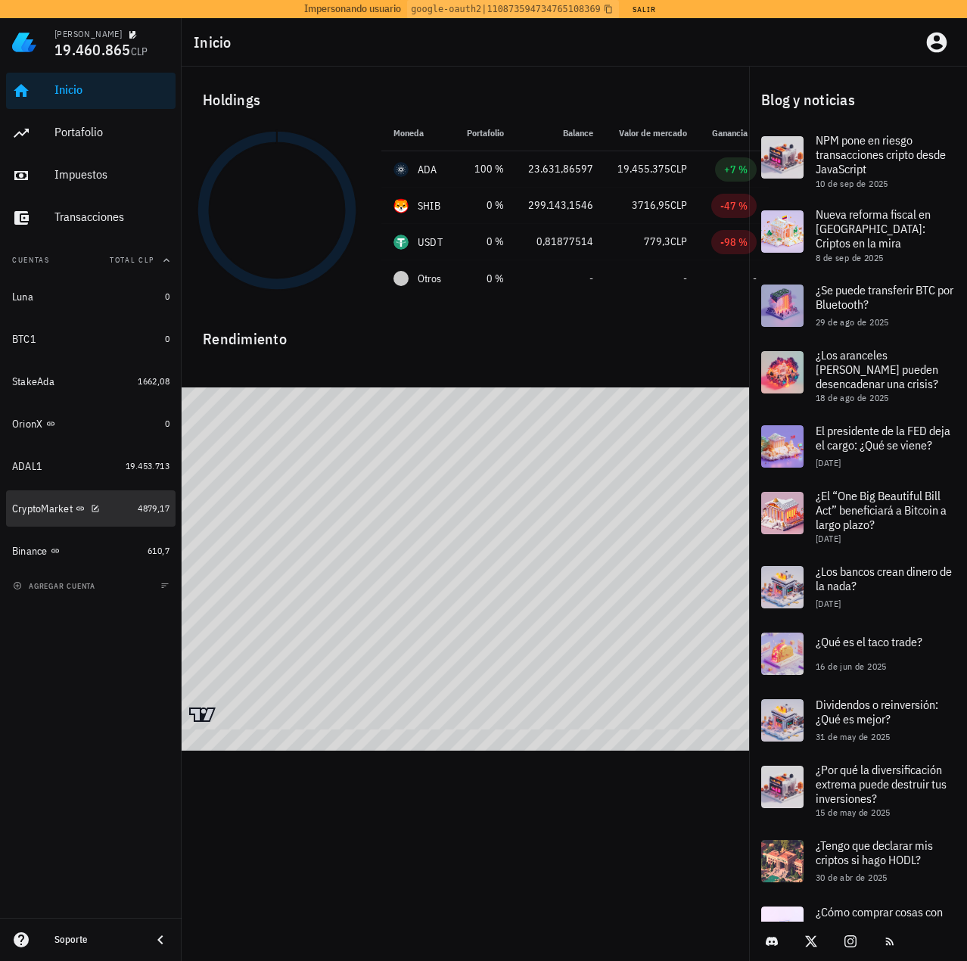
click at [44, 505] on div "CryptoMarket" at bounding box center [42, 508] width 61 height 13
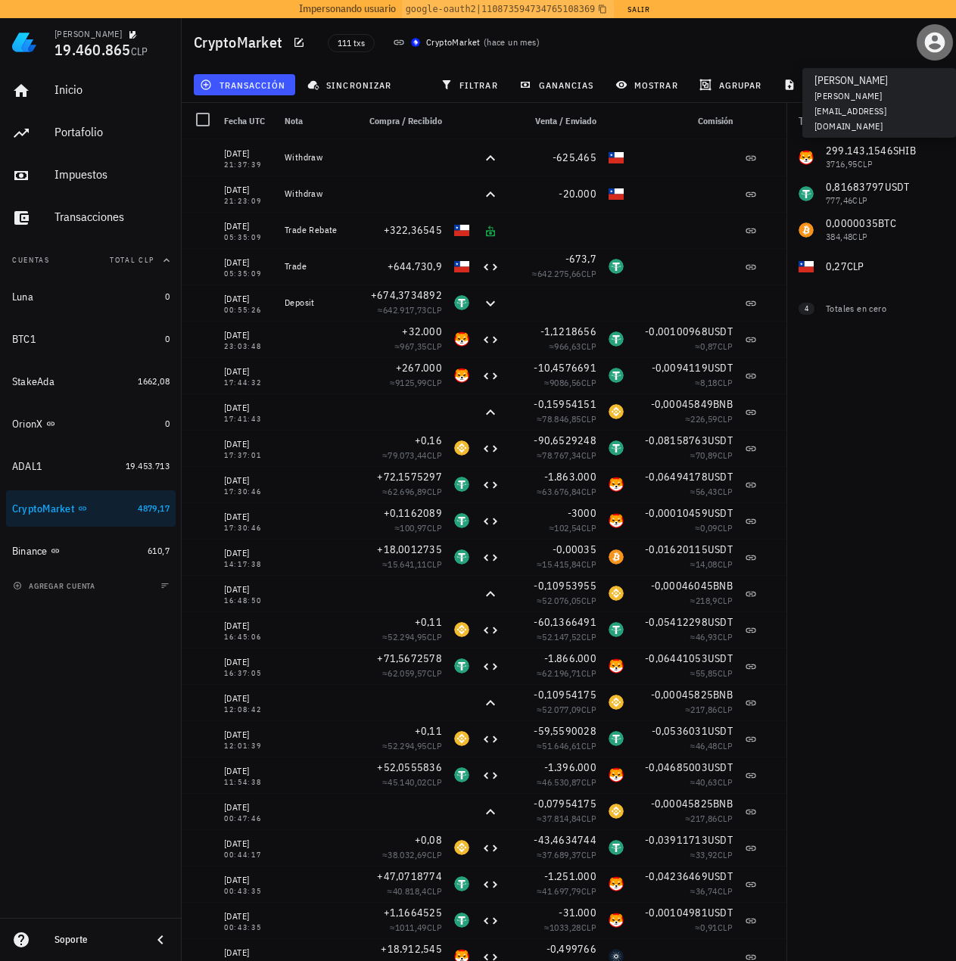
click at [936, 45] on icon "button" at bounding box center [934, 42] width 24 height 24
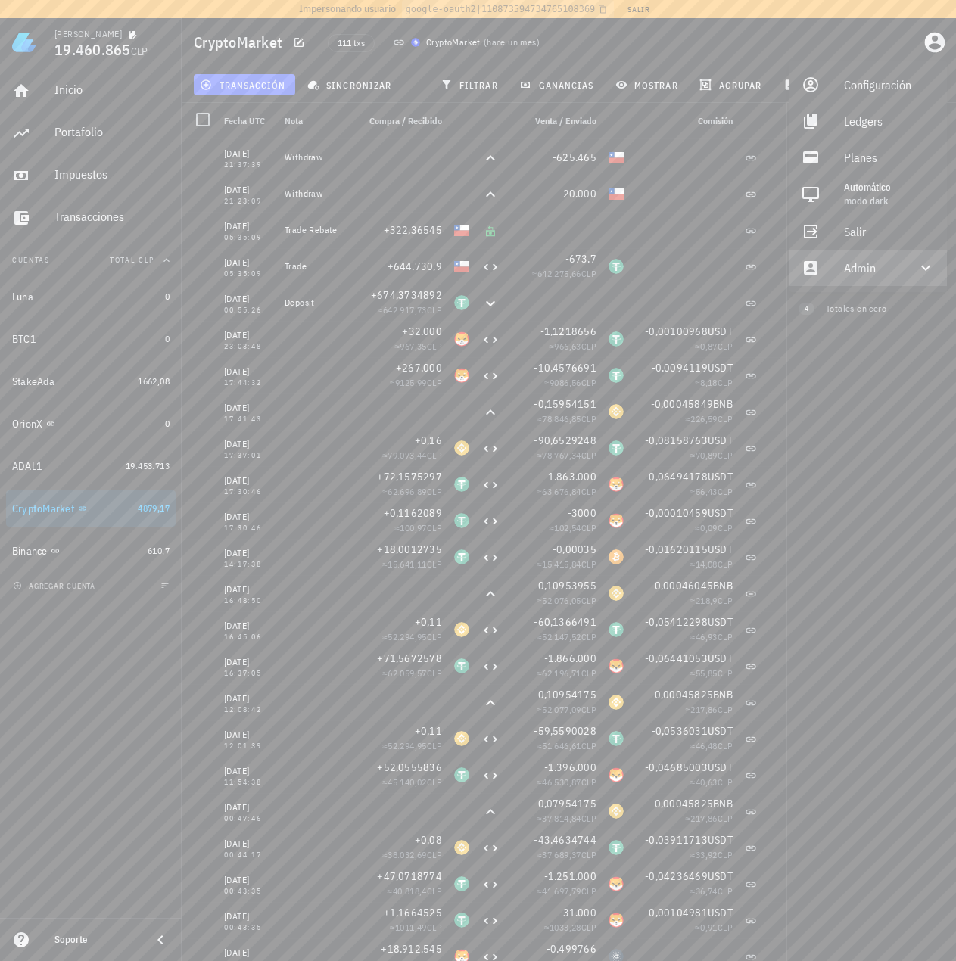
click at [894, 257] on div "Admin" at bounding box center [871, 268] width 54 height 30
click at [875, 312] on div "Impersonar" at bounding box center [889, 304] width 91 height 30
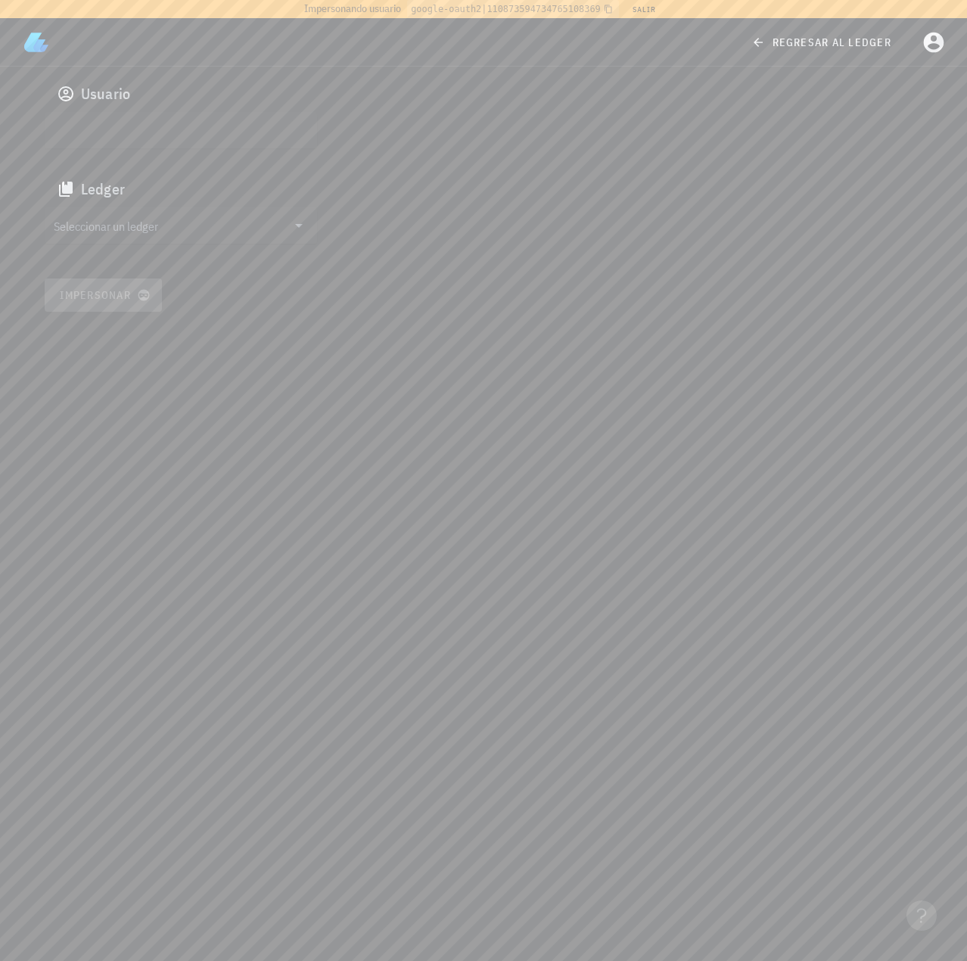
click at [250, 121] on input "text" at bounding box center [179, 130] width 251 height 24
paste input "auth0|624a1020407a63006ac9681c"
type input "auth0|624a1020407a63006ac9681c"
click at [195, 222] on input "Seleccionar un ledger" at bounding box center [170, 225] width 233 height 24
click at [145, 276] on div "cl1jsjd2h1638416ojp5qores8" at bounding box center [206, 280] width 250 height 11
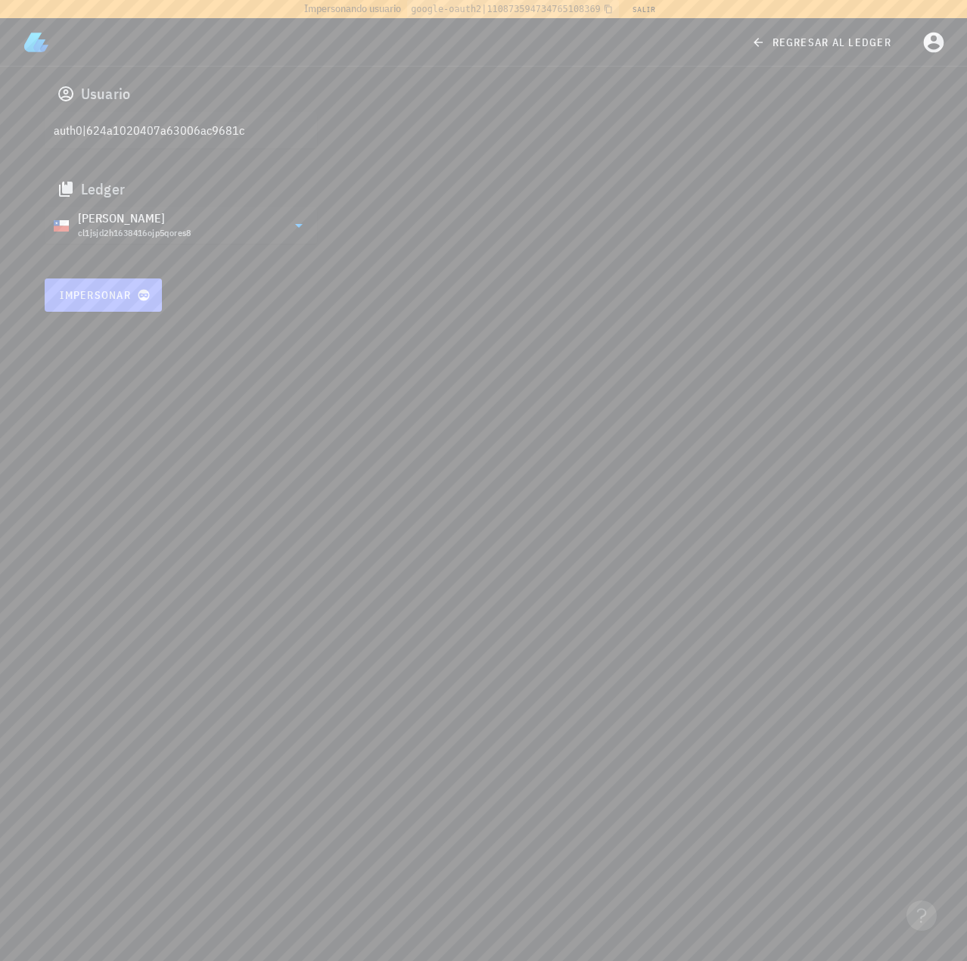
click at [101, 300] on span "Impersonar" at bounding box center [103, 295] width 89 height 14
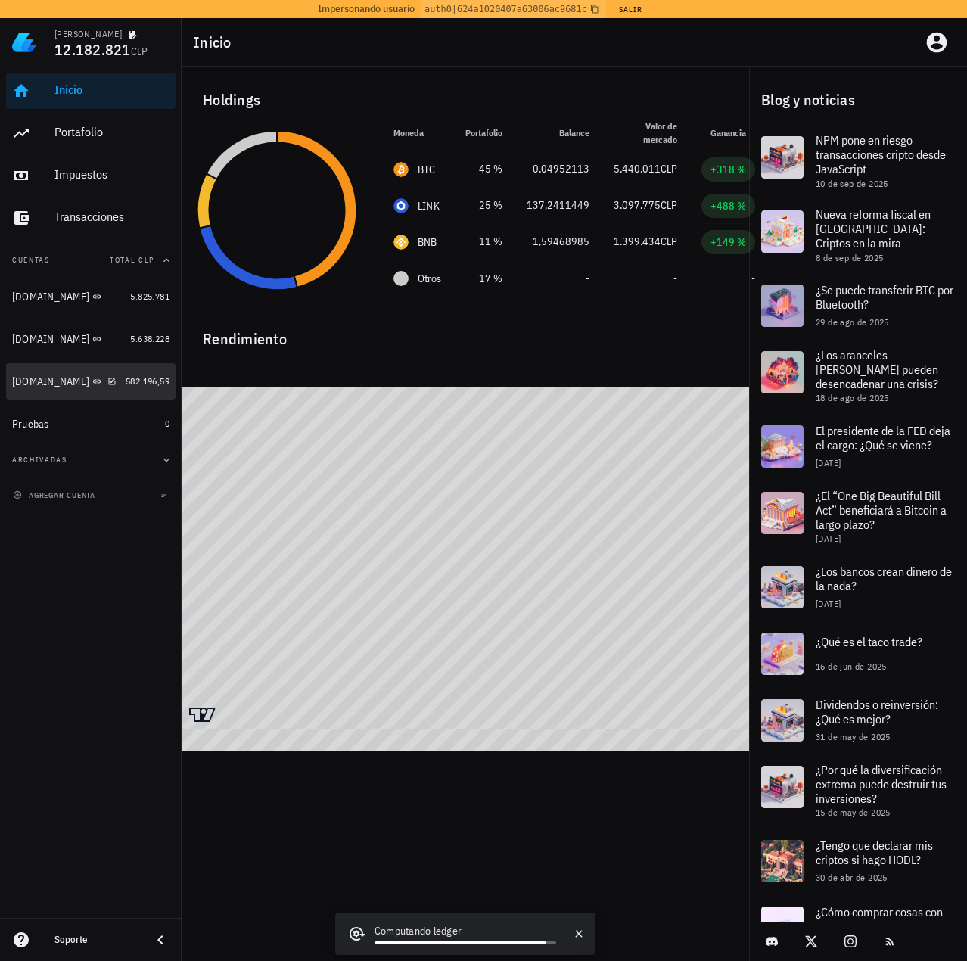
click at [47, 379] on div "[DOMAIN_NAME]" at bounding box center [50, 381] width 77 height 13
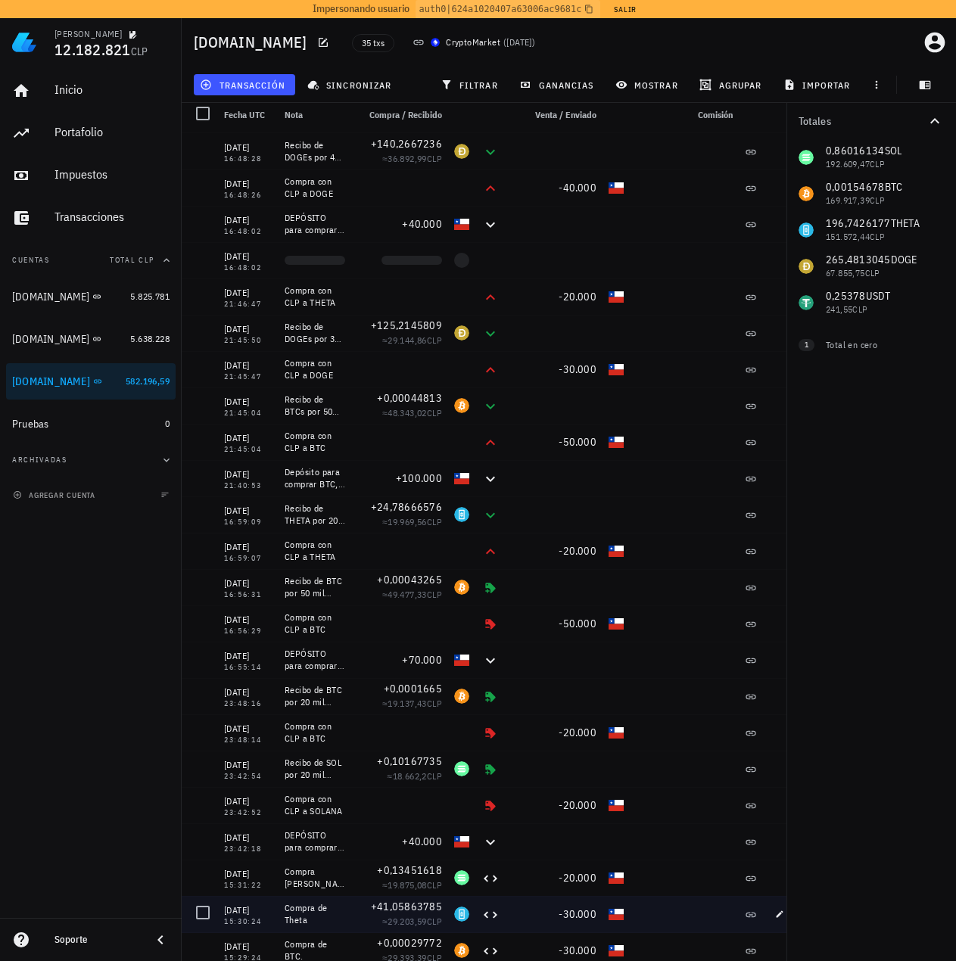
scroll to position [443, 0]
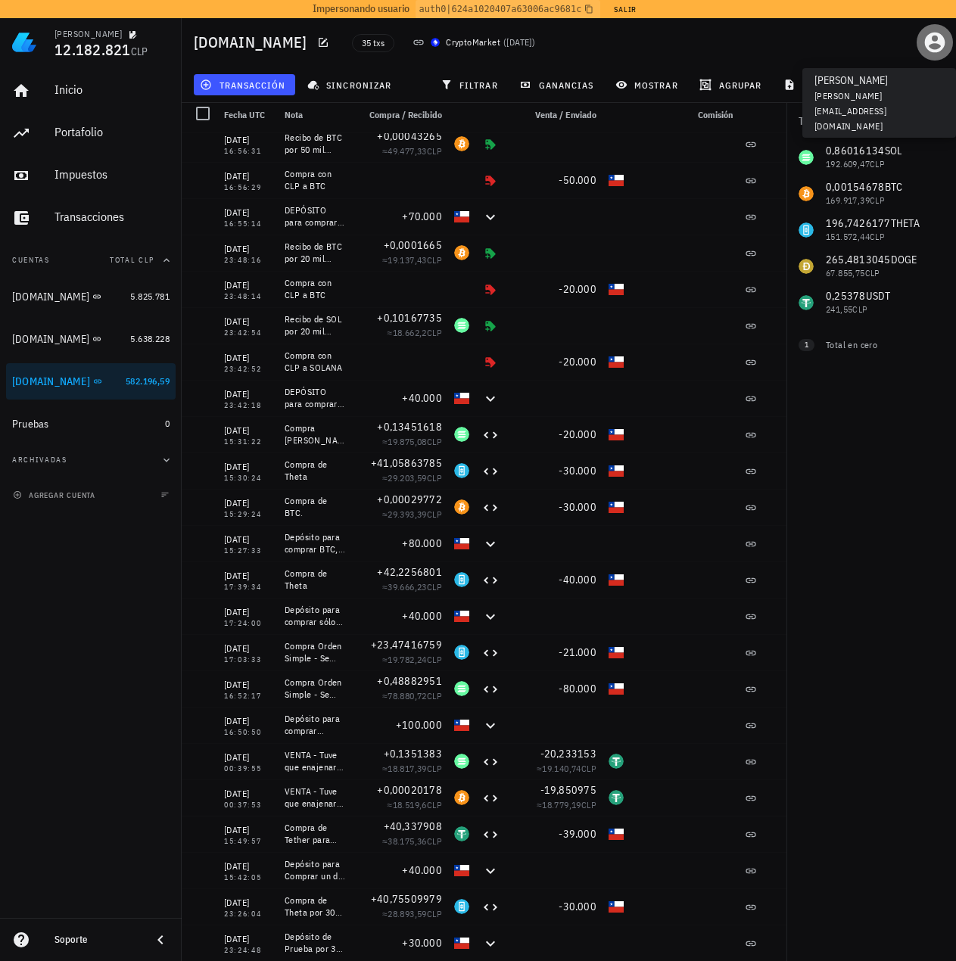
click at [933, 41] on icon "button" at bounding box center [934, 42] width 24 height 24
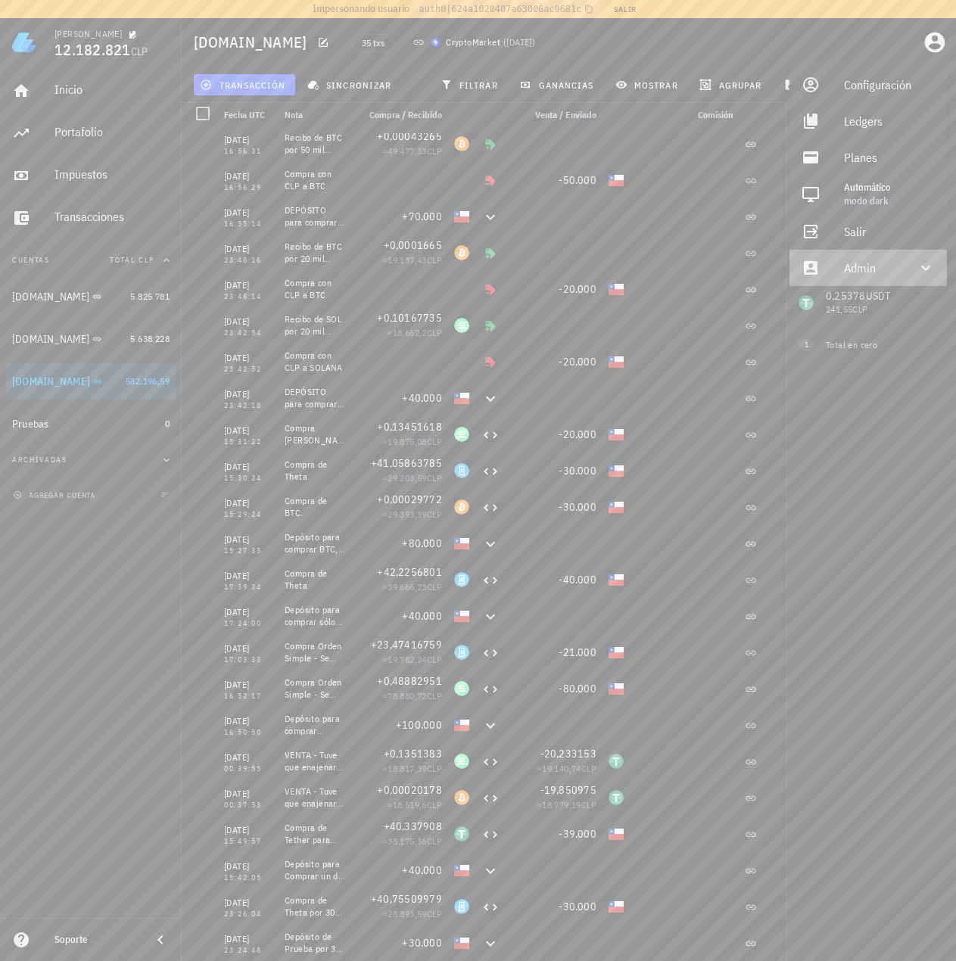
click at [874, 272] on div "Admin" at bounding box center [871, 268] width 54 height 30
click at [842, 309] on link "Impersonar" at bounding box center [867, 304] width 157 height 36
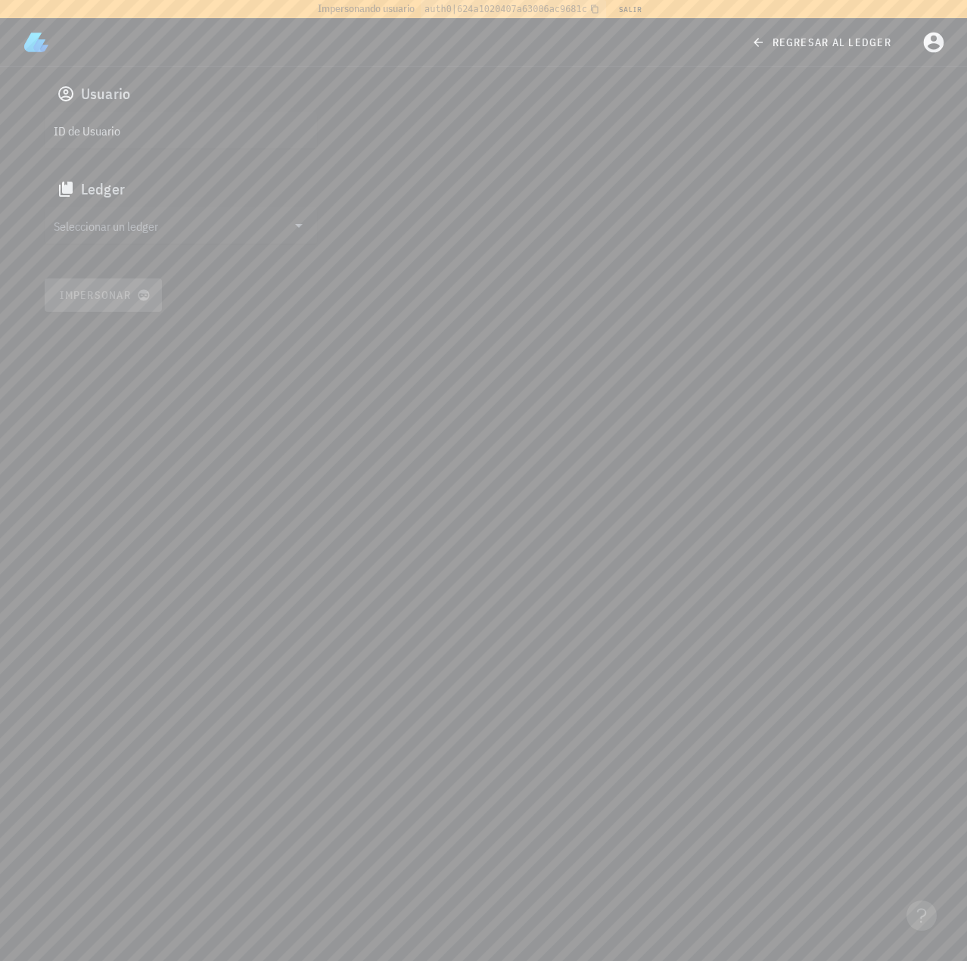
click at [137, 131] on input "ID de Usuario" at bounding box center [179, 130] width 251 height 24
paste input "google-oauth2|109119826671371813627"
type input "google-oauth2|109119826671371813627"
click at [132, 220] on input "Seleccionar un ledger" at bounding box center [170, 225] width 233 height 24
click at [115, 247] on div "[PERSON_NAME] cm1nqvo900088suqrbl4h16o5" at bounding box center [193, 232] width 224 height 39
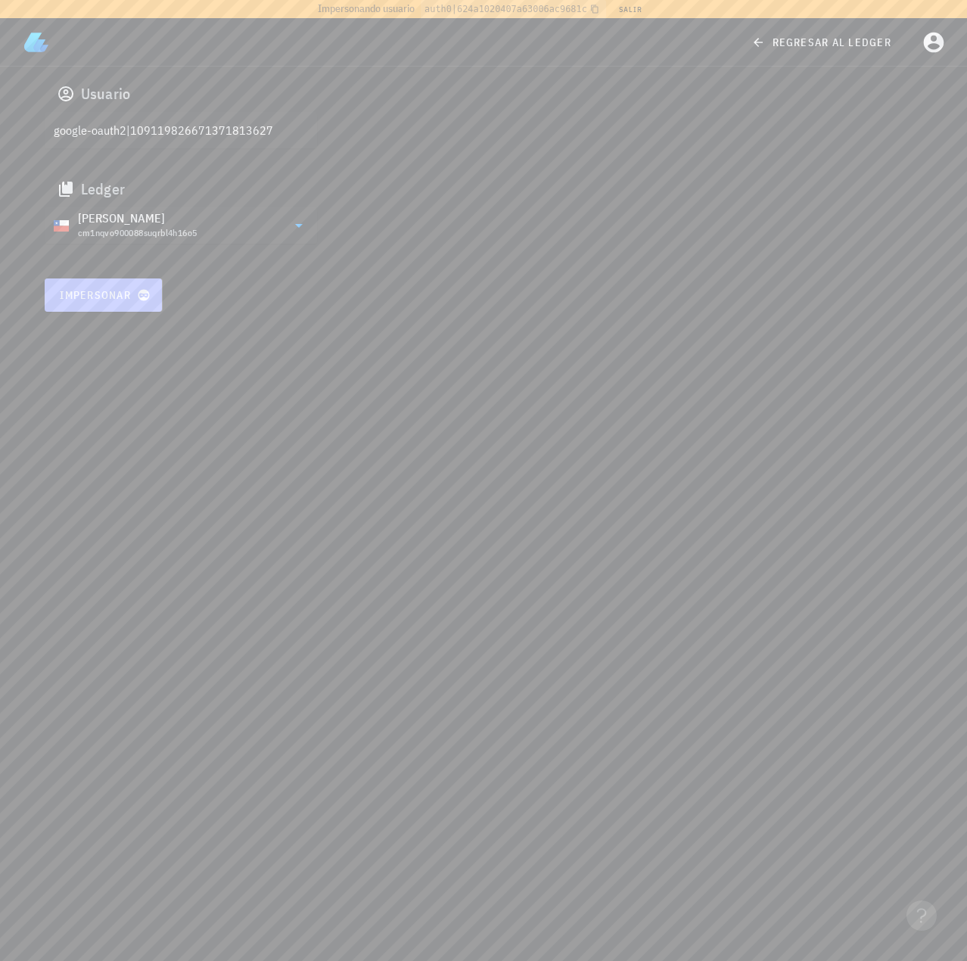
click at [87, 297] on span "Impersonar" at bounding box center [103, 295] width 89 height 14
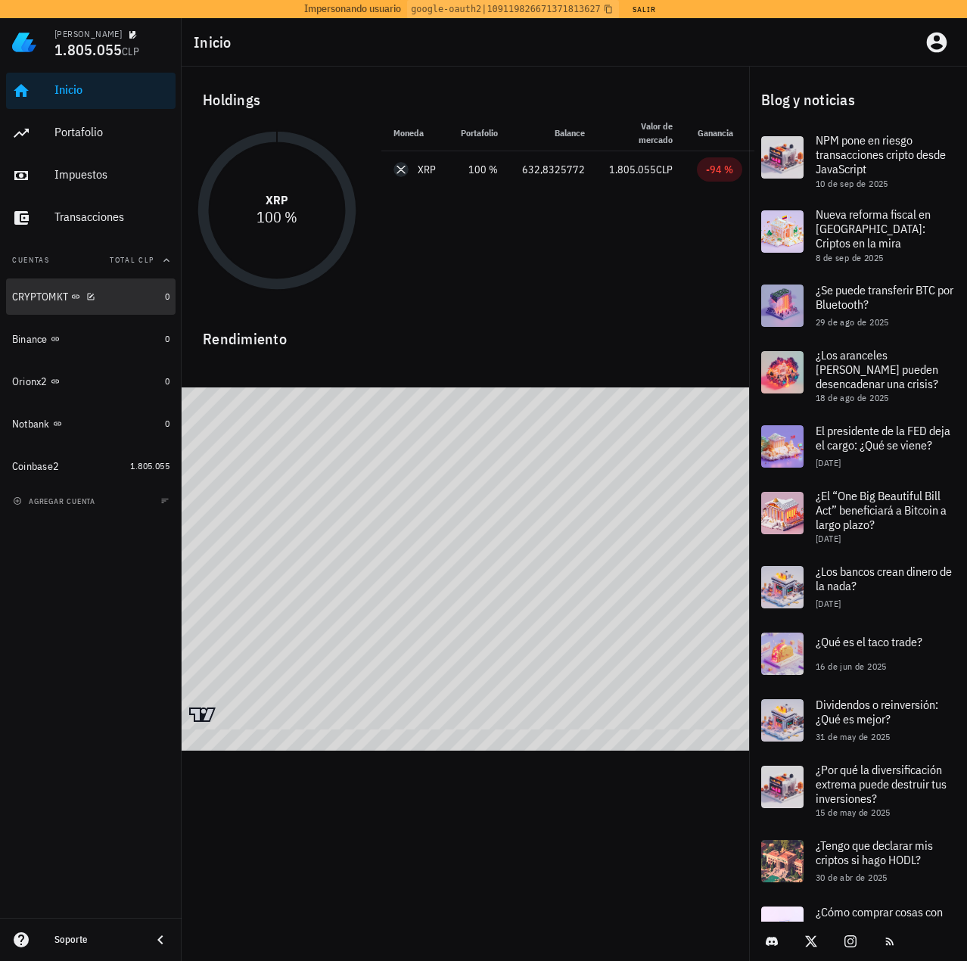
click at [44, 300] on div "CRYPTOMKT" at bounding box center [40, 297] width 56 height 13
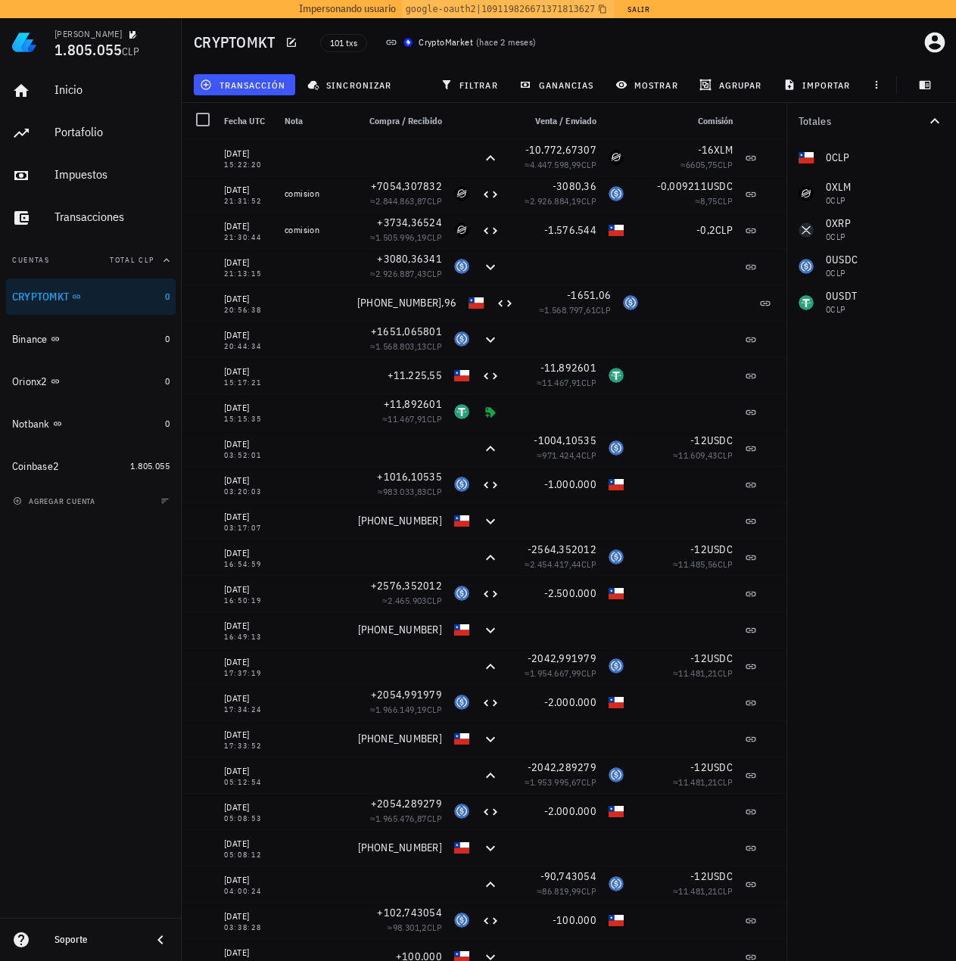
click at [857, 409] on div "Totales 0 CLP 0 XLM 0 CLP 0 XRP 0 CLP 0 USDC 0 CLP 0 USDT 0 CLP" at bounding box center [871, 532] width 170 height 858
click at [934, 40] on icon "button" at bounding box center [934, 42] width 24 height 24
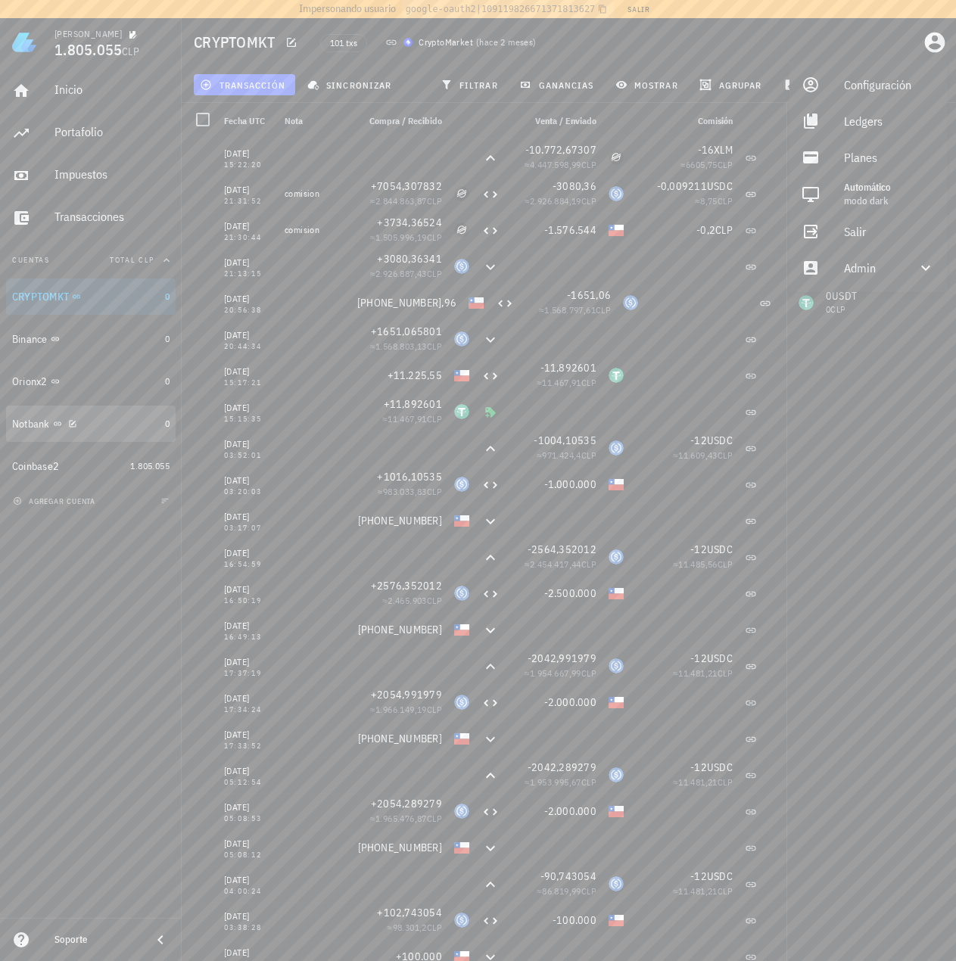
click at [110, 425] on div "Notbank" at bounding box center [85, 424] width 147 height 14
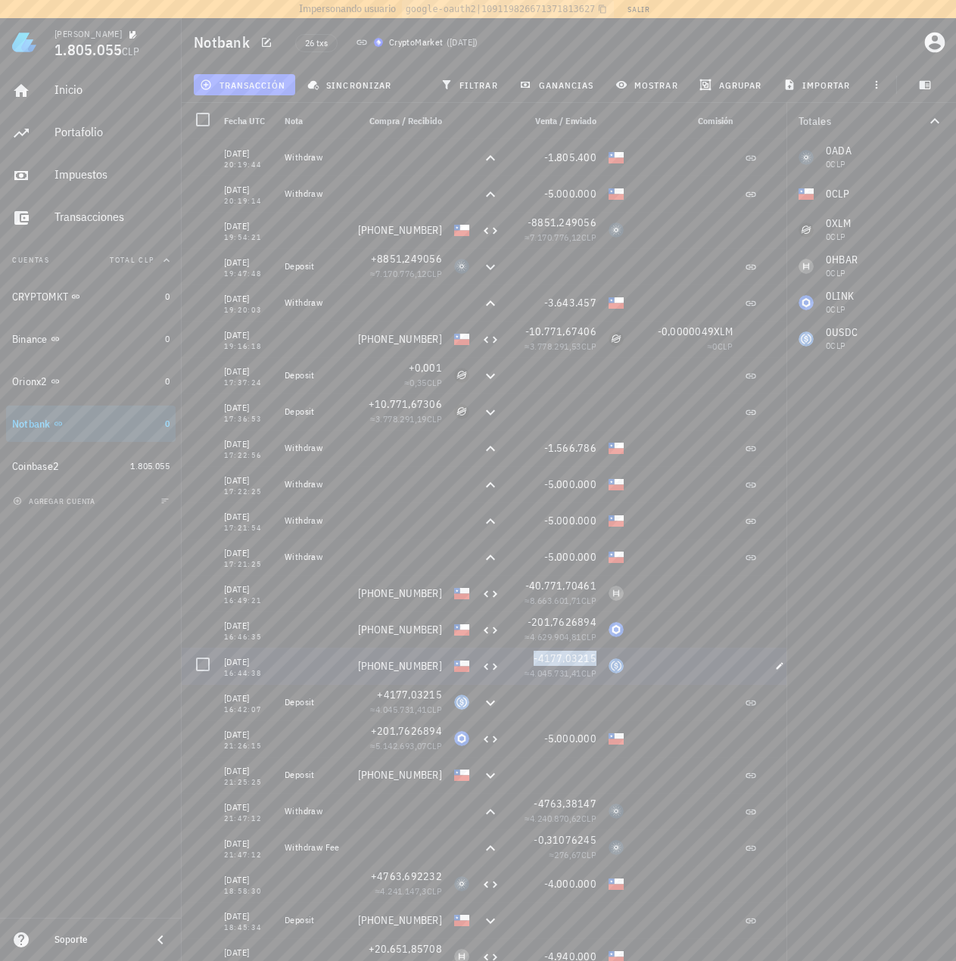
click at [569, 660] on span "-4177,03215" at bounding box center [564, 659] width 63 height 14
click at [580, 561] on span "-5.000.000" at bounding box center [570, 557] width 53 height 14
click at [568, 659] on span "-4177,03215" at bounding box center [564, 659] width 63 height 14
click at [779, 670] on icon "button" at bounding box center [779, 665] width 9 height 9
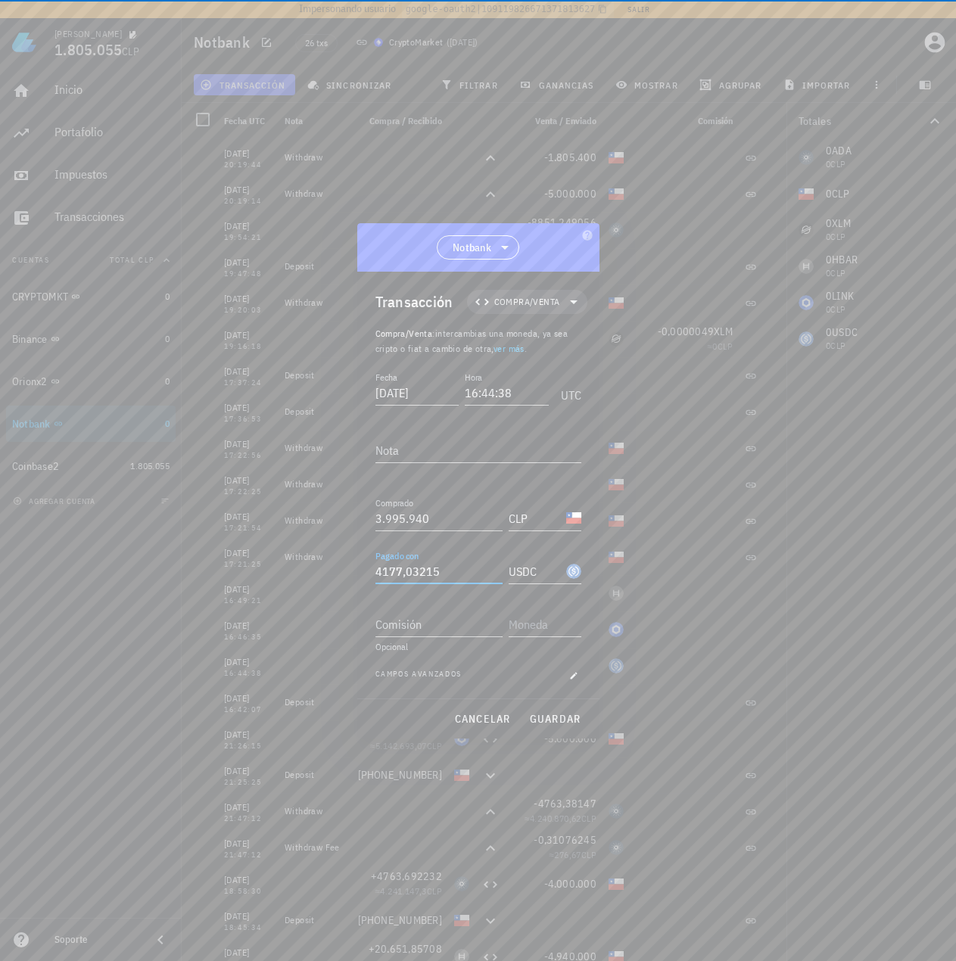
drag, startPoint x: 438, startPoint y: 570, endPoint x: 353, endPoint y: 555, distance: 86.1
click at [353, 555] on div "Ignacio 1.805.055 CLP Inicio Portafolio Impuestos Transacciones Cuentas Total C…" at bounding box center [478, 483] width 956 height 967
type input "4.177,03215"
click at [499, 712] on span "cancelar" at bounding box center [481, 719] width 57 height 14
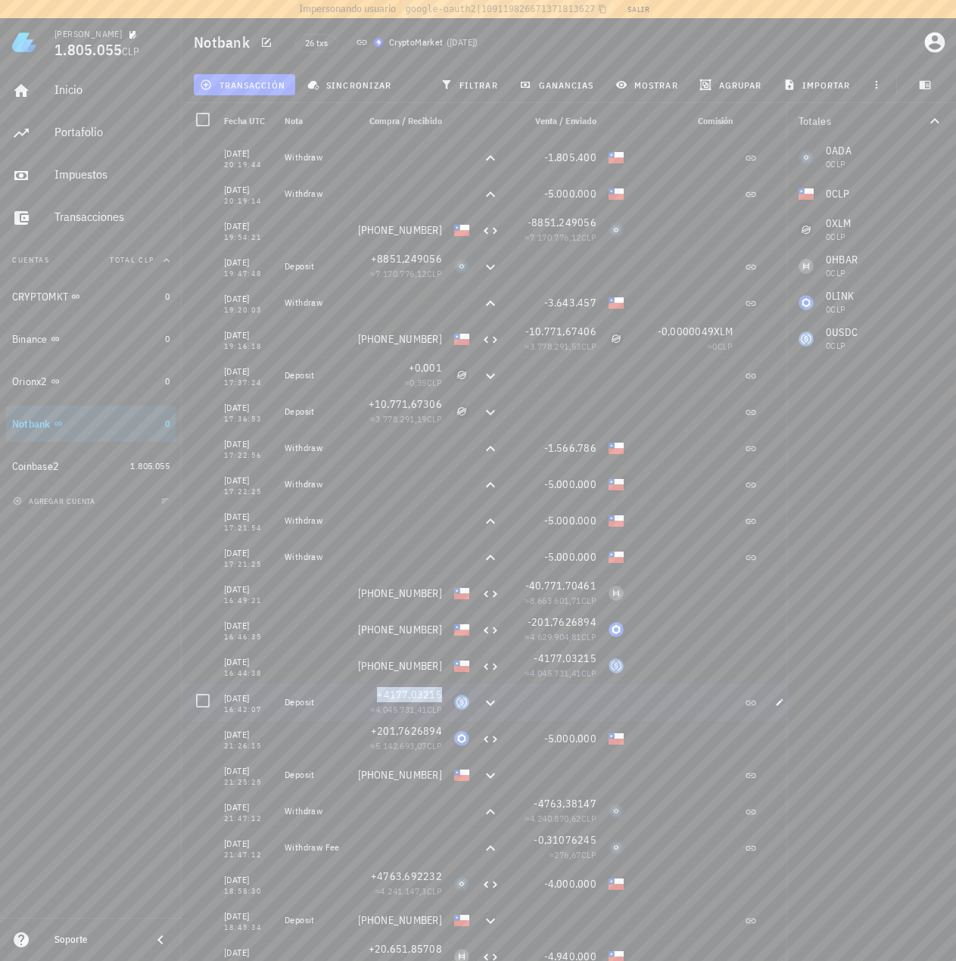
drag, startPoint x: 394, startPoint y: 697, endPoint x: 447, endPoint y: 698, distance: 53.0
click at [447, 698] on div "+4177,03215 ≈ 4.045.731,41 CLP" at bounding box center [399, 702] width 97 height 36
click at [564, 660] on span "-4177,03215" at bounding box center [564, 659] width 63 height 14
click at [420, 690] on span "+4177,03215" at bounding box center [409, 695] width 65 height 14
click at [580, 662] on span "-4177,03215" at bounding box center [564, 659] width 63 height 14
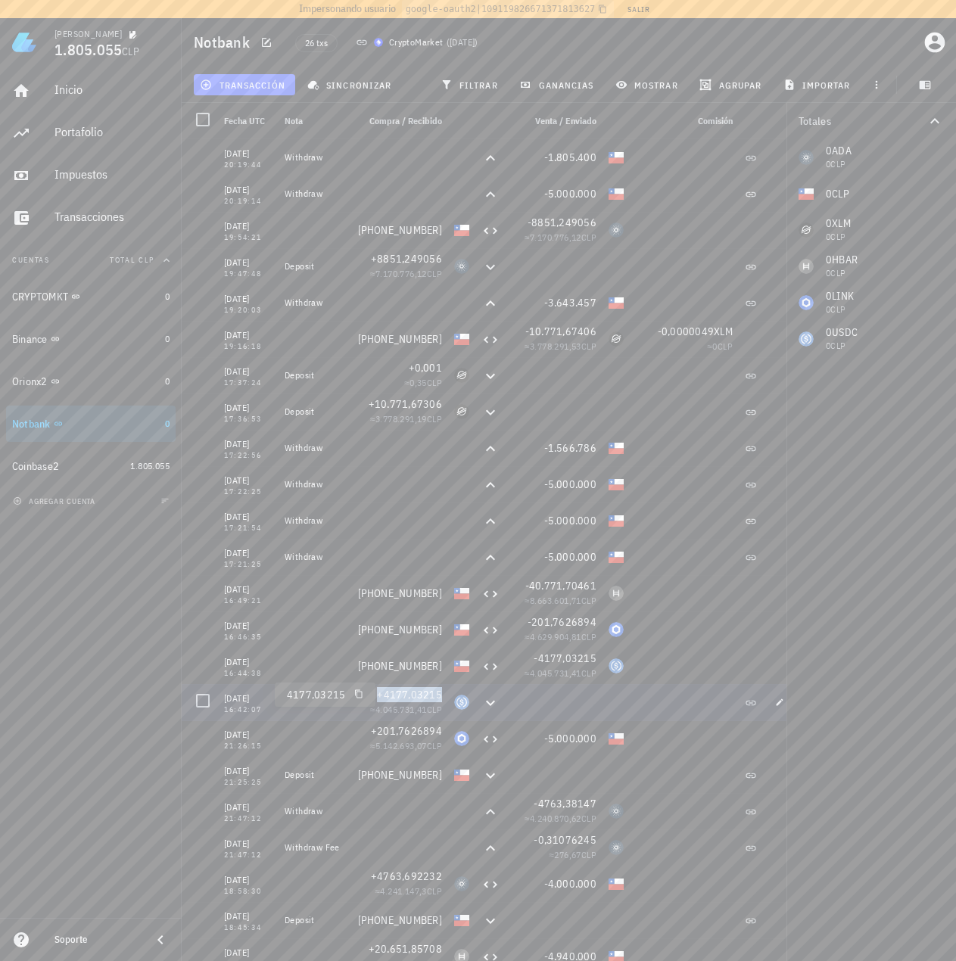
click at [431, 697] on span "+4177,03215" at bounding box center [409, 695] width 65 height 14
click at [559, 655] on span "-4177,03215" at bounding box center [564, 659] width 63 height 14
click at [771, 667] on span "button" at bounding box center [779, 665] width 21 height 9
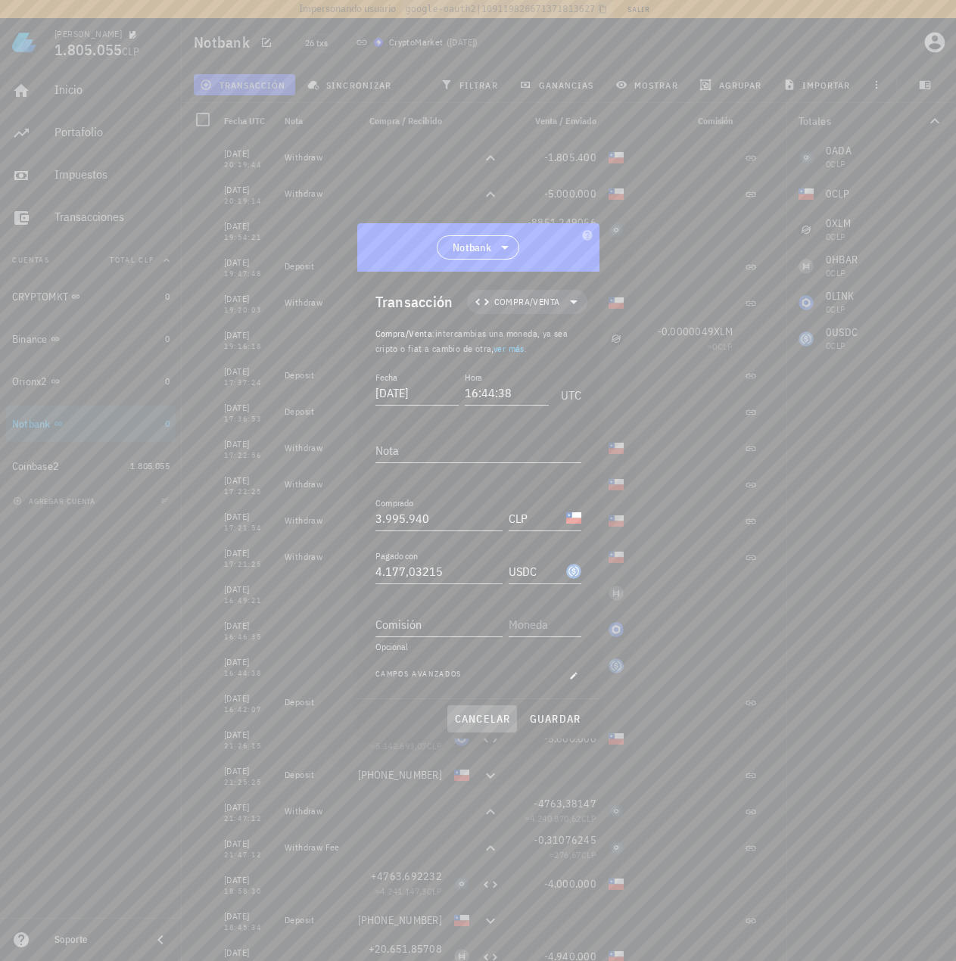
click at [470, 721] on span "cancelar" at bounding box center [481, 719] width 57 height 14
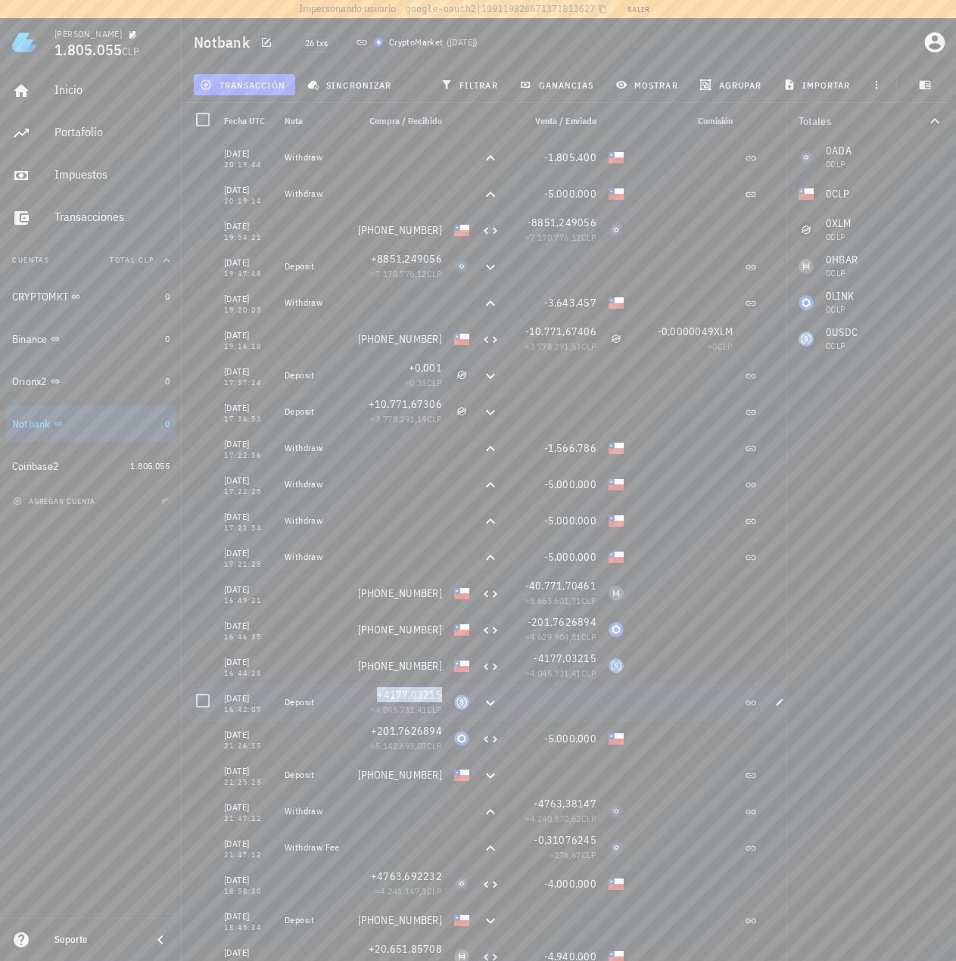
click at [414, 694] on span "+4177,03215" at bounding box center [409, 695] width 65 height 14
click at [504, 711] on div at bounding box center [490, 702] width 30 height 36
click at [441, 699] on span "+4177,03215" at bounding box center [409, 695] width 65 height 14
click at [418, 695] on span "+4177,03215" at bounding box center [409, 695] width 65 height 14
click at [425, 701] on div "+4177,03215" at bounding box center [399, 694] width 85 height 15
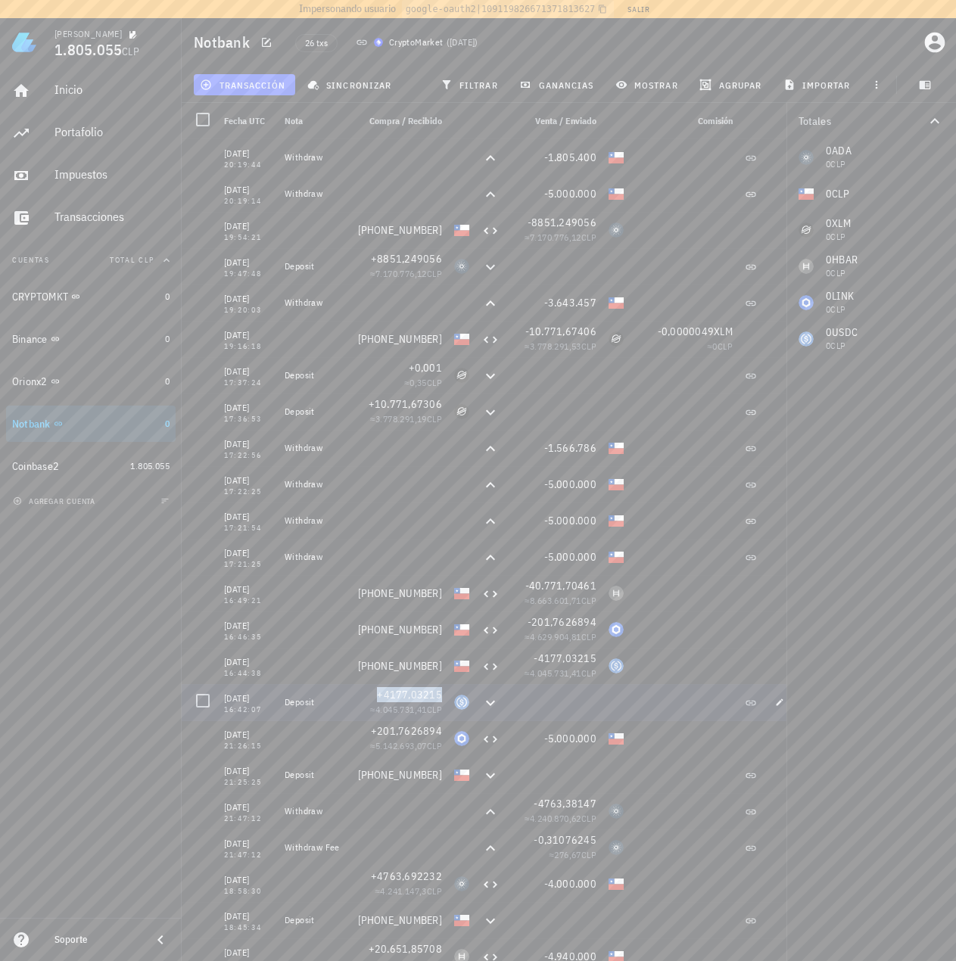
click at [424, 697] on span "+4177,03215" at bounding box center [409, 695] width 65 height 14
click at [562, 659] on span "-4177,03215" at bounding box center [564, 659] width 63 height 14
click at [419, 695] on span "+4177,03215" at bounding box center [409, 695] width 65 height 14
click at [583, 664] on span "-4177,03215" at bounding box center [564, 659] width 63 height 14
click at [583, 619] on span "-201,7626894" at bounding box center [561, 622] width 69 height 14
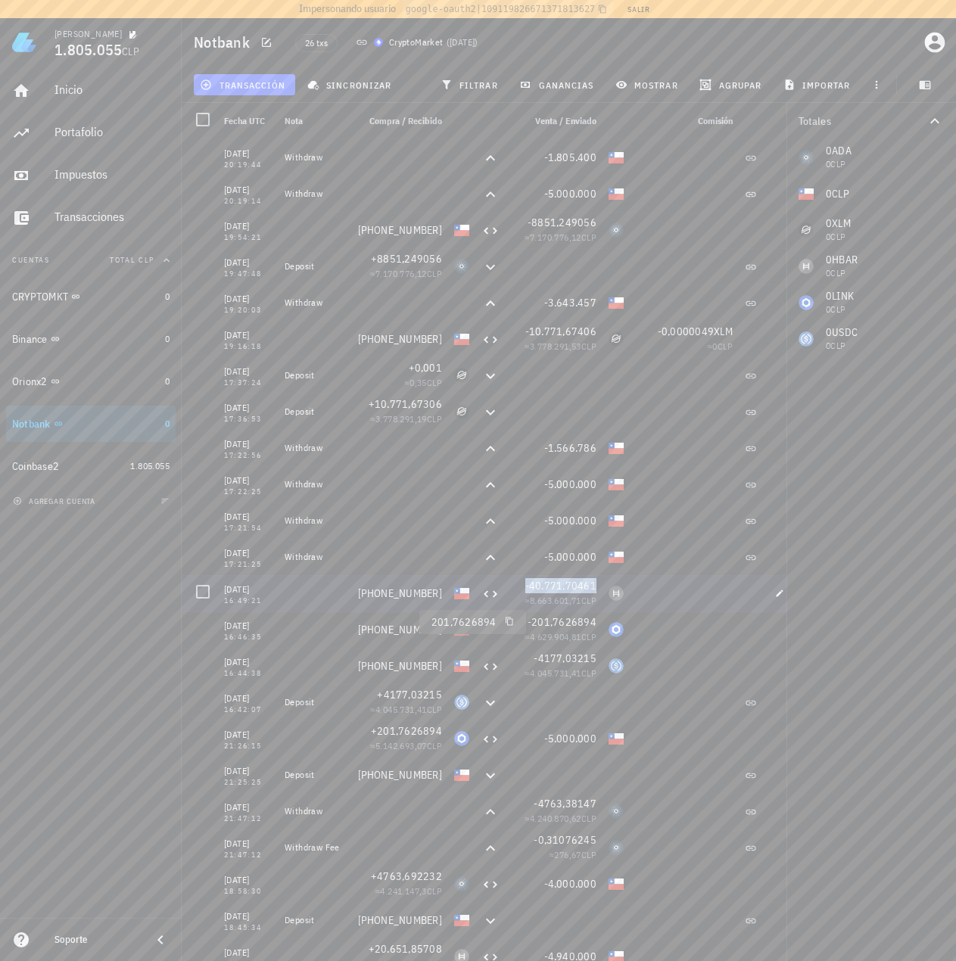
click at [584, 582] on span "-40.771,70461" at bounding box center [560, 586] width 71 height 14
click at [579, 621] on span "-201,7626894" at bounding box center [561, 622] width 69 height 14
click at [580, 589] on span "-40.771,70461" at bounding box center [560, 586] width 71 height 14
click at [577, 619] on span "-201,7626894" at bounding box center [561, 622] width 69 height 14
click at [544, 656] on span "-4177,03215" at bounding box center [564, 659] width 63 height 14
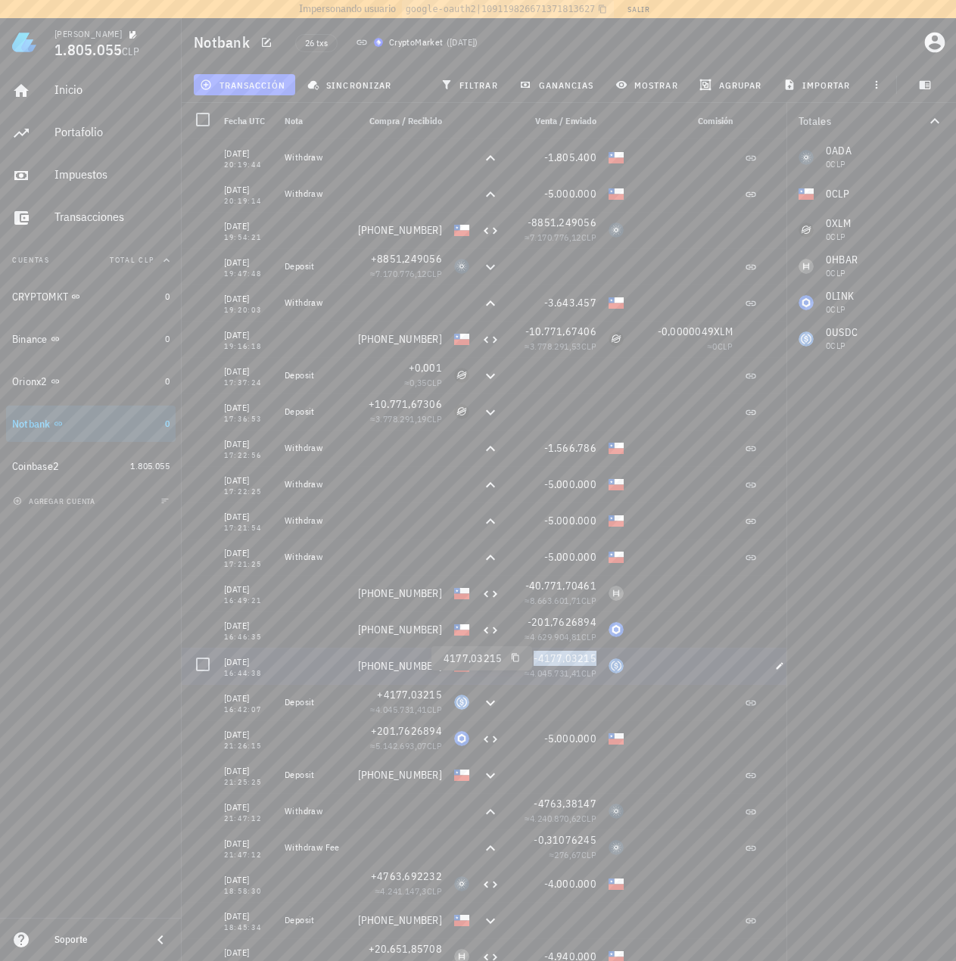
click at [549, 654] on span "-4177,03215" at bounding box center [564, 659] width 63 height 14
click at [578, 837] on span "-0,31076245" at bounding box center [564, 840] width 63 height 14
click at [573, 839] on span "-0,31076245" at bounding box center [564, 840] width 63 height 14
click at [576, 838] on span "-0,31076245" at bounding box center [564, 840] width 63 height 14
click at [553, 844] on span "-0,31076245" at bounding box center [564, 840] width 63 height 14
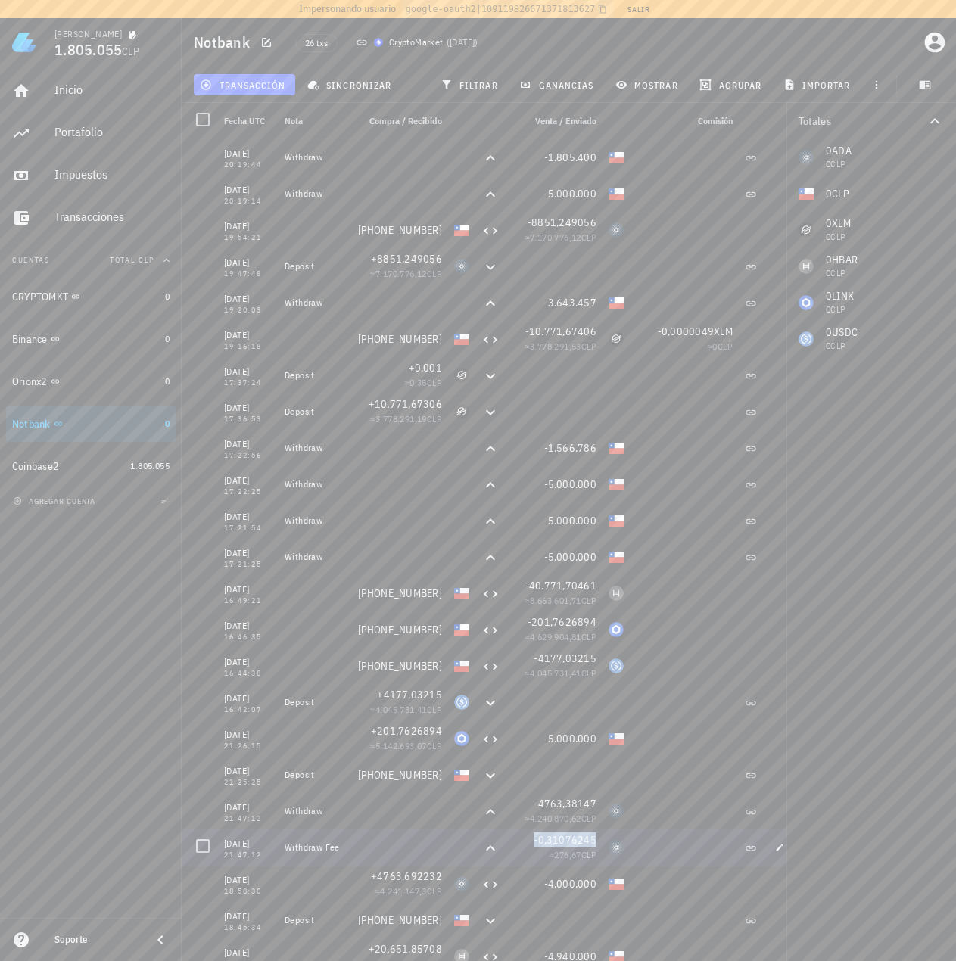
click at [577, 845] on span "-0,31076245" at bounding box center [564, 840] width 63 height 14
click at [776, 846] on icon "button" at bounding box center [779, 847] width 9 height 9
type input "2025-08-19"
type input "21:47:12"
type textarea "Withdraw Fee"
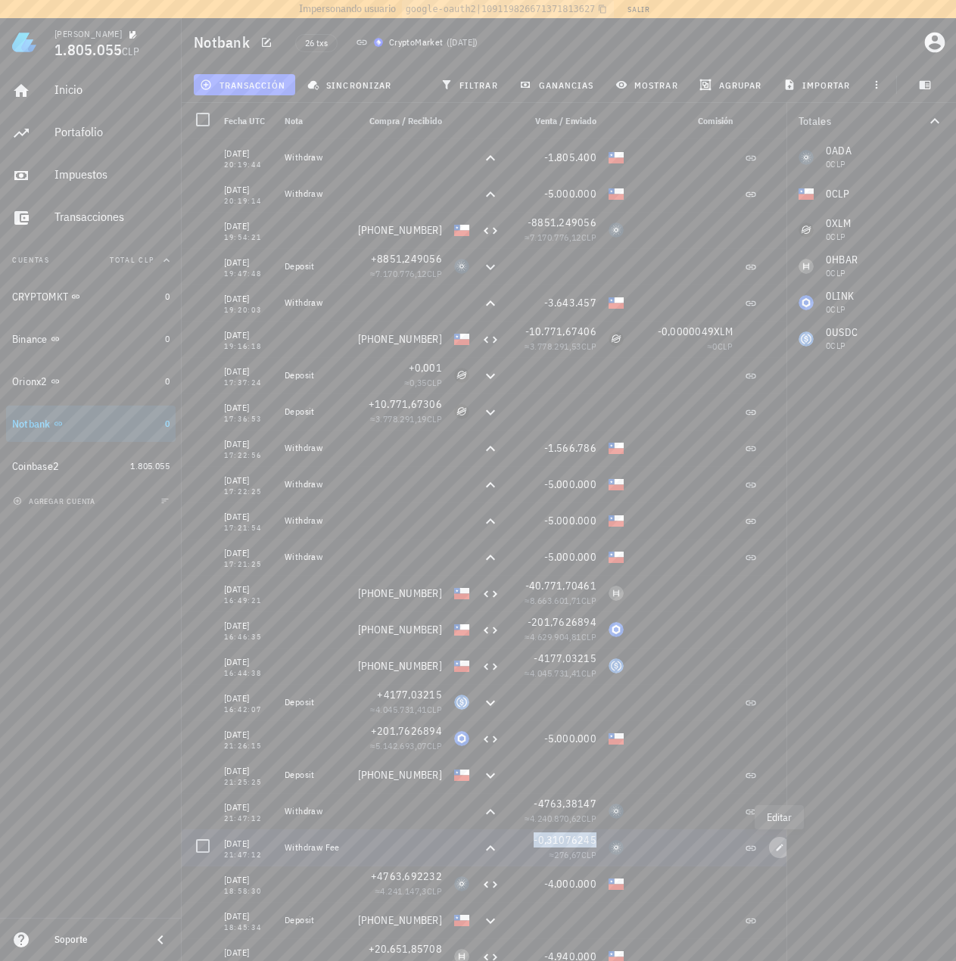
type input "0,31076245"
type input "ADA"
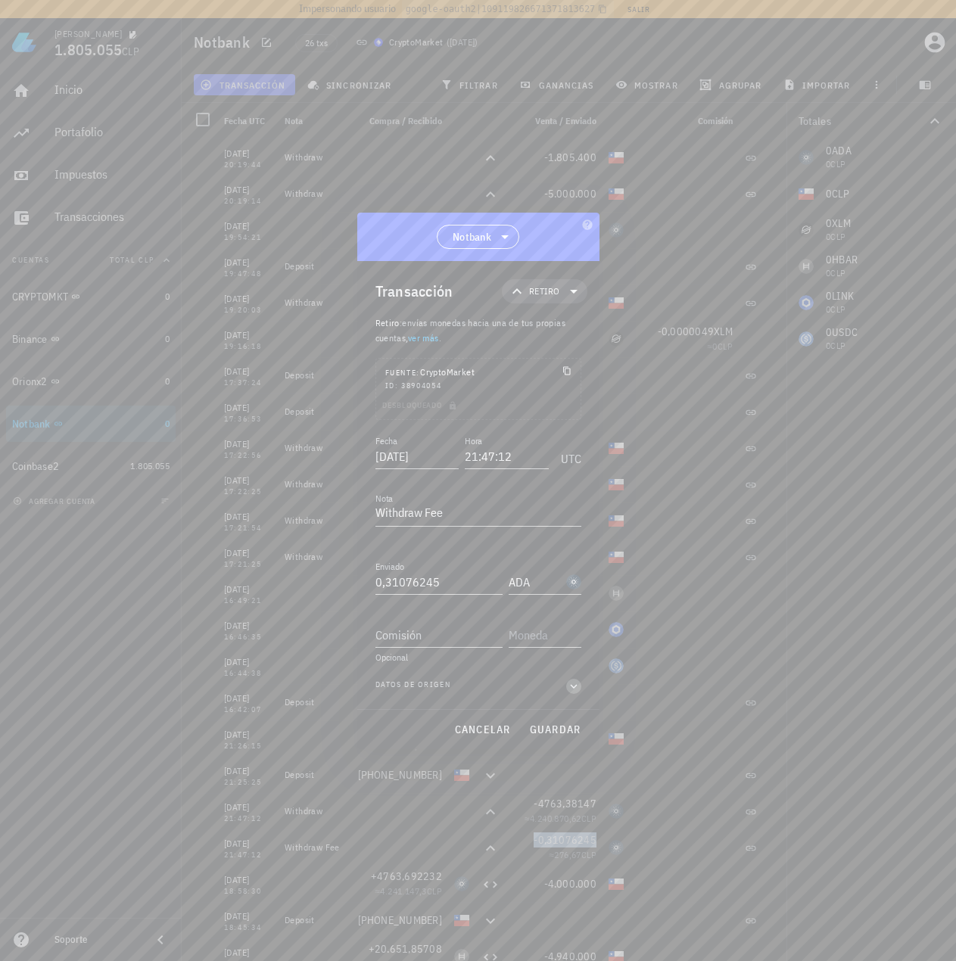
click at [578, 692] on icon "button" at bounding box center [574, 686] width 14 height 18
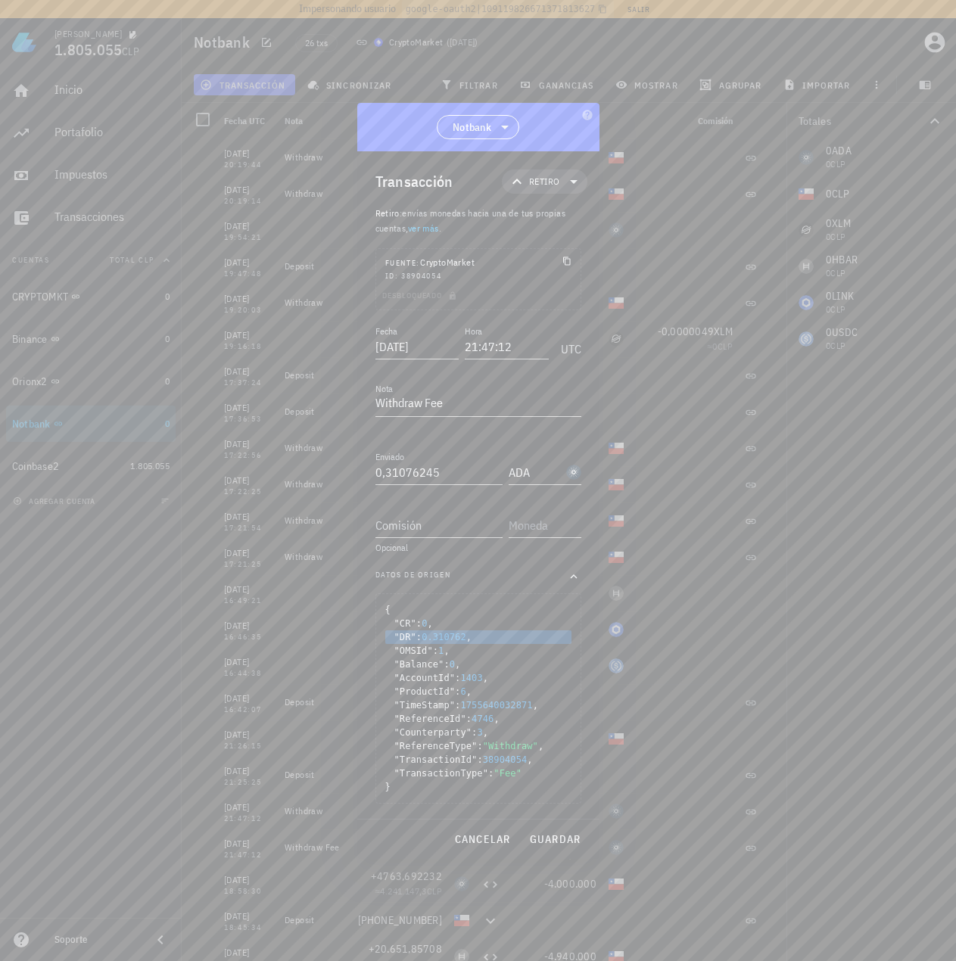
click at [459, 636] on span "0.310762" at bounding box center [443, 637] width 45 height 11
click at [488, 830] on button "cancelar" at bounding box center [481, 839] width 69 height 27
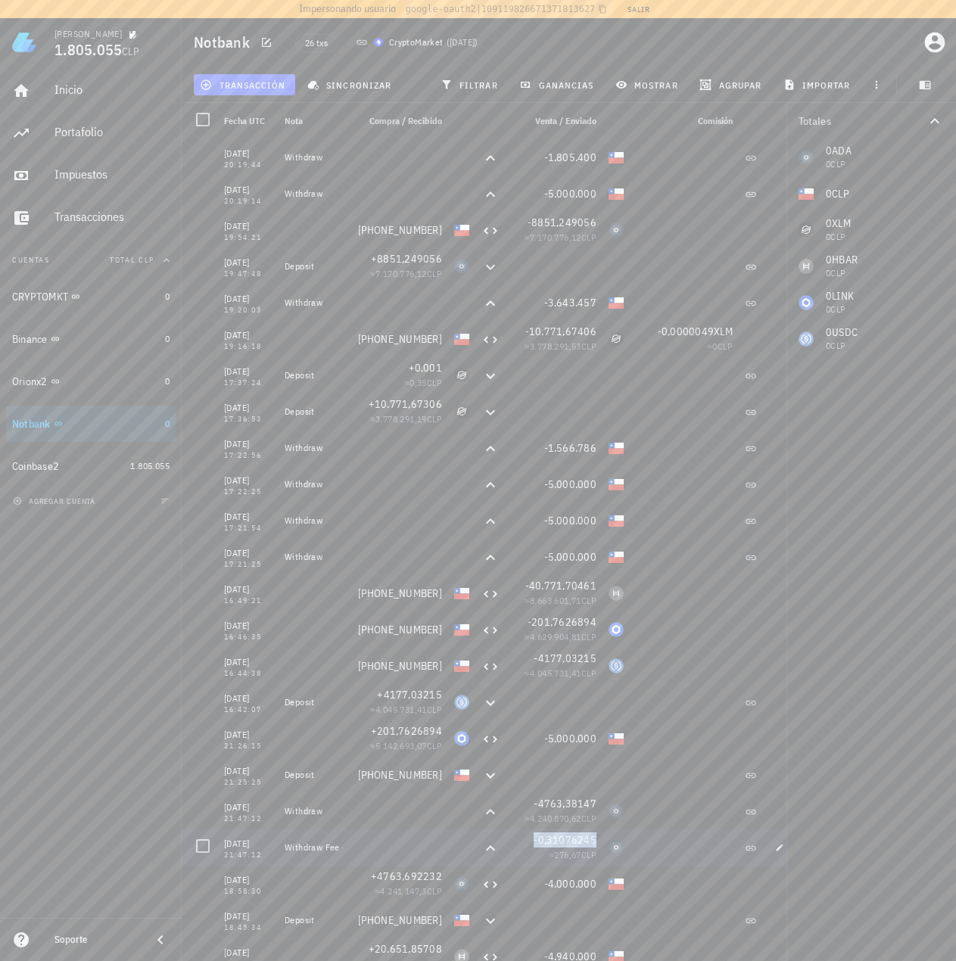
click at [589, 840] on span "-0,31076245" at bounding box center [564, 840] width 63 height 14
click at [778, 856] on button "button" at bounding box center [779, 847] width 21 height 21
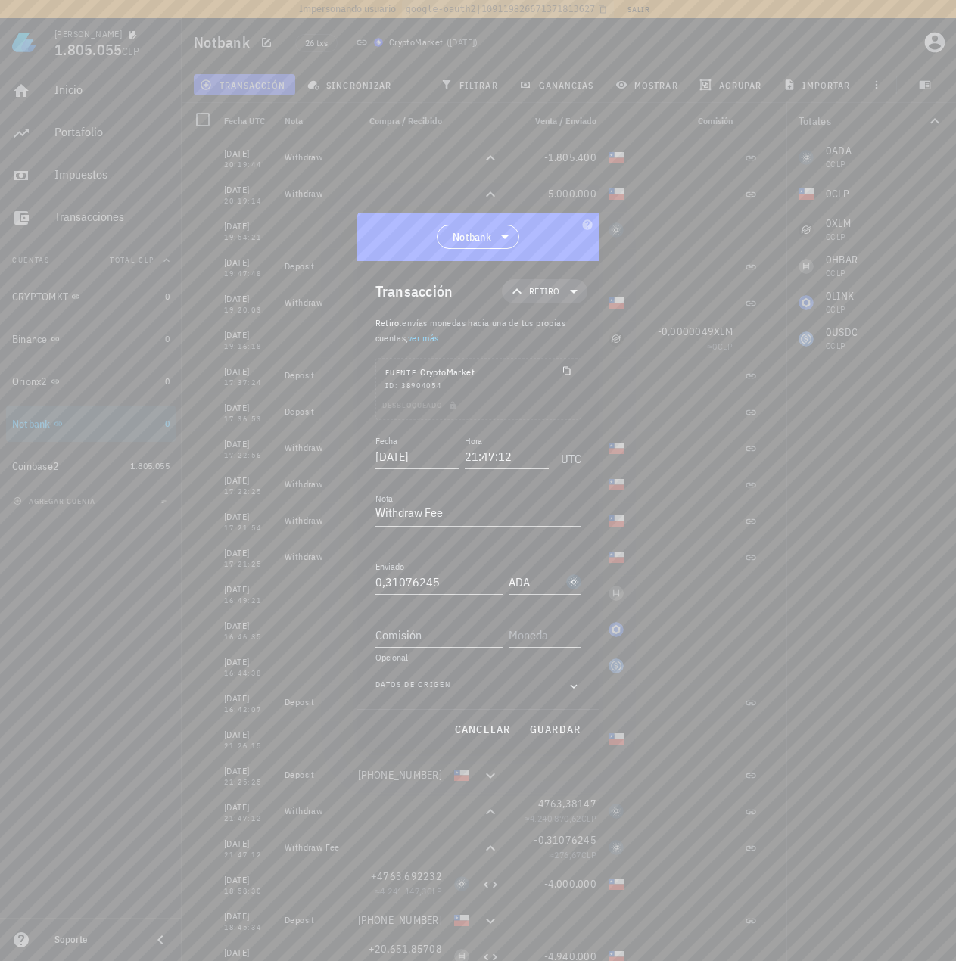
click at [423, 408] on div "Desbloqueado" at bounding box center [478, 408] width 204 height 21
drag, startPoint x: 388, startPoint y: 407, endPoint x: 504, endPoint y: 410, distance: 115.8
click at [393, 407] on div "Desbloqueado" at bounding box center [478, 408] width 204 height 21
click at [576, 684] on icon "button" at bounding box center [573, 686] width 7 height 5
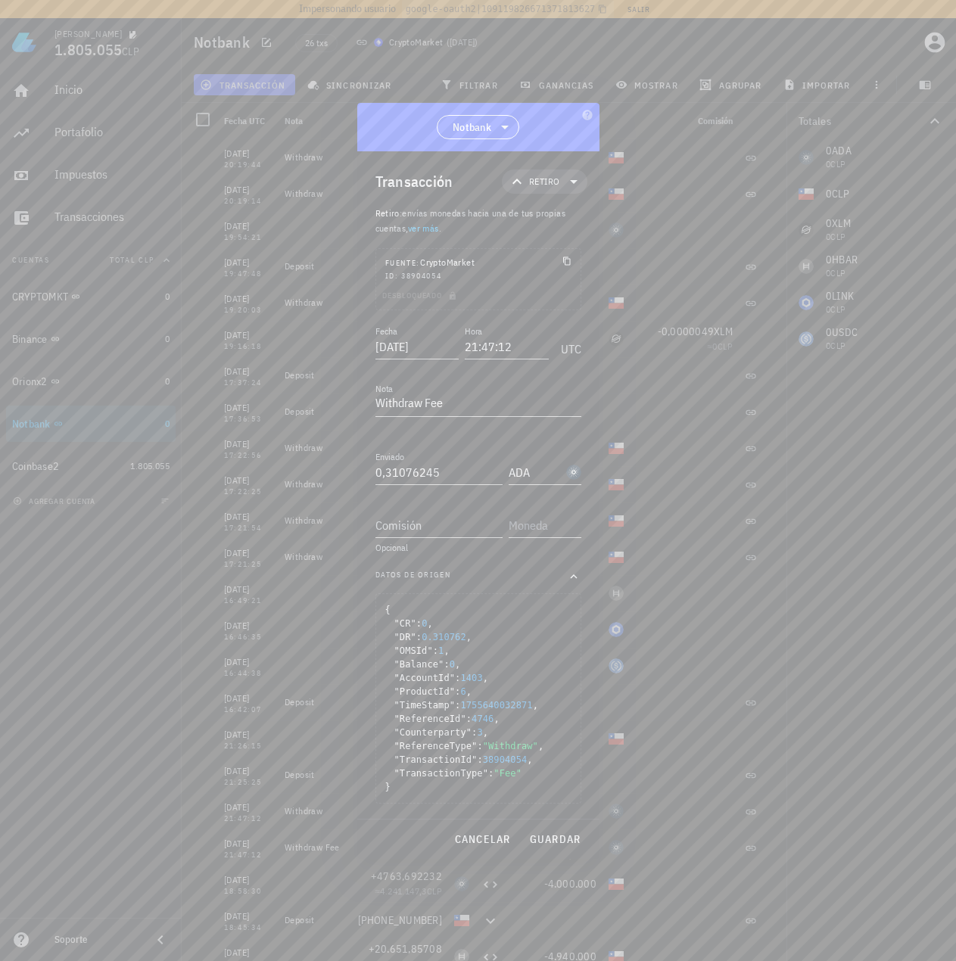
click at [425, 294] on div "Desbloqueado" at bounding box center [478, 298] width 204 height 21
click at [443, 476] on input "0,31076245" at bounding box center [438, 472] width 127 height 24
drag, startPoint x: 428, startPoint y: 473, endPoint x: 459, endPoint y: 474, distance: 31.0
click at [459, 474] on input "0,31076245" at bounding box center [438, 472] width 127 height 24
click at [428, 477] on input "0,31076245" at bounding box center [438, 472] width 127 height 24
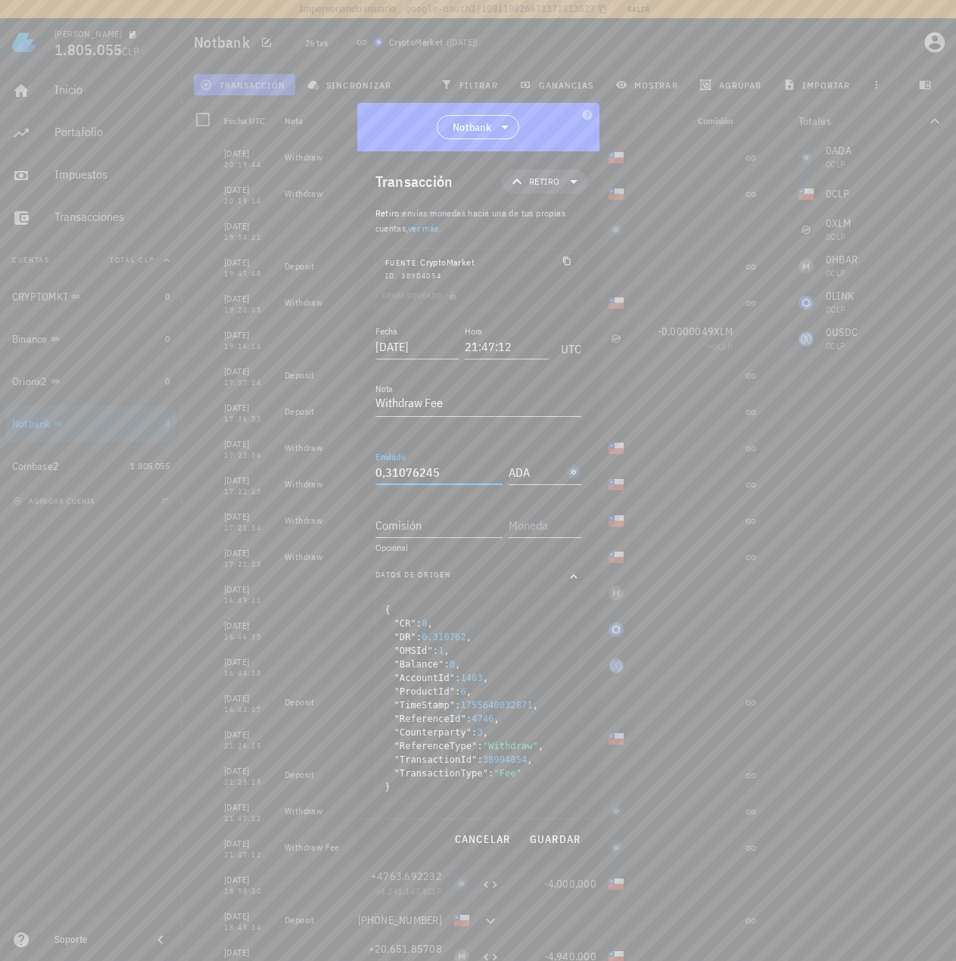
drag, startPoint x: 424, startPoint y: 477, endPoint x: 436, endPoint y: 476, distance: 12.2
click at [436, 476] on input "0,31076245" at bounding box center [438, 472] width 127 height 24
click at [405, 292] on div "Desbloqueado" at bounding box center [478, 298] width 204 height 21
click at [390, 300] on div "Desbloqueado" at bounding box center [478, 298] width 204 height 21
click at [449, 304] on div "Desbloqueado" at bounding box center [478, 298] width 204 height 21
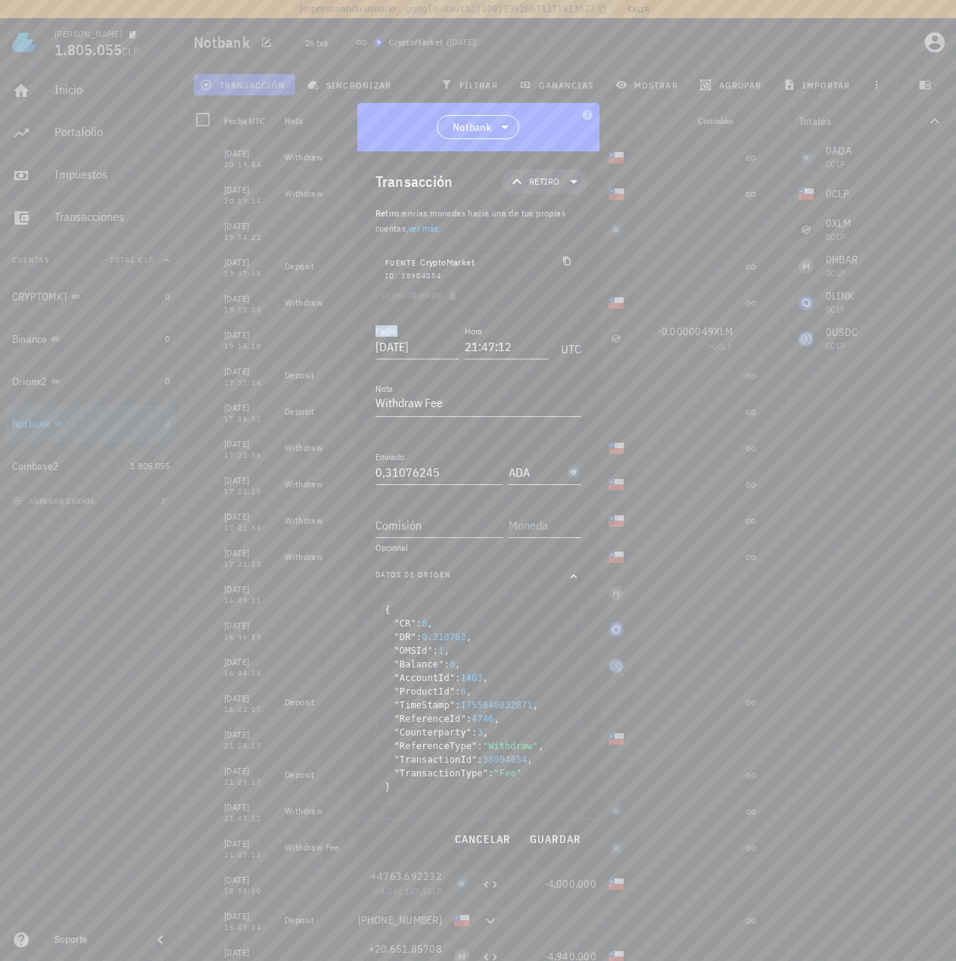
click at [441, 304] on div "Desbloqueado" at bounding box center [478, 298] width 204 height 21
drag, startPoint x: 465, startPoint y: 478, endPoint x: 456, endPoint y: 477, distance: 9.1
click at [464, 478] on input "0,31076245" at bounding box center [438, 472] width 127 height 24
click at [430, 474] on input "0,31076245" at bounding box center [438, 472] width 127 height 24
drag, startPoint x: 426, startPoint y: 473, endPoint x: 437, endPoint y: 473, distance: 11.4
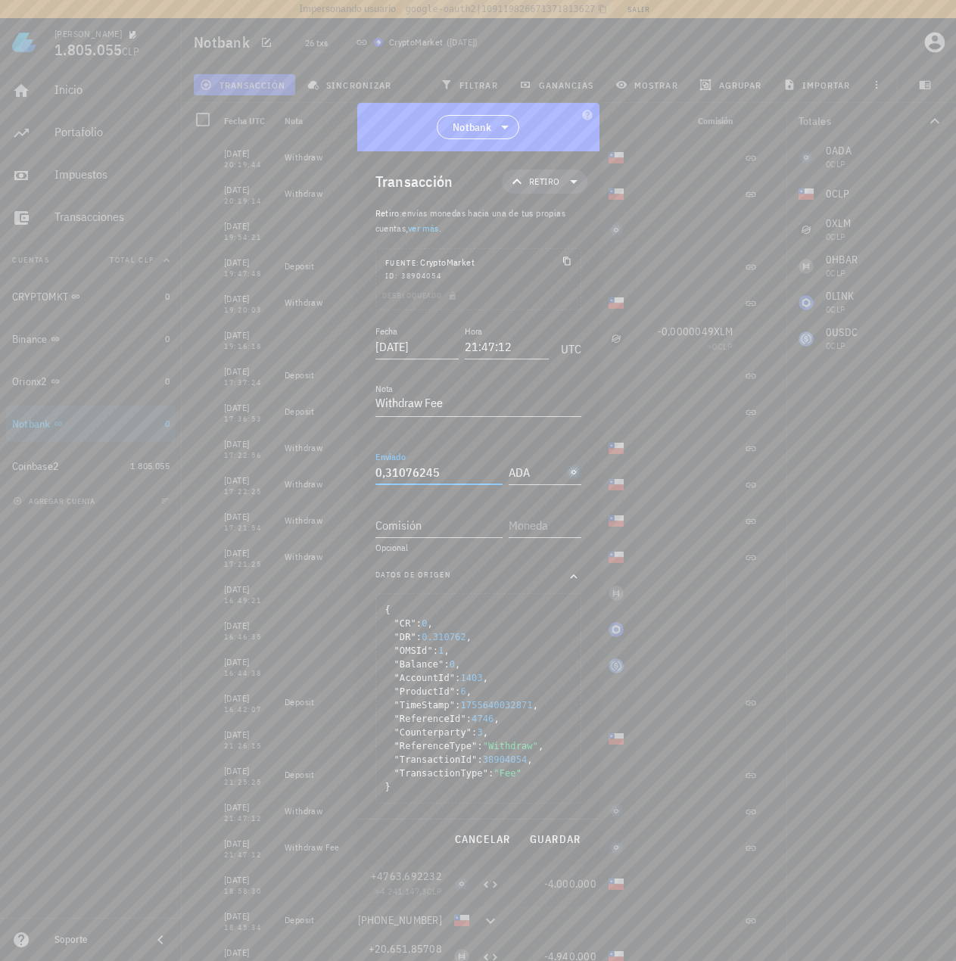
click at [437, 473] on input "0,31076245" at bounding box center [438, 472] width 127 height 24
click at [397, 291] on div "Desbloqueado" at bounding box center [478, 298] width 204 height 21
drag, startPoint x: 418, startPoint y: 294, endPoint x: 465, endPoint y: 293, distance: 46.2
click at [419, 294] on div "Desbloqueado" at bounding box center [478, 298] width 204 height 21
click at [465, 292] on div "Desbloqueado" at bounding box center [478, 298] width 204 height 21
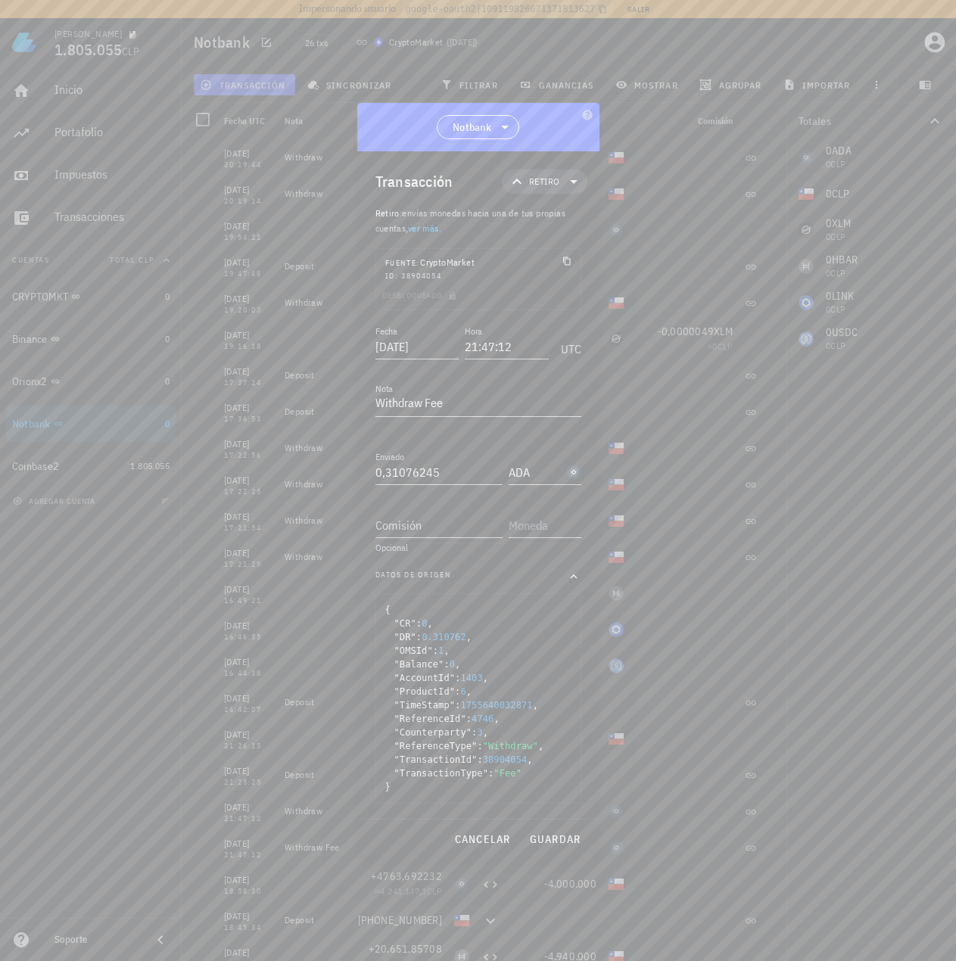
click at [418, 302] on div "Desbloqueado" at bounding box center [478, 298] width 204 height 21
click at [392, 303] on div "Desbloqueado" at bounding box center [478, 298] width 204 height 21
drag, startPoint x: 392, startPoint y: 303, endPoint x: 442, endPoint y: 300, distance: 50.0
click at [413, 303] on div "Desbloqueado" at bounding box center [478, 298] width 204 height 21
click at [476, 299] on div "Desbloqueado" at bounding box center [478, 298] width 204 height 21
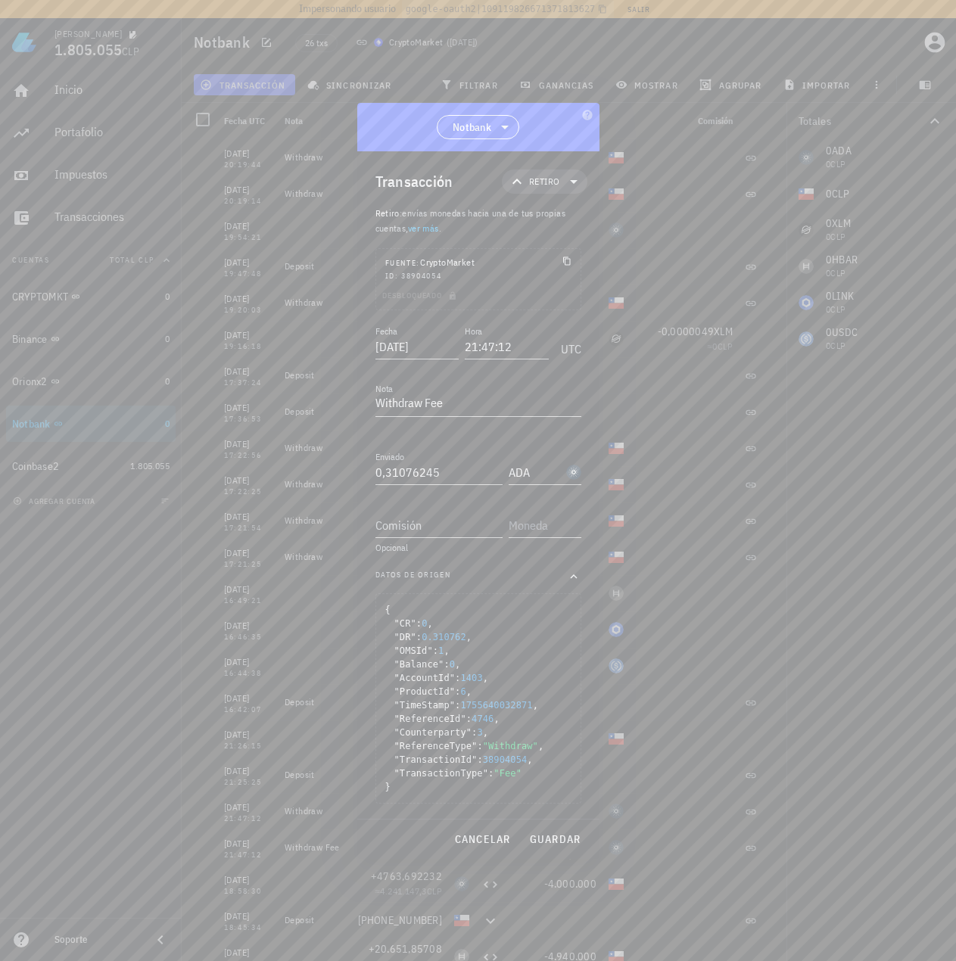
click at [420, 293] on div "Desbloqueado" at bounding box center [478, 298] width 204 height 21
drag, startPoint x: 458, startPoint y: 471, endPoint x: 355, endPoint y: 459, distance: 103.6
click at [355, 459] on div "Ignacio 1.805.055 CLP Inicio Portafolio Impuestos Transacciones Cuentas Total C…" at bounding box center [478, 483] width 956 height 967
click at [461, 579] on div "Datos de origen" at bounding box center [478, 576] width 206 height 15
click at [491, 833] on span "cancelar" at bounding box center [481, 839] width 57 height 14
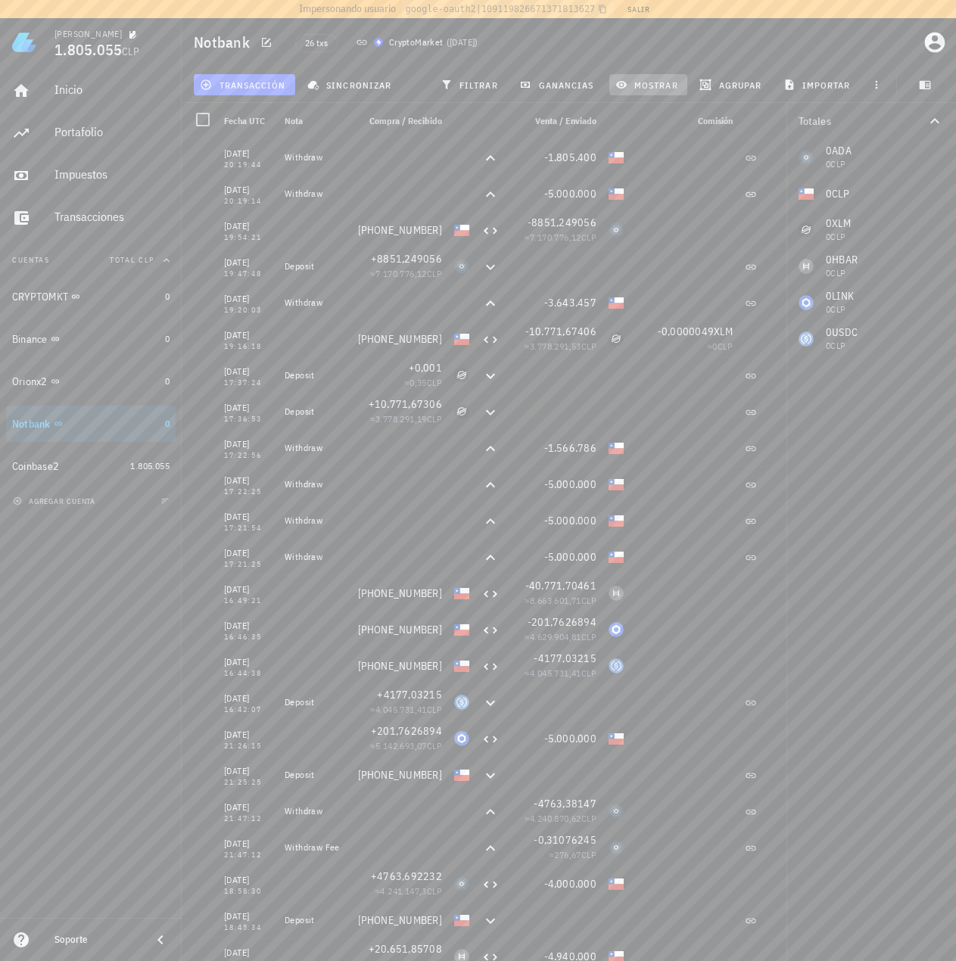
click at [645, 79] on span "mostrar" at bounding box center [648, 85] width 60 height 12
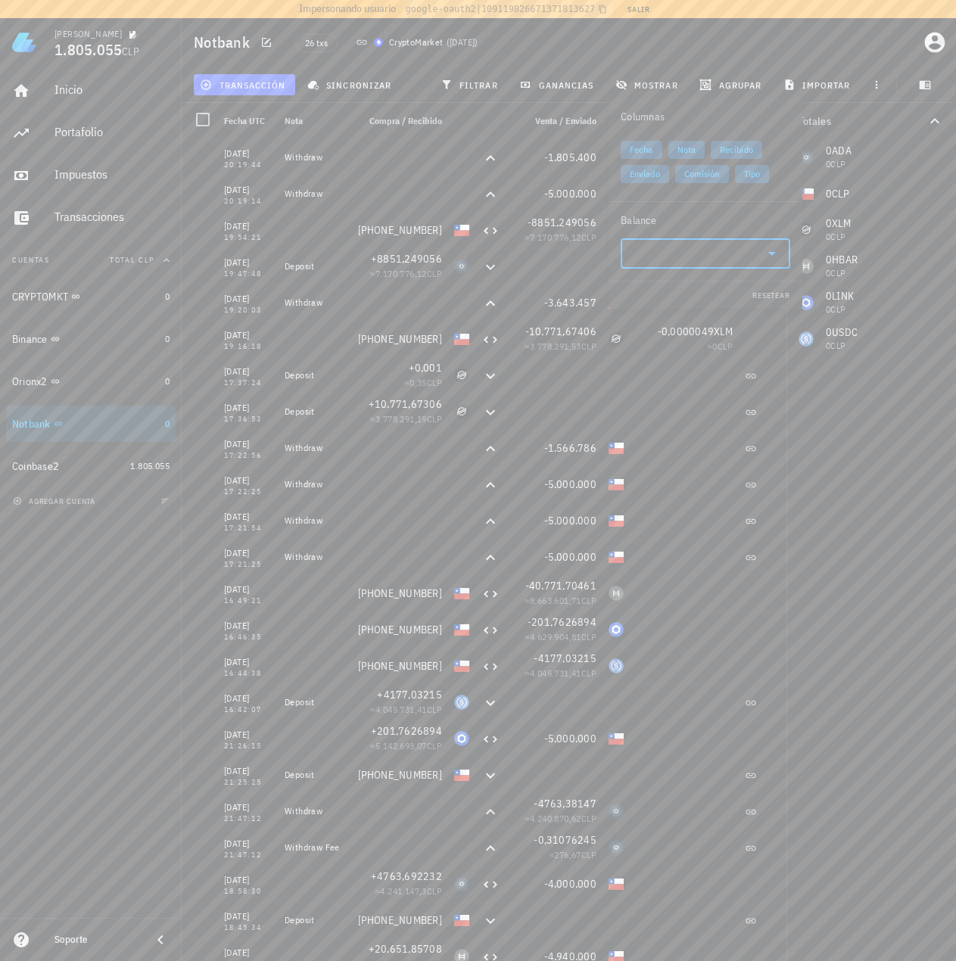
click at [695, 264] on input "text" at bounding box center [693, 253] width 127 height 24
click at [688, 293] on div "Cardano" at bounding box center [673, 297] width 33 height 9
type input "ADA"
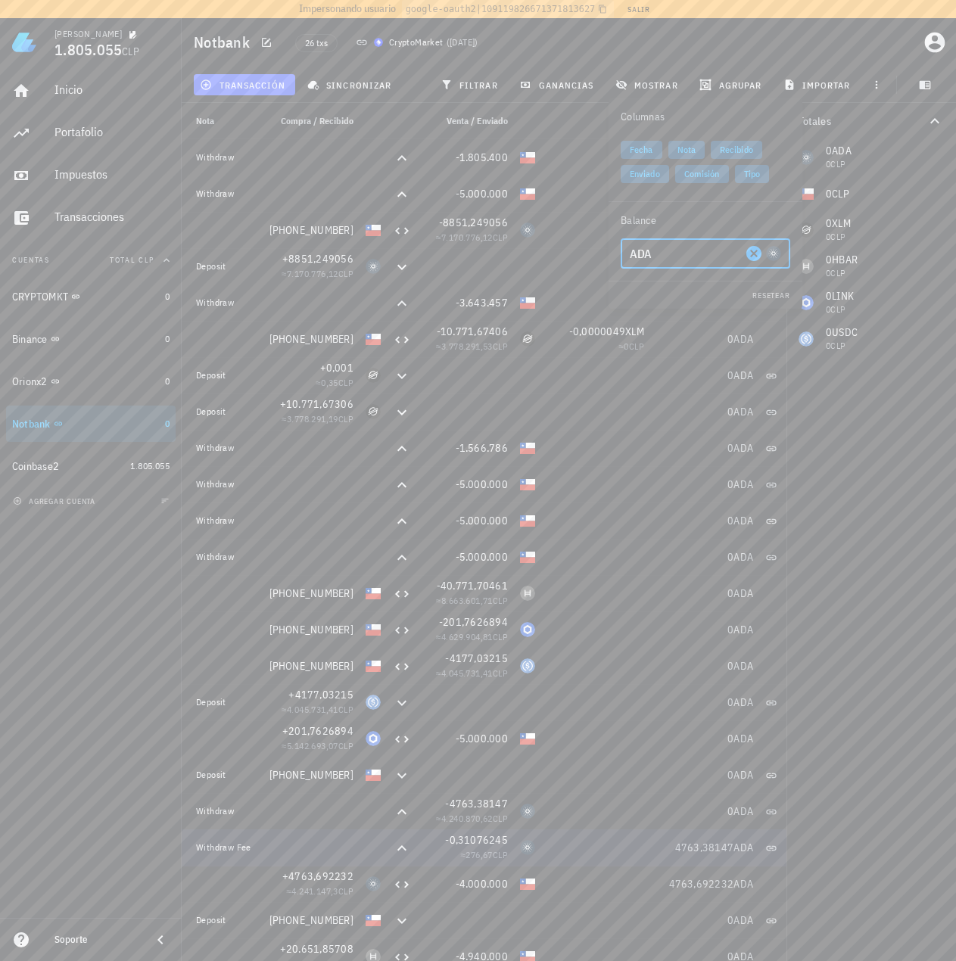
scroll to position [0, 125]
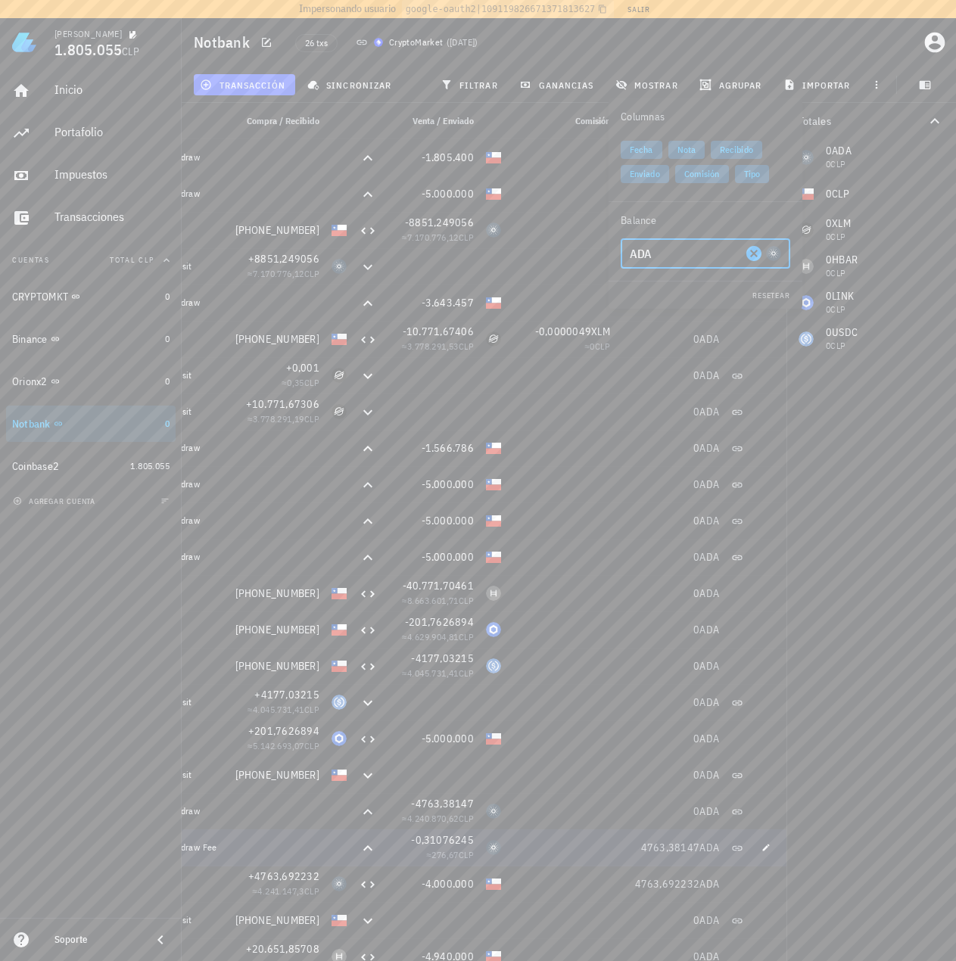
drag, startPoint x: 614, startPoint y: 841, endPoint x: 637, endPoint y: 841, distance: 22.7
drag, startPoint x: 625, startPoint y: 855, endPoint x: 700, endPoint y: 848, distance: 75.2
click at [700, 848] on div "4763,38147 ADA" at bounding box center [668, 847] width 109 height 36
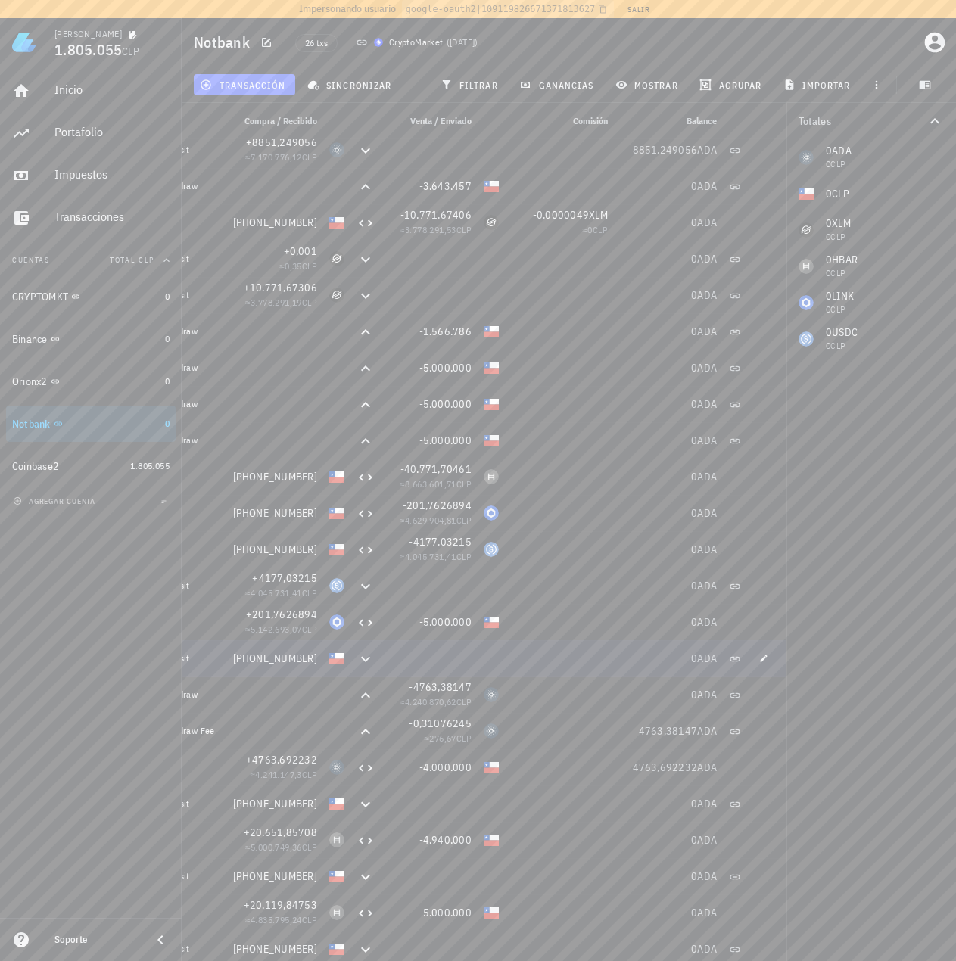
scroll to position [0, 0]
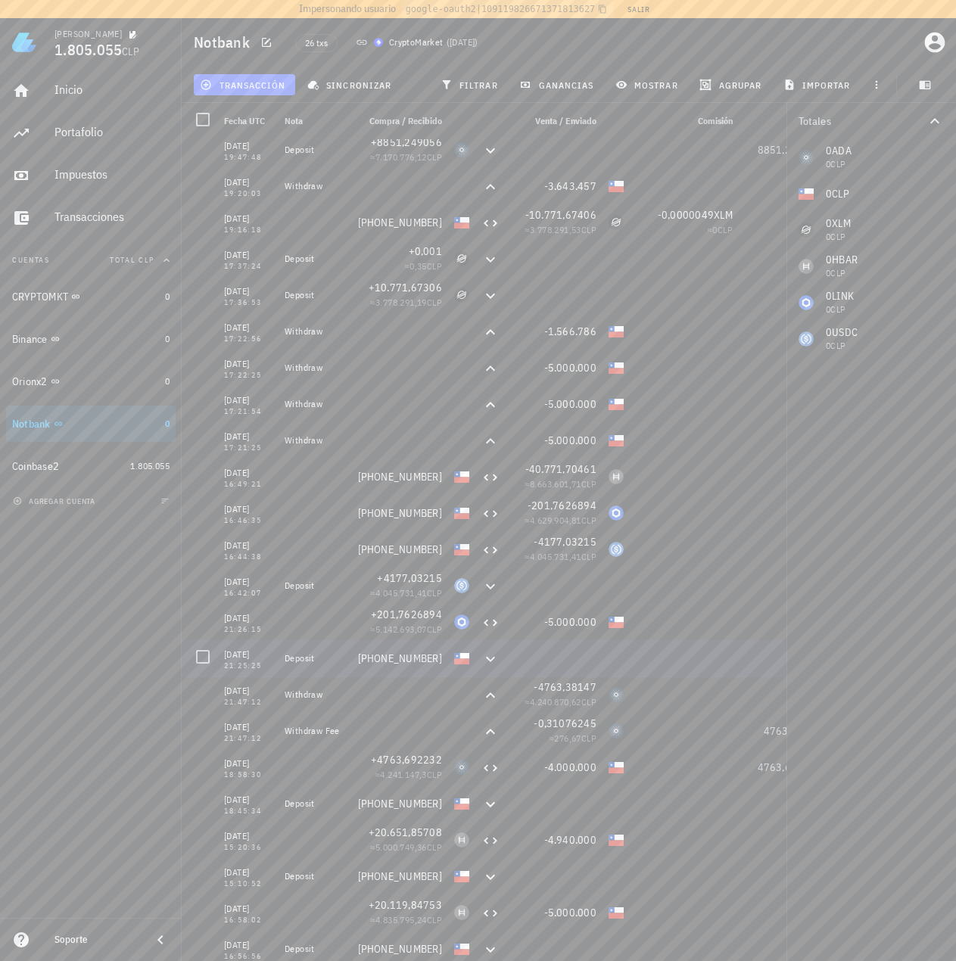
drag, startPoint x: 547, startPoint y: 655, endPoint x: 456, endPoint y: 630, distance: 94.0
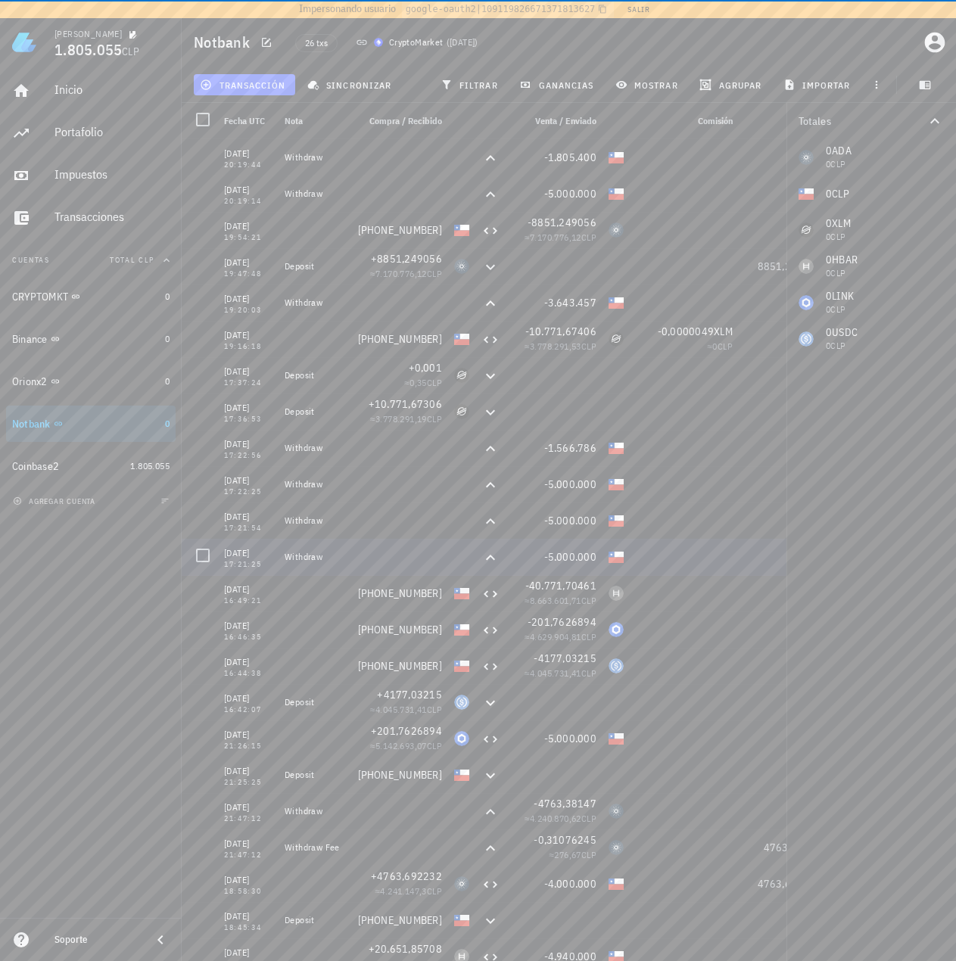
drag, startPoint x: 595, startPoint y: 646, endPoint x: 593, endPoint y: 528, distance: 118.1
drag, startPoint x: 679, startPoint y: 581, endPoint x: 724, endPoint y: 550, distance: 55.0
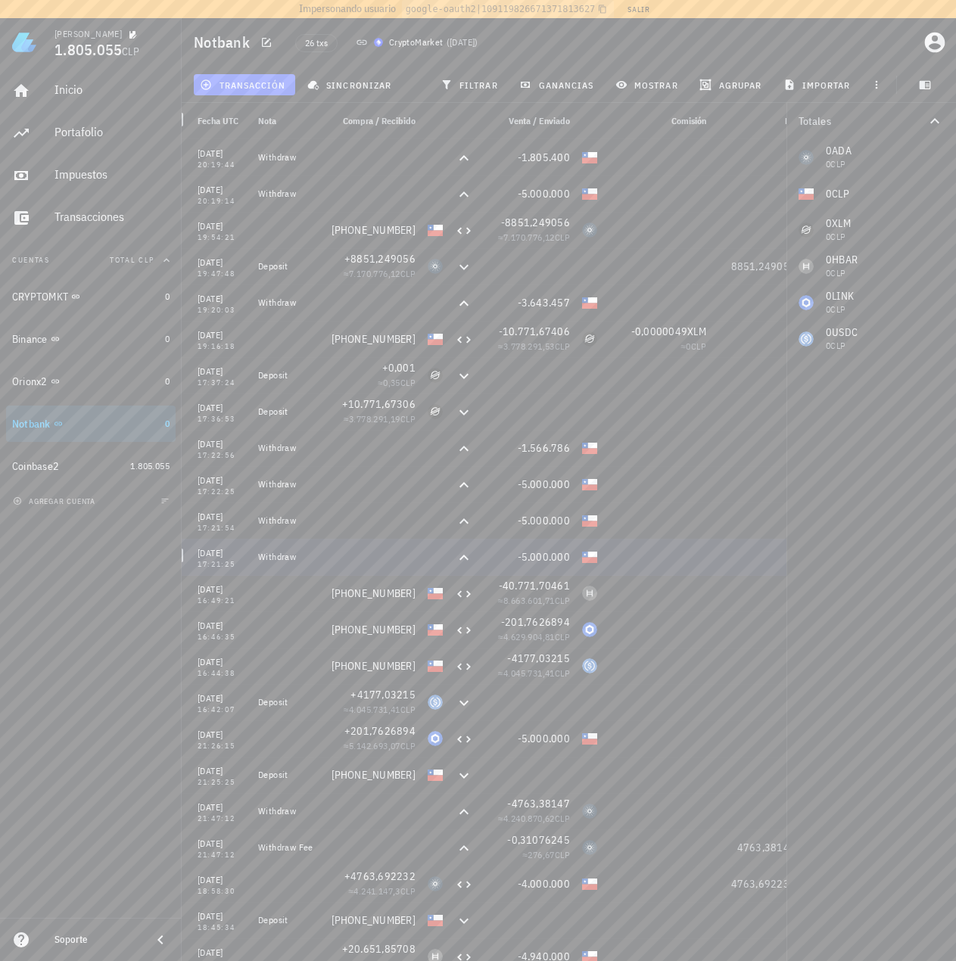
scroll to position [0, 67]
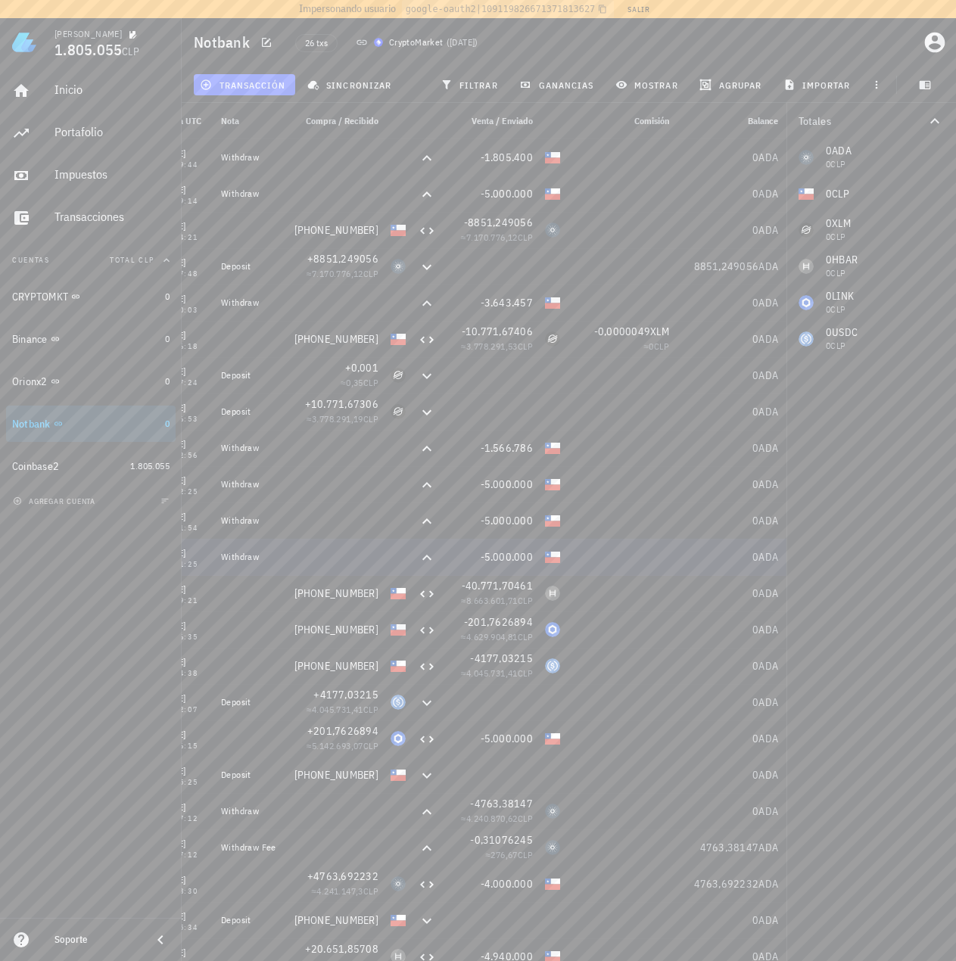
drag, startPoint x: 692, startPoint y: 551, endPoint x: 742, endPoint y: 552, distance: 50.0
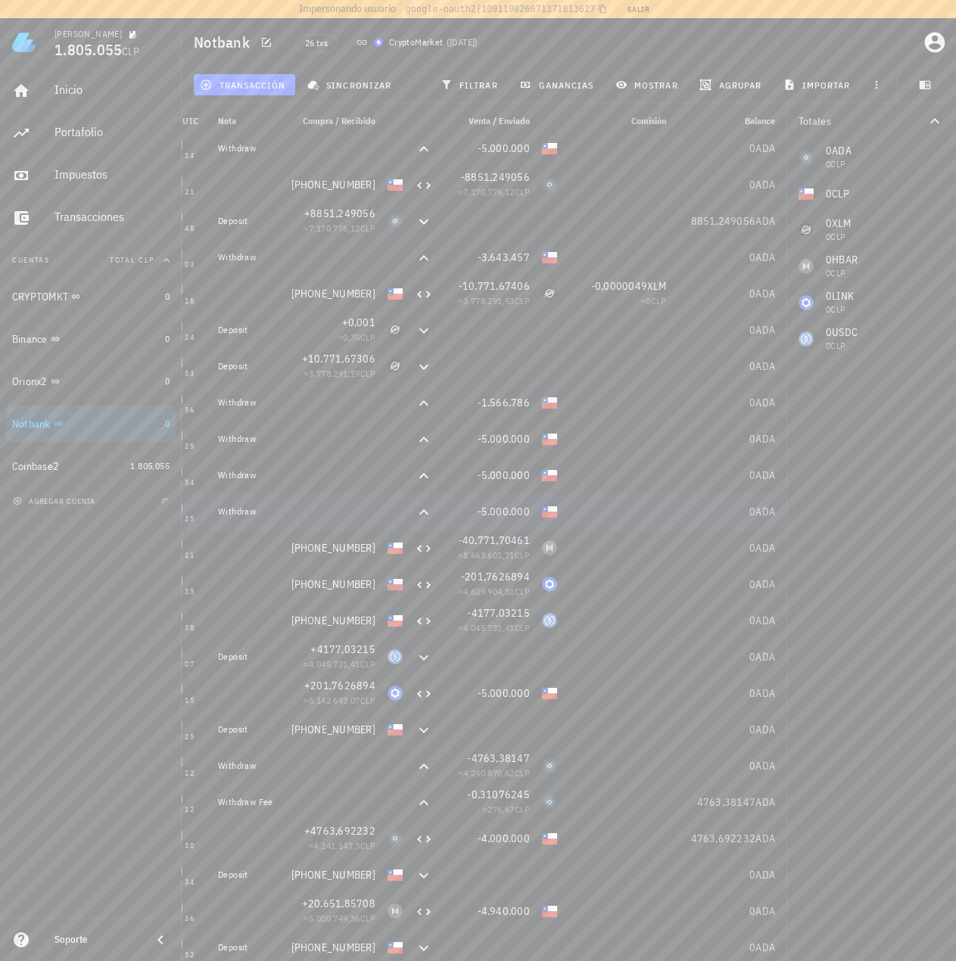
scroll to position [117, 0]
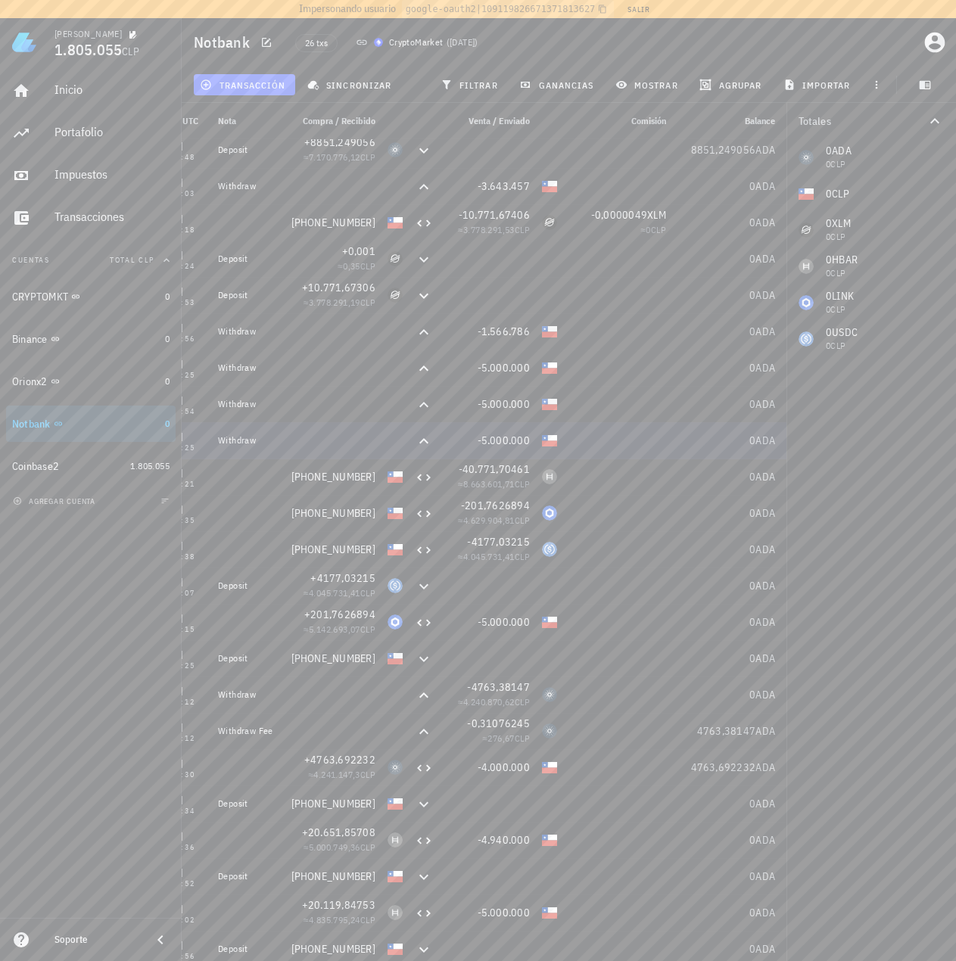
drag, startPoint x: 714, startPoint y: 549, endPoint x: 692, endPoint y: 709, distance: 161.2
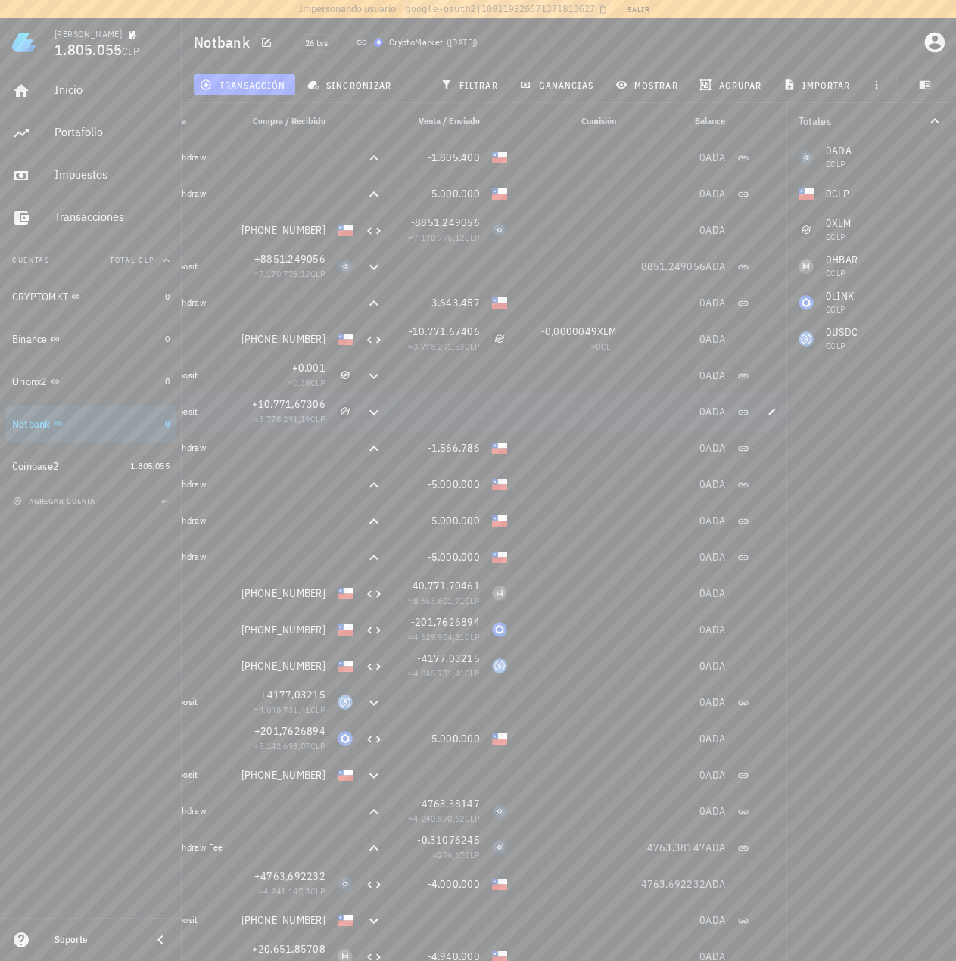
scroll to position [0, 125]
drag, startPoint x: 518, startPoint y: 425, endPoint x: 566, endPoint y: 408, distance: 51.5
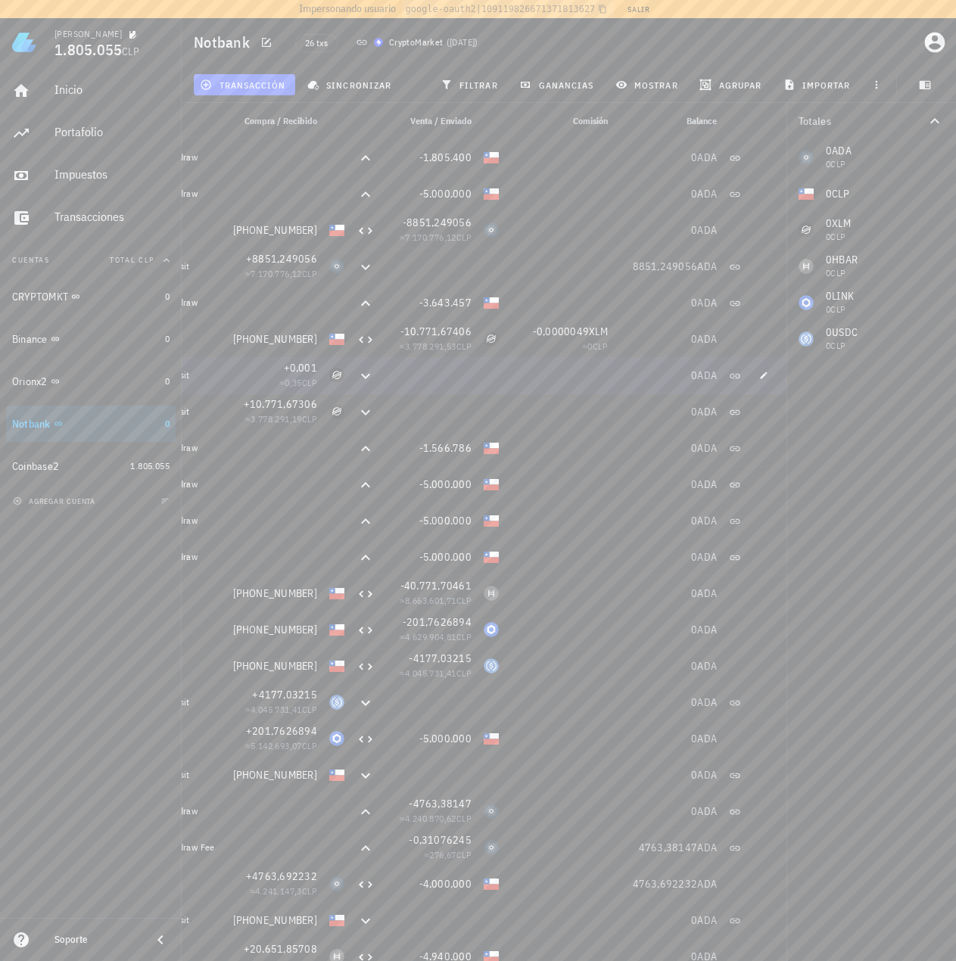
scroll to position [0, 66]
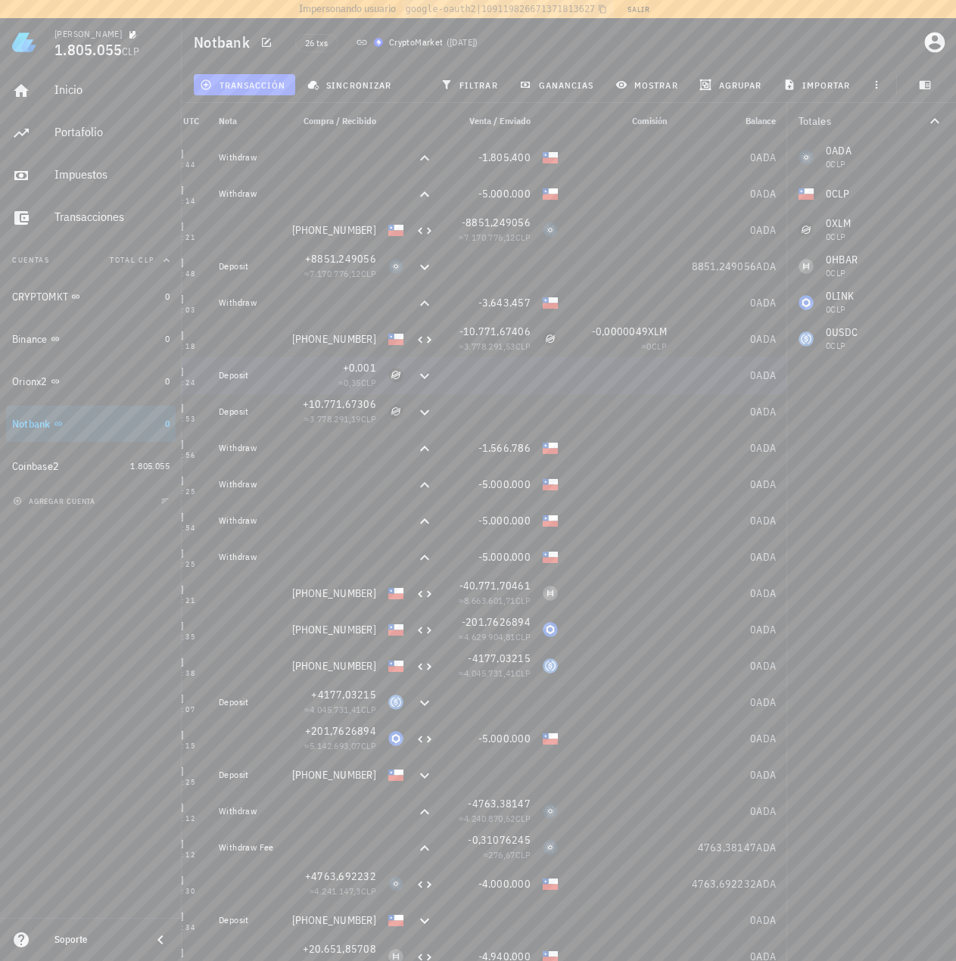
drag, startPoint x: 307, startPoint y: 358, endPoint x: 295, endPoint y: 354, distance: 12.7
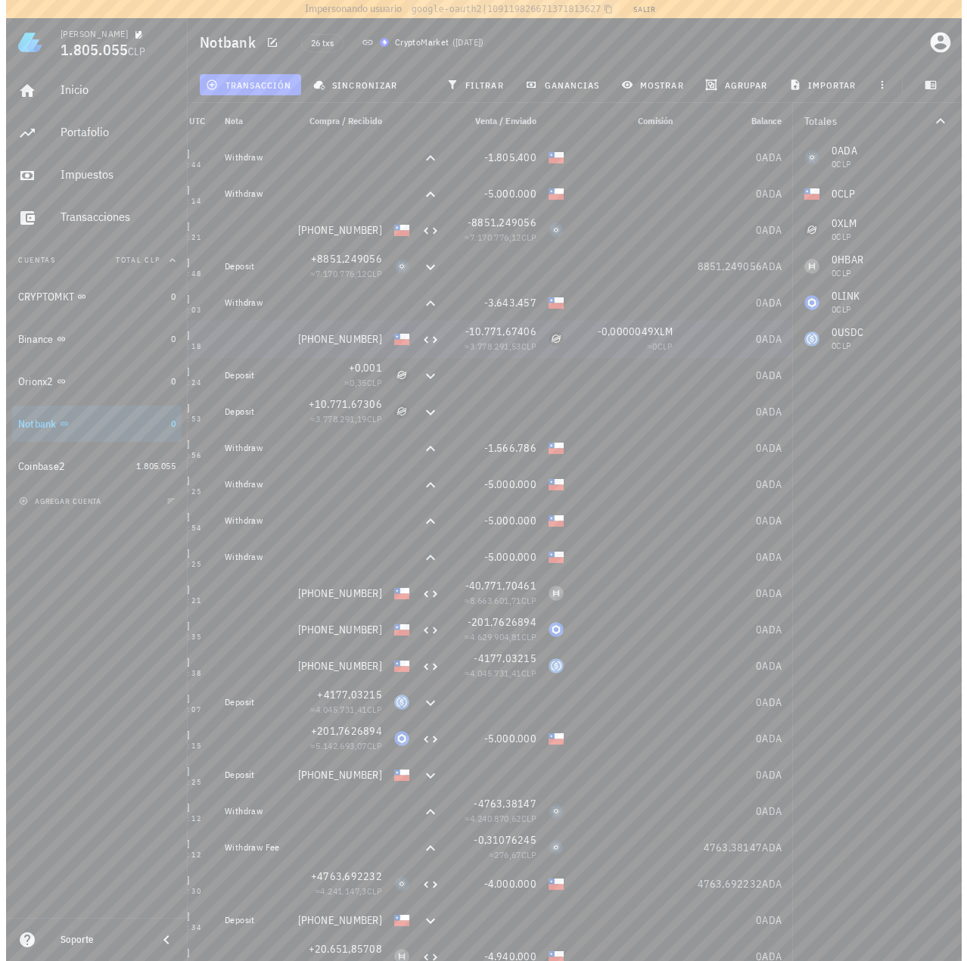
scroll to position [0, 0]
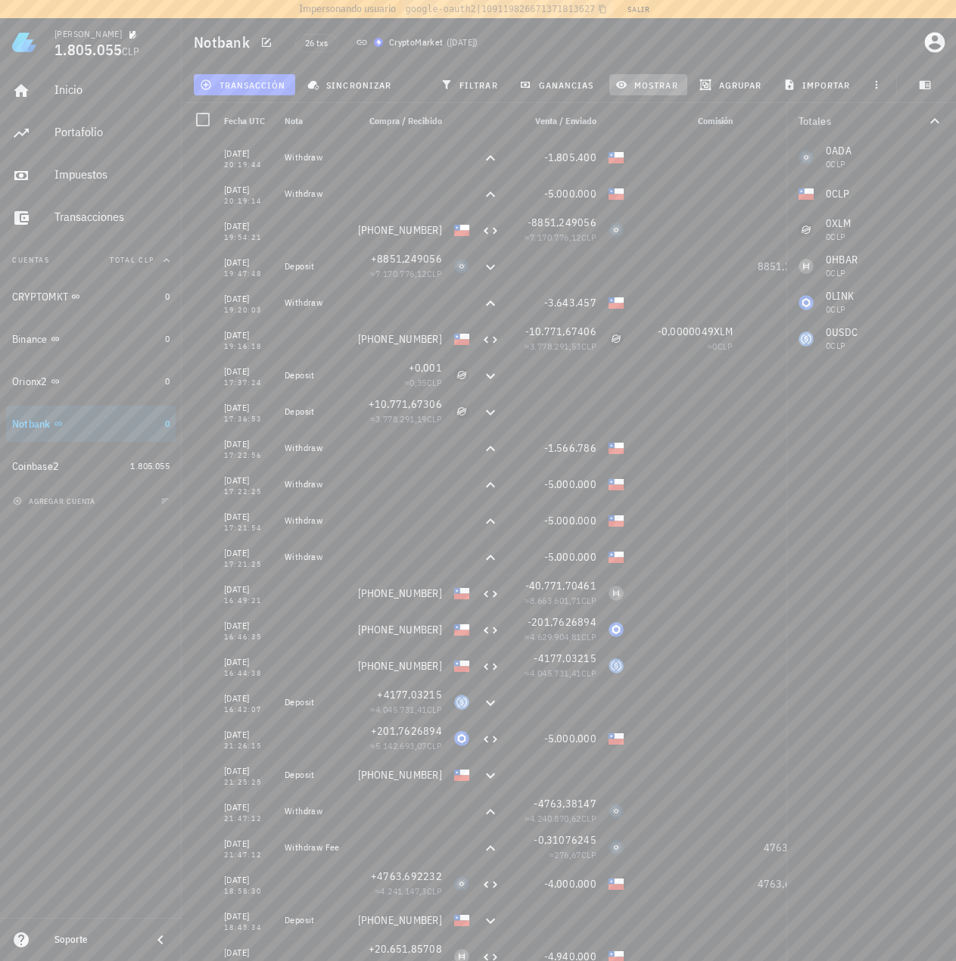
drag, startPoint x: 657, startPoint y: 87, endPoint x: 662, endPoint y: 95, distance: 9.9
click at [657, 87] on span "mostrar" at bounding box center [648, 85] width 60 height 12
click at [764, 301] on button "resetear" at bounding box center [770, 295] width 51 height 15
click at [855, 486] on div "Totales 0 ADA 0 CLP 0 CLP 0 XLM 0 CLP 0 HBAR 0 CLP 0 LINK 0 CLP 0 USDC 0 CLP" at bounding box center [871, 532] width 170 height 858
click at [936, 51] on icon "button" at bounding box center [935, 43] width 20 height 20
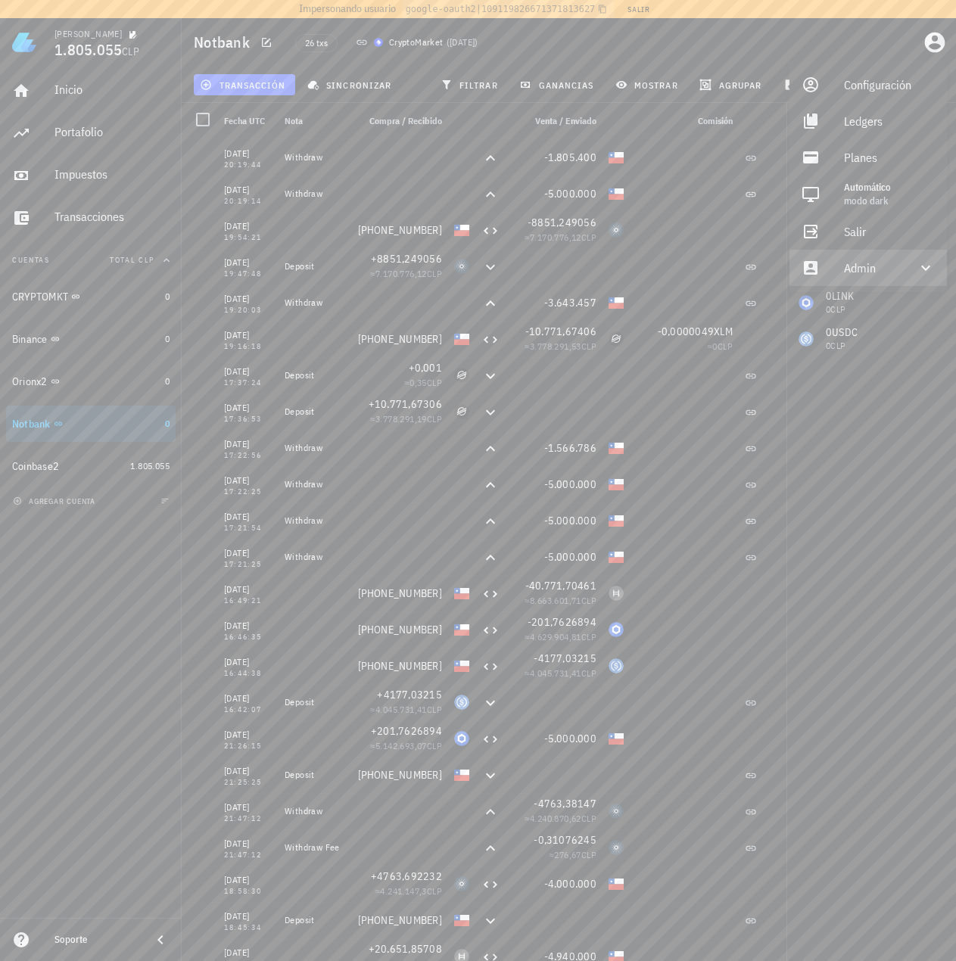
click at [863, 268] on div "Admin" at bounding box center [871, 268] width 54 height 30
click at [850, 302] on div "Impersonar" at bounding box center [889, 304] width 91 height 30
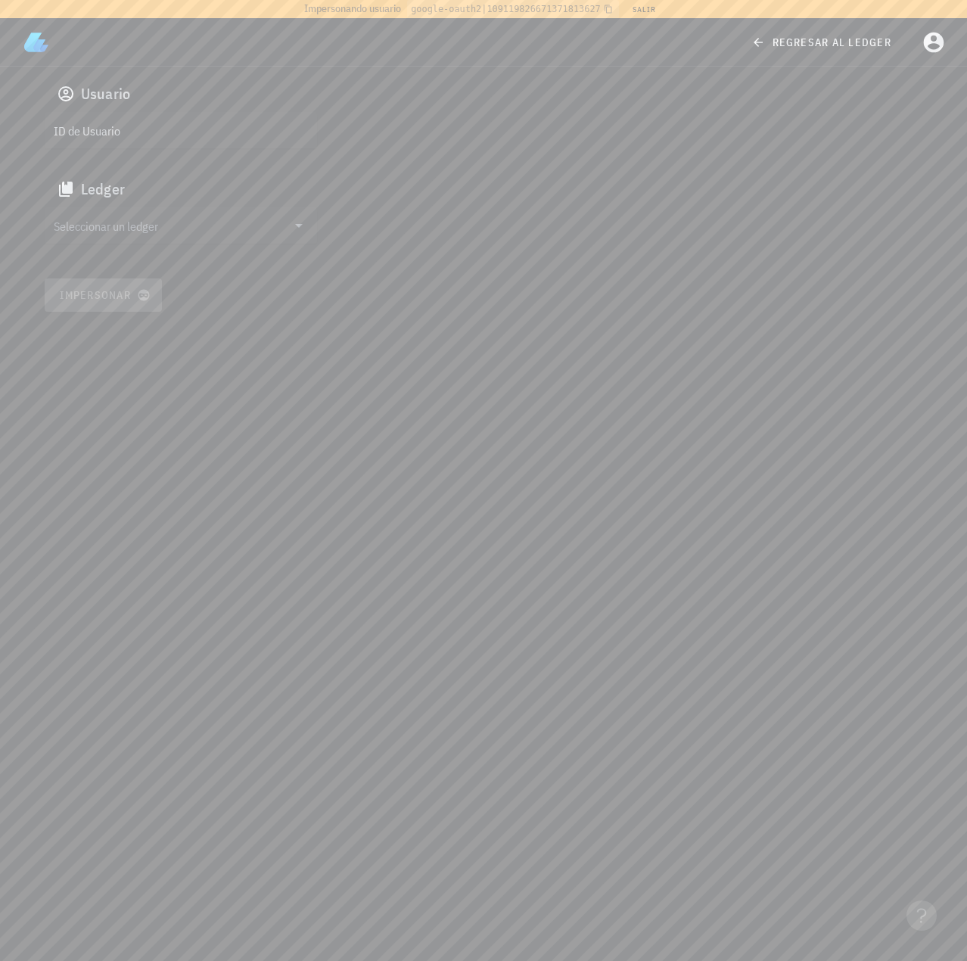
click at [207, 123] on input "ID de Usuario" at bounding box center [179, 130] width 251 height 24
paste input "auth0|6222bbd13919ff006896737d"
type input "auth0|6222bbd13919ff006896737d"
click at [166, 219] on input "text" at bounding box center [170, 225] width 233 height 24
click at [161, 241] on div "clgn24mft00160k1b4lpf4tf2" at bounding box center [193, 240] width 224 height 11
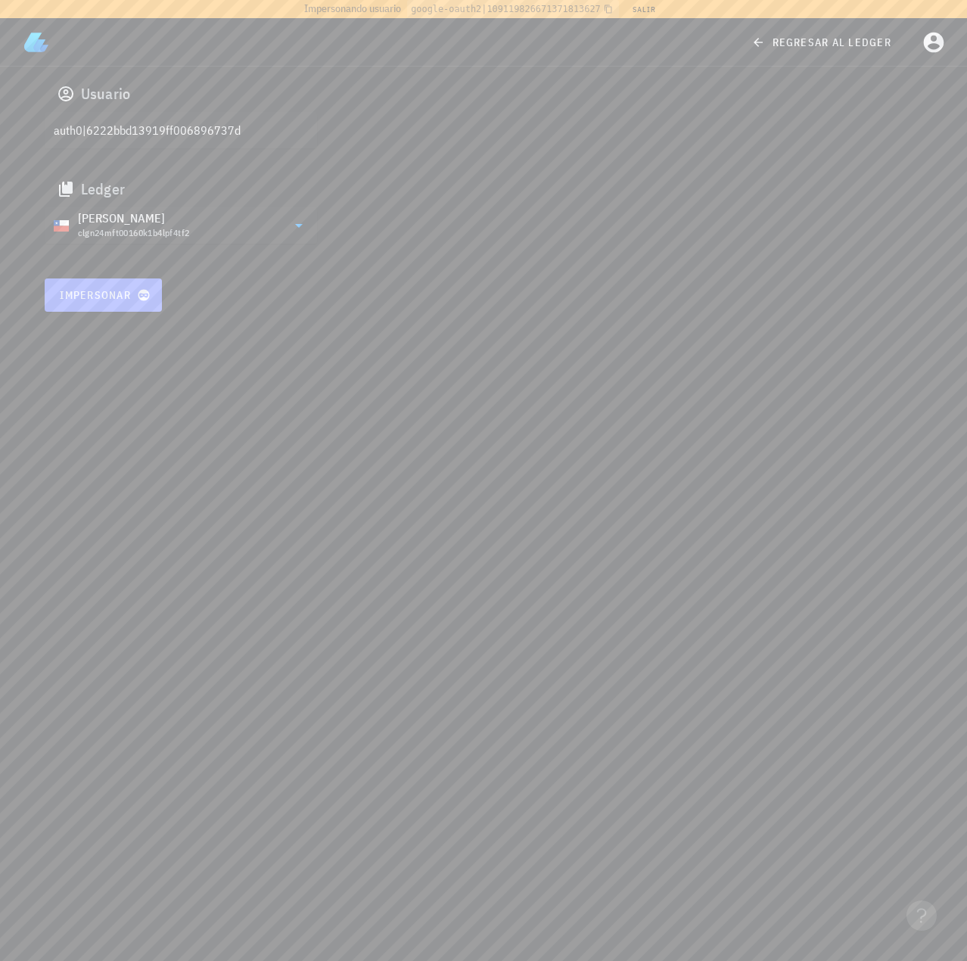
click at [128, 289] on span "Impersonar" at bounding box center [103, 295] width 89 height 14
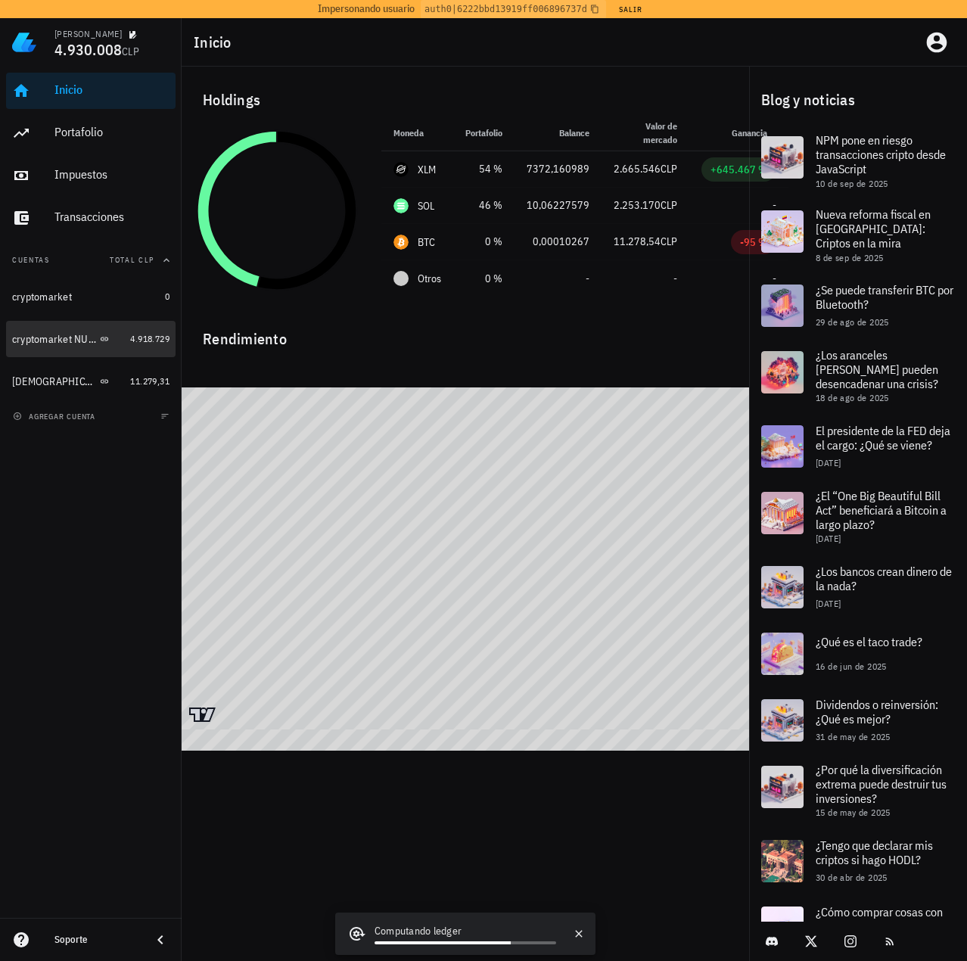
click at [64, 347] on div "cryptomarket NUEVA" at bounding box center [68, 339] width 112 height 33
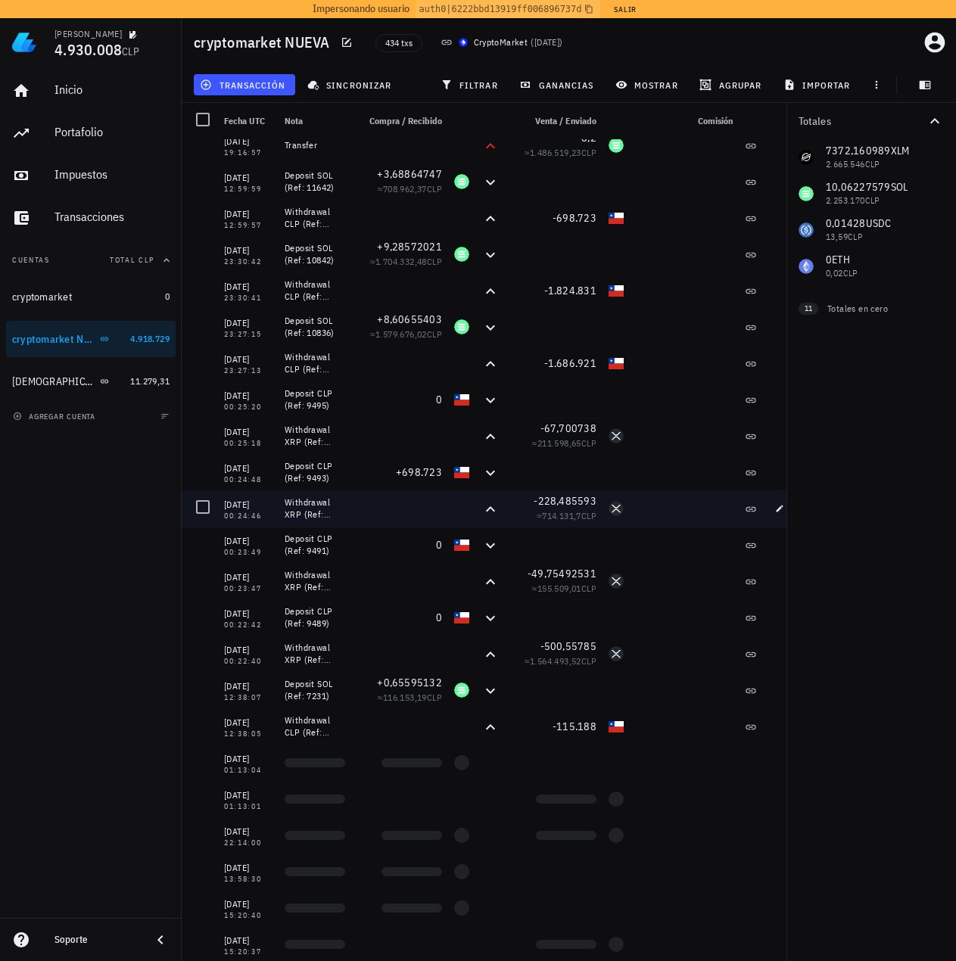
scroll to position [378, 0]
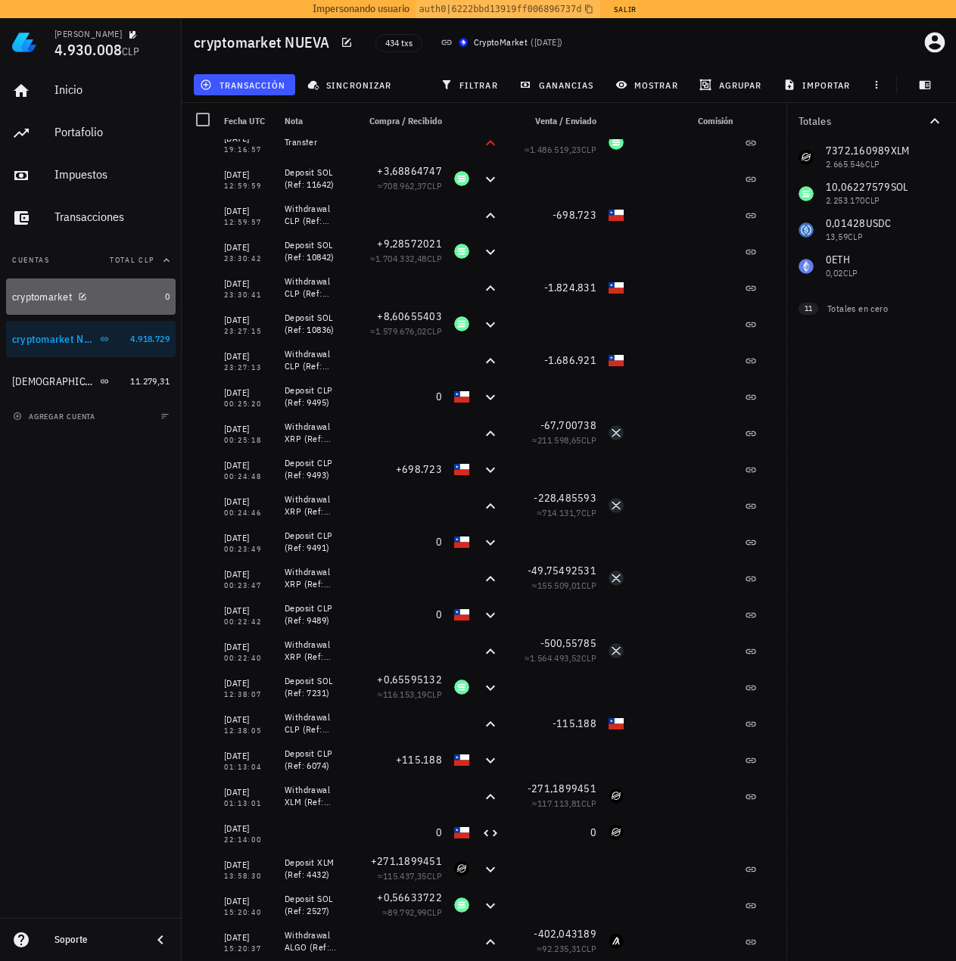
click at [54, 302] on div "cryptomarket" at bounding box center [42, 297] width 60 height 13
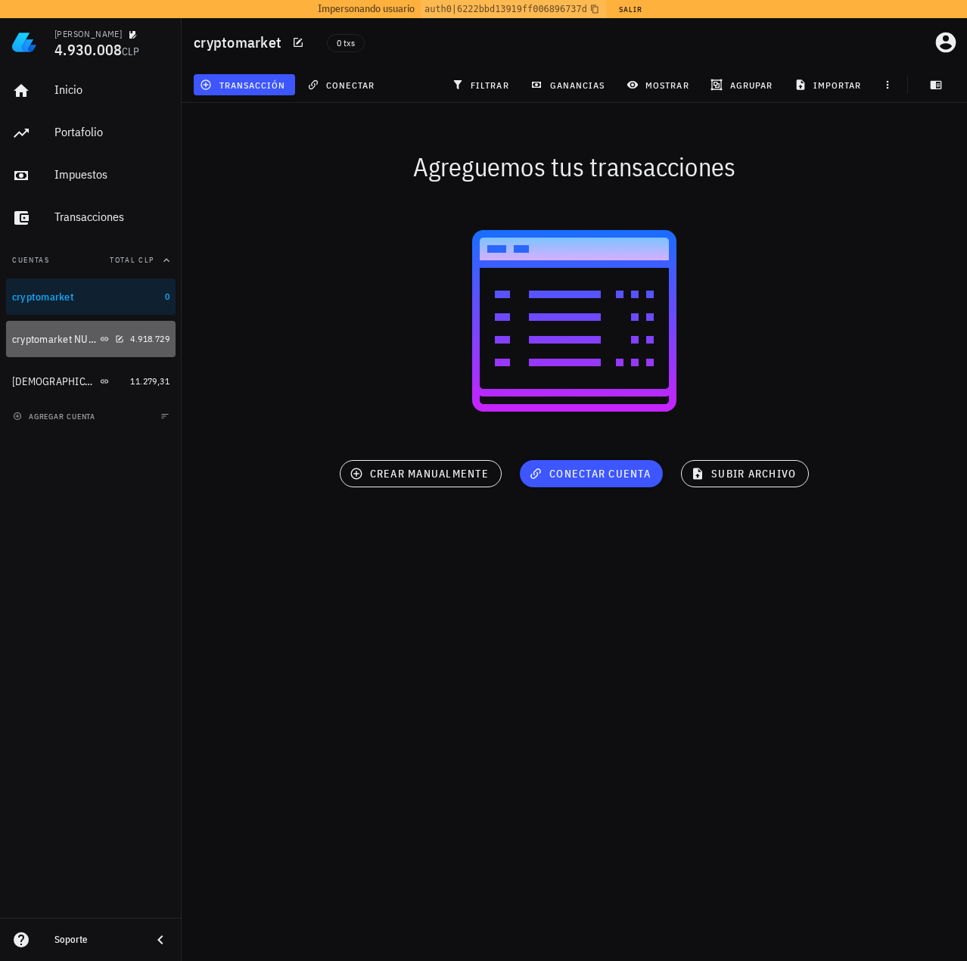
click at [43, 341] on div "cryptomarket NUEVA" at bounding box center [54, 339] width 85 height 13
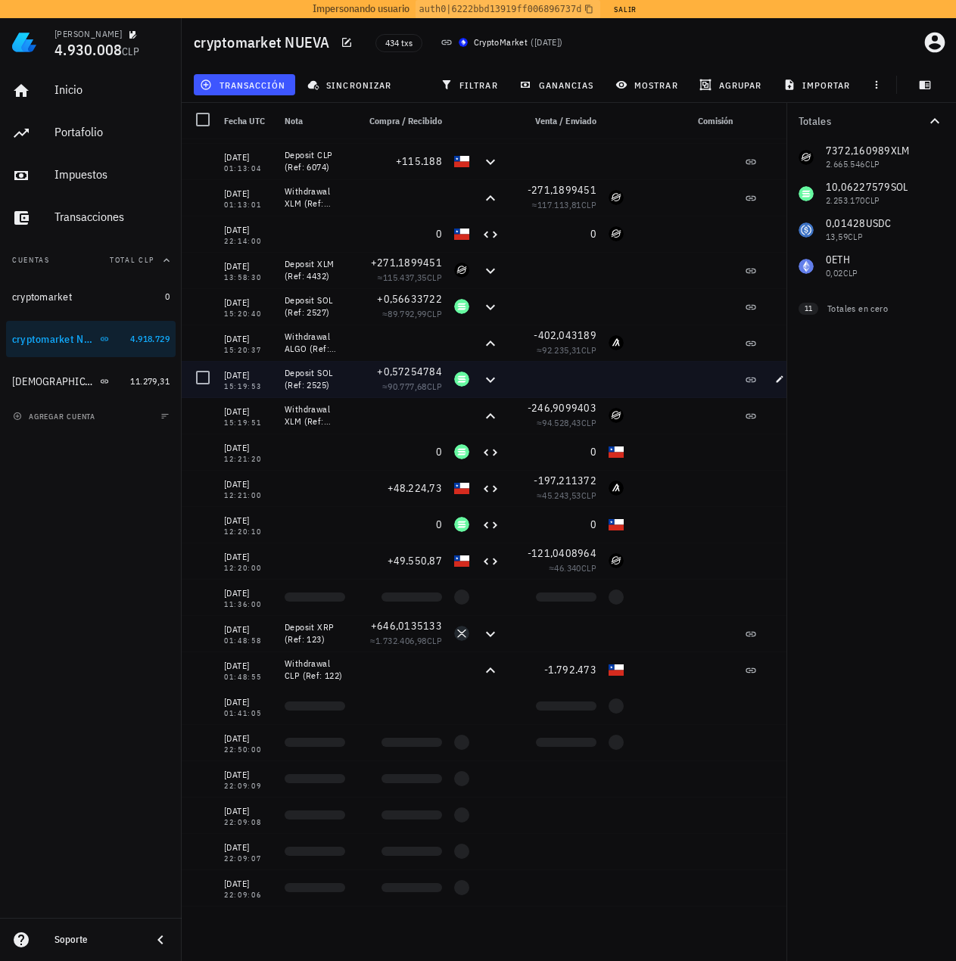
scroll to position [984, 0]
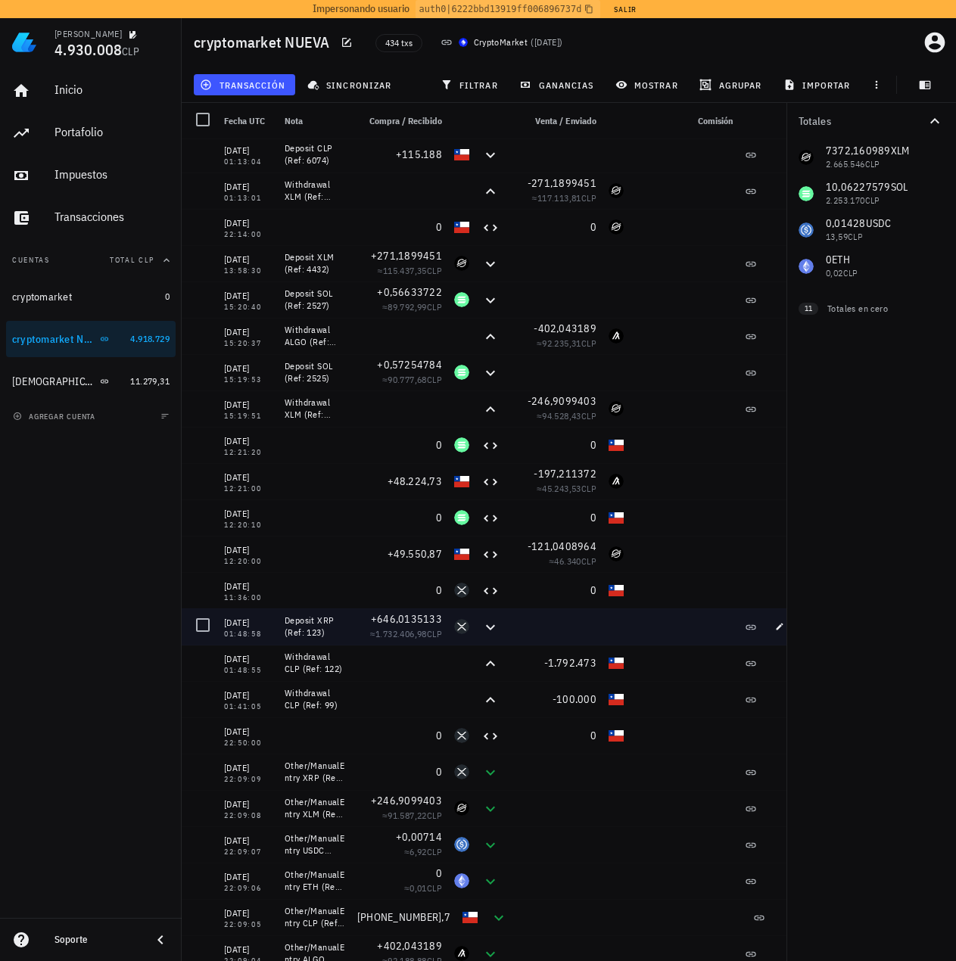
click at [561, 627] on div at bounding box center [553, 626] width 97 height 36
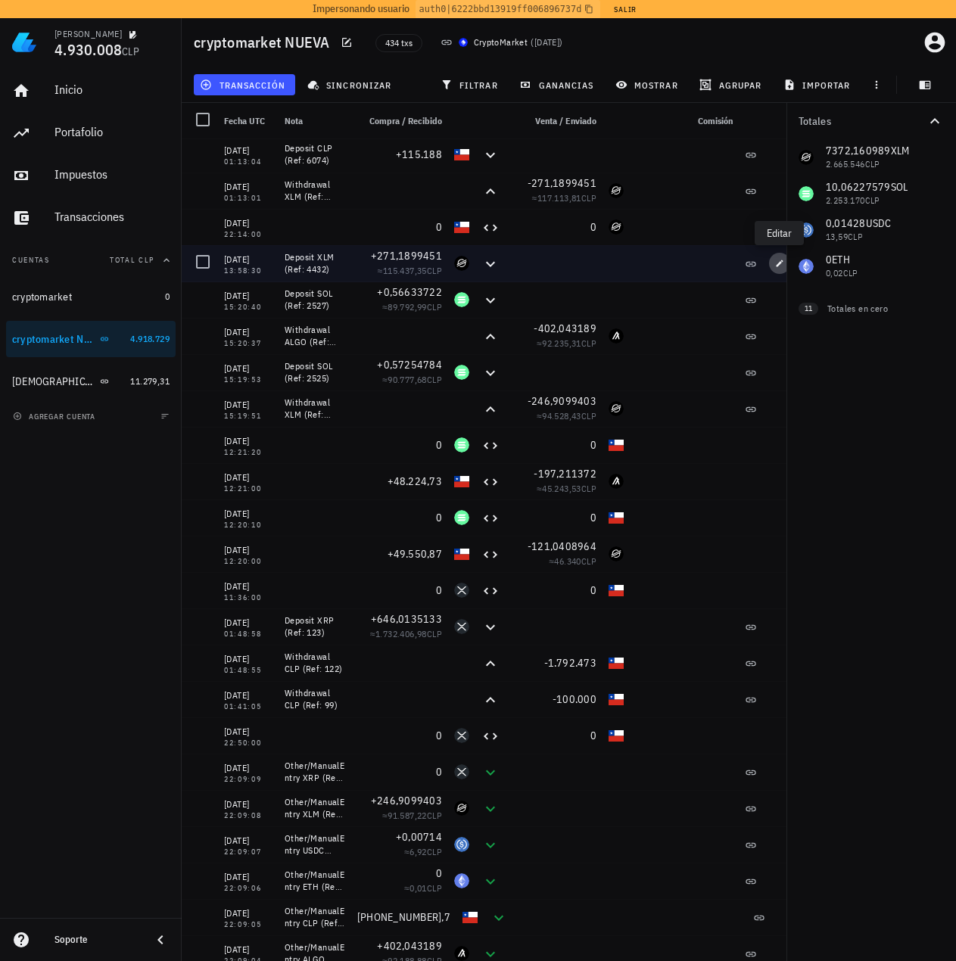
click at [778, 260] on icon "button" at bounding box center [779, 263] width 9 height 9
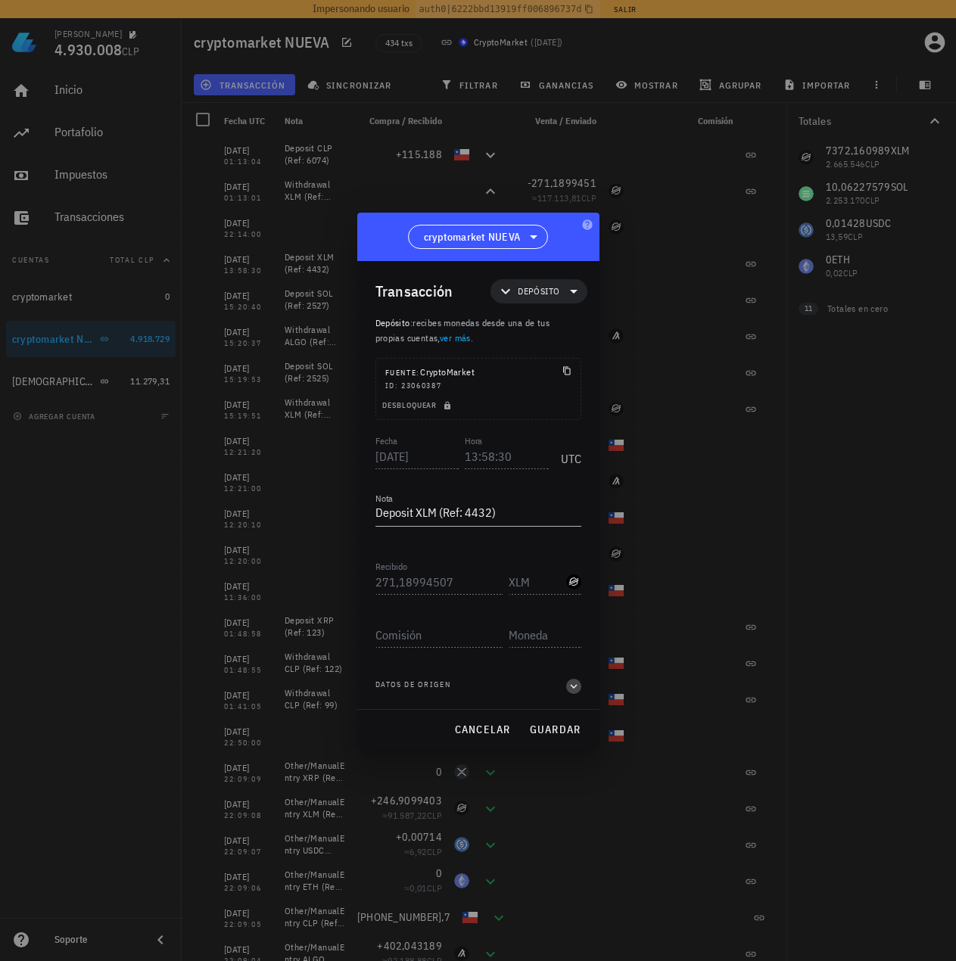
click at [570, 683] on icon "button" at bounding box center [574, 686] width 14 height 18
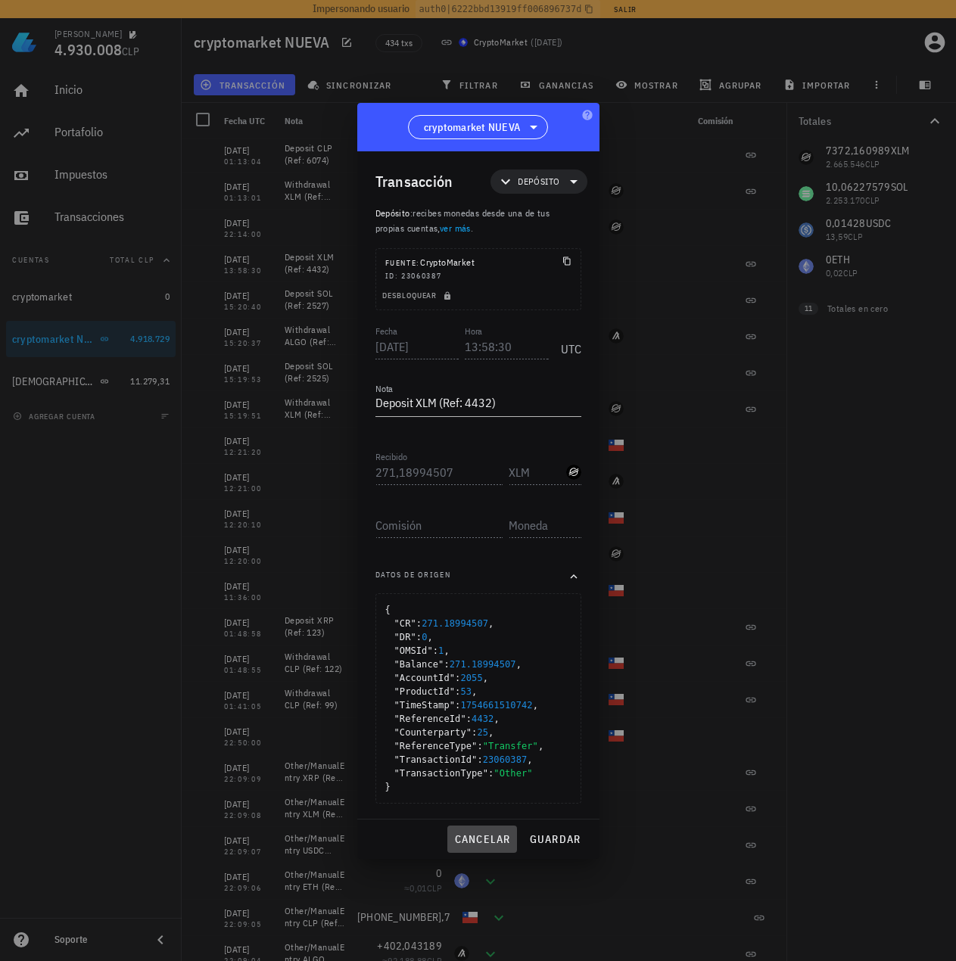
click at [479, 843] on span "cancelar" at bounding box center [481, 839] width 57 height 14
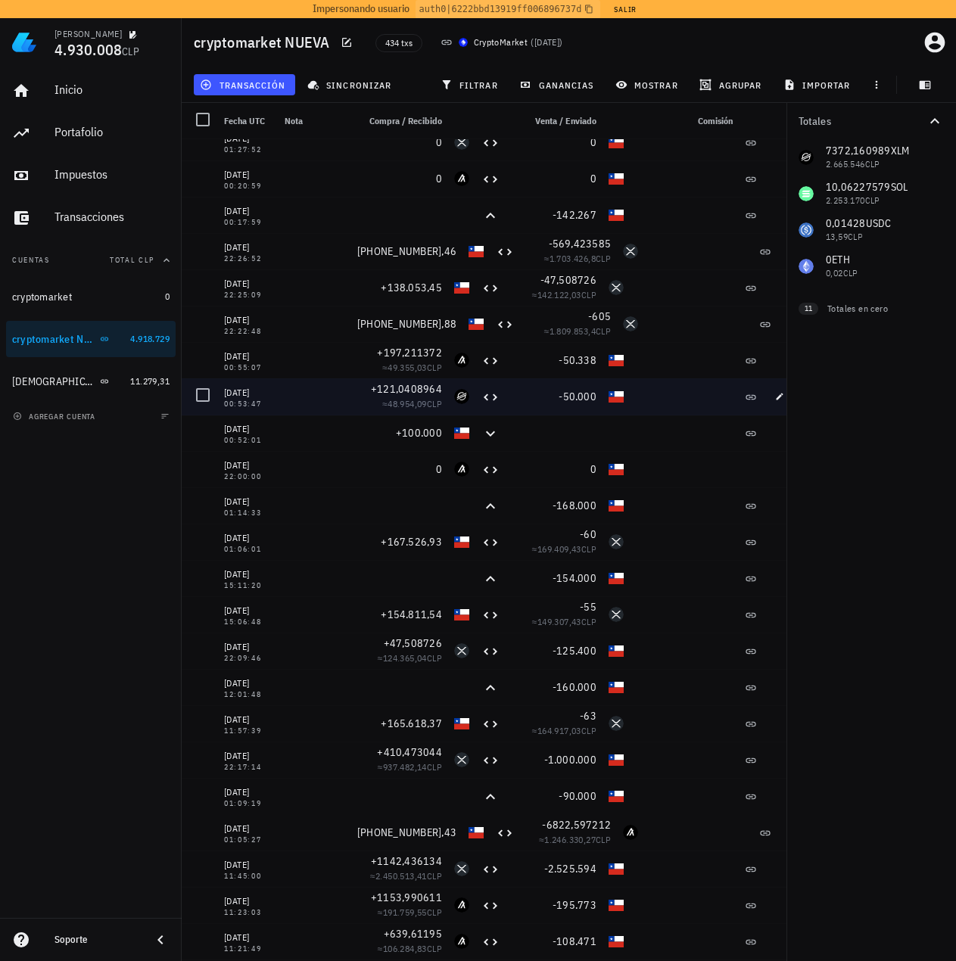
scroll to position [1892, 0]
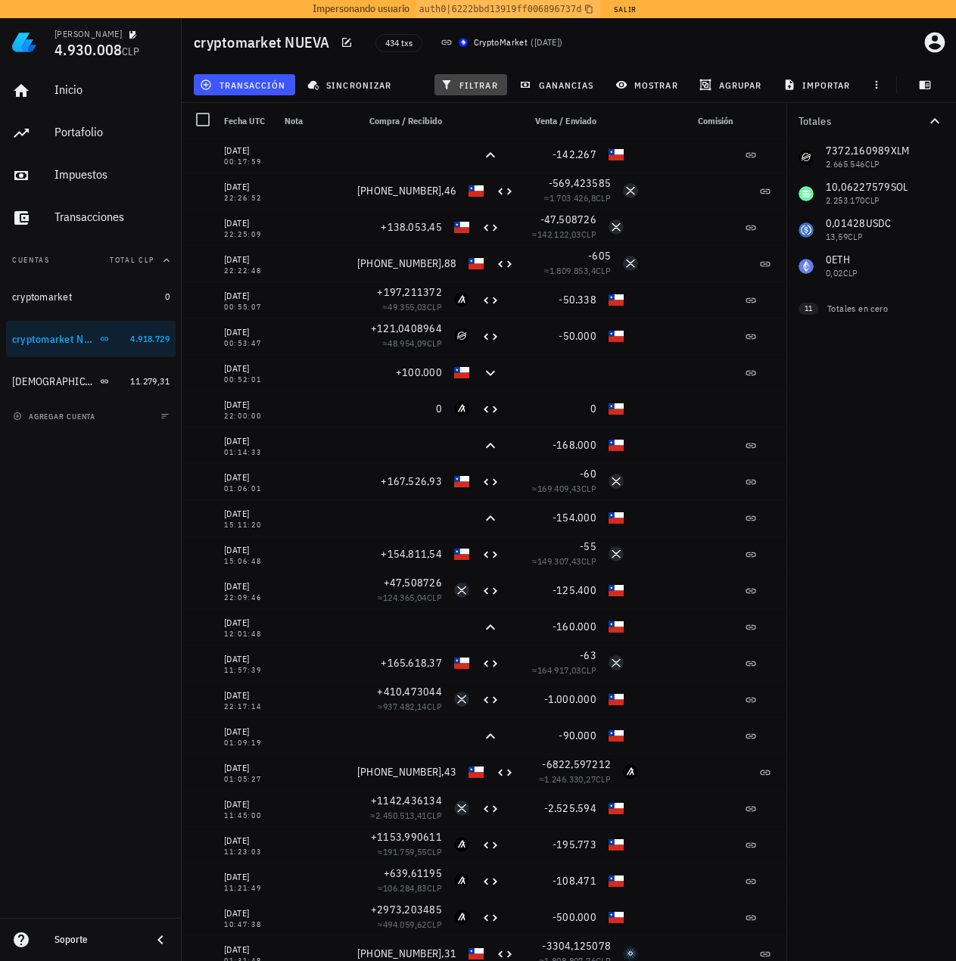
click at [482, 85] on span "filtrar" at bounding box center [470, 85] width 54 height 12
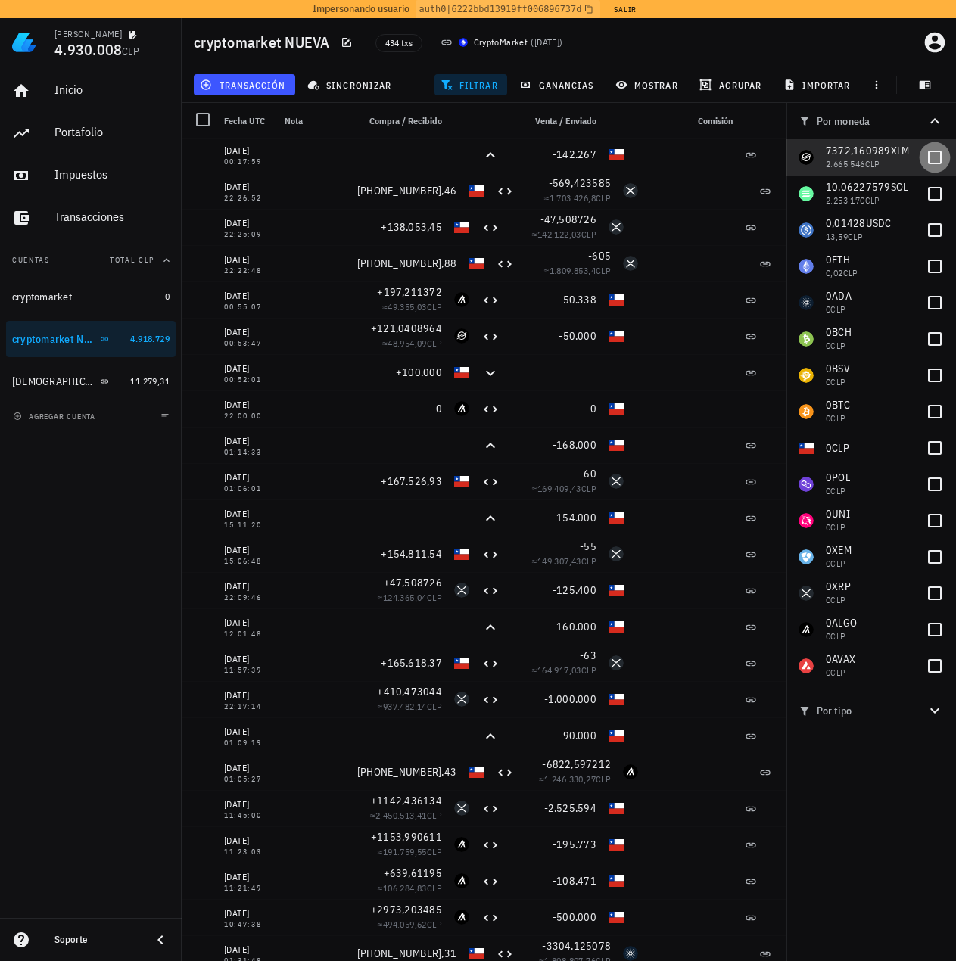
click at [933, 155] on div at bounding box center [935, 158] width 26 height 26
checkbox input "true"
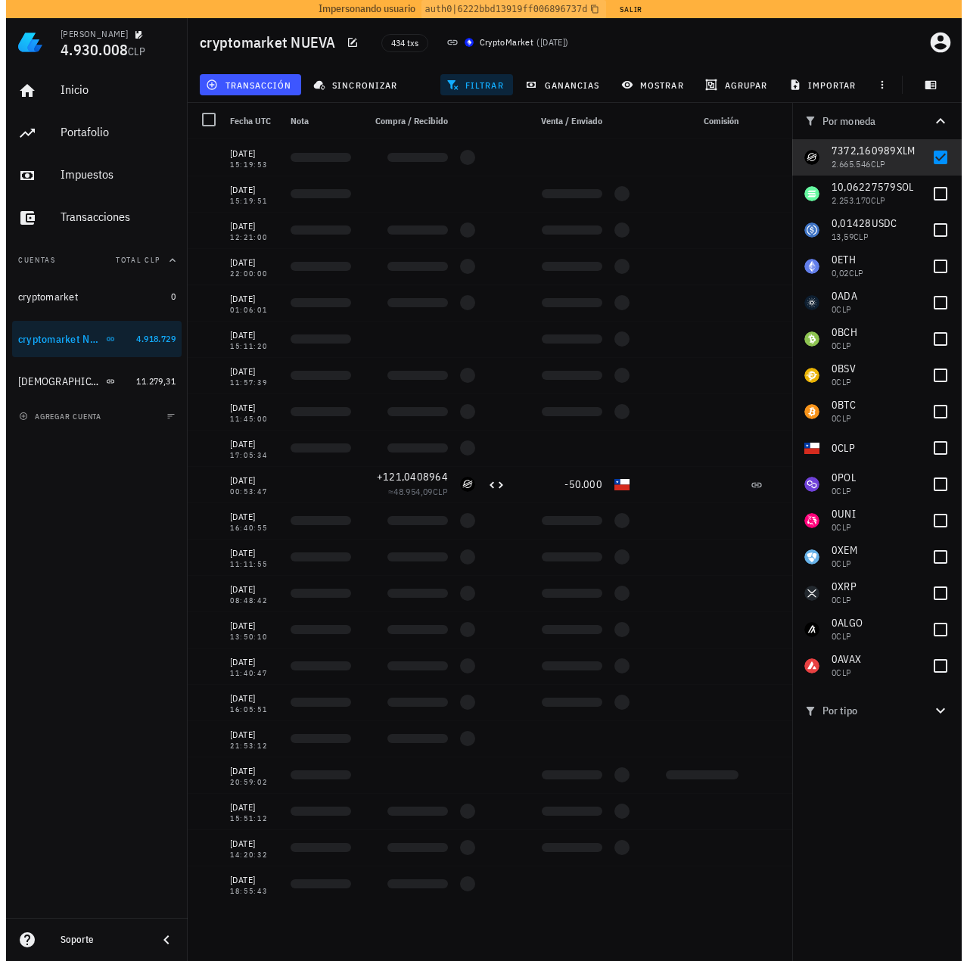
scroll to position [0, 0]
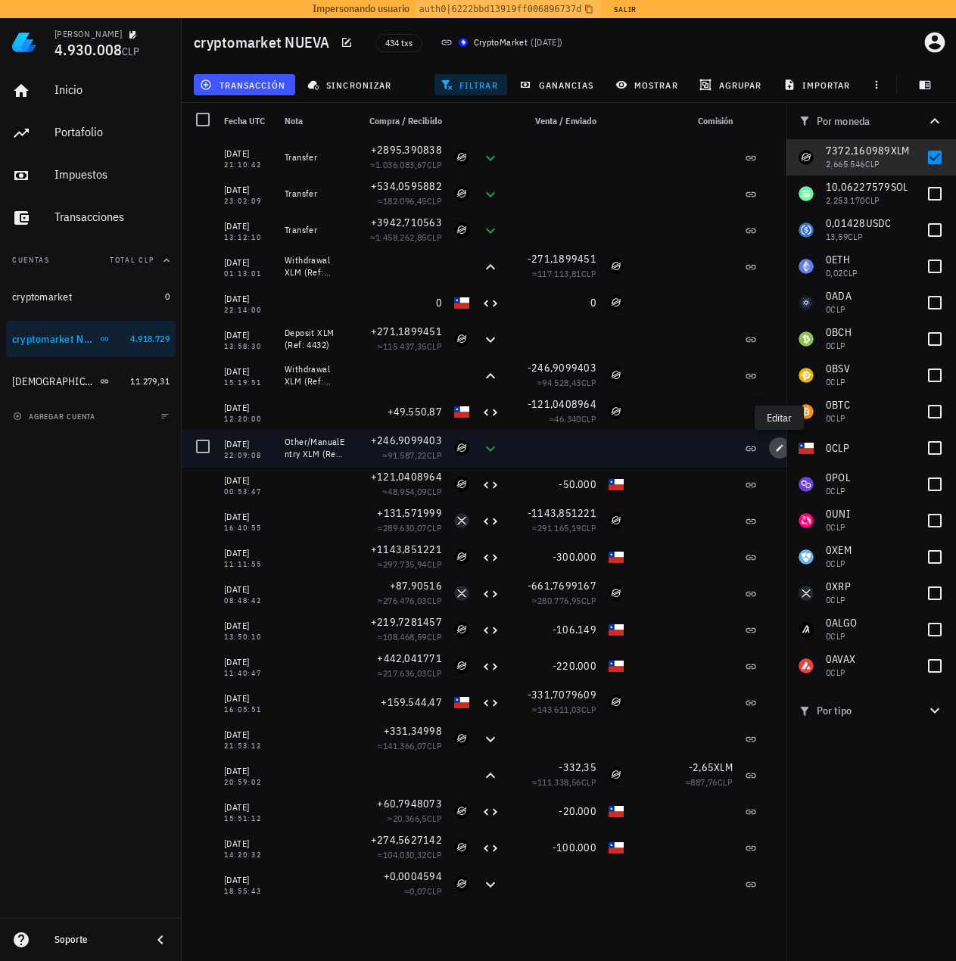
click at [781, 449] on icon "button" at bounding box center [779, 447] width 9 height 9
type input "2025-08-02"
type input "22:09:08"
type textarea "Other/ManualEntry XLM (Ref: 1796)"
type input "246,9099403"
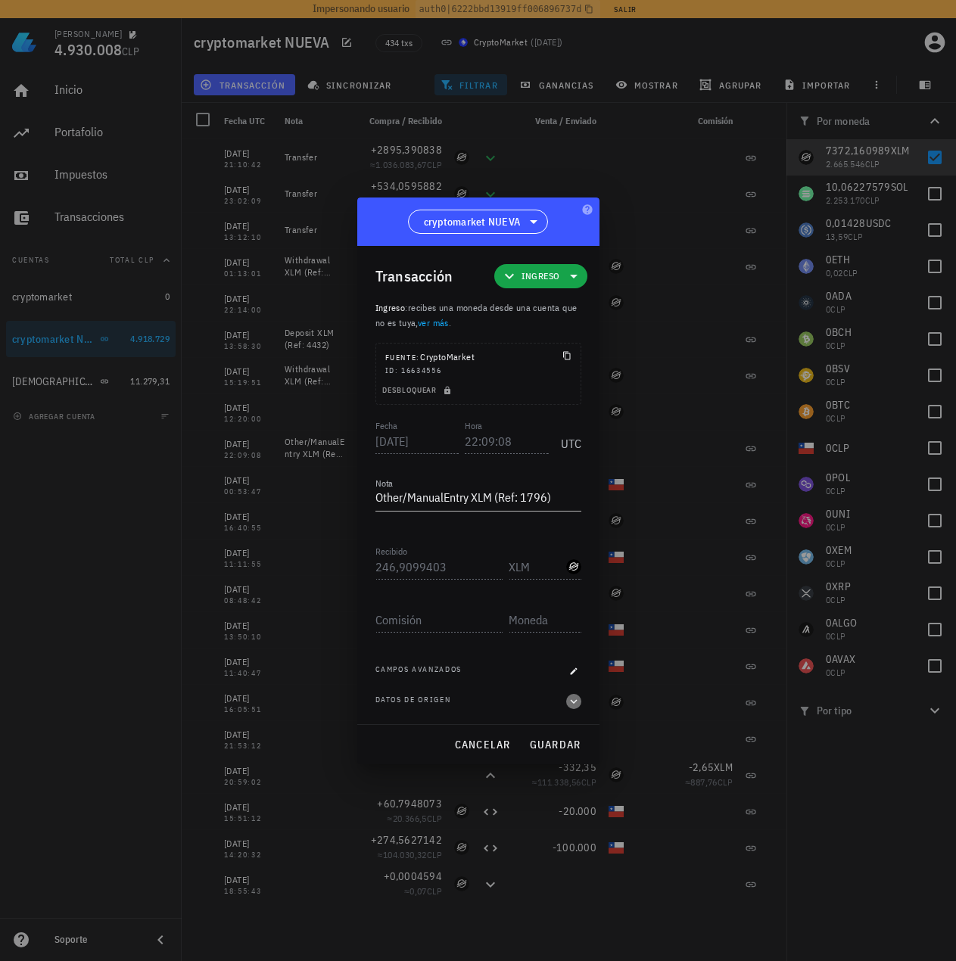
click at [574, 696] on icon "button" at bounding box center [574, 701] width 14 height 18
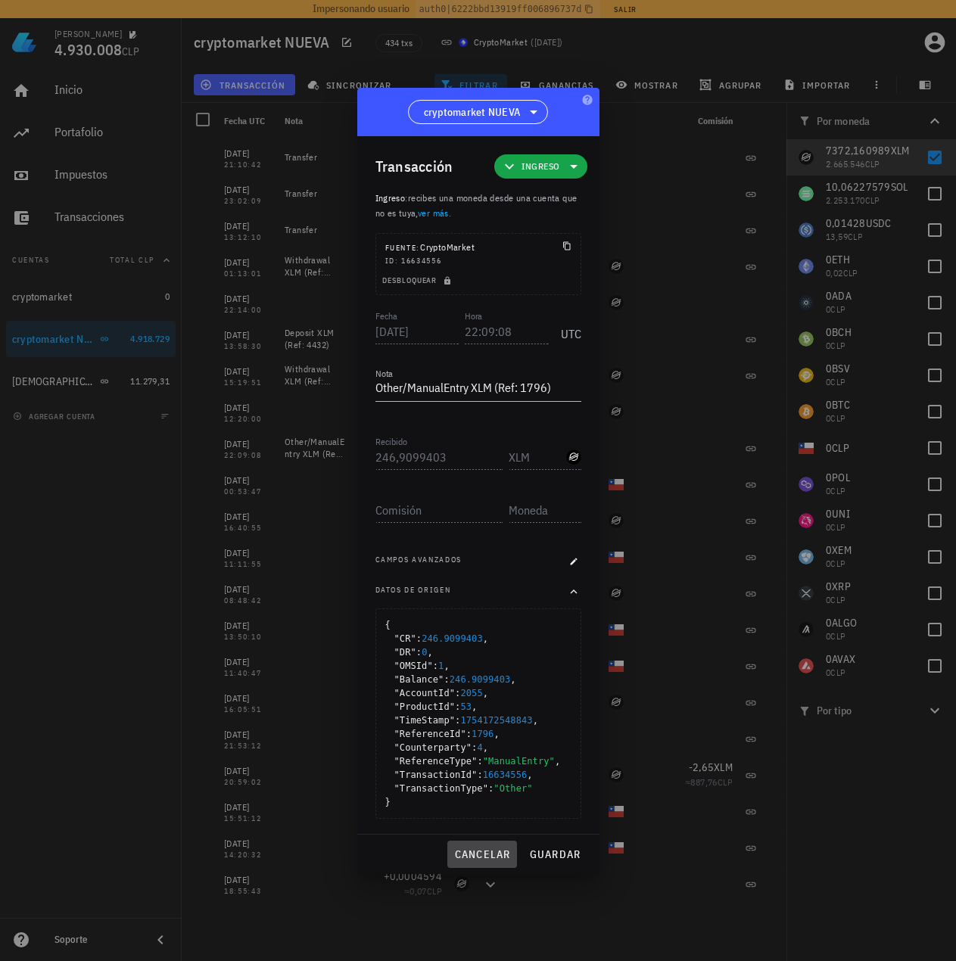
click at [484, 848] on span "cancelar" at bounding box center [481, 855] width 57 height 14
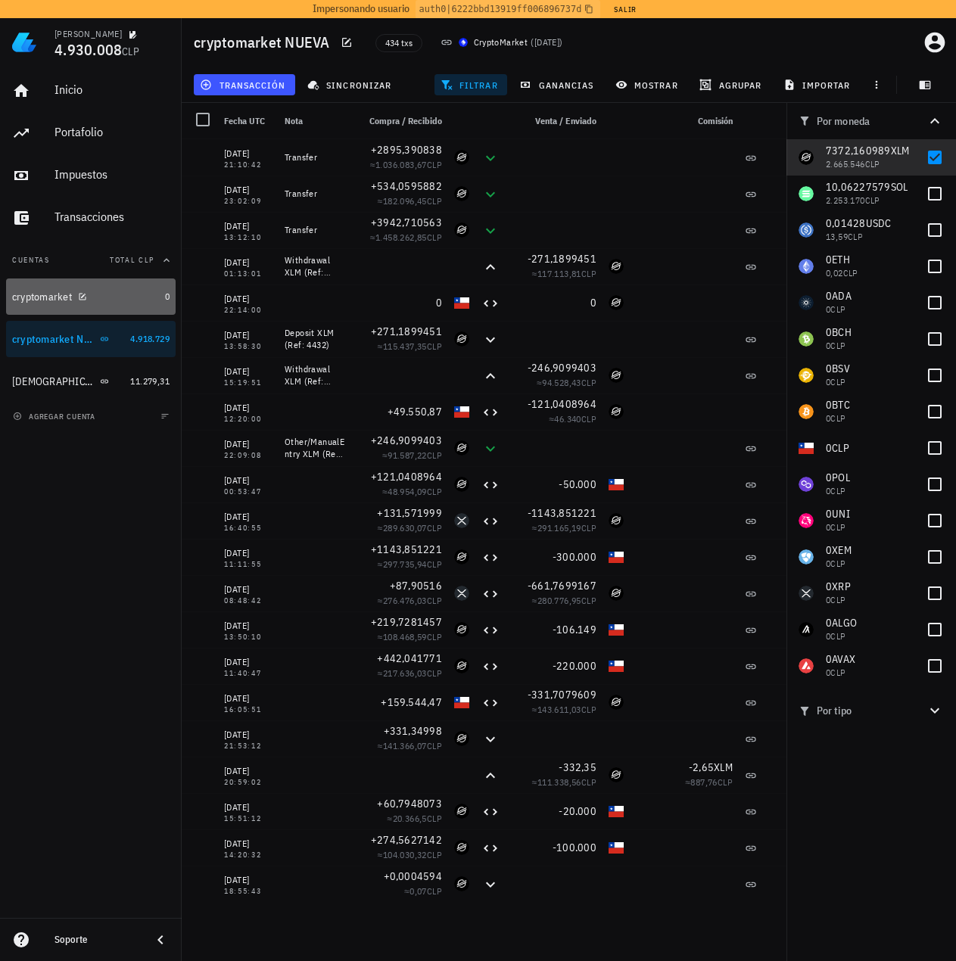
click at [129, 295] on div "cryptomarket" at bounding box center [85, 297] width 147 height 14
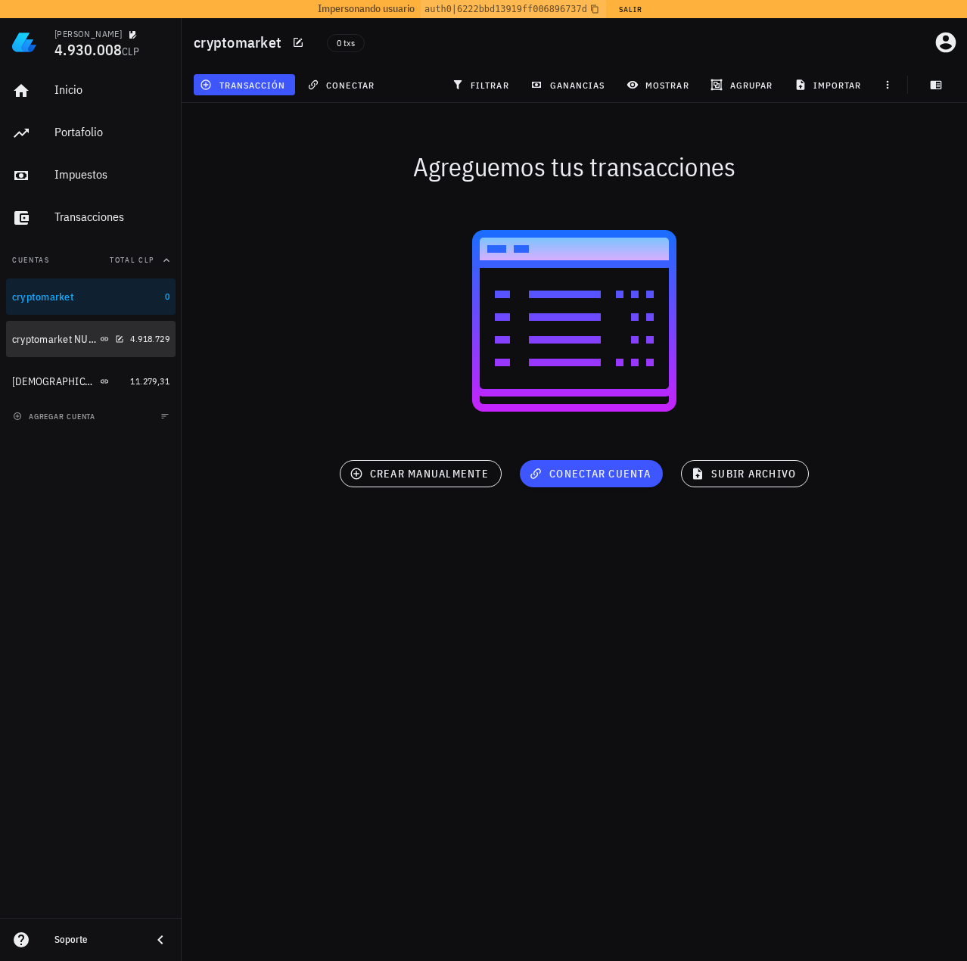
click at [63, 336] on div "cryptomarket NUEVA" at bounding box center [54, 339] width 85 height 13
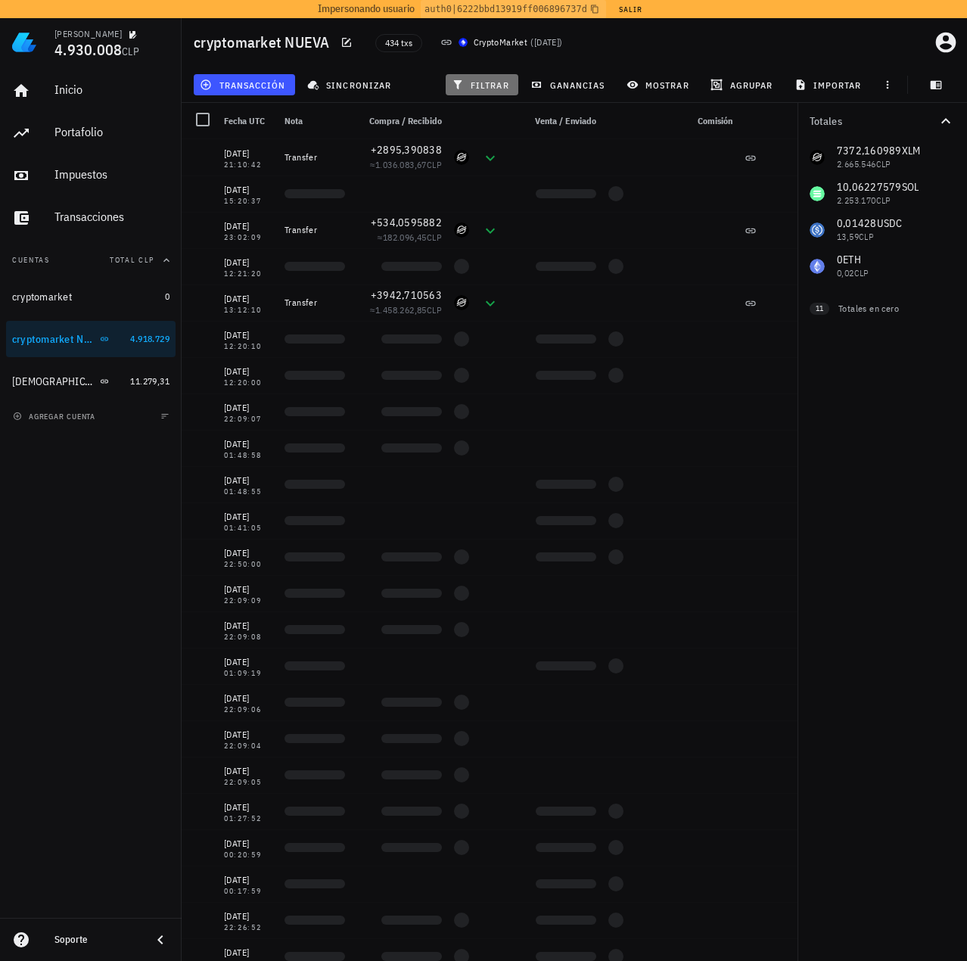
click at [489, 84] on span "filtrar" at bounding box center [482, 85] width 54 height 12
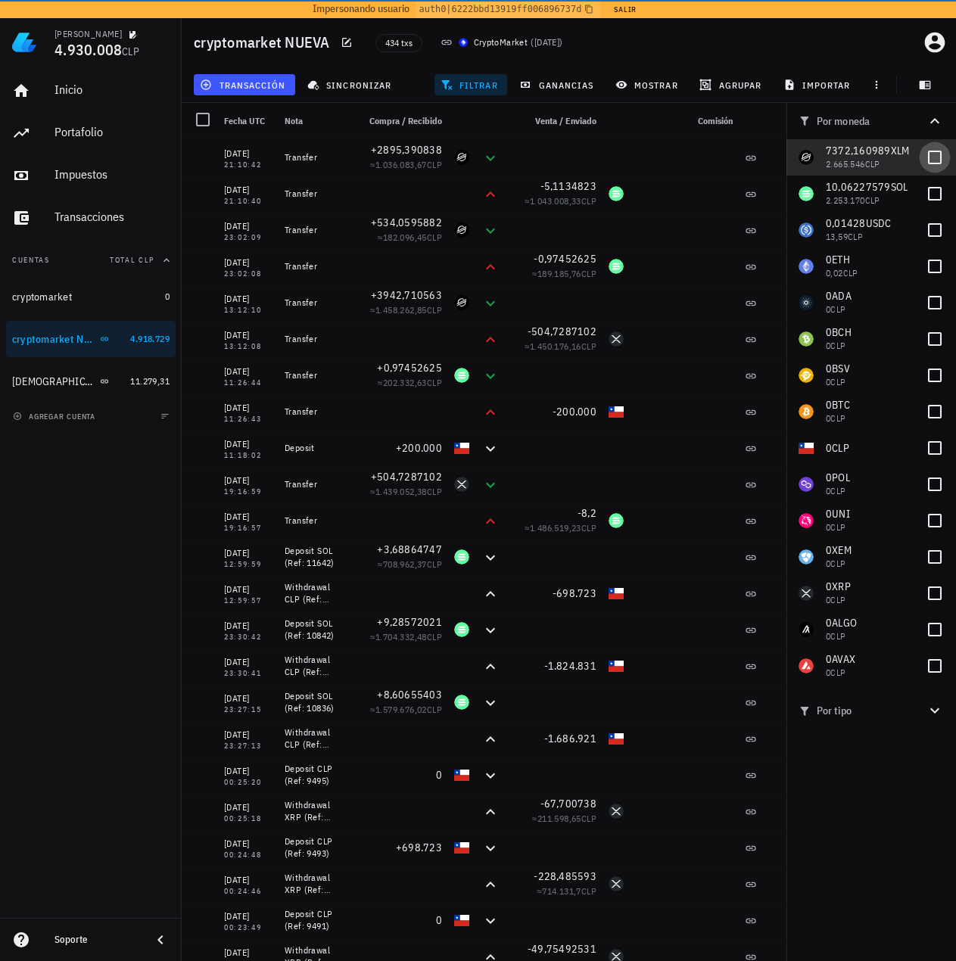
click at [941, 157] on div at bounding box center [935, 158] width 26 height 26
checkbox input "true"
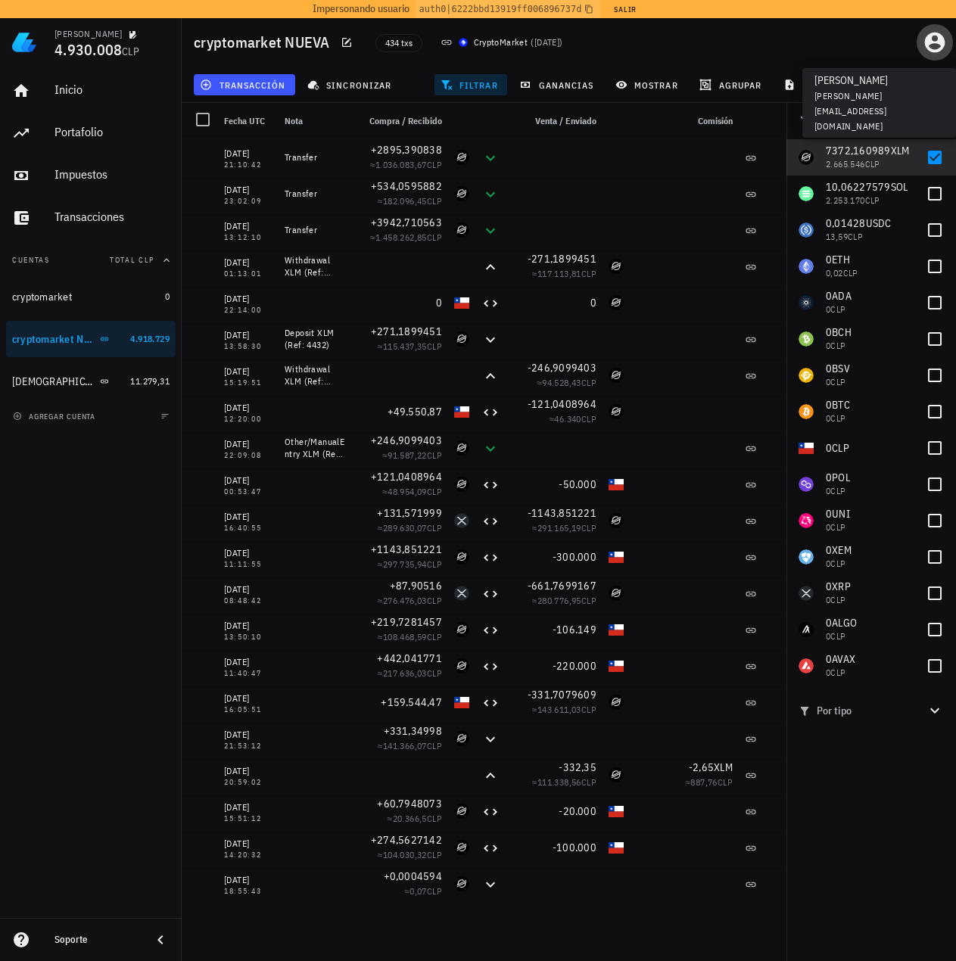
click at [938, 52] on icon "button" at bounding box center [934, 42] width 24 height 24
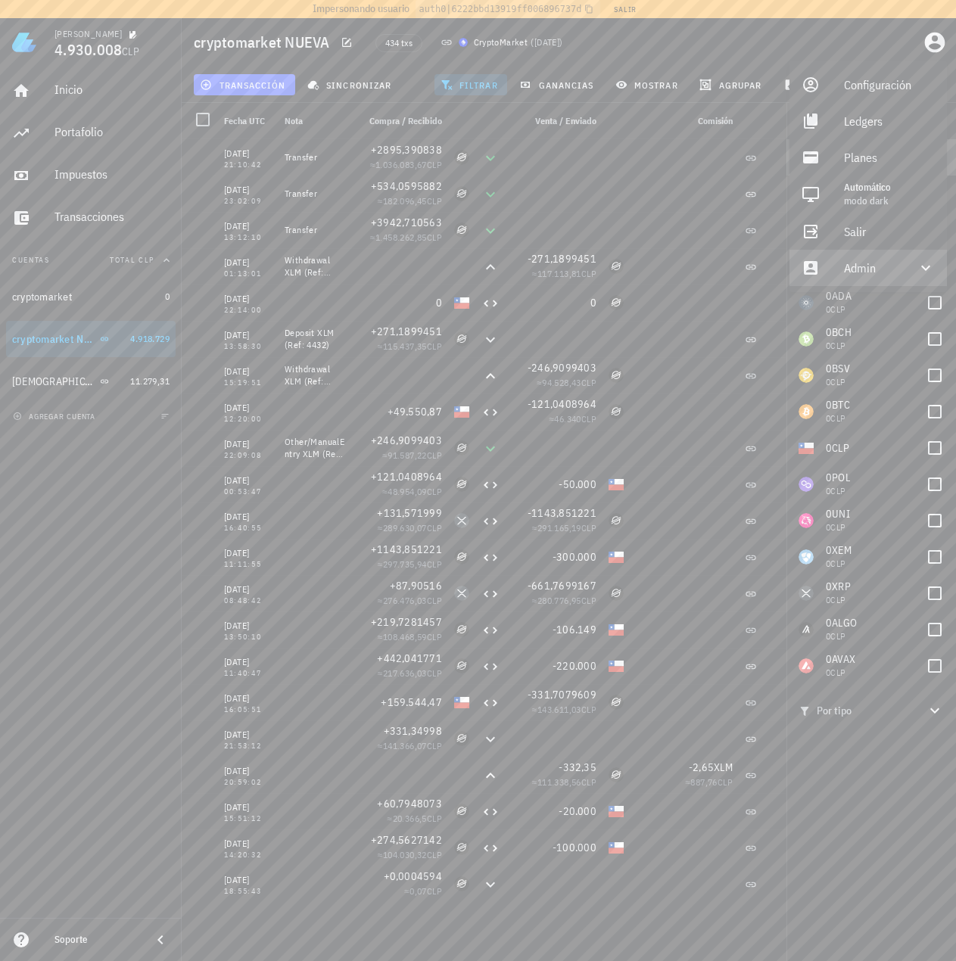
click at [882, 281] on div "Admin" at bounding box center [871, 268] width 54 height 30
click at [857, 302] on div "Impersonar" at bounding box center [889, 304] width 91 height 30
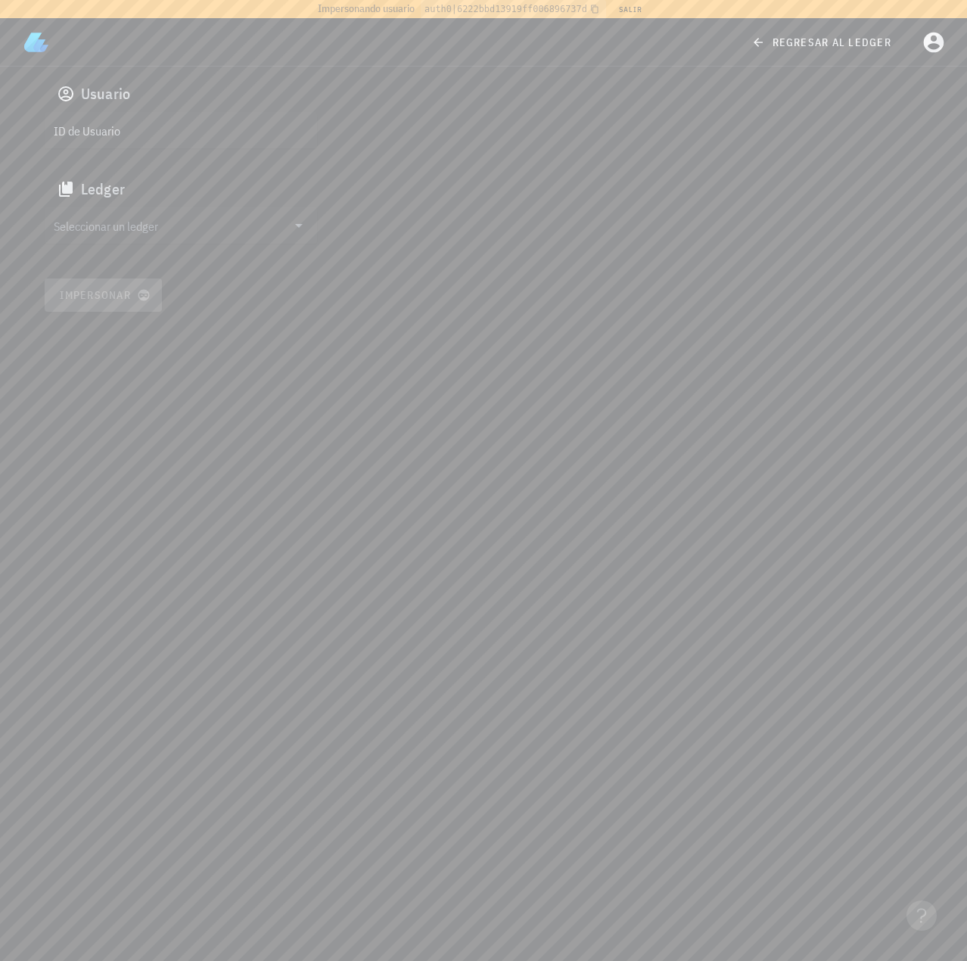
click at [134, 135] on input "ID de Usuario" at bounding box center [179, 130] width 251 height 24
paste input "google-oauth2|110873594734765108369"
type input "google-oauth2|110873594734765108369"
click at [159, 225] on input "Seleccionar un ledger" at bounding box center [170, 225] width 233 height 24
click at [127, 233] on div "[PERSON_NAME]" at bounding box center [193, 226] width 224 height 14
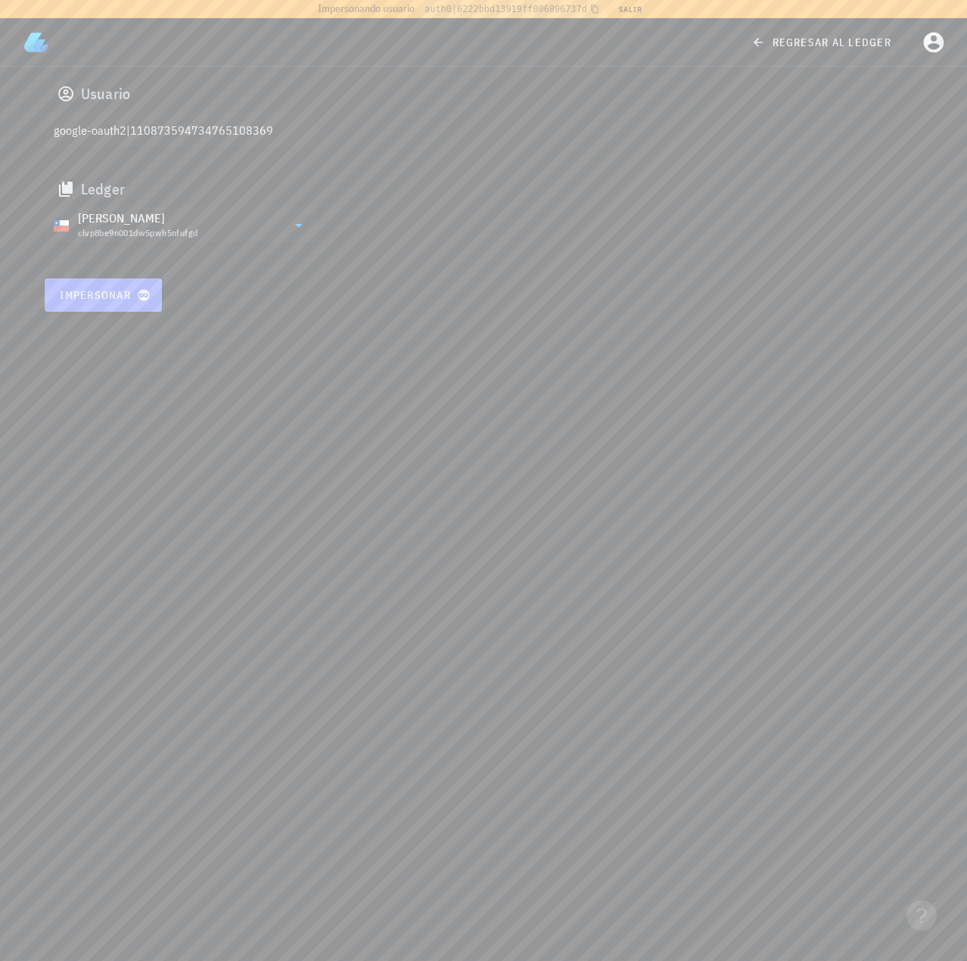
click at [109, 295] on span "Impersonar" at bounding box center [103, 295] width 89 height 14
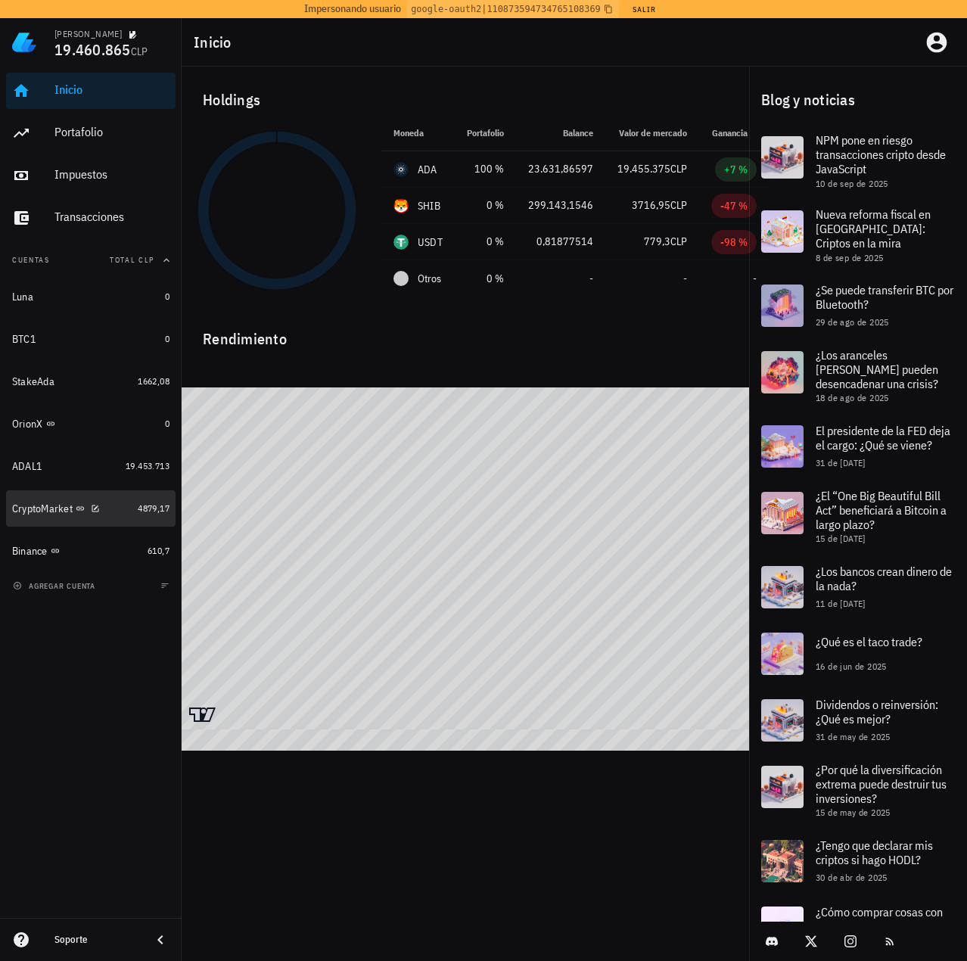
click at [47, 510] on div "CryptoMarket" at bounding box center [42, 508] width 61 height 13
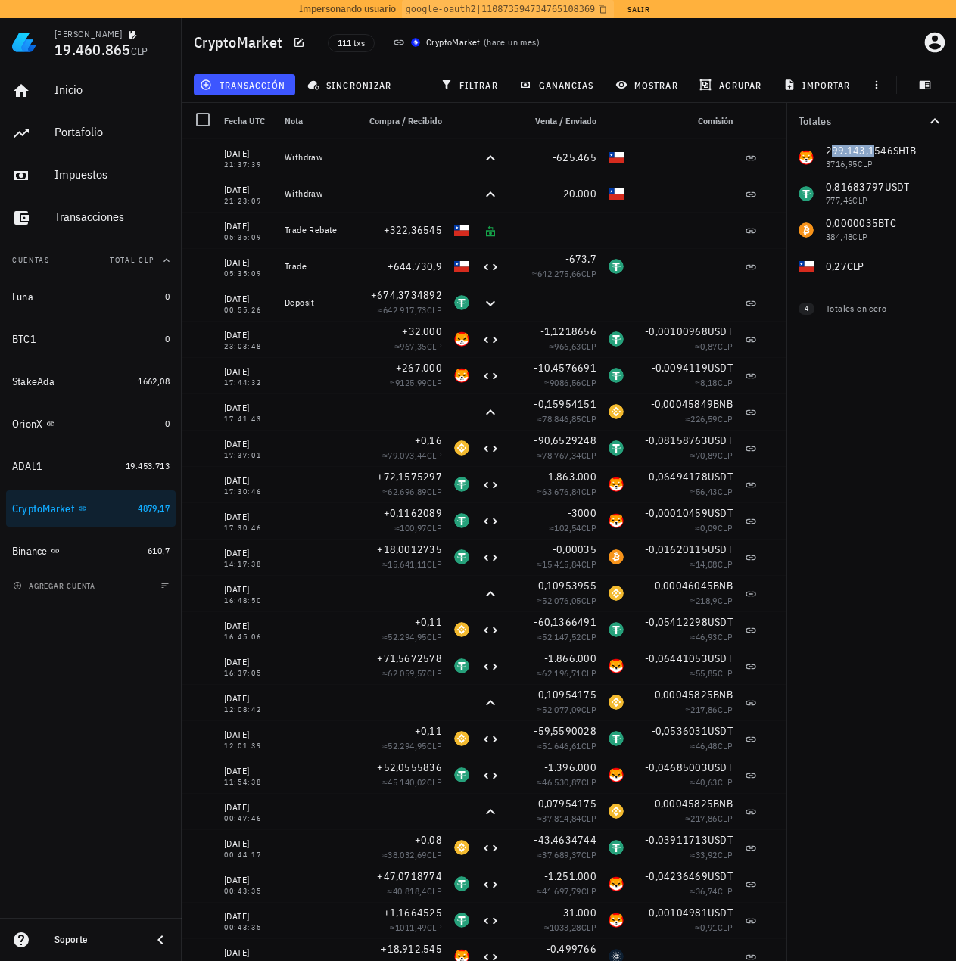
drag, startPoint x: 832, startPoint y: 152, endPoint x: 872, endPoint y: 151, distance: 40.1
click at [872, 151] on div "299.143,1546 SHIB 3716,95 CLP 0,81683797 USDT 777,46 CLP 0,0000035 BTC 384,48 C…" at bounding box center [871, 211] width 170 height 145
click at [860, 409] on div "Totales 299.143,1546 SHIB 3716,95 CLP 0,81683797 USDT 777,46 CLP 0,0000035 BTC …" at bounding box center [871, 532] width 170 height 858
click at [852, 274] on div "299.143,1546 SHIB 3716,95 CLP 0,81683797 USDT 777,46 CLP 0,0000035 BTC 384,48 C…" at bounding box center [871, 211] width 170 height 145
drag, startPoint x: 839, startPoint y: 270, endPoint x: 849, endPoint y: 269, distance: 10.0
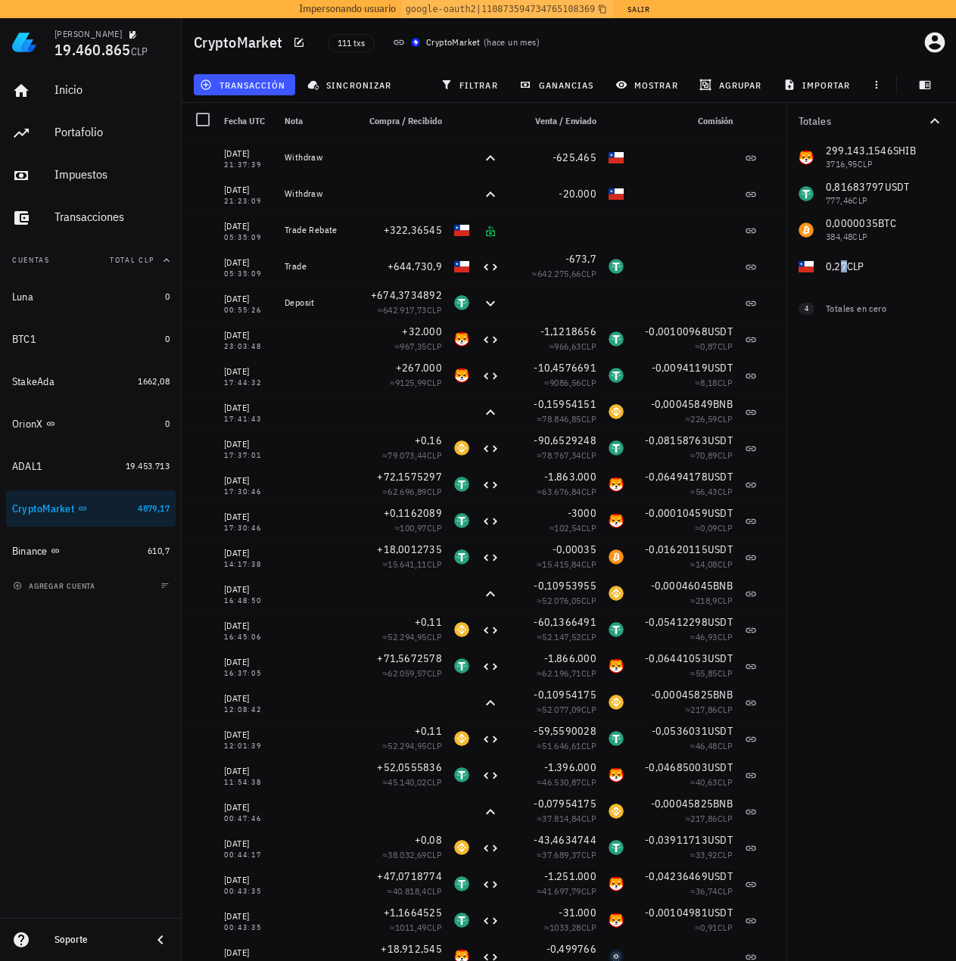
click at [849, 269] on div "299.143,1546 SHIB 3716,95 CLP 0,81683797 USDT 777,46 CLP 0,0000035 BTC 384,48 C…" at bounding box center [871, 211] width 170 height 145
click at [859, 430] on div "Totales 299.143,1546 SHIB 3716,95 CLP 0,81683797 USDT 777,46 CLP 0,0000035 BTC …" at bounding box center [871, 532] width 170 height 858
click at [890, 484] on div "Totales 299.143,1546 SHIB 3716,95 CLP 0,81683797 USDT 777,46 CLP 0,0000035 BTC …" at bounding box center [871, 532] width 170 height 858
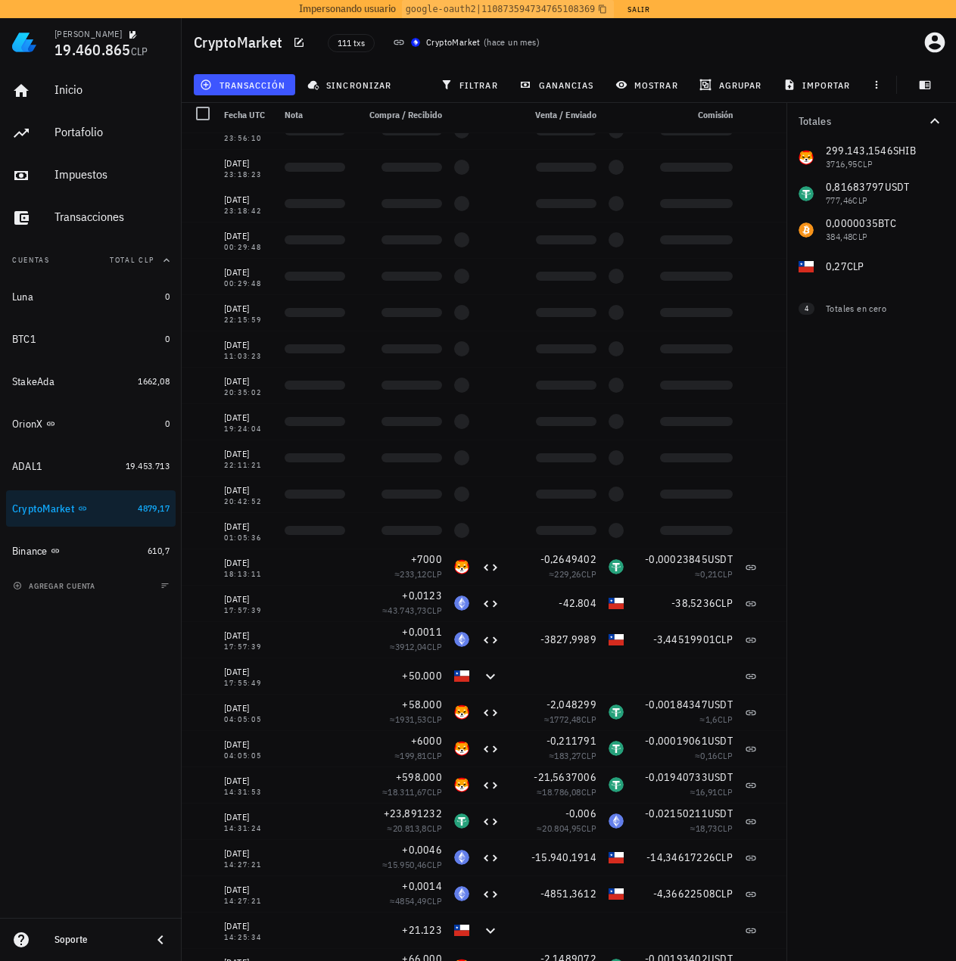
scroll to position [832, 0]
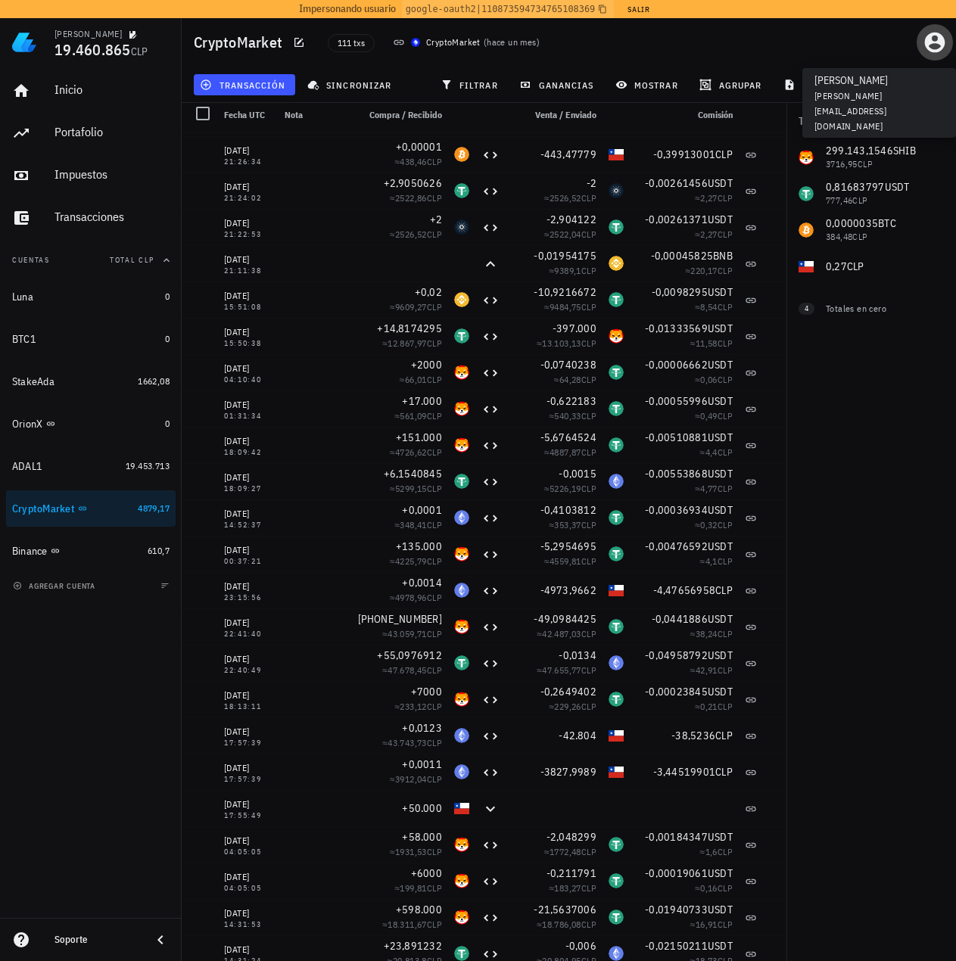
click at [938, 39] on icon "button" at bounding box center [935, 43] width 20 height 20
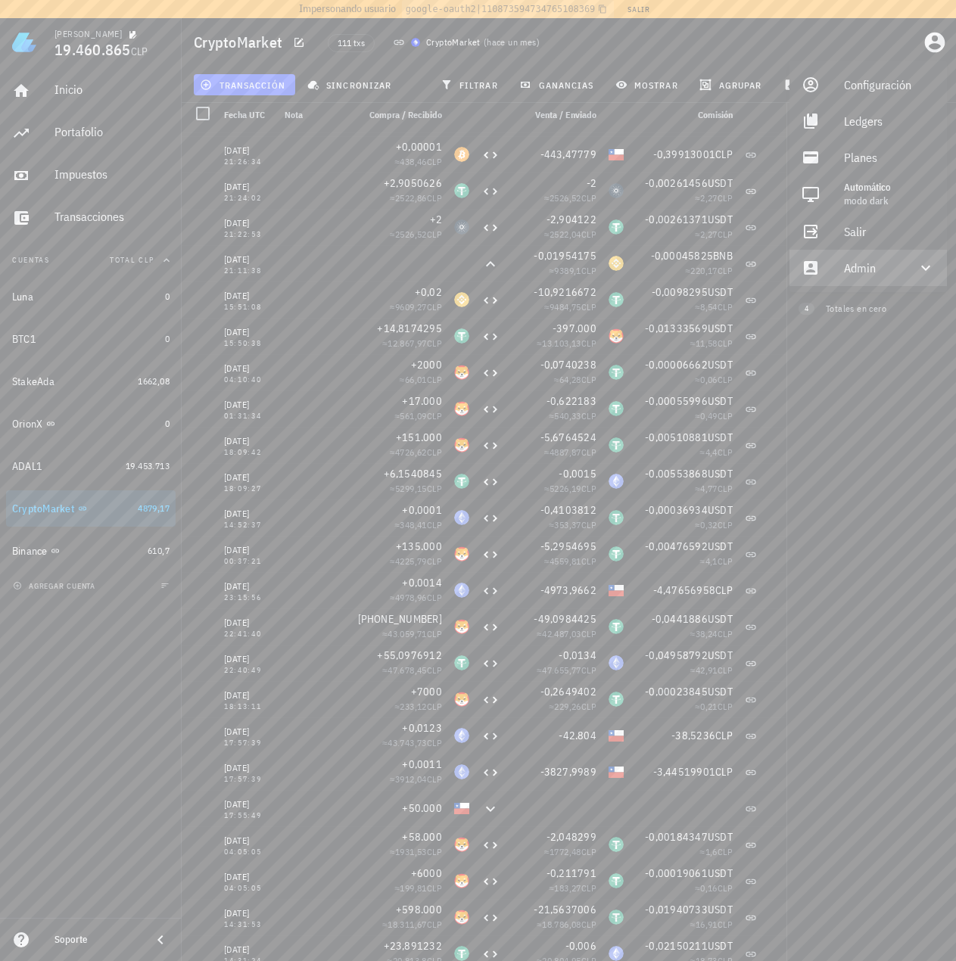
click at [865, 267] on div "Admin" at bounding box center [871, 268] width 54 height 30
click at [847, 309] on div "Impersonar" at bounding box center [889, 304] width 91 height 30
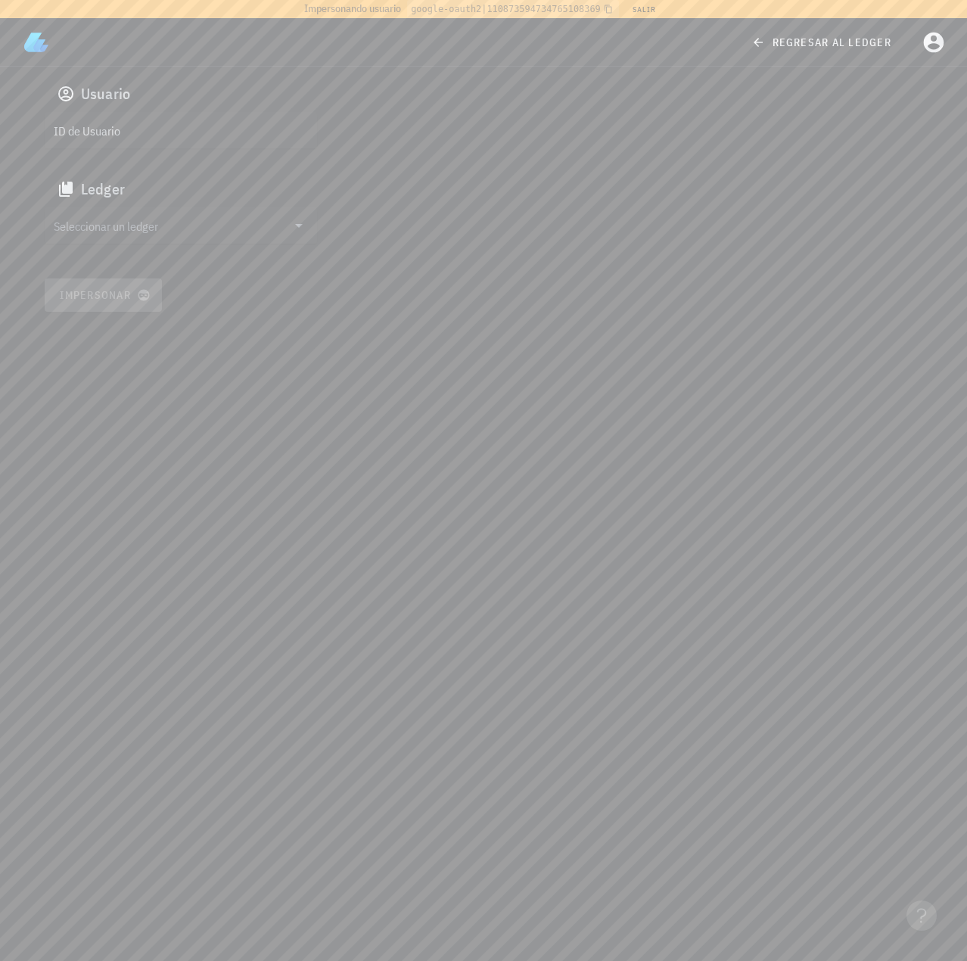
click at [129, 115] on div "ID de Usuario" at bounding box center [181, 130] width 272 height 36
paste input "auth0|6222bbd13919ff006896737d"
type input "auth0|6222bbd13919ff006896737d"
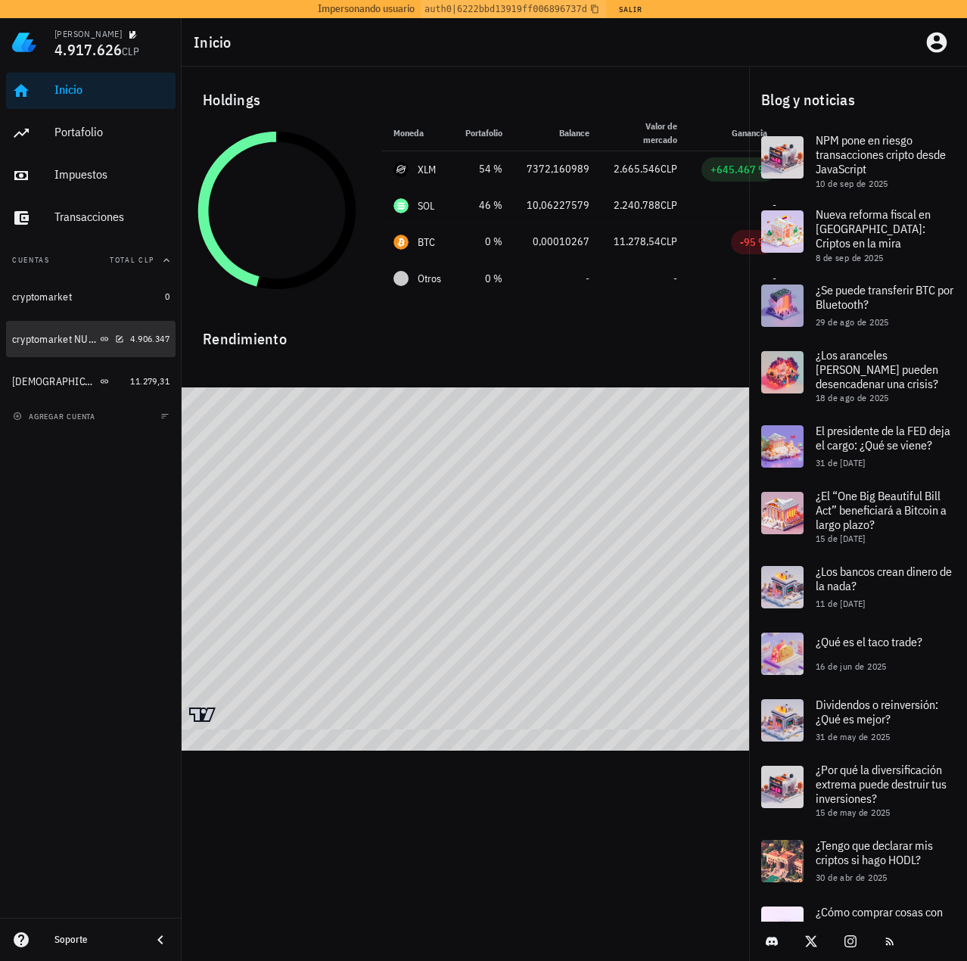
click at [54, 349] on div "cryptomarket NUEVA" at bounding box center [68, 339] width 112 height 33
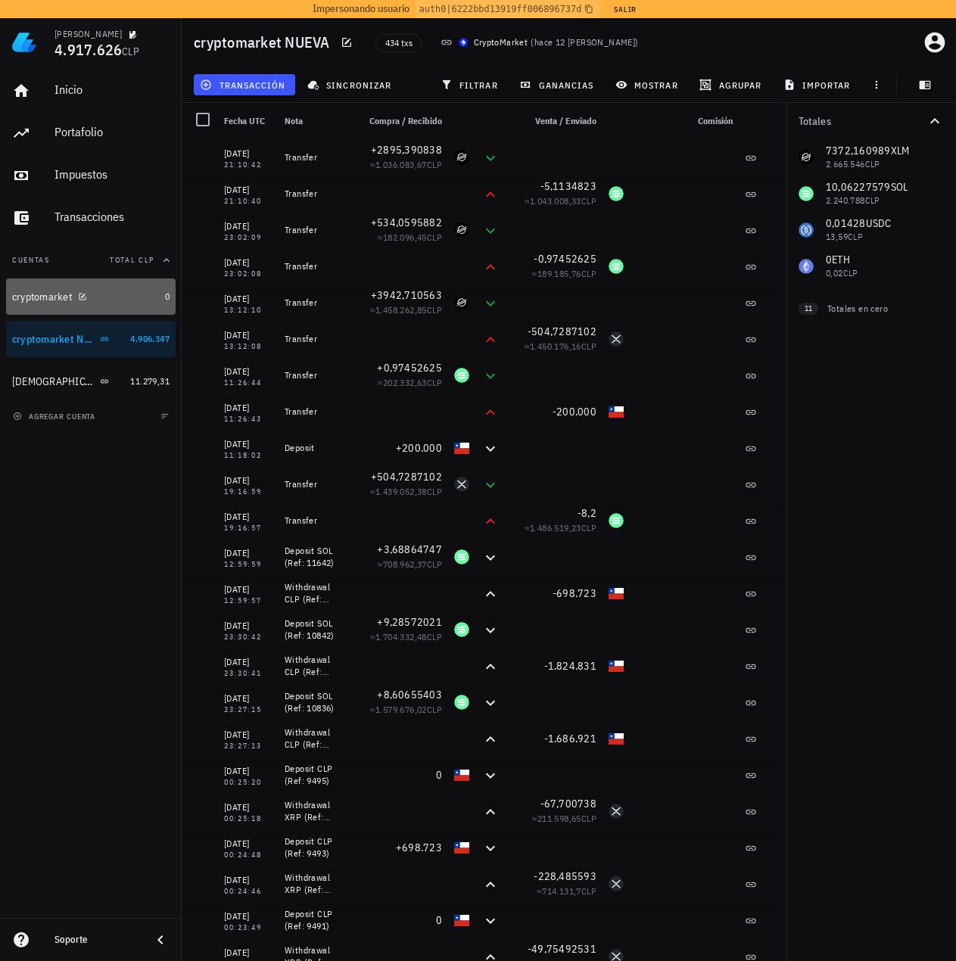
click at [54, 302] on div "cryptomarket" at bounding box center [42, 297] width 60 height 13
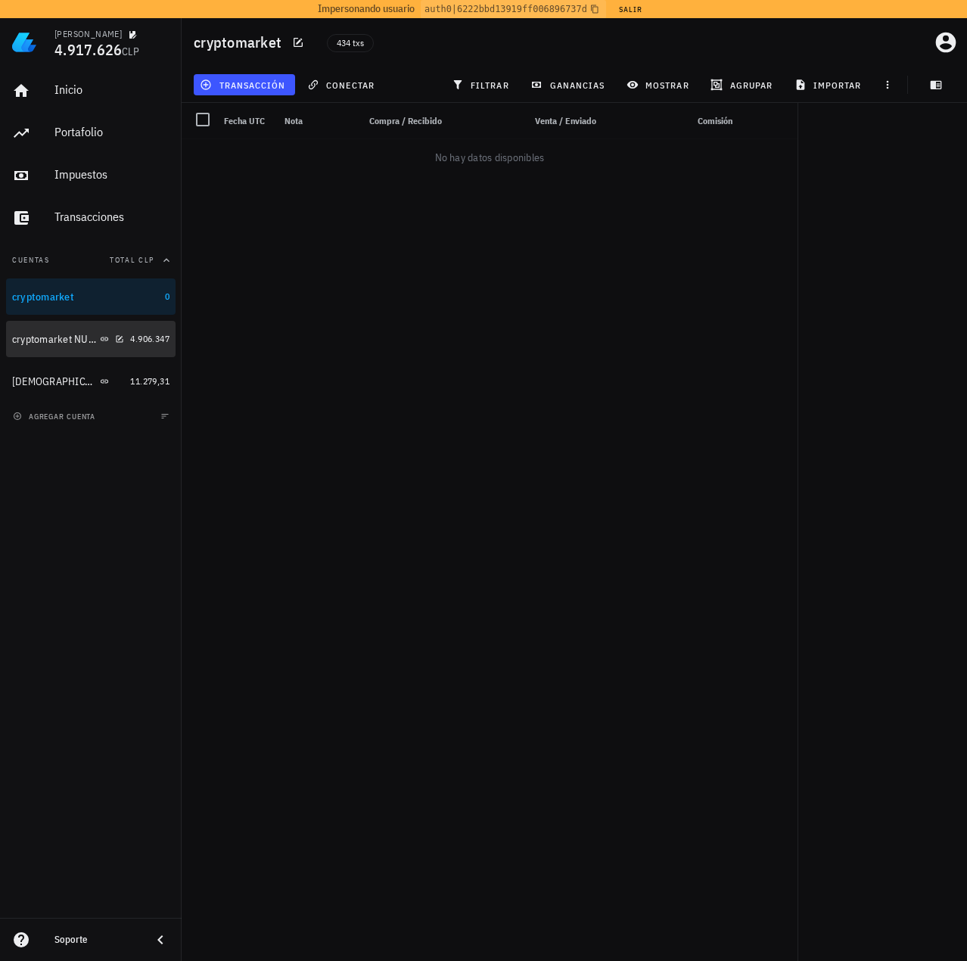
click at [37, 329] on div "cryptomarket NUEVA" at bounding box center [68, 339] width 112 height 33
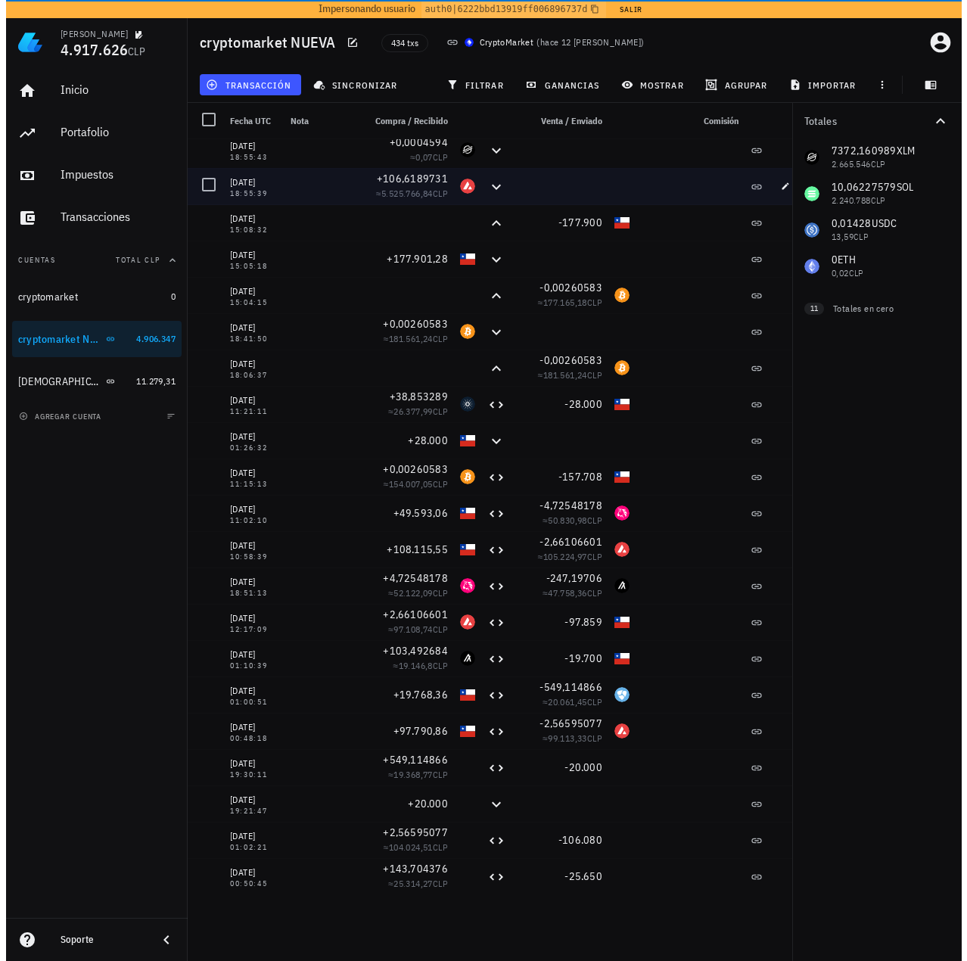
scroll to position [14936, 0]
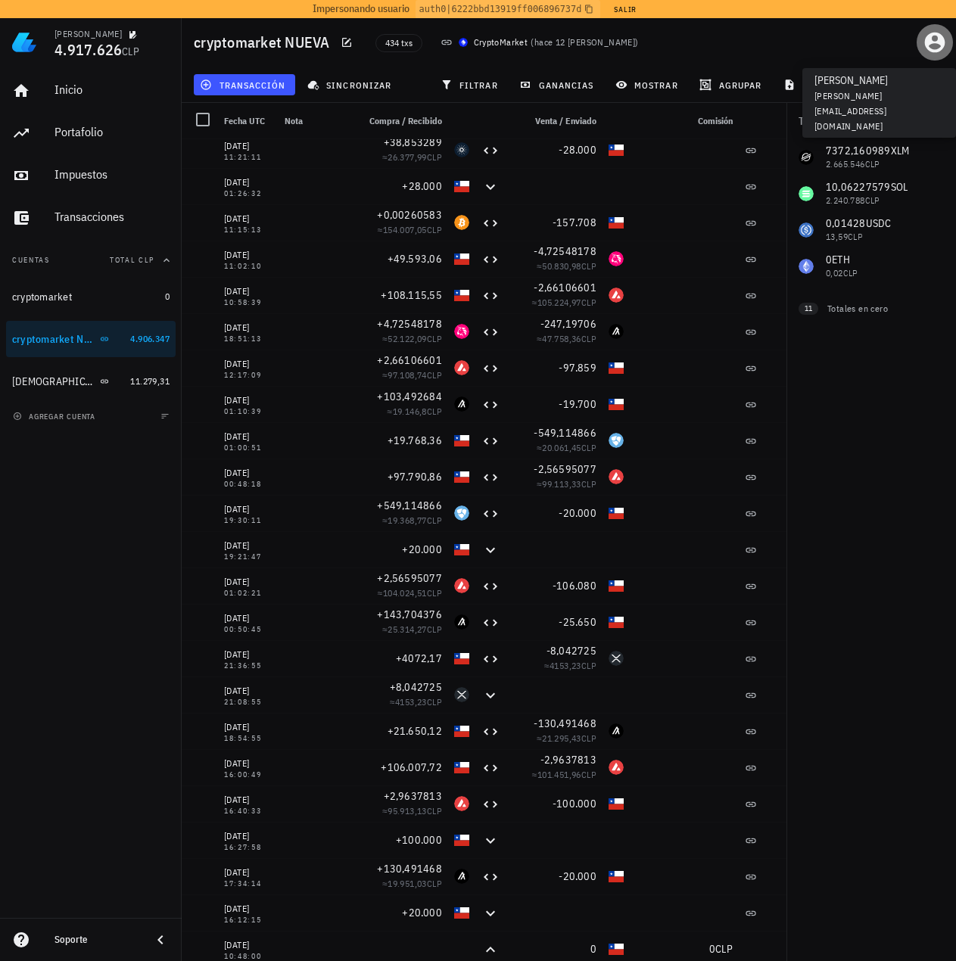
click at [916, 38] on span "button" at bounding box center [934, 42] width 36 height 24
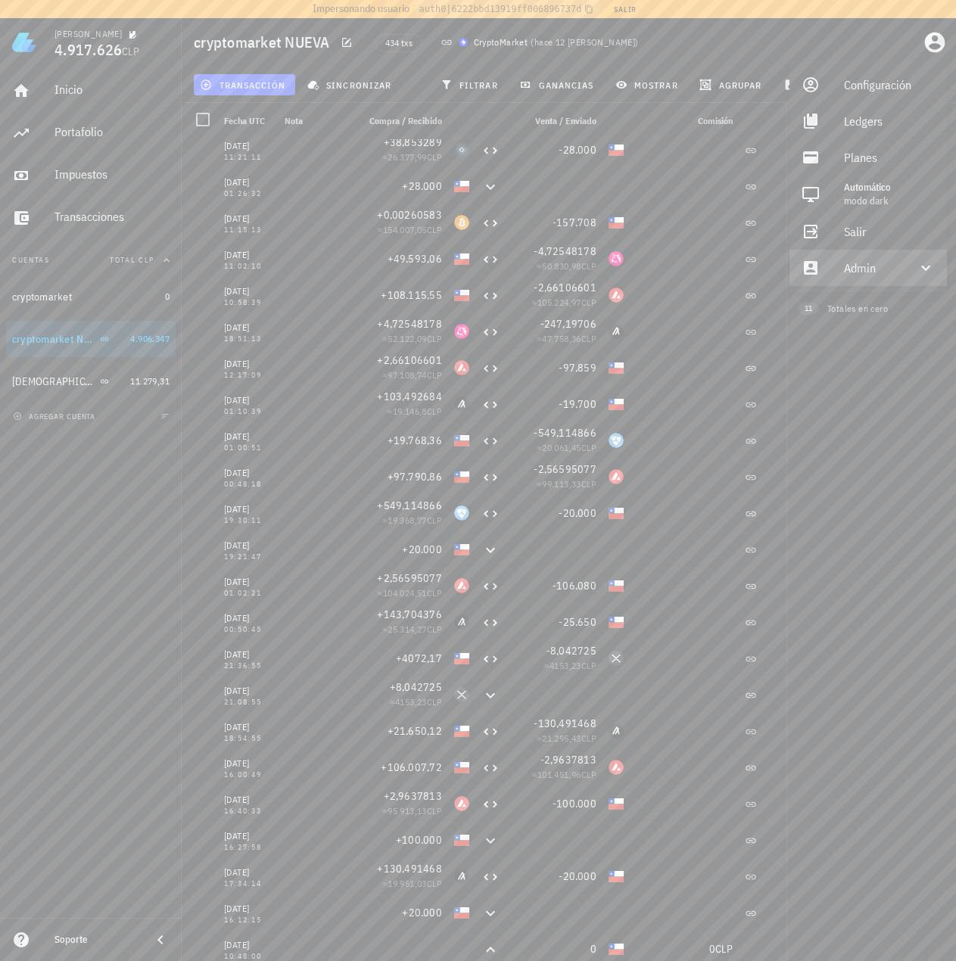
click at [852, 269] on div "Admin" at bounding box center [871, 268] width 54 height 30
click at [827, 306] on link "Impersonar" at bounding box center [867, 304] width 157 height 36
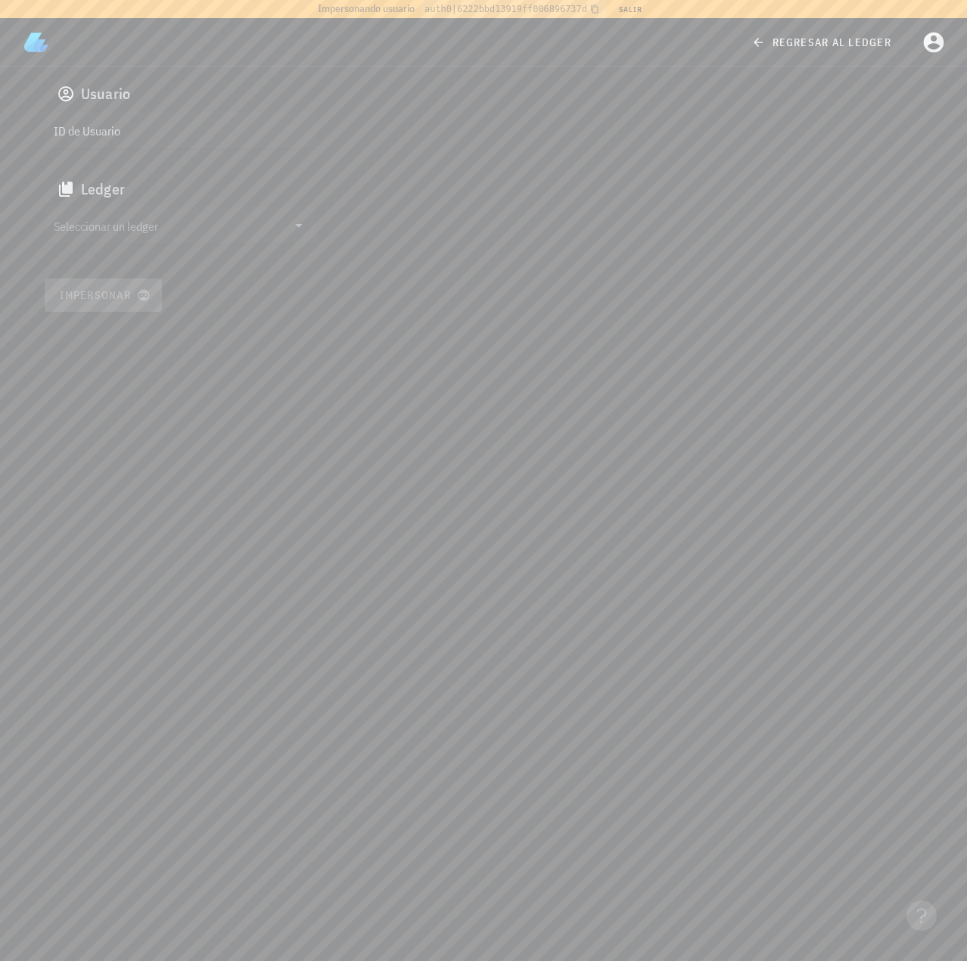
click at [162, 114] on div "ID de Usuario" at bounding box center [181, 130] width 272 height 36
paste input "auth0|624a1020407a63006ac9681c"
type input "auth0|624a1020407a63006ac9681c"
click at [185, 227] on input "Seleccionar un ledger" at bounding box center [170, 225] width 233 height 24
click at [138, 271] on div "[PERSON_NAME]" at bounding box center [206, 266] width 250 height 14
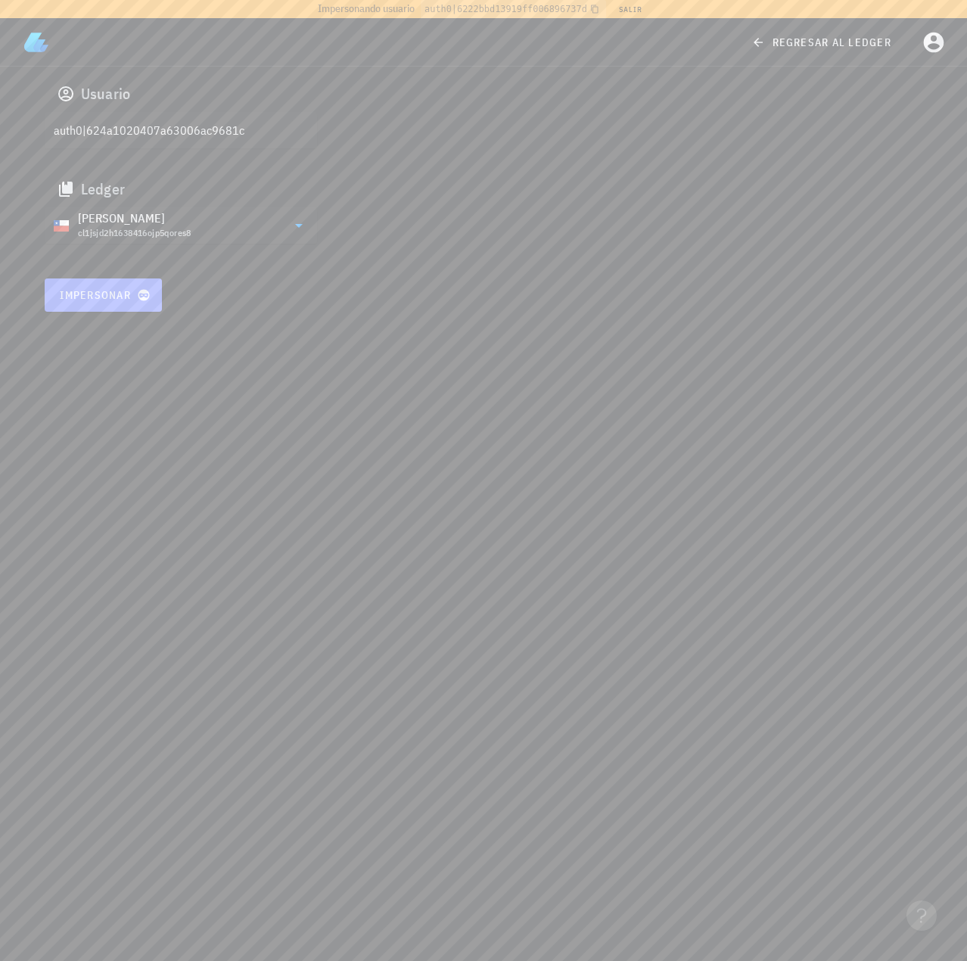
click at [107, 291] on span "Impersonar" at bounding box center [103, 295] width 89 height 14
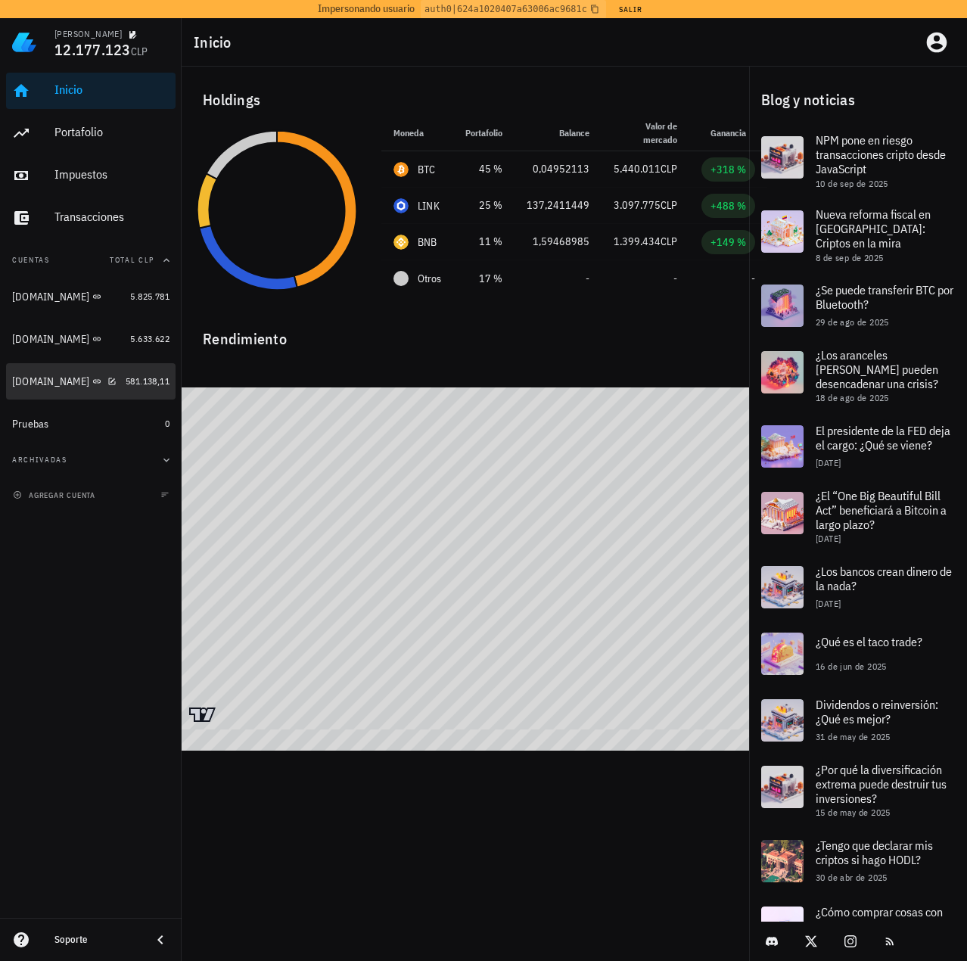
click at [42, 384] on div "[DOMAIN_NAME]" at bounding box center [50, 381] width 77 height 13
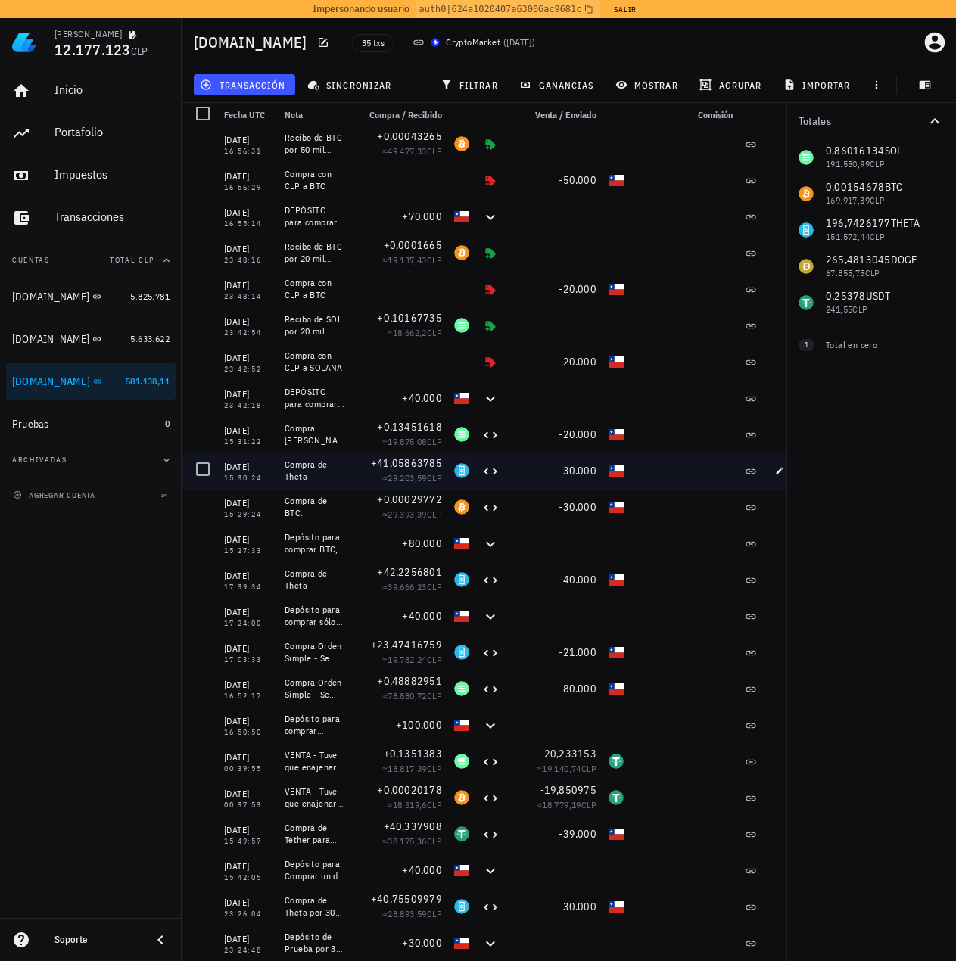
scroll to position [18, 0]
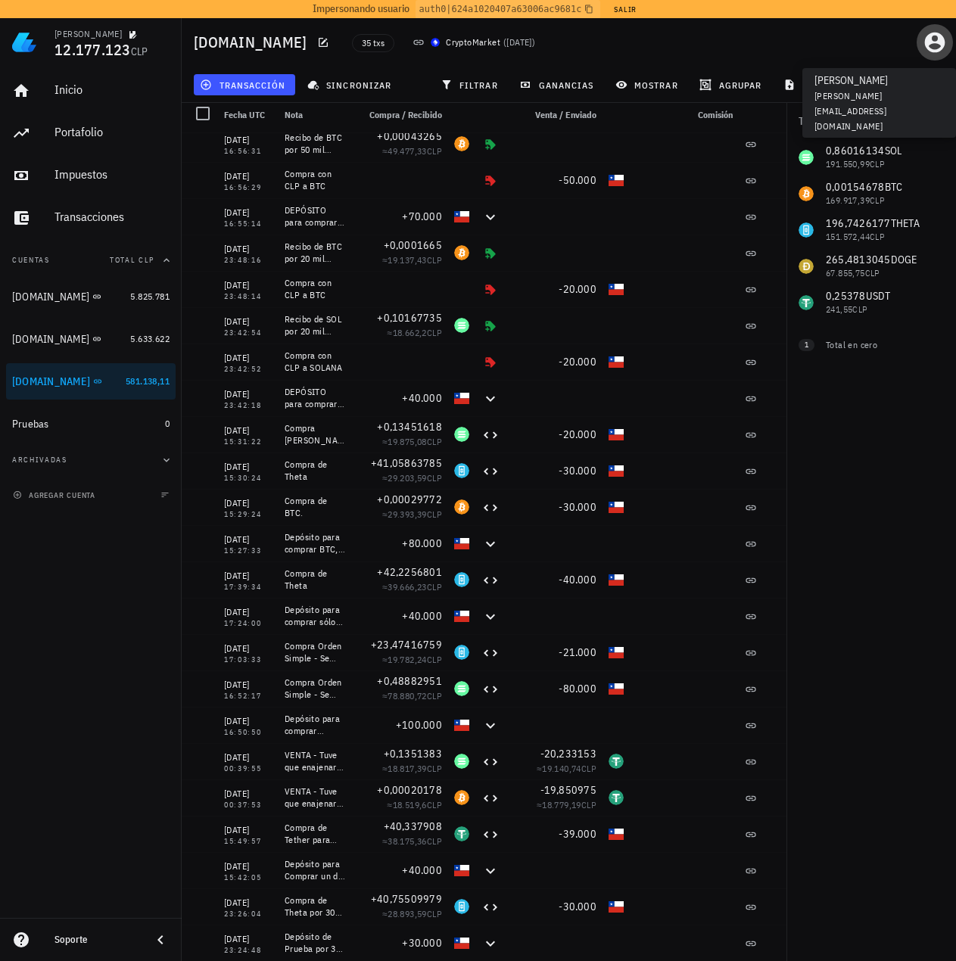
click at [942, 42] on icon "button" at bounding box center [935, 43] width 20 height 20
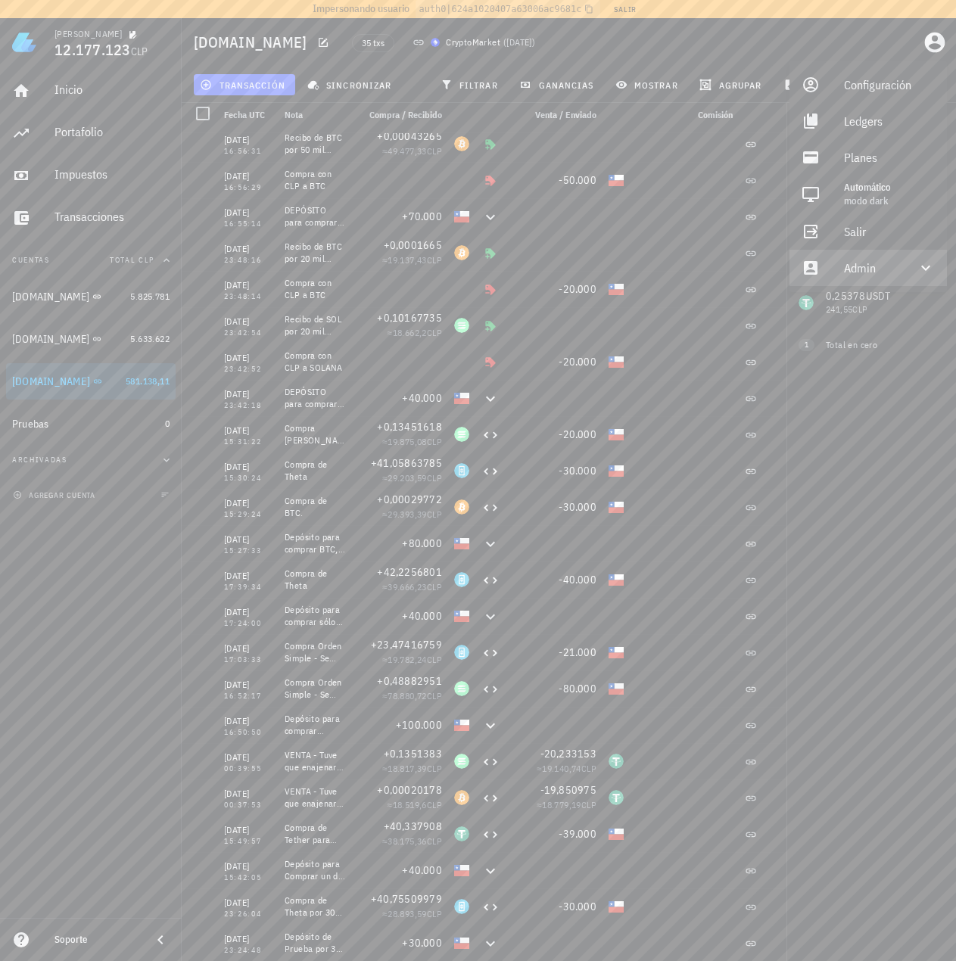
click at [876, 273] on div "Admin" at bounding box center [871, 268] width 54 height 30
click at [825, 316] on link "Impersonar" at bounding box center [867, 304] width 157 height 36
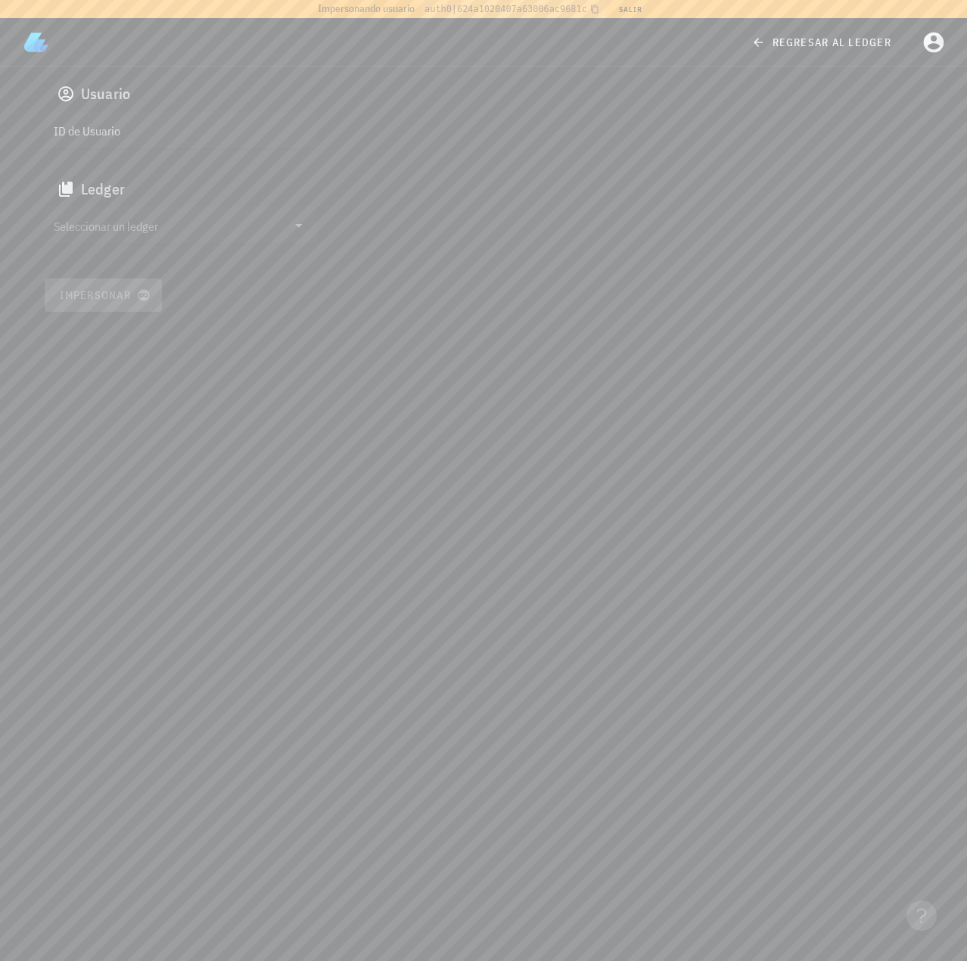
click at [183, 145] on div "ID de Usuario" at bounding box center [181, 130] width 272 height 36
paste input "google-oauth2|109119826671371813627"
type input "google-oauth2|109119826671371813627"
click at [163, 222] on input "Seleccionar un ledger" at bounding box center [170, 225] width 233 height 24
click at [141, 231] on div "[PERSON_NAME]" at bounding box center [193, 226] width 224 height 14
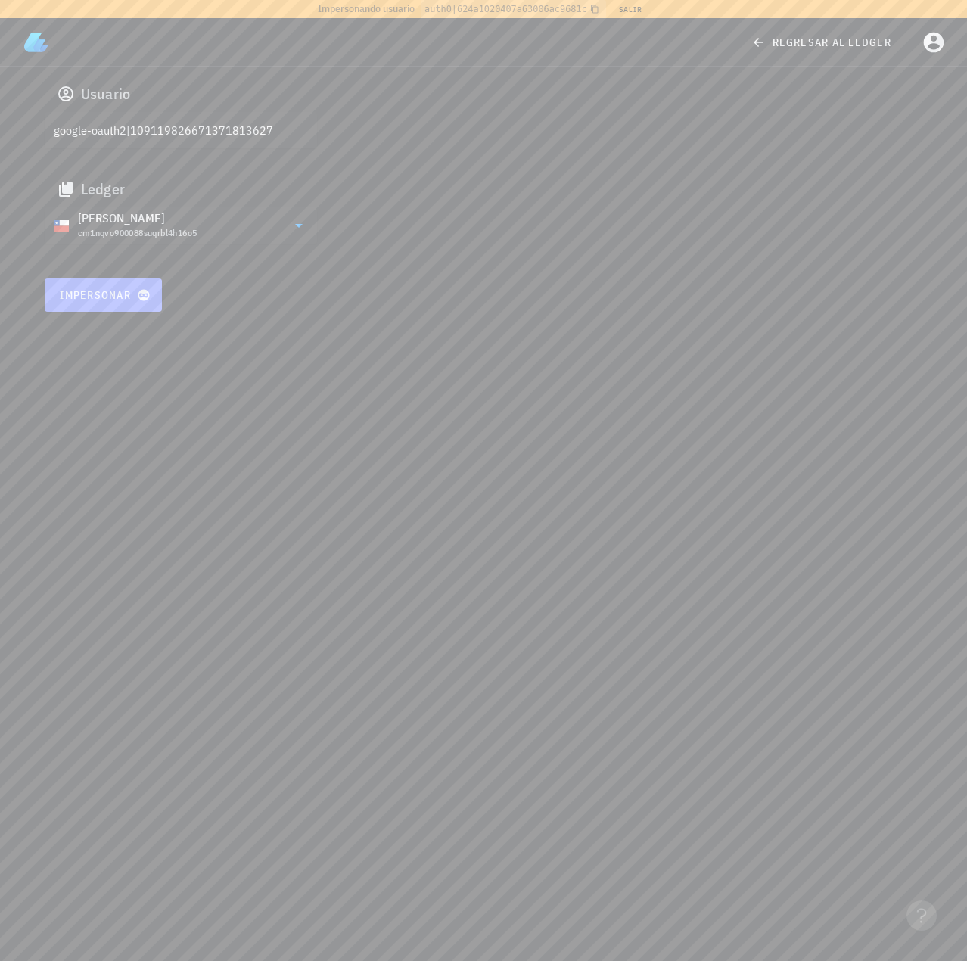
click at [126, 293] on span "Impersonar" at bounding box center [103, 295] width 89 height 14
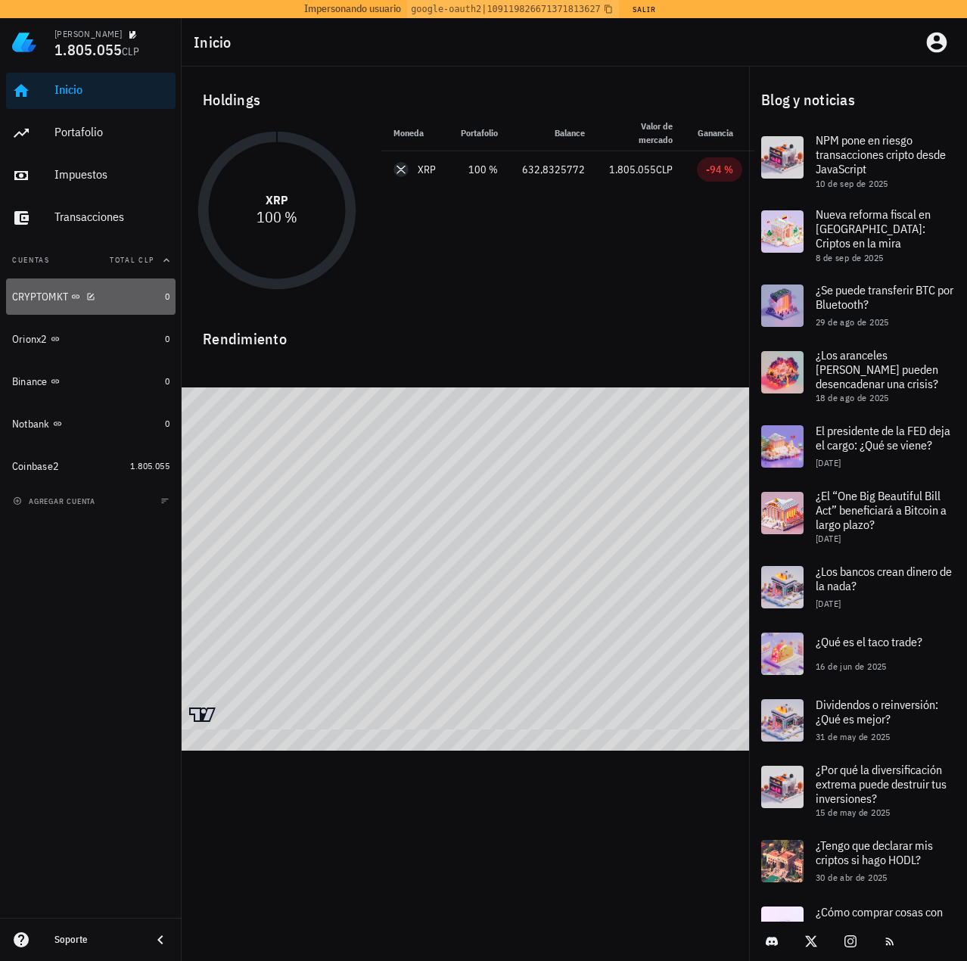
click at [46, 303] on div "CRYPTOMKT" at bounding box center [85, 297] width 147 height 14
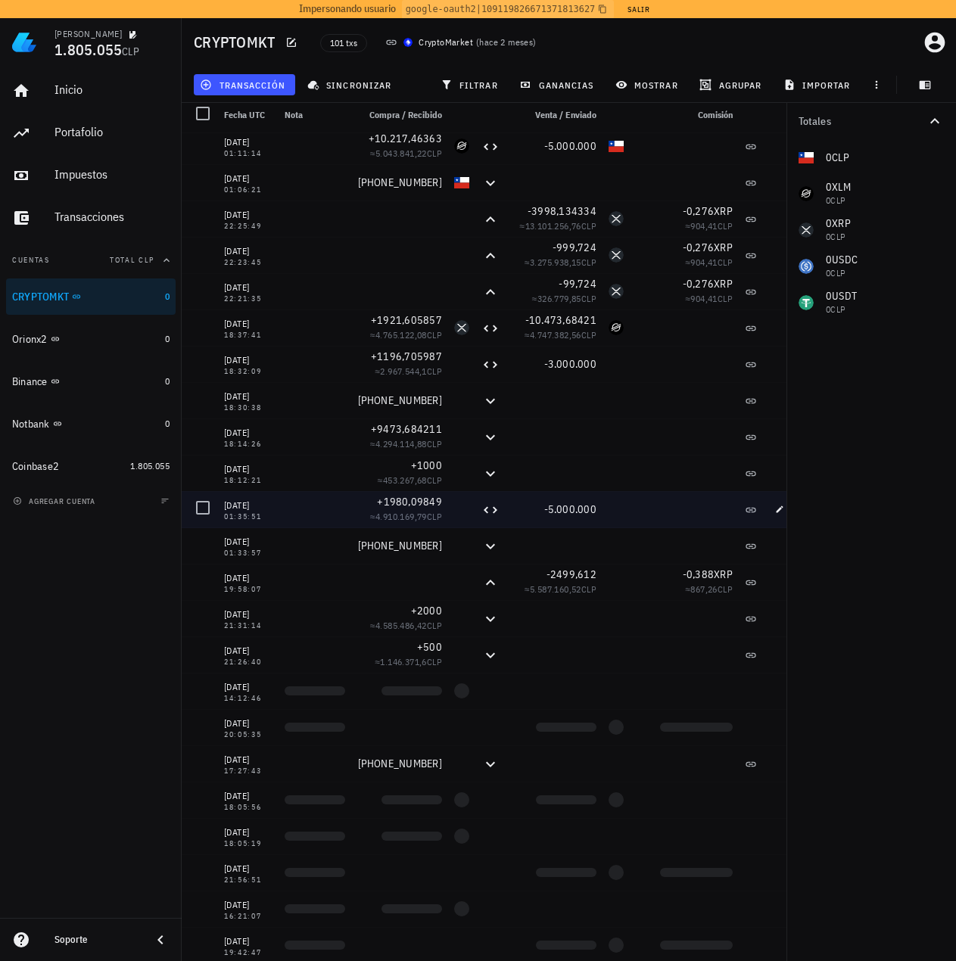
scroll to position [2841, 0]
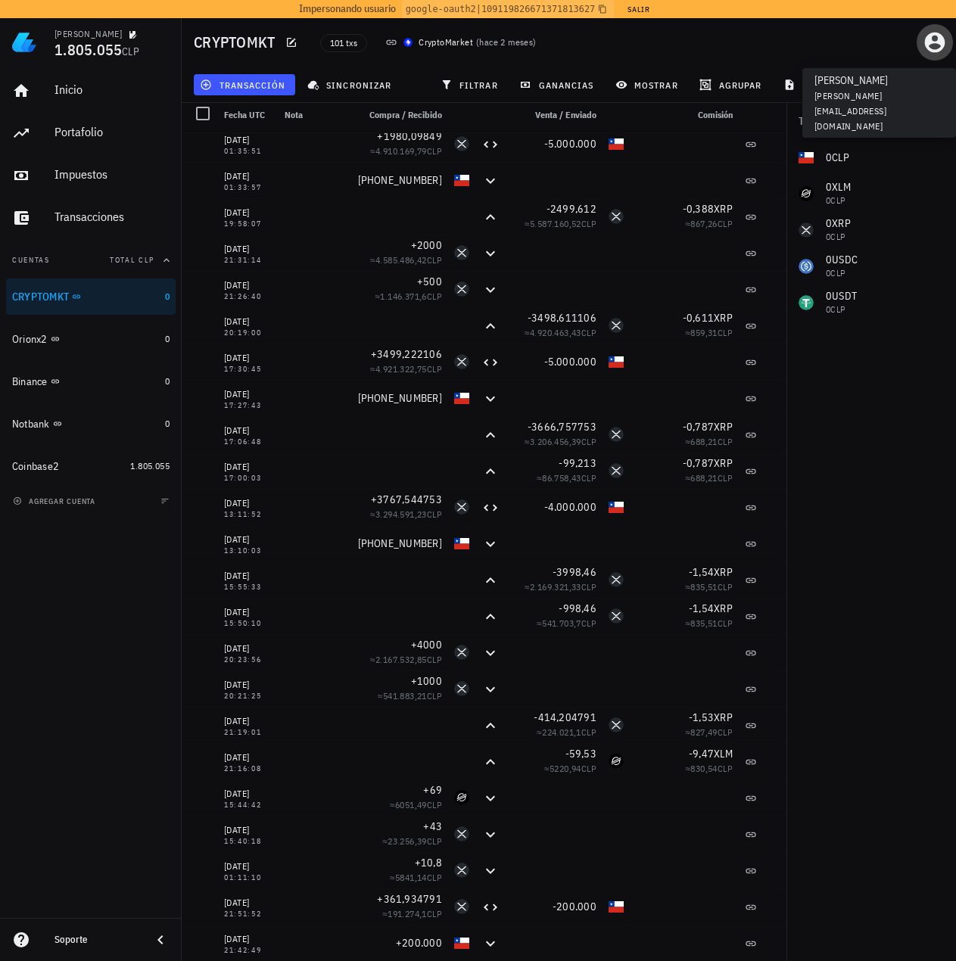
click at [935, 42] on icon "button" at bounding box center [935, 43] width 20 height 20
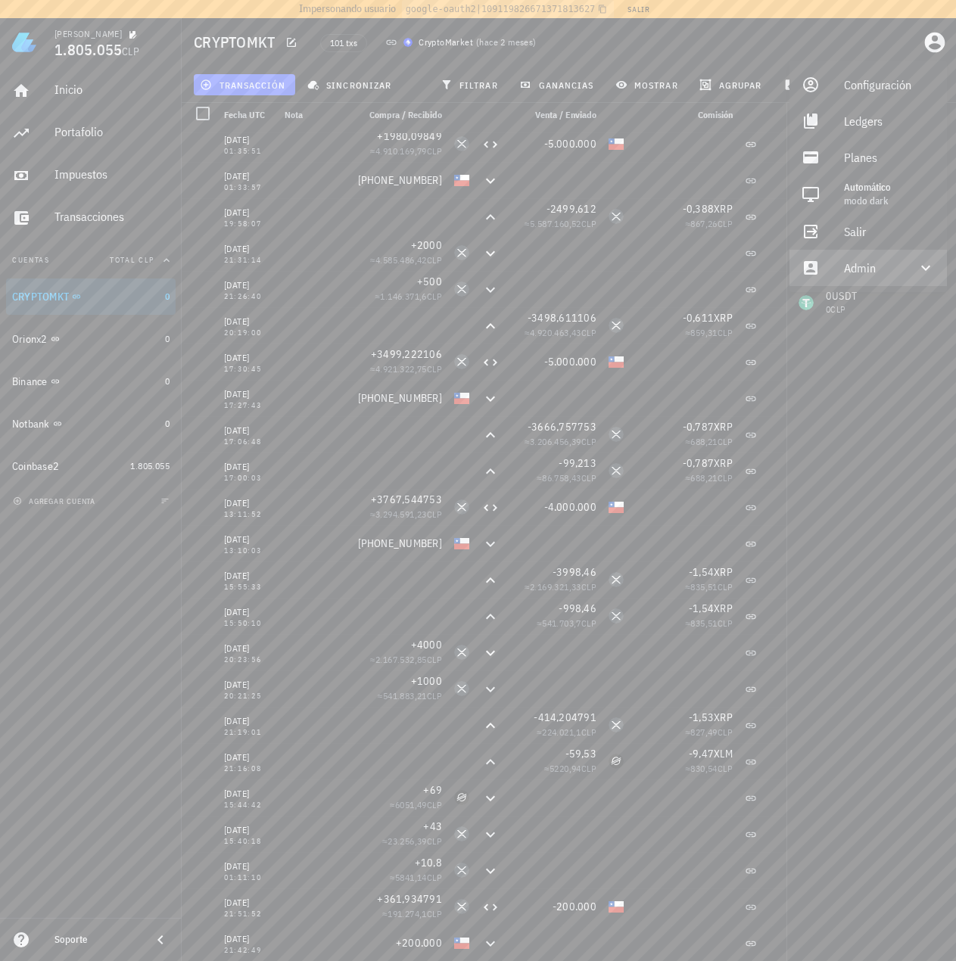
click at [881, 258] on div "Admin" at bounding box center [871, 268] width 54 height 30
click at [854, 310] on div "Impersonar" at bounding box center [889, 304] width 91 height 30
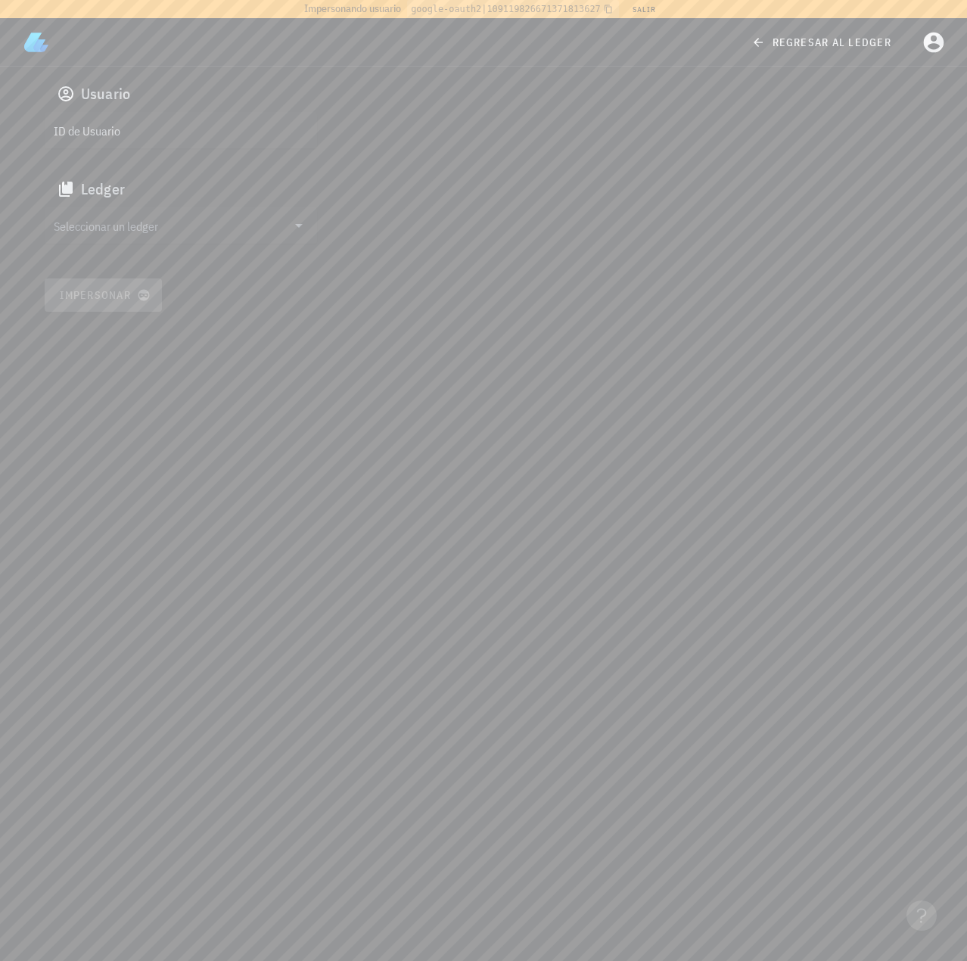
click at [137, 110] on div "Usuario" at bounding box center [484, 94] width 879 height 36
click at [145, 135] on input "text" at bounding box center [179, 130] width 251 height 24
paste input "auth0|6222bbd13919ff006896737d"
type input "auth0|6222bbd13919ff006896737d"
click at [119, 219] on input "Seleccionar un ledger" at bounding box center [170, 225] width 233 height 24
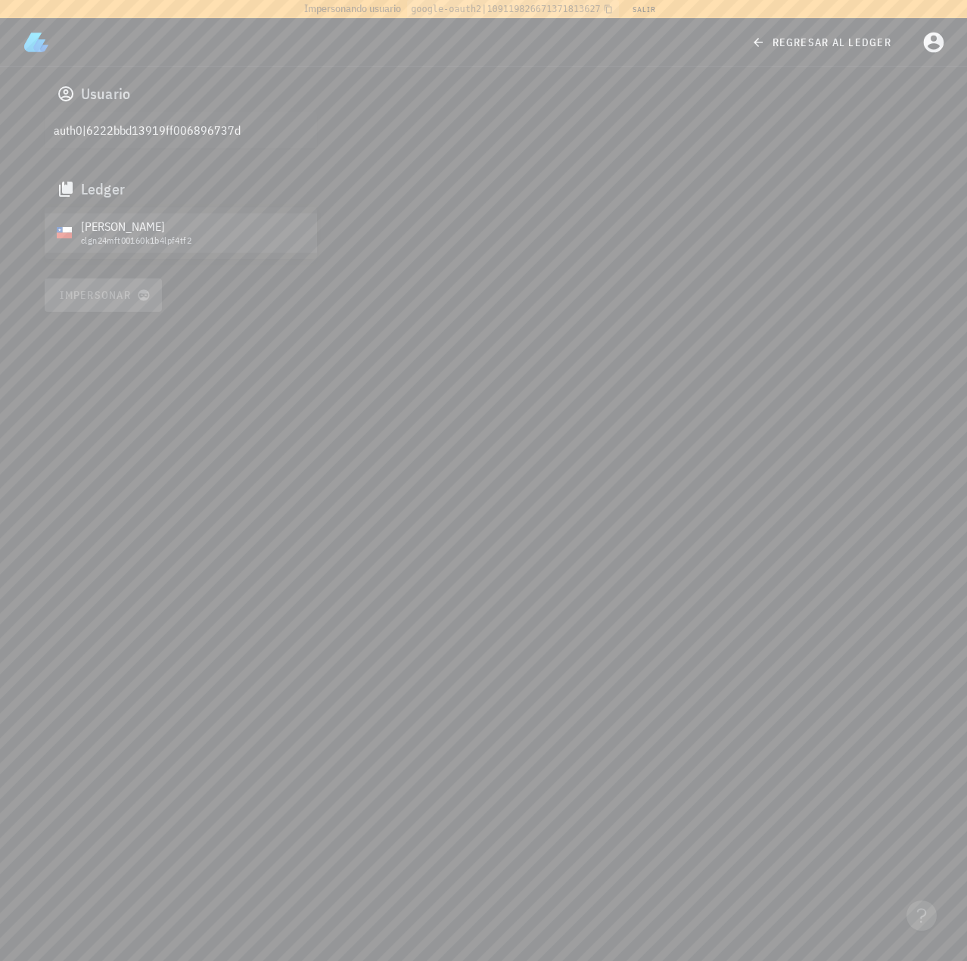
click at [127, 244] on div "clgn24mft00160k1b4lpf4tf2" at bounding box center [193, 240] width 224 height 11
click at [121, 292] on span "Impersonar" at bounding box center [103, 295] width 89 height 14
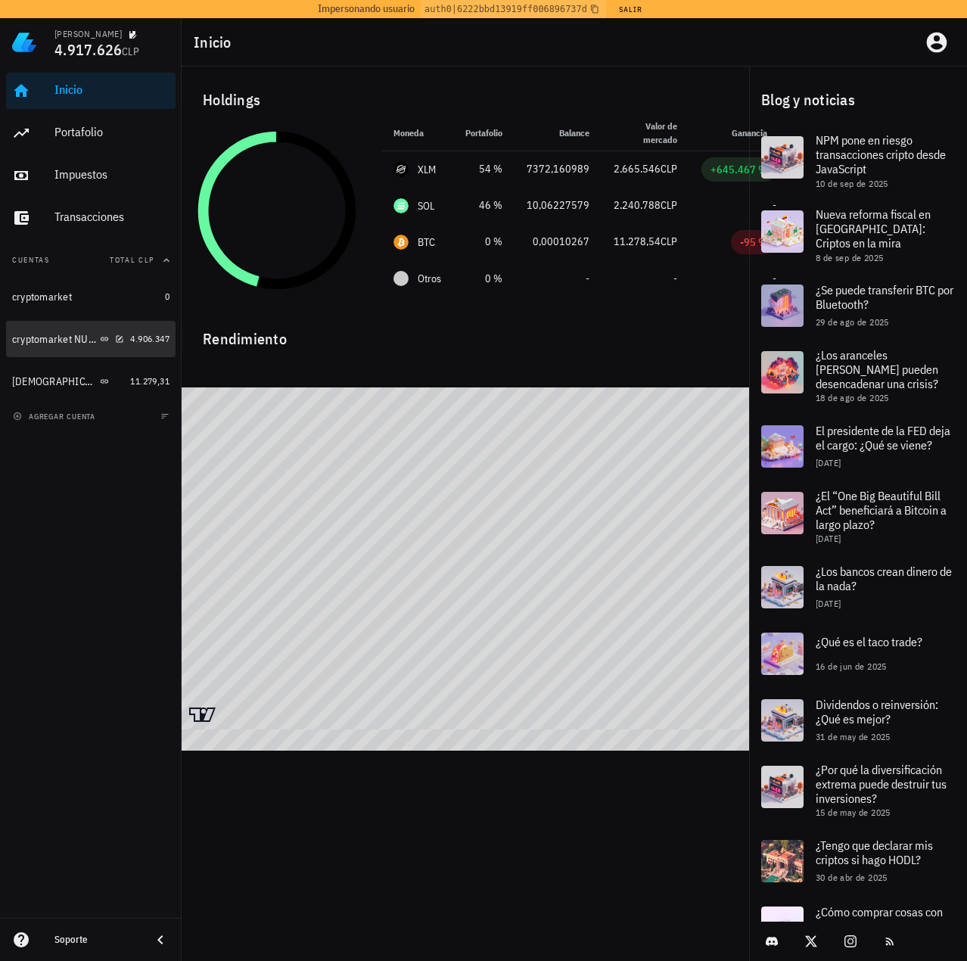
click at [47, 350] on div "cryptomarket NUEVA" at bounding box center [68, 339] width 112 height 33
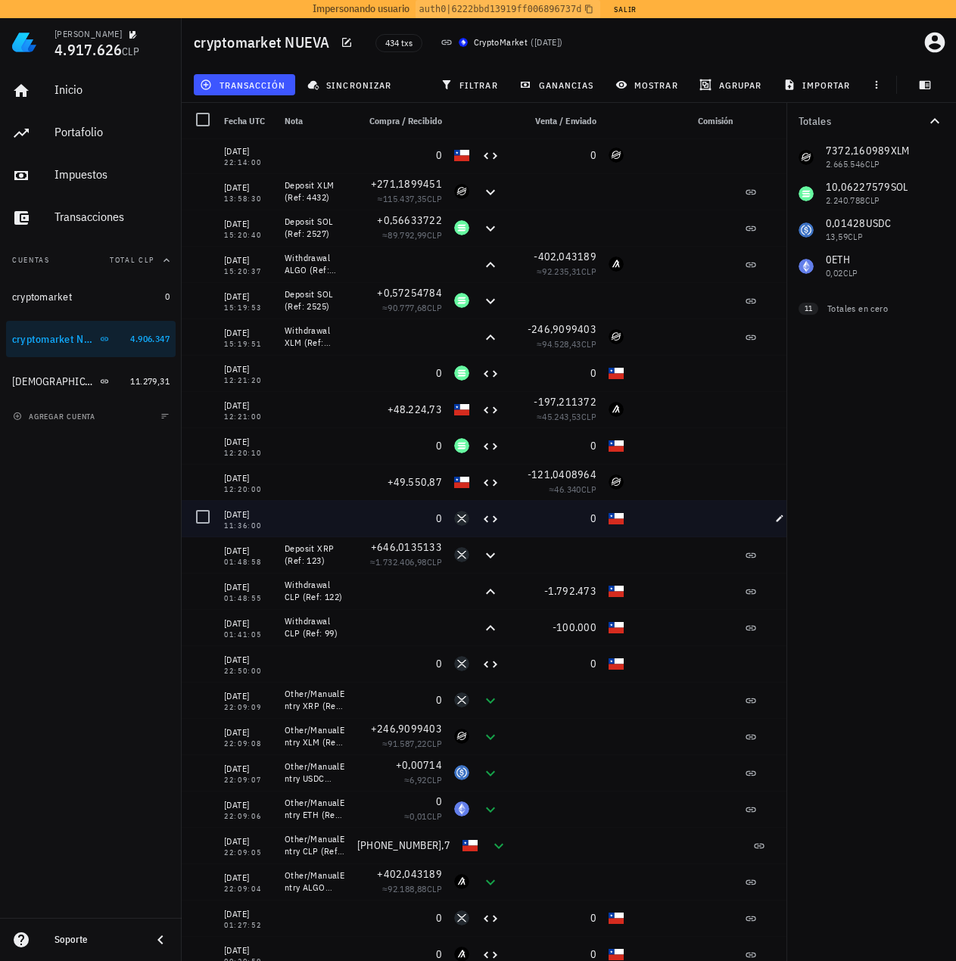
scroll to position [1059, 0]
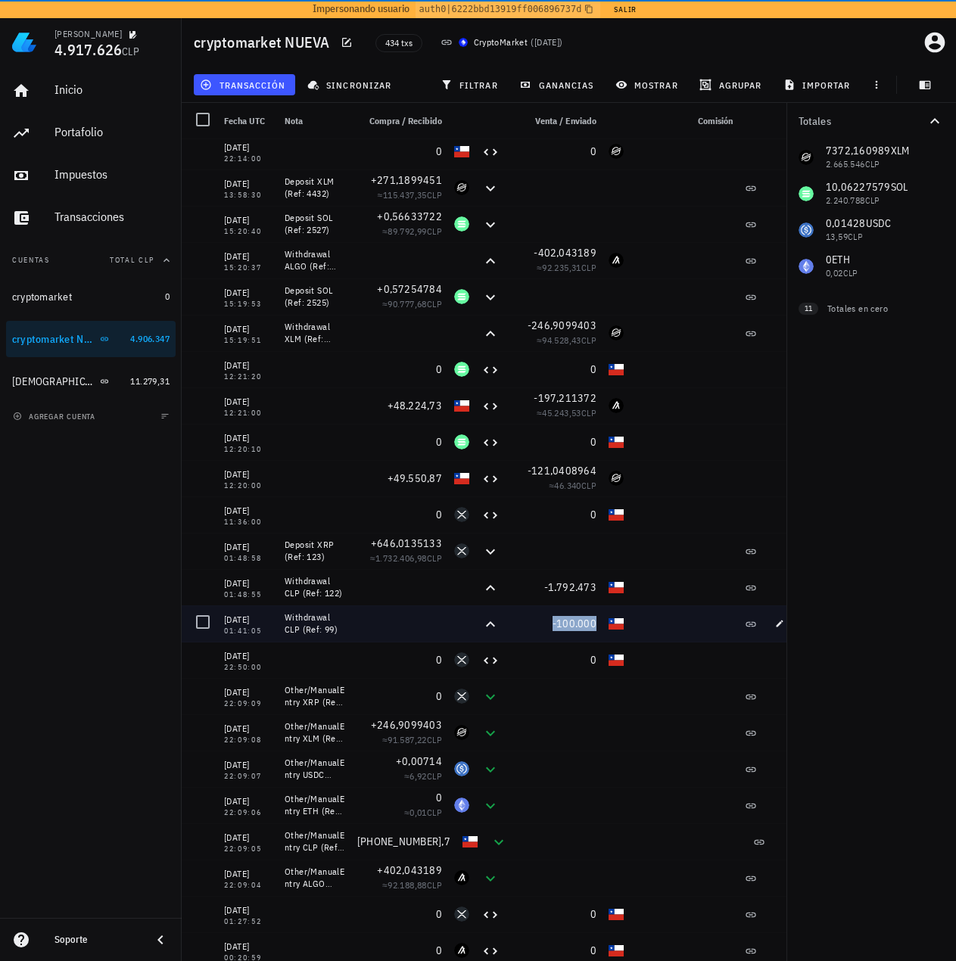
drag, startPoint x: 504, startPoint y: 621, endPoint x: 627, endPoint y: 625, distance: 123.4
click at [627, 625] on div "[DATE] 01:41:05 Withdrawal CLP (Ref: 99) -100.000" at bounding box center [492, 623] width 621 height 36
click at [637, 627] on div at bounding box center [684, 623] width 109 height 36
drag, startPoint x: 662, startPoint y: 626, endPoint x: 307, endPoint y: 611, distance: 355.2
click at [307, 611] on div "[DATE] 01:41:05 Withdrawal CLP (Ref: 99) -100.000" at bounding box center [492, 623] width 621 height 36
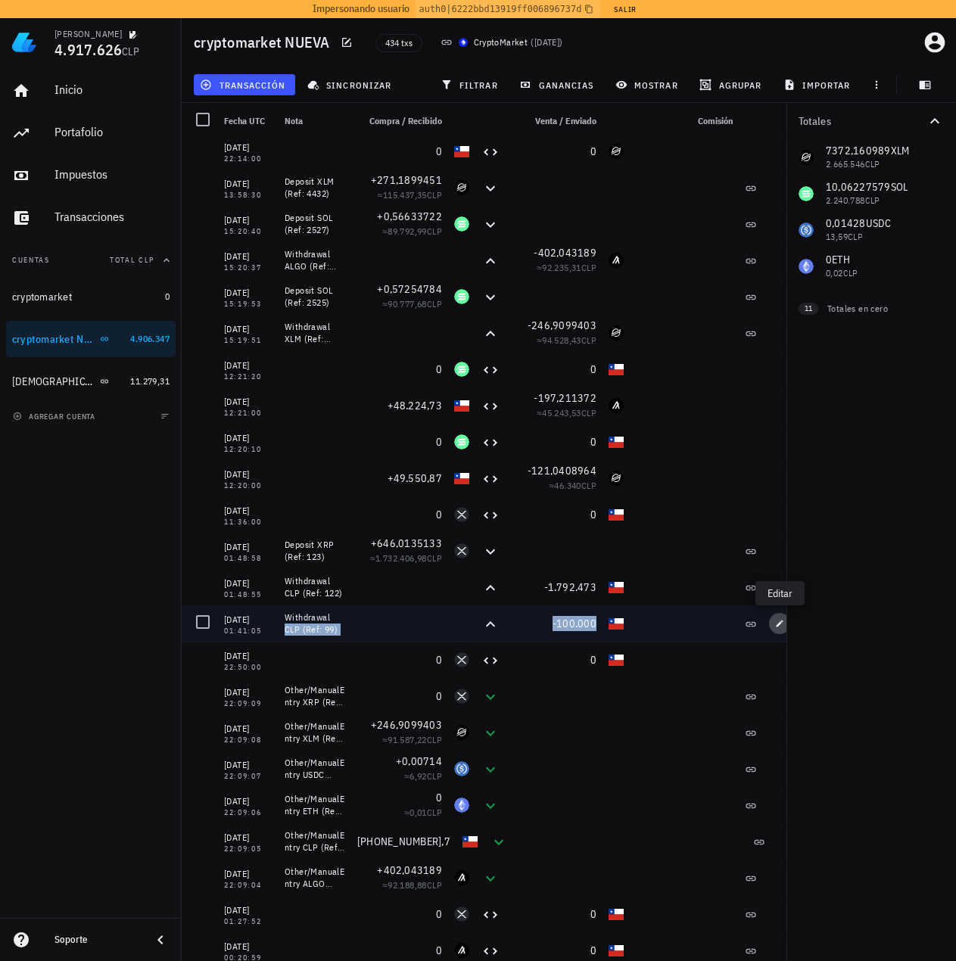
click at [779, 621] on icon "button" at bounding box center [779, 623] width 9 height 9
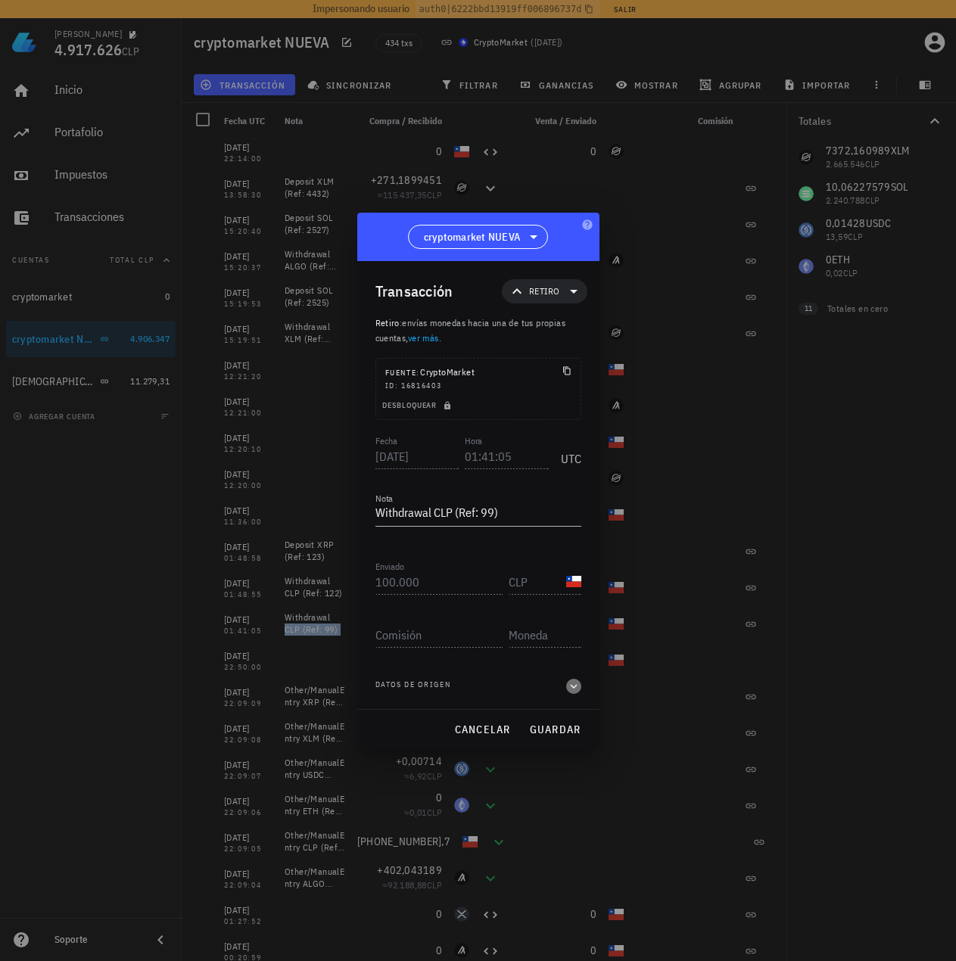
click at [570, 680] on icon "button" at bounding box center [574, 686] width 14 height 18
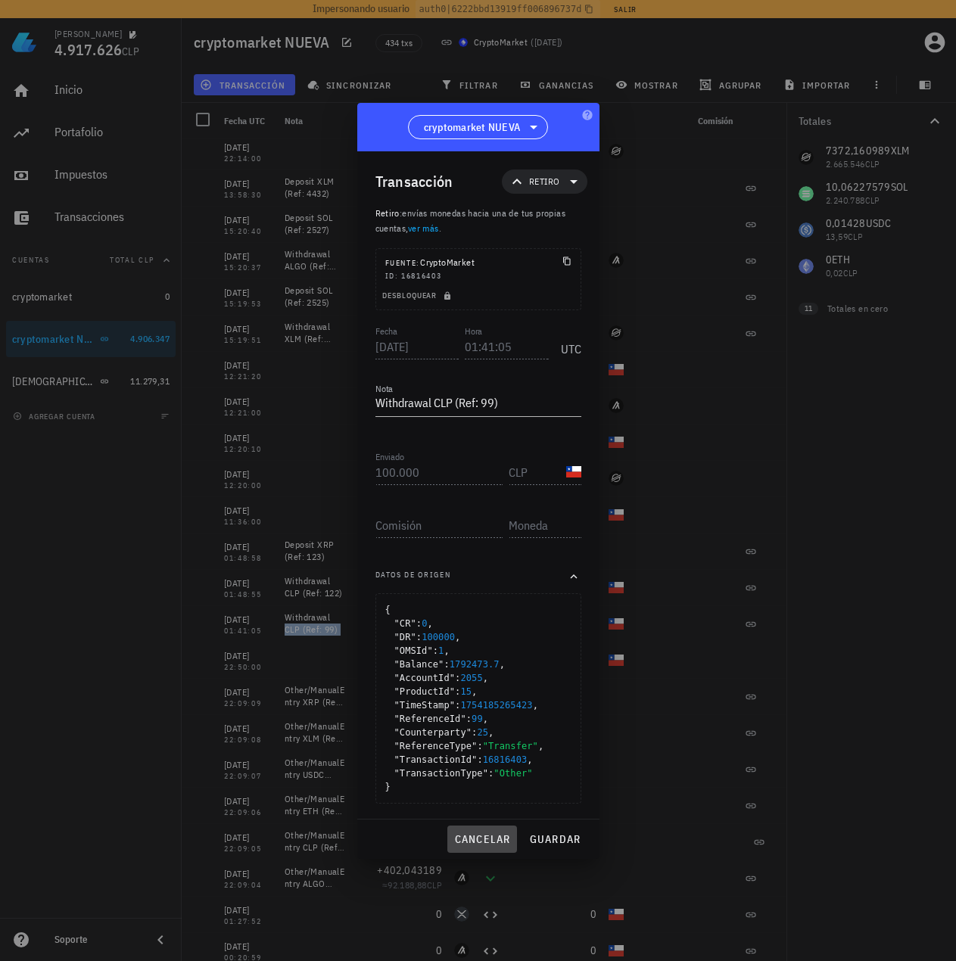
click at [471, 838] on span "cancelar" at bounding box center [481, 839] width 57 height 14
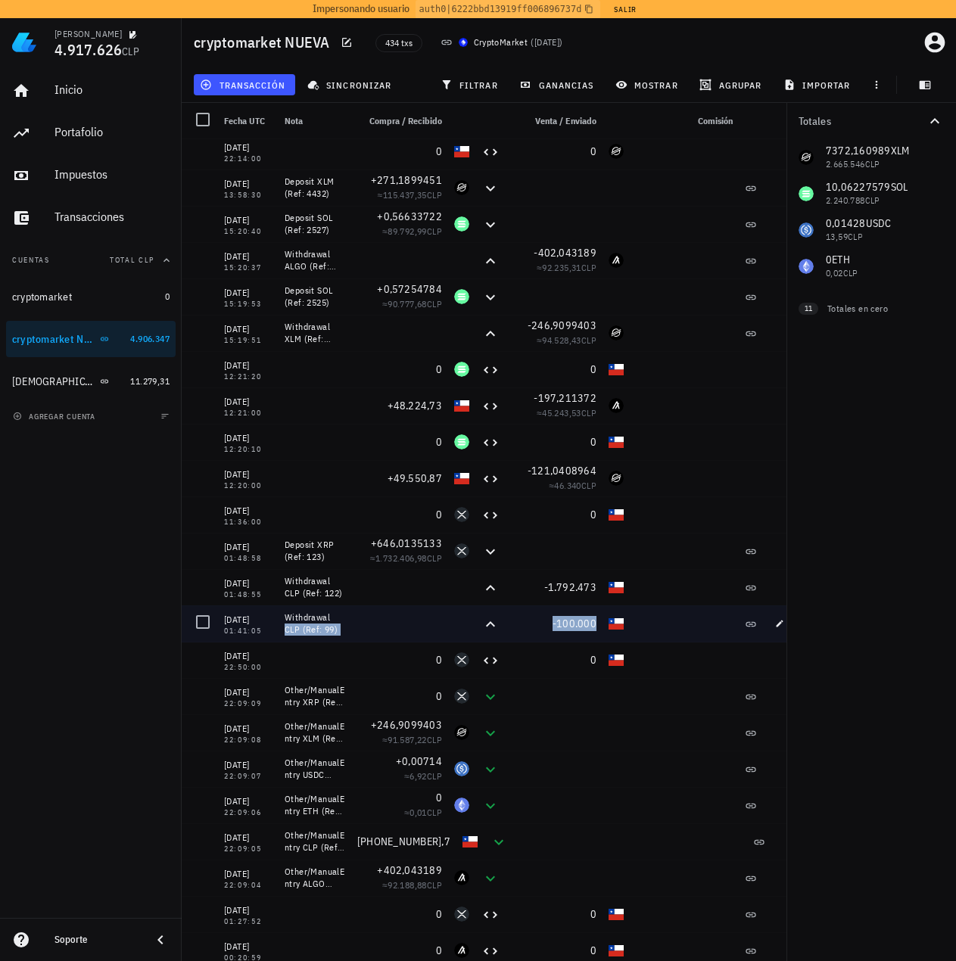
click at [466, 629] on div at bounding box center [461, 623] width 27 height 36
click at [777, 621] on icon "button" at bounding box center [779, 623] width 9 height 9
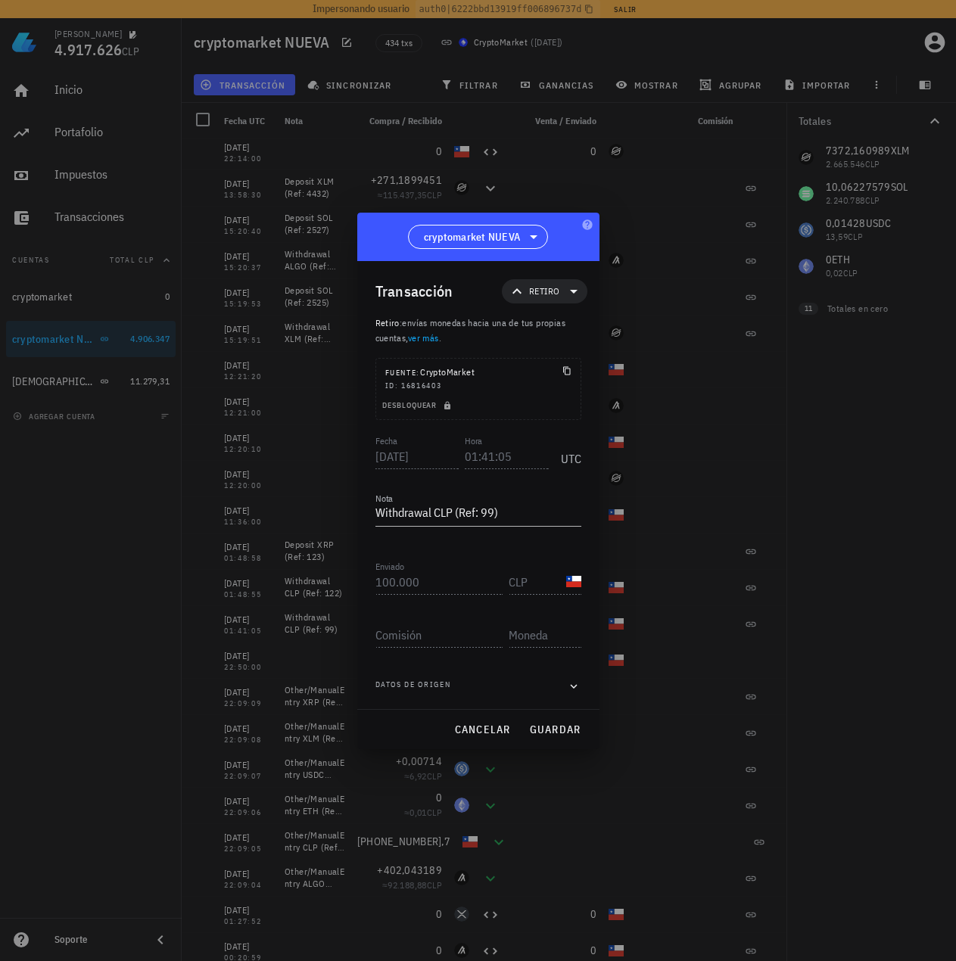
drag, startPoint x: 596, startPoint y: 680, endPoint x: 583, endPoint y: 683, distance: 13.4
click at [595, 680] on div "Transacción Retiro Retiro : envías monedas hacia una de tus propias cuentas, ve…" at bounding box center [478, 485] width 242 height 448
click at [577, 686] on icon "button" at bounding box center [574, 686] width 14 height 18
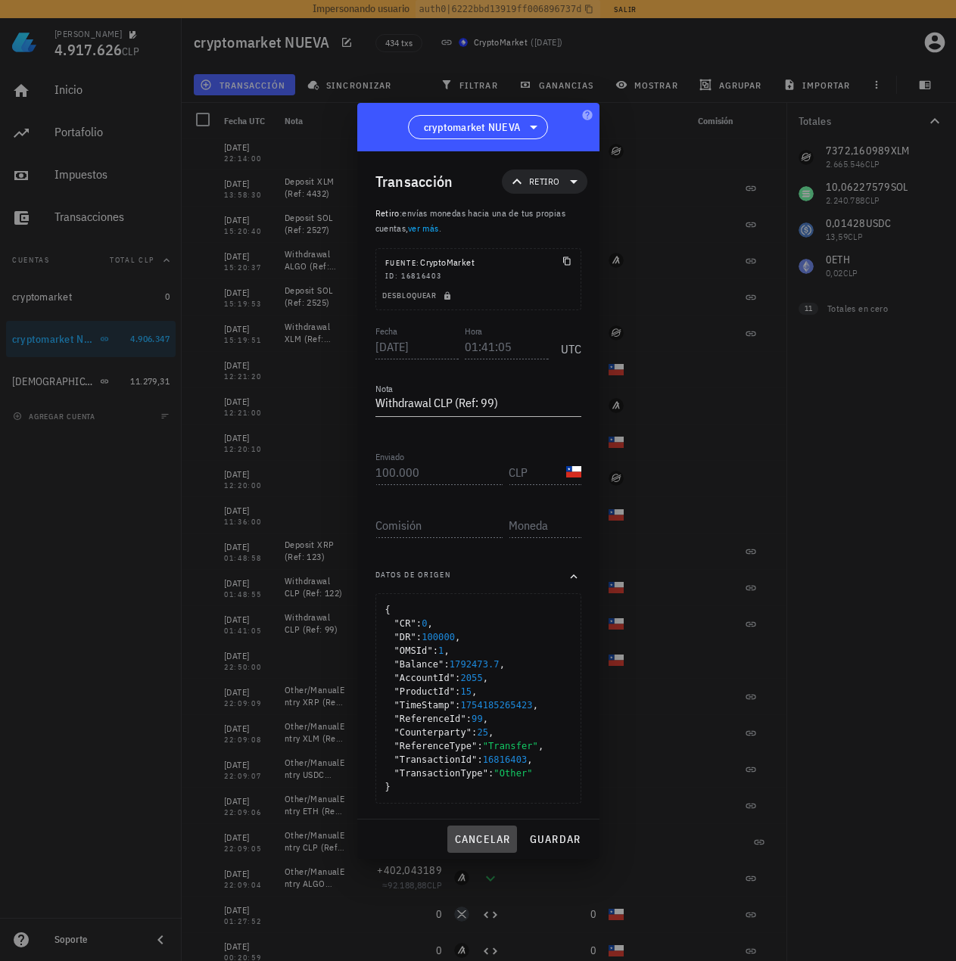
drag, startPoint x: 464, startPoint y: 830, endPoint x: 363, endPoint y: 826, distance: 100.7
click at [464, 830] on button "cancelar" at bounding box center [481, 839] width 69 height 27
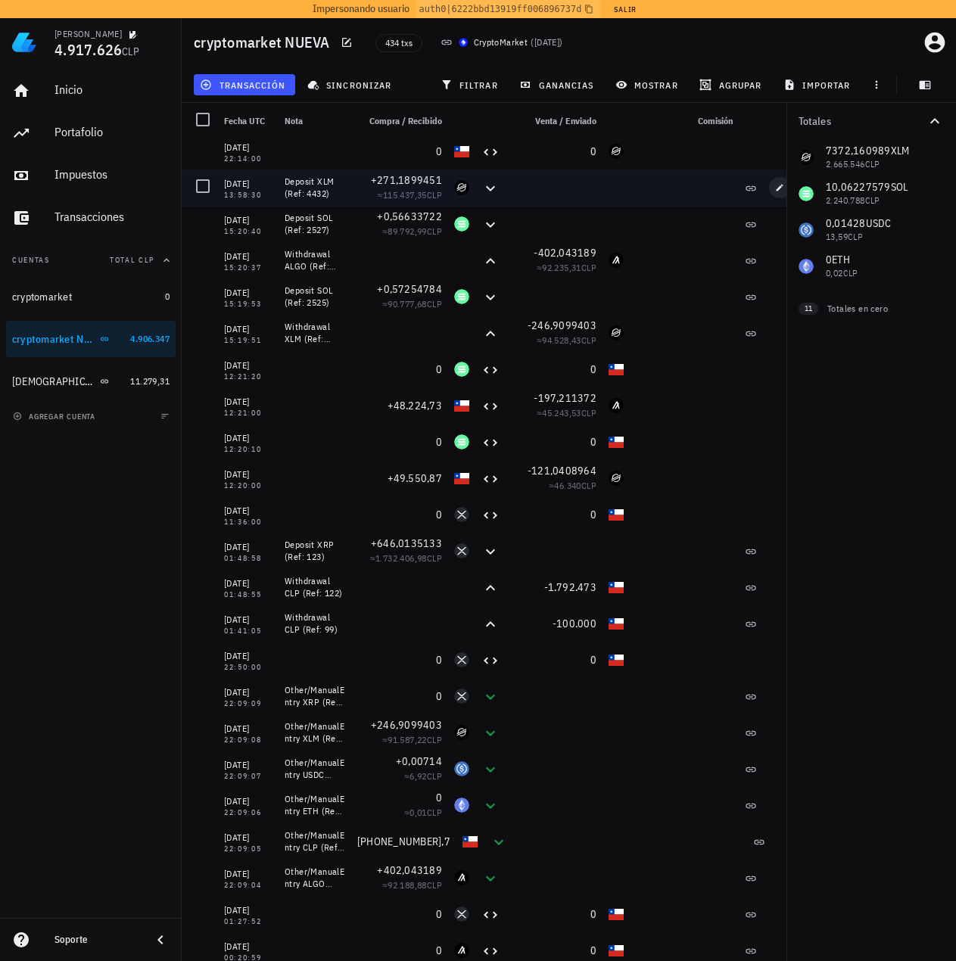
click at [770, 183] on div at bounding box center [782, 188] width 39 height 36
click at [778, 188] on icon "button" at bounding box center [779, 187] width 9 height 9
type input "[DATE]"
type input "13:58:30"
type textarea "Deposit XLM (Ref: 4432)"
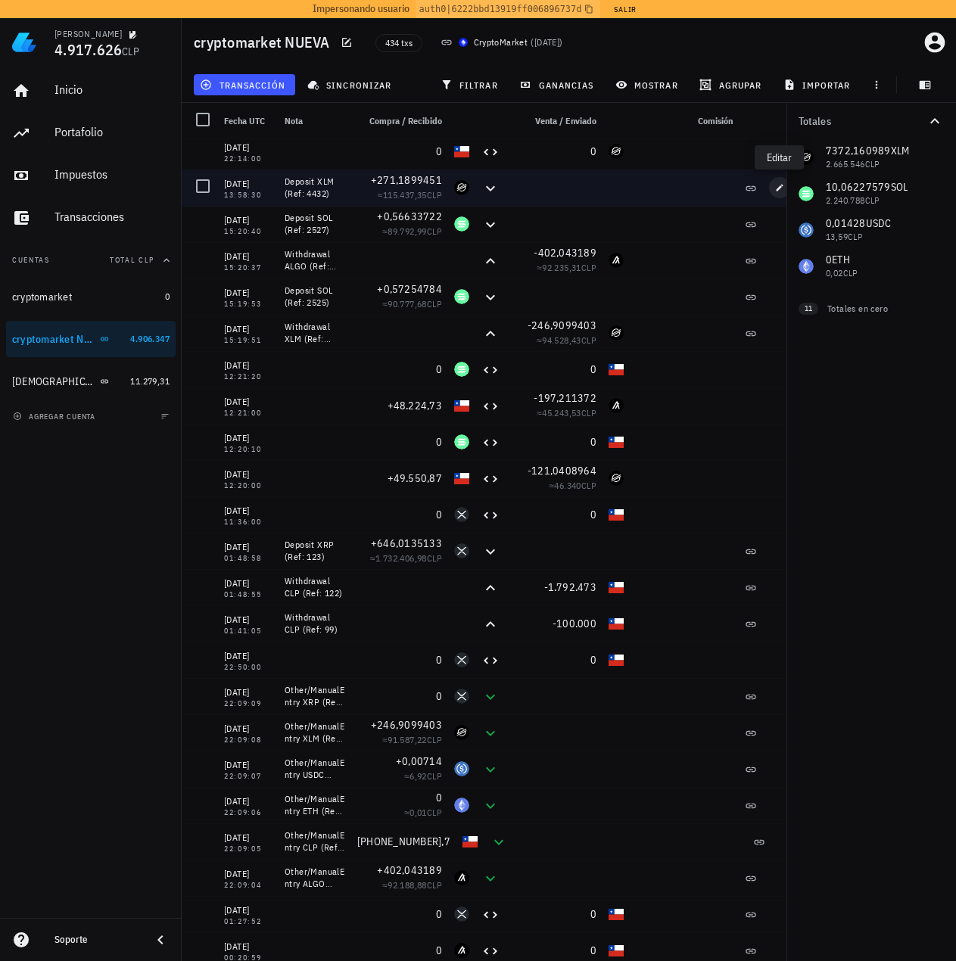
type input "271,18994507"
type input "XLM"
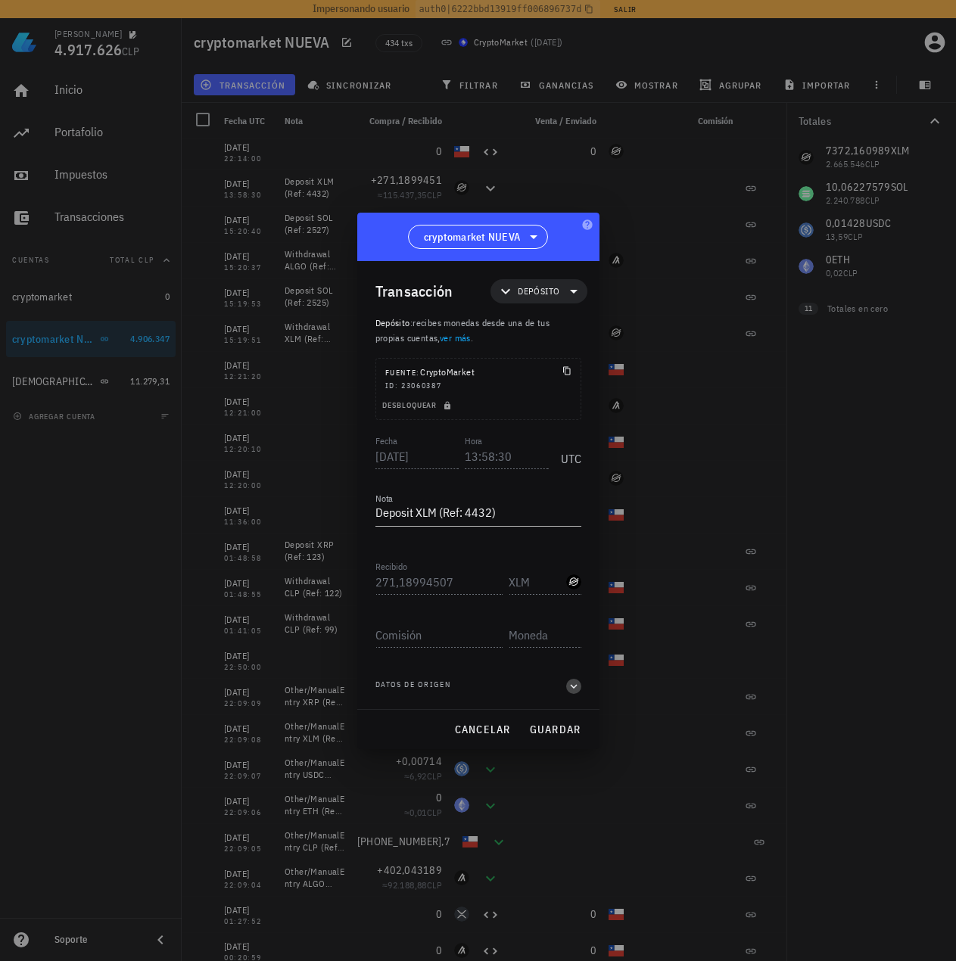
click at [573, 687] on icon "button" at bounding box center [573, 686] width 7 height 5
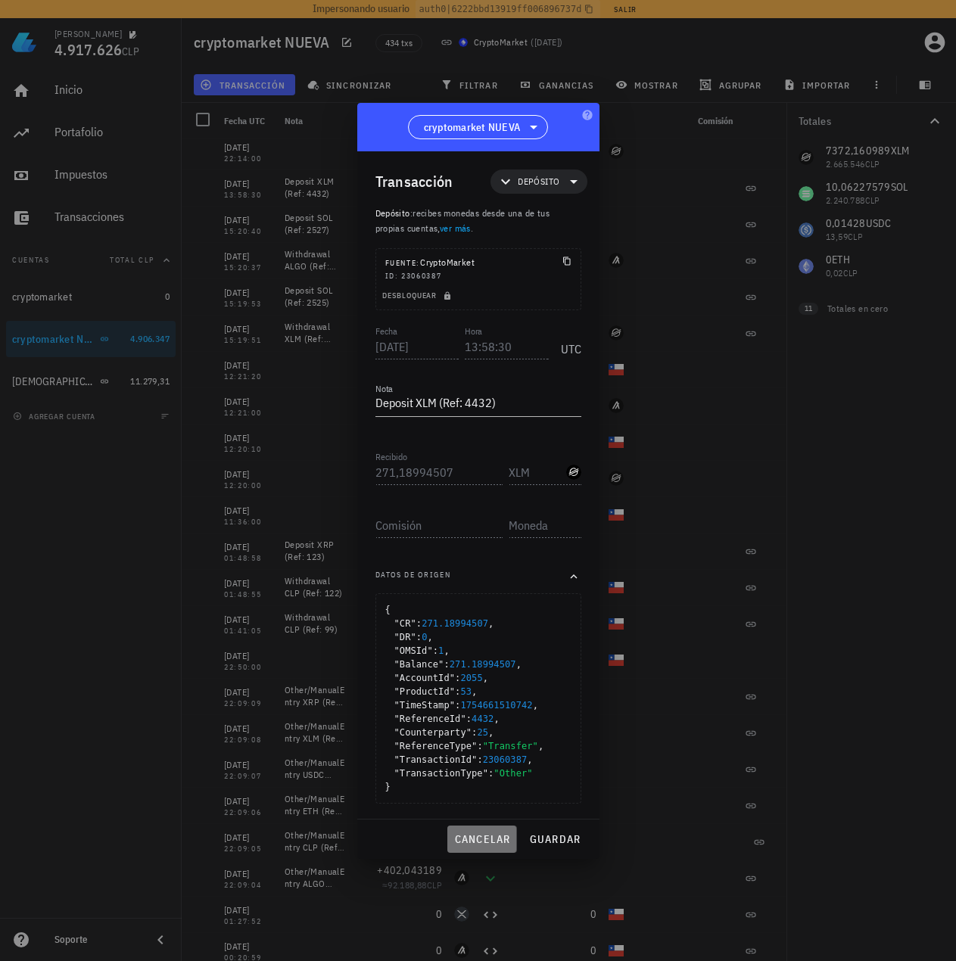
click at [480, 835] on span "cancelar" at bounding box center [481, 839] width 57 height 14
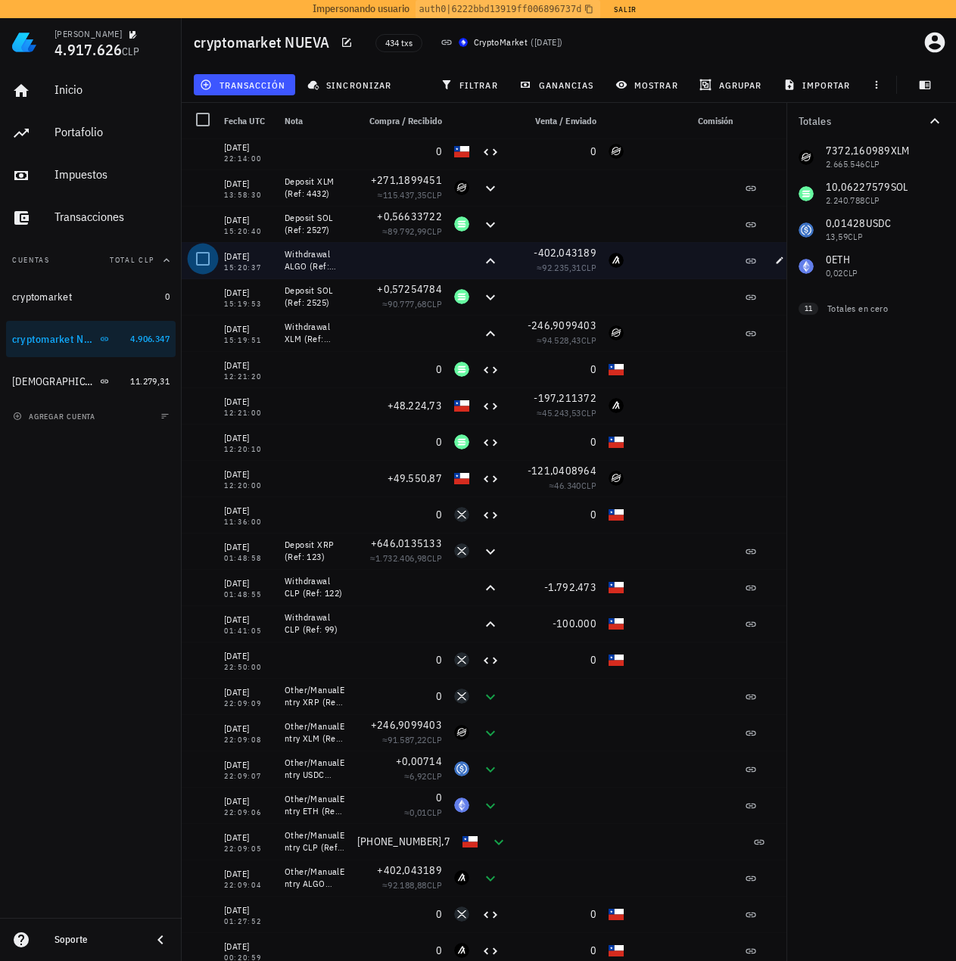
click at [207, 263] on div at bounding box center [203, 259] width 26 height 26
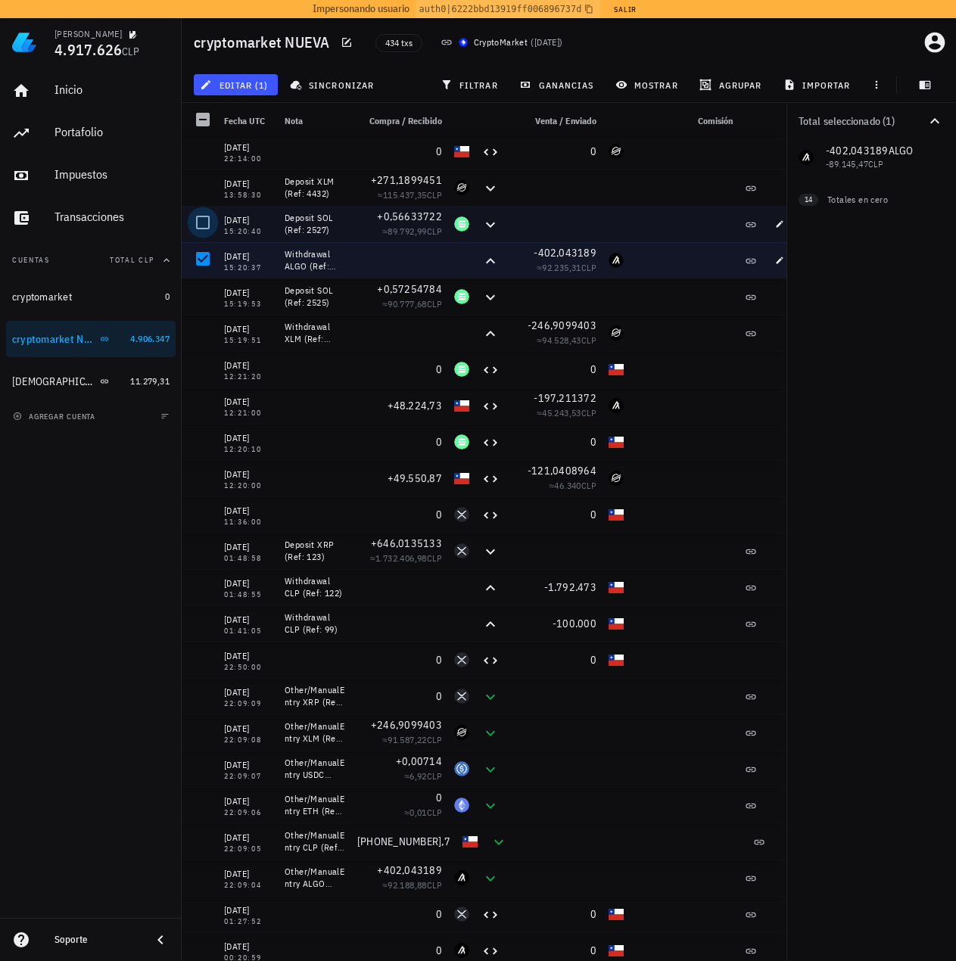
click at [201, 221] on div at bounding box center [203, 223] width 26 height 26
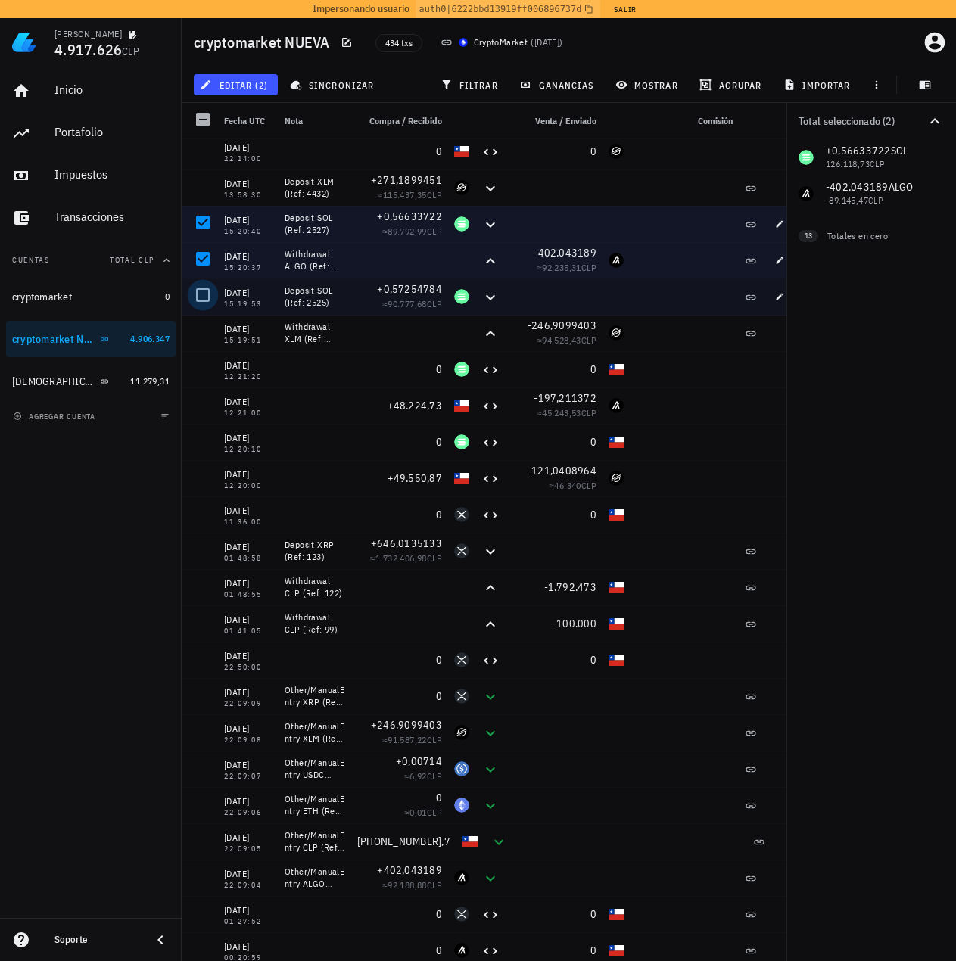
click at [207, 295] on div at bounding box center [203, 295] width 26 height 26
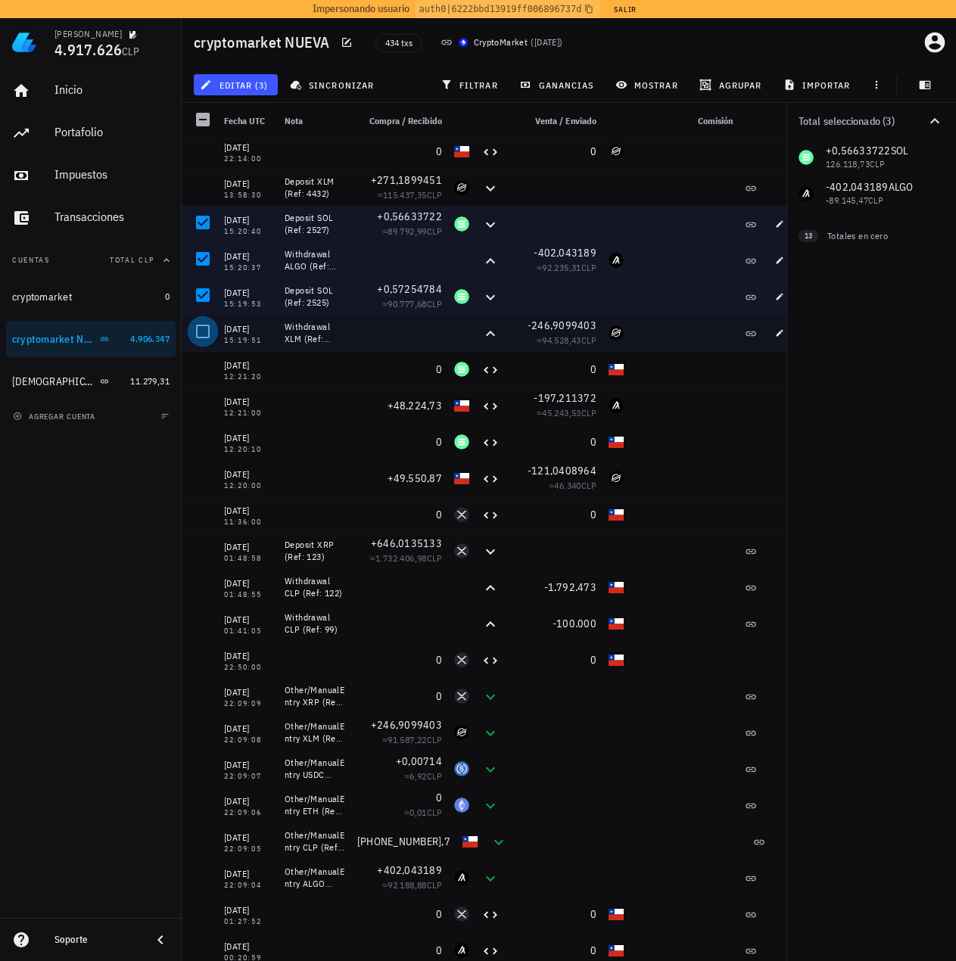
click at [207, 334] on div at bounding box center [203, 332] width 26 height 26
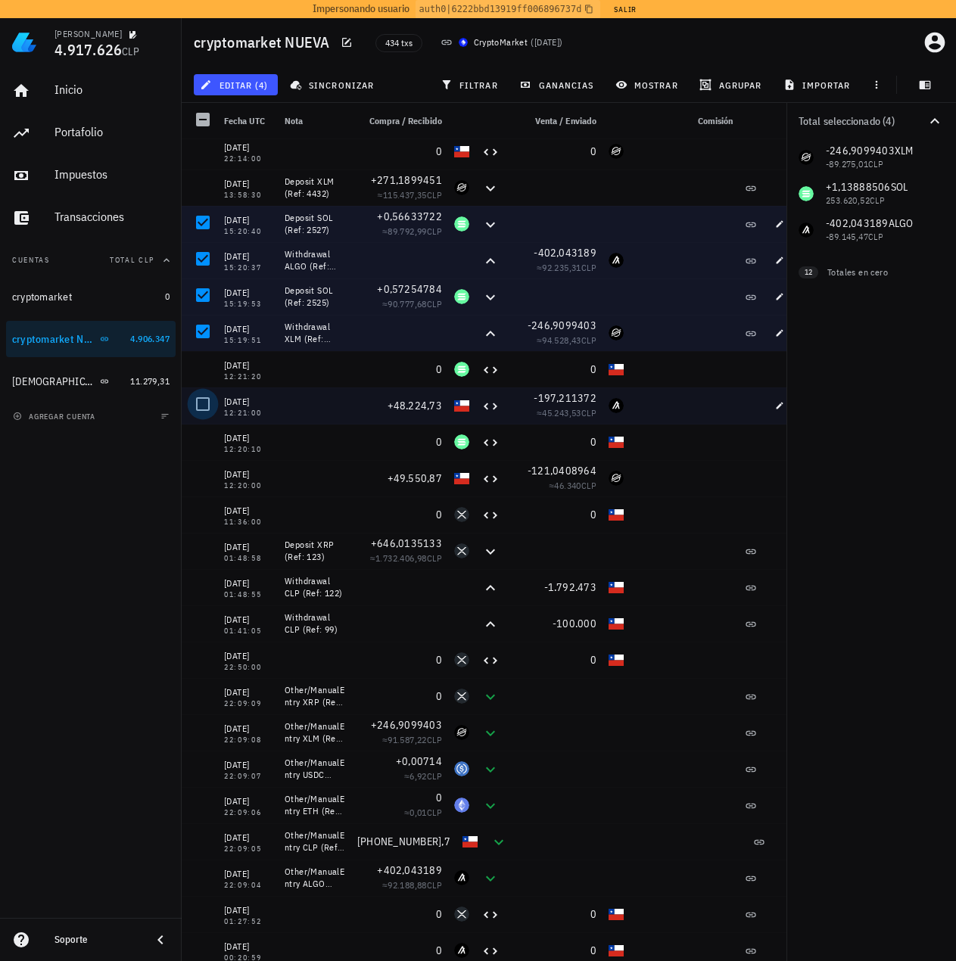
click at [202, 408] on div at bounding box center [203, 404] width 26 height 26
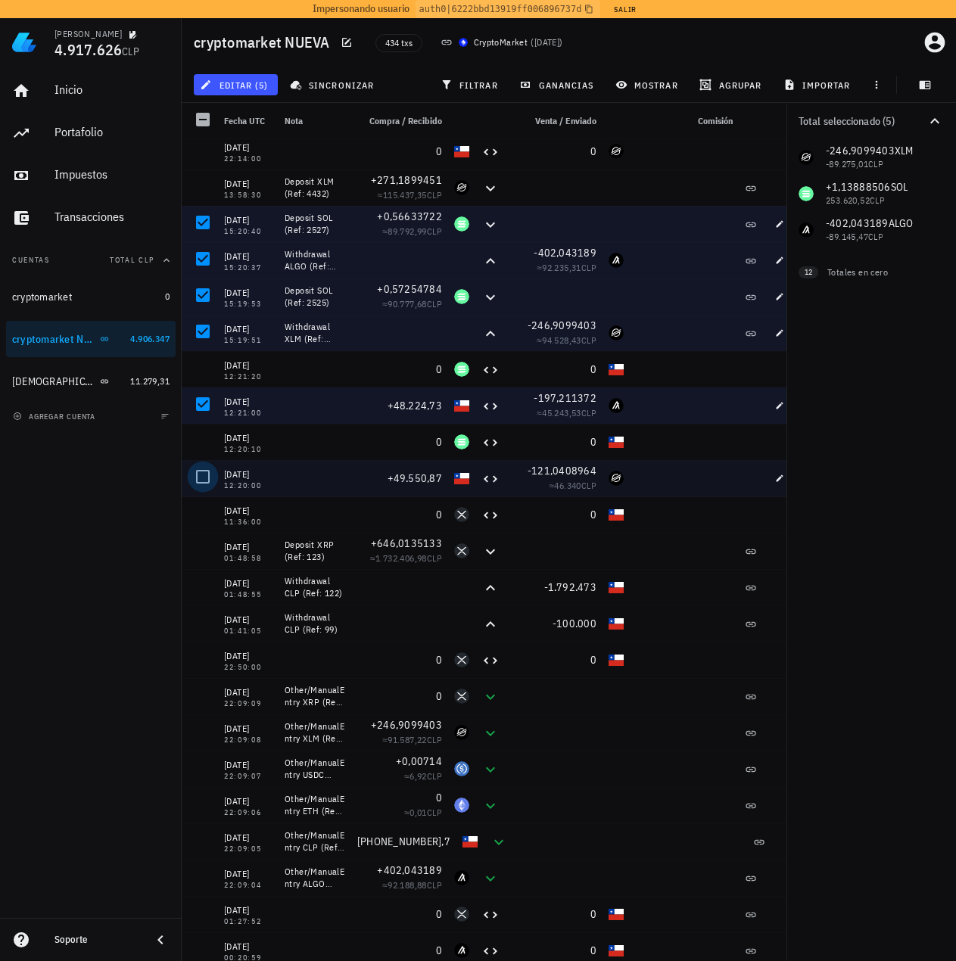
click at [208, 473] on div at bounding box center [203, 477] width 26 height 26
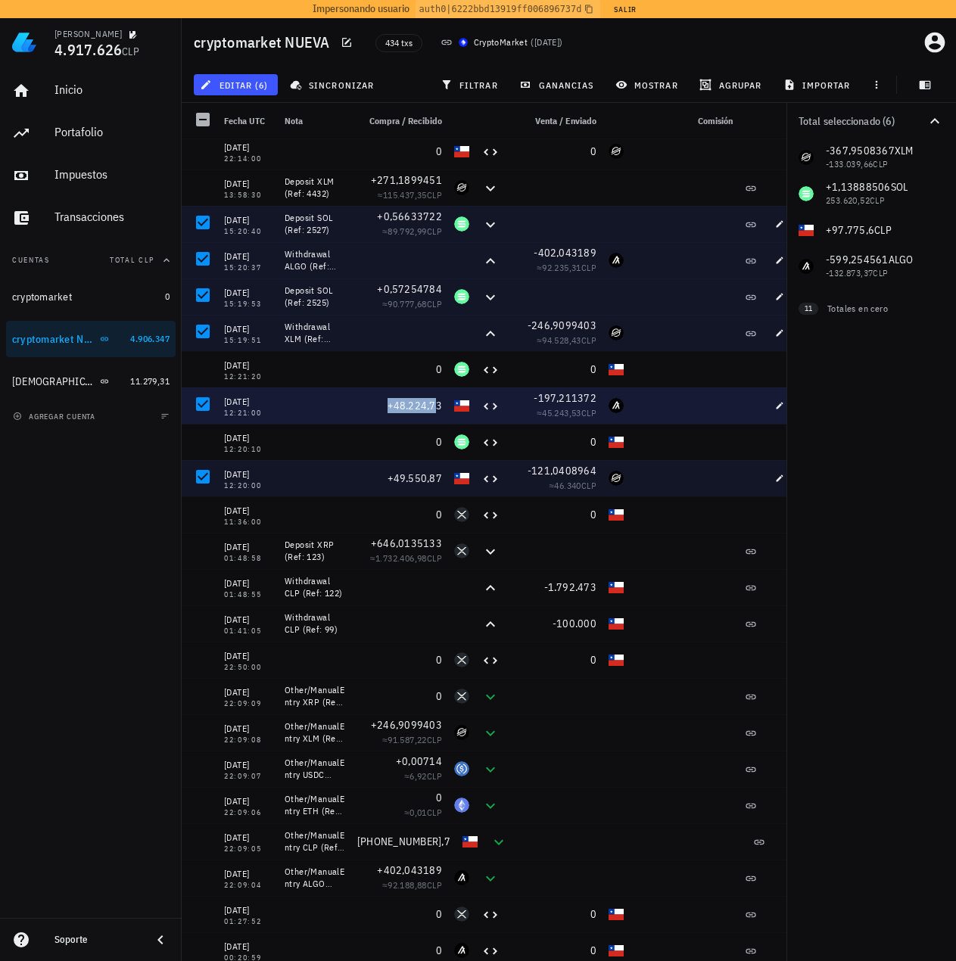
drag, startPoint x: 380, startPoint y: 406, endPoint x: 437, endPoint y: 403, distance: 57.6
click at [437, 403] on div "+48.224,73" at bounding box center [399, 405] width 85 height 15
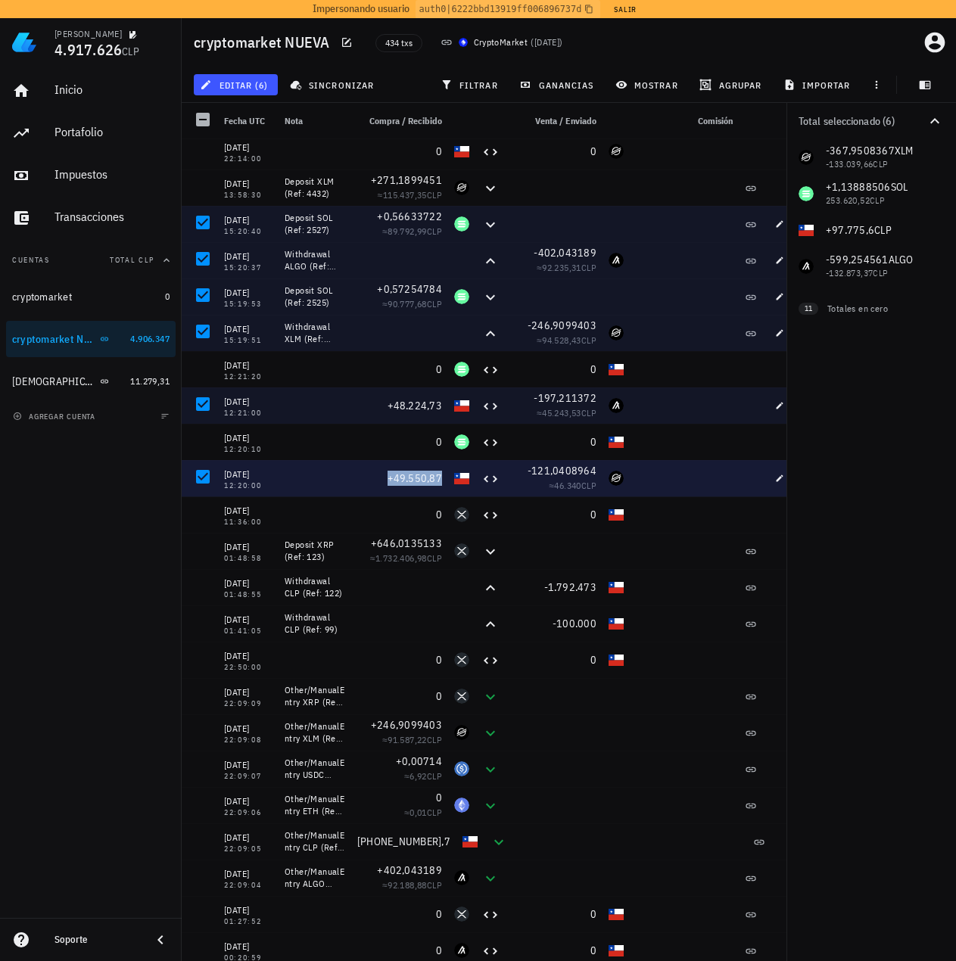
drag, startPoint x: 402, startPoint y: 475, endPoint x: 449, endPoint y: 477, distance: 46.9
click at [449, 477] on div "[DATE] 12:20:00 +49.550,87 -121,0408964 ≈ 46.340 CLP" at bounding box center [492, 478] width 621 height 36
click at [411, 489] on div "+49.550,87" at bounding box center [399, 478] width 97 height 36
click at [421, 484] on span "+49.550,87" at bounding box center [414, 478] width 55 height 14
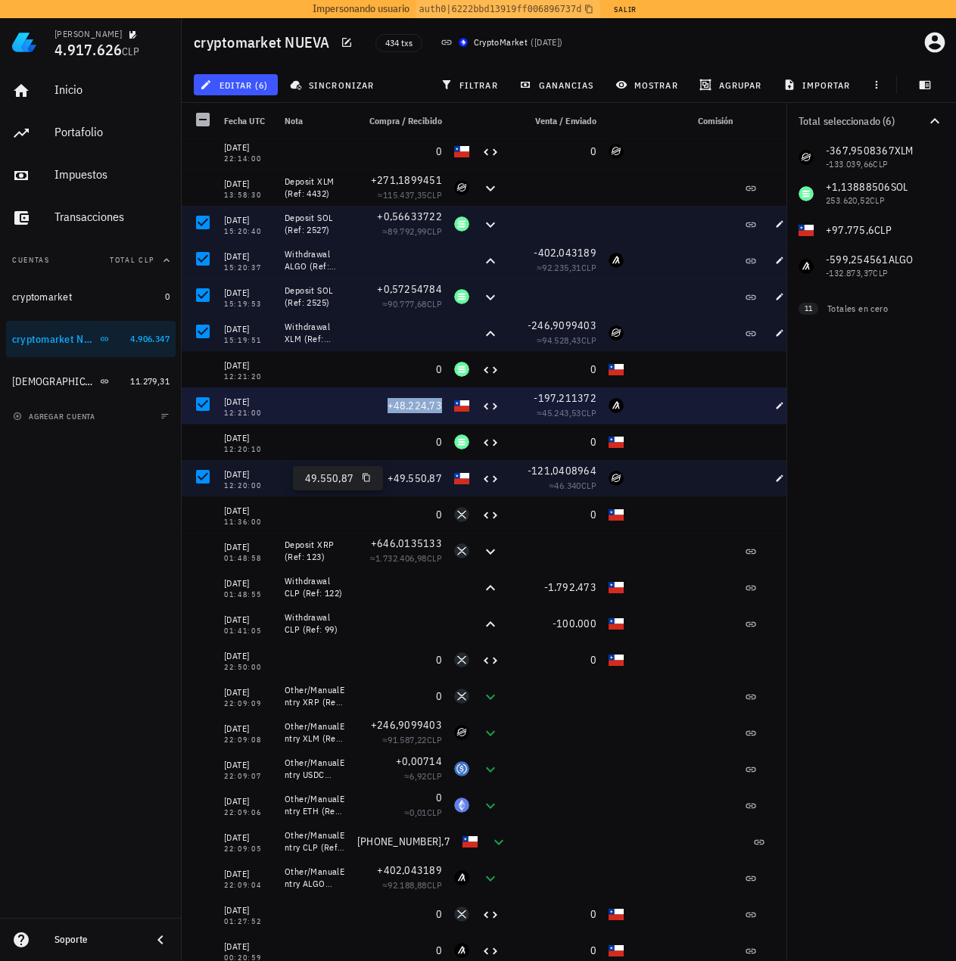
click at [421, 404] on span "+48.224,73" at bounding box center [414, 406] width 55 height 14
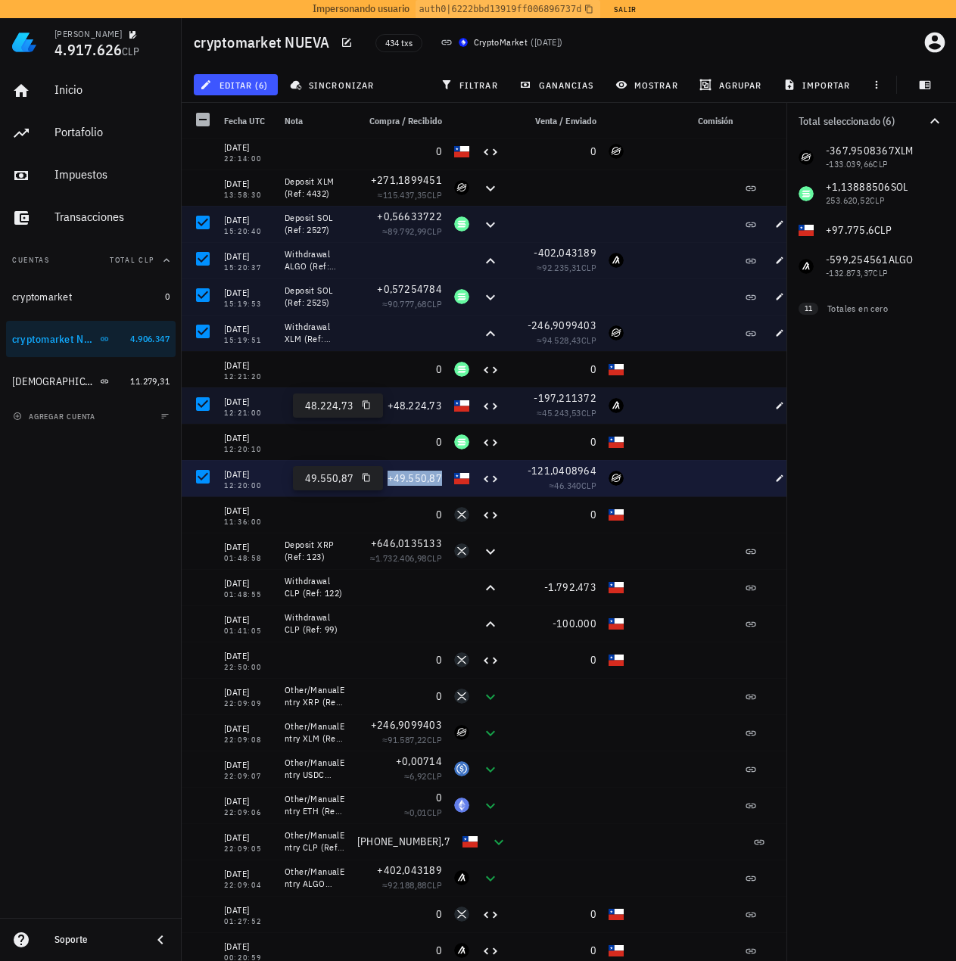
click at [415, 471] on span "+49.550,87" at bounding box center [414, 478] width 55 height 14
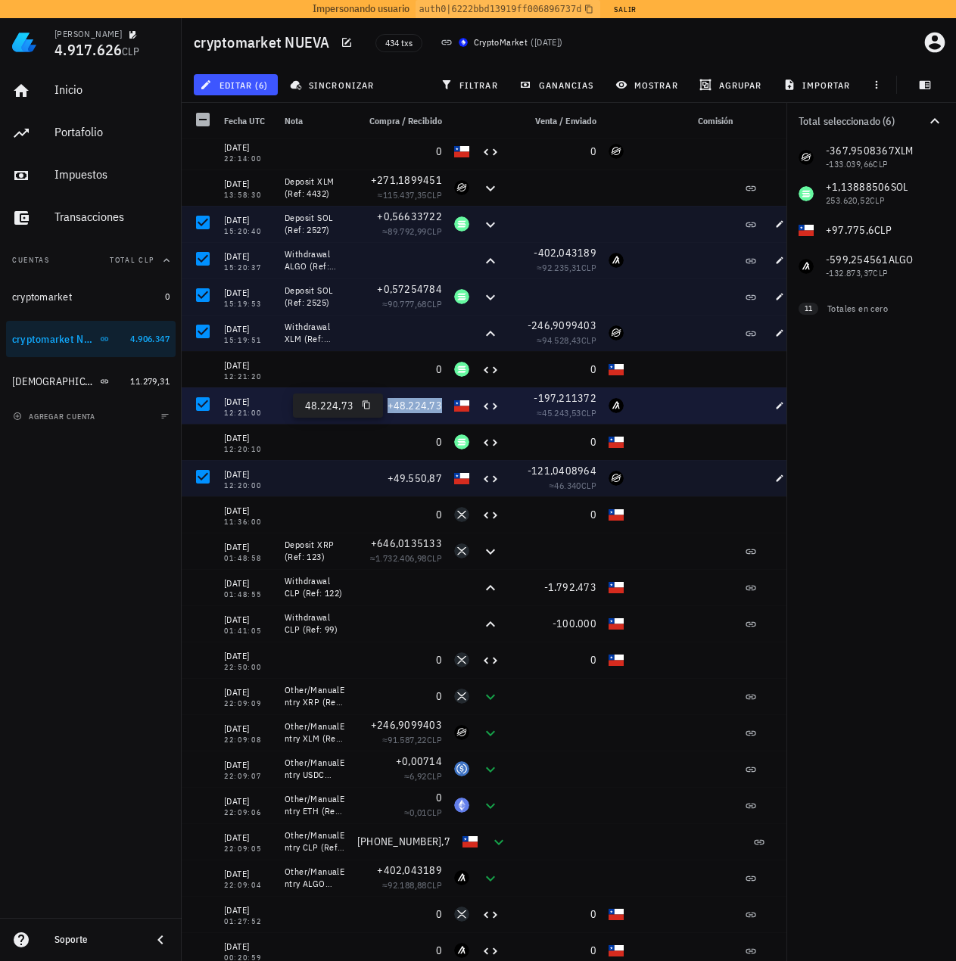
click at [415, 400] on span "+48.224,73" at bounding box center [414, 406] width 55 height 14
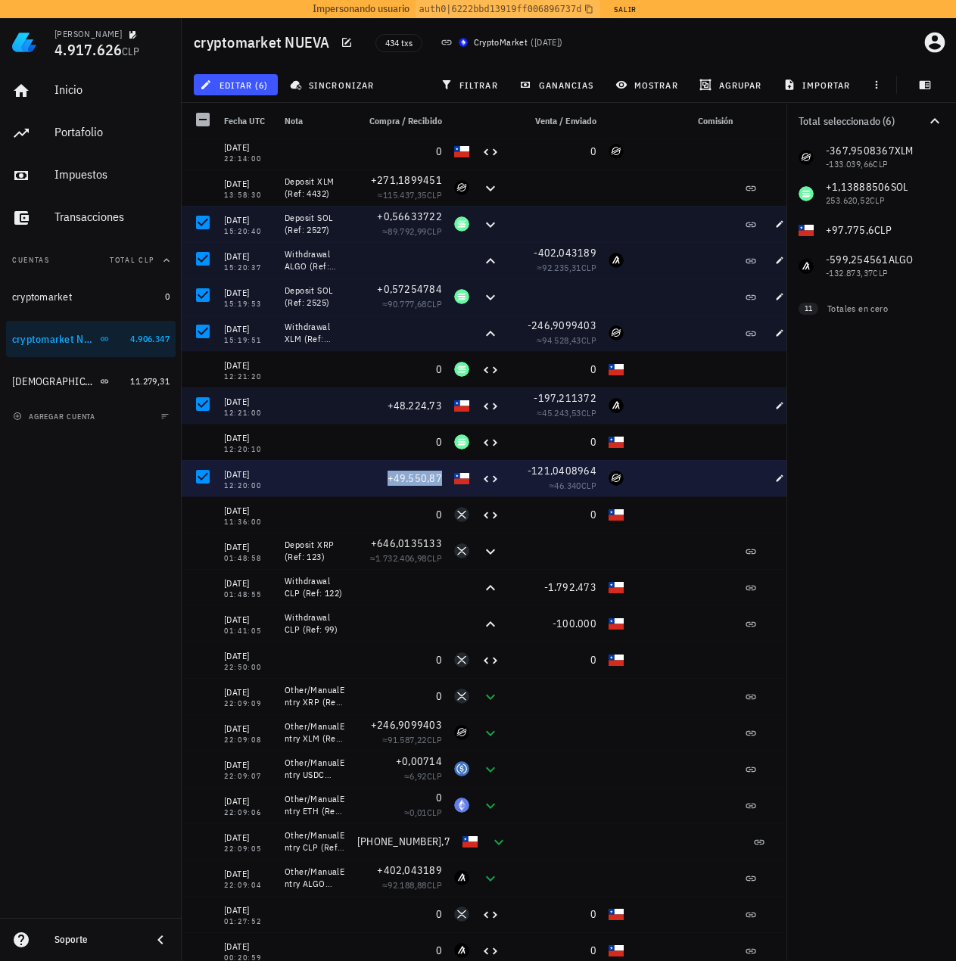
click at [415, 477] on span "+49.550,87" at bounding box center [414, 478] width 55 height 14
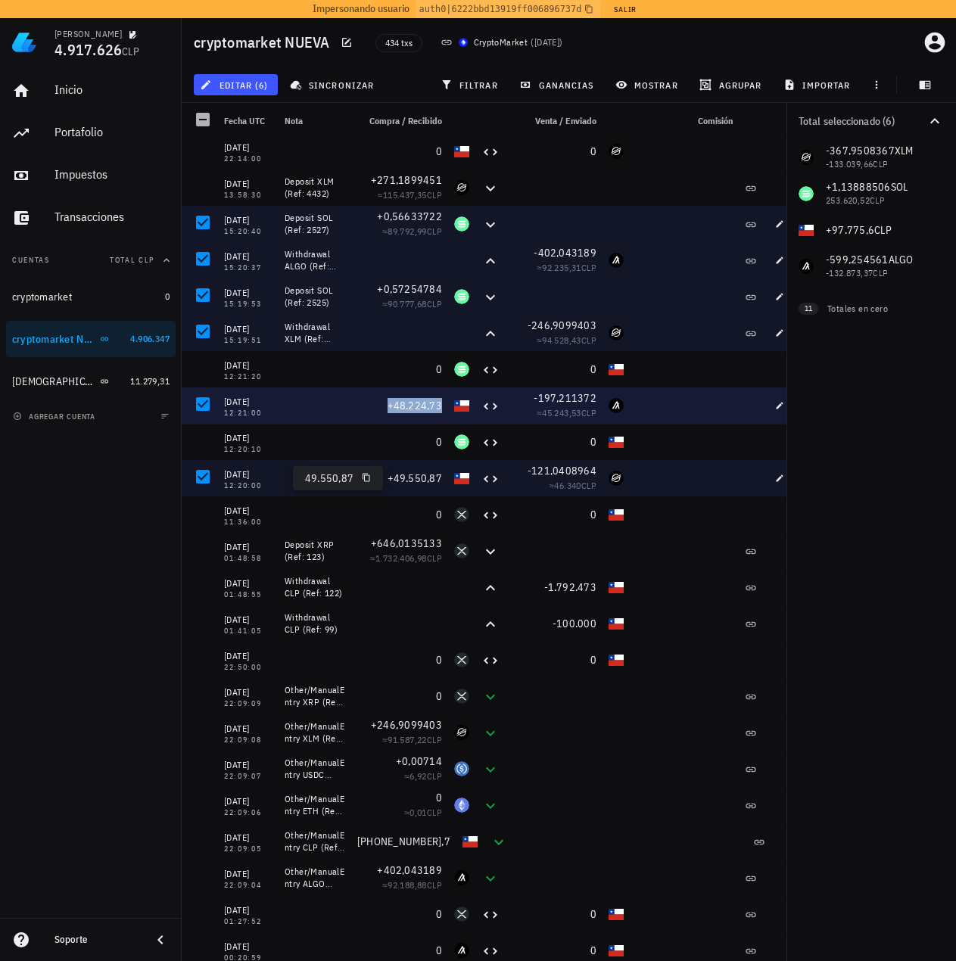
click at [419, 403] on span "+48.224,73" at bounding box center [414, 406] width 55 height 14
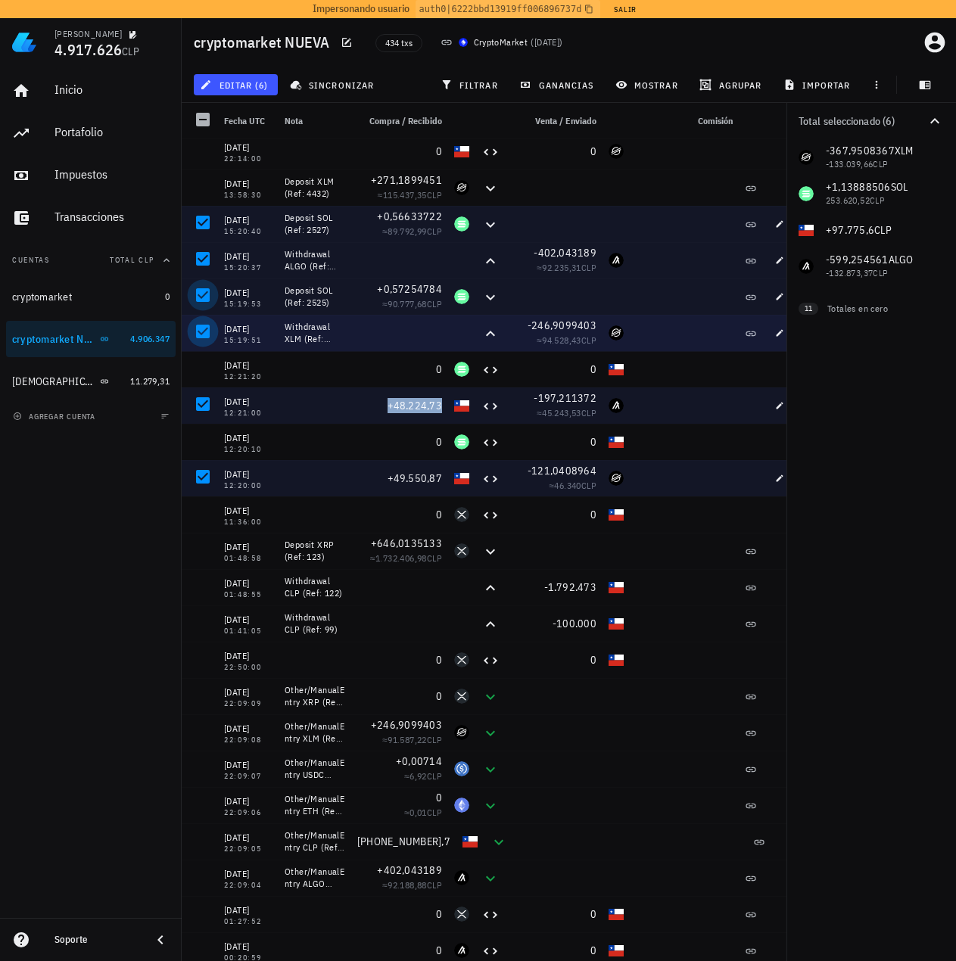
drag, startPoint x: 208, startPoint y: 331, endPoint x: 207, endPoint y: 303, distance: 27.3
click at [208, 330] on div at bounding box center [203, 332] width 26 height 26
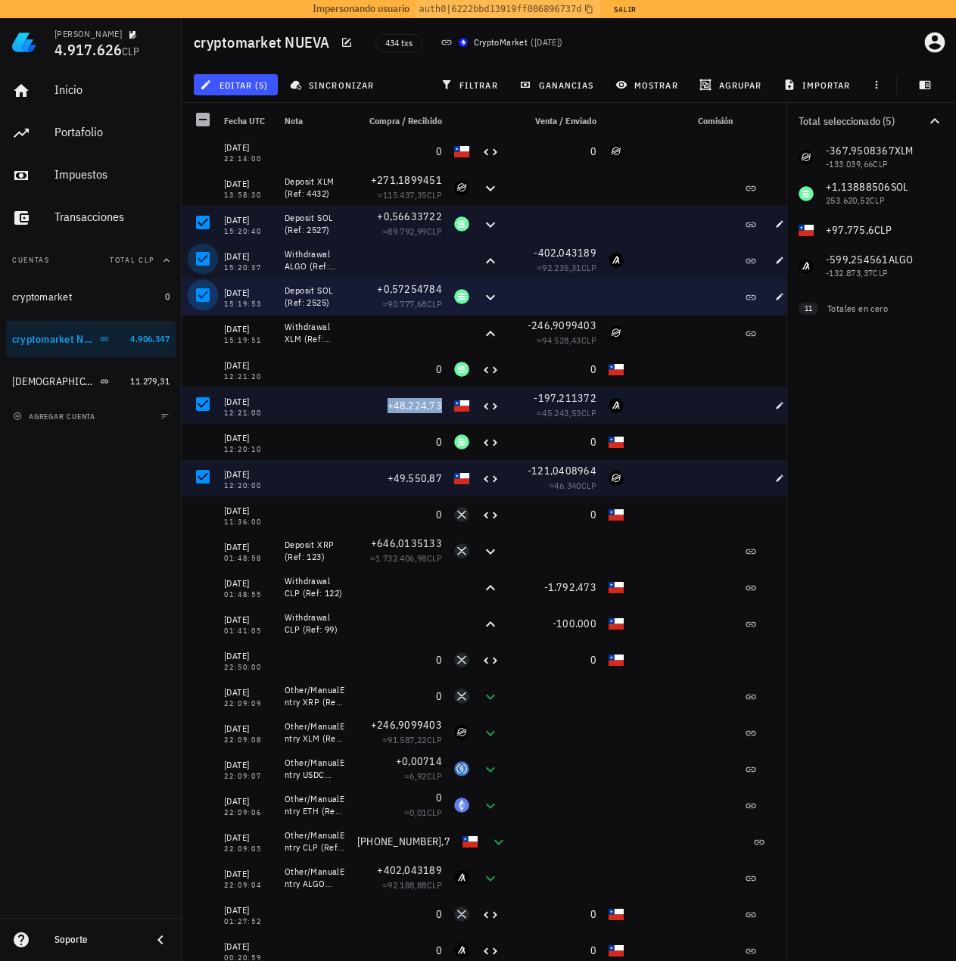
drag, startPoint x: 207, startPoint y: 296, endPoint x: 204, endPoint y: 266, distance: 30.4
click at [207, 294] on div at bounding box center [203, 295] width 26 height 26
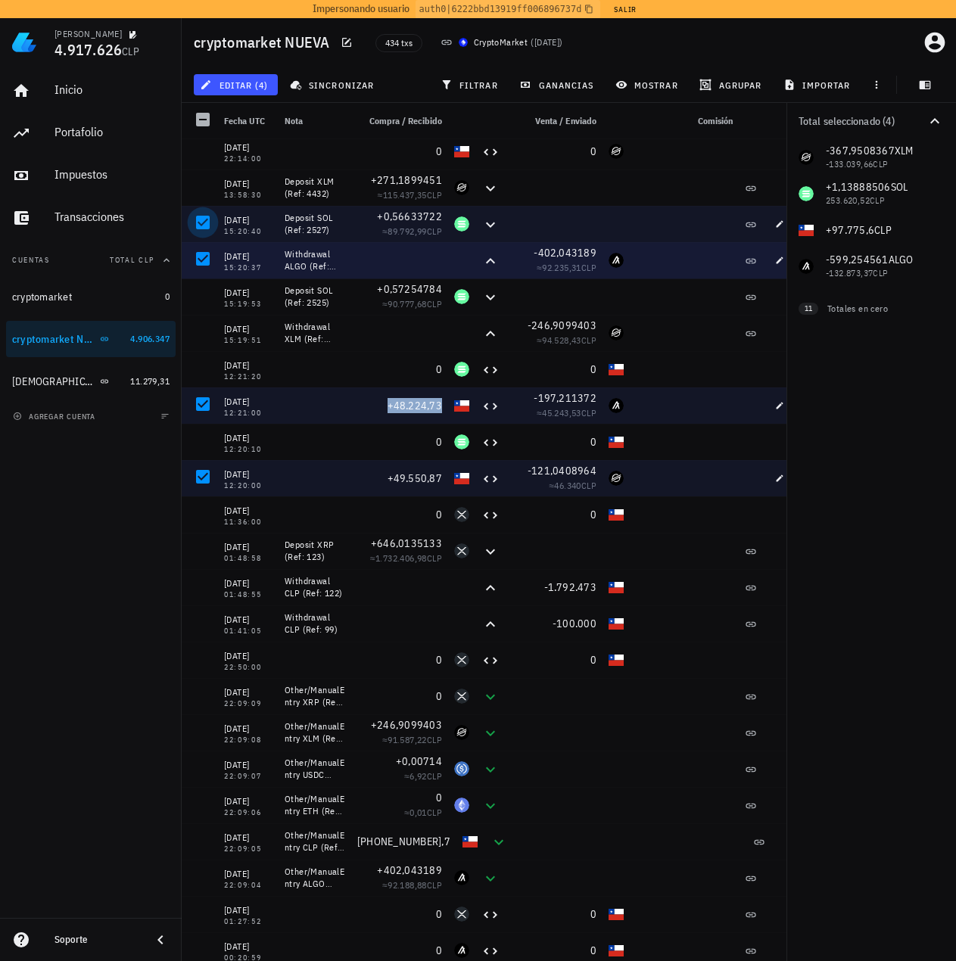
drag, startPoint x: 203, startPoint y: 255, endPoint x: 205, endPoint y: 227, distance: 28.1
click at [203, 254] on div at bounding box center [203, 259] width 26 height 26
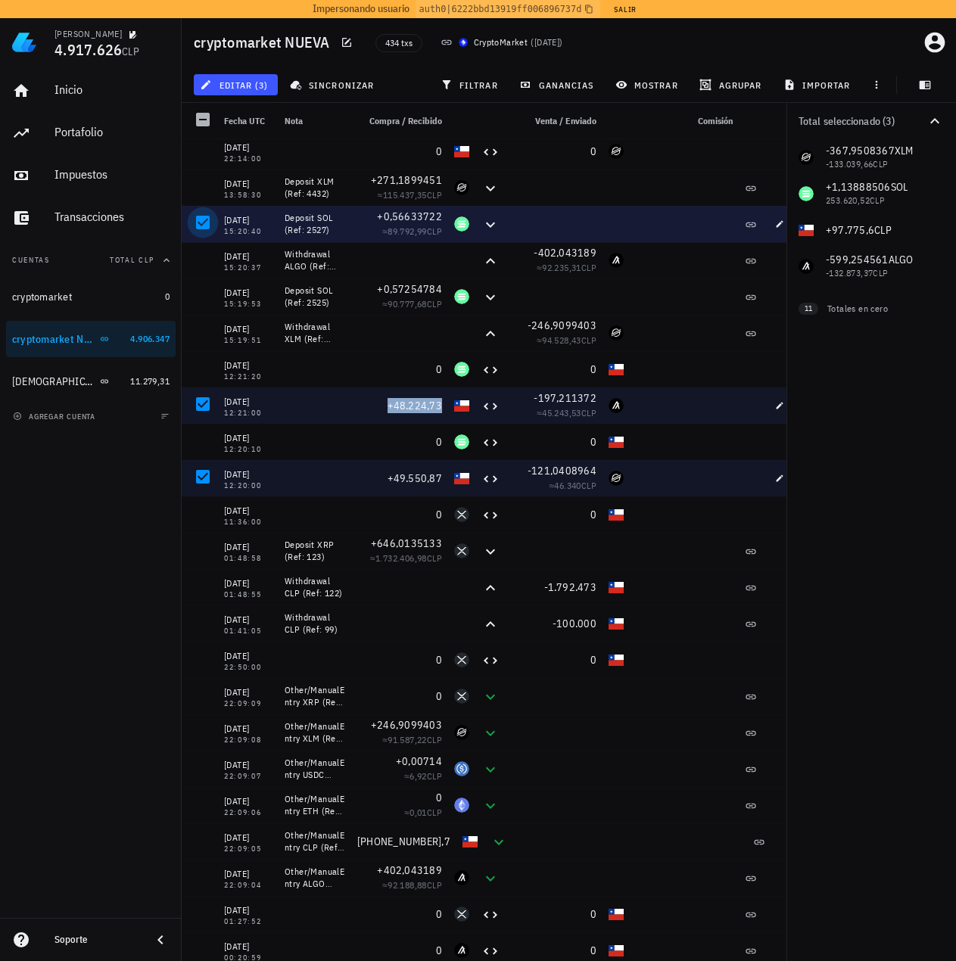
click at [206, 226] on div at bounding box center [203, 223] width 26 height 26
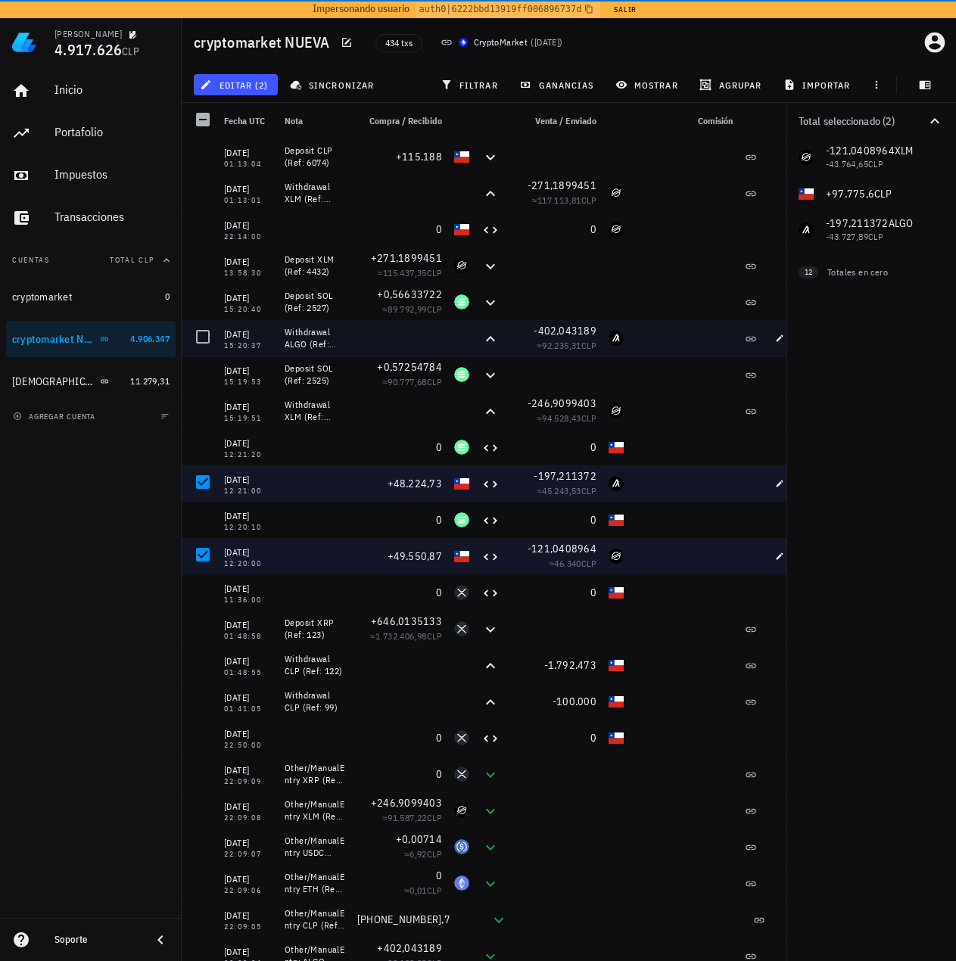
scroll to position [984, 0]
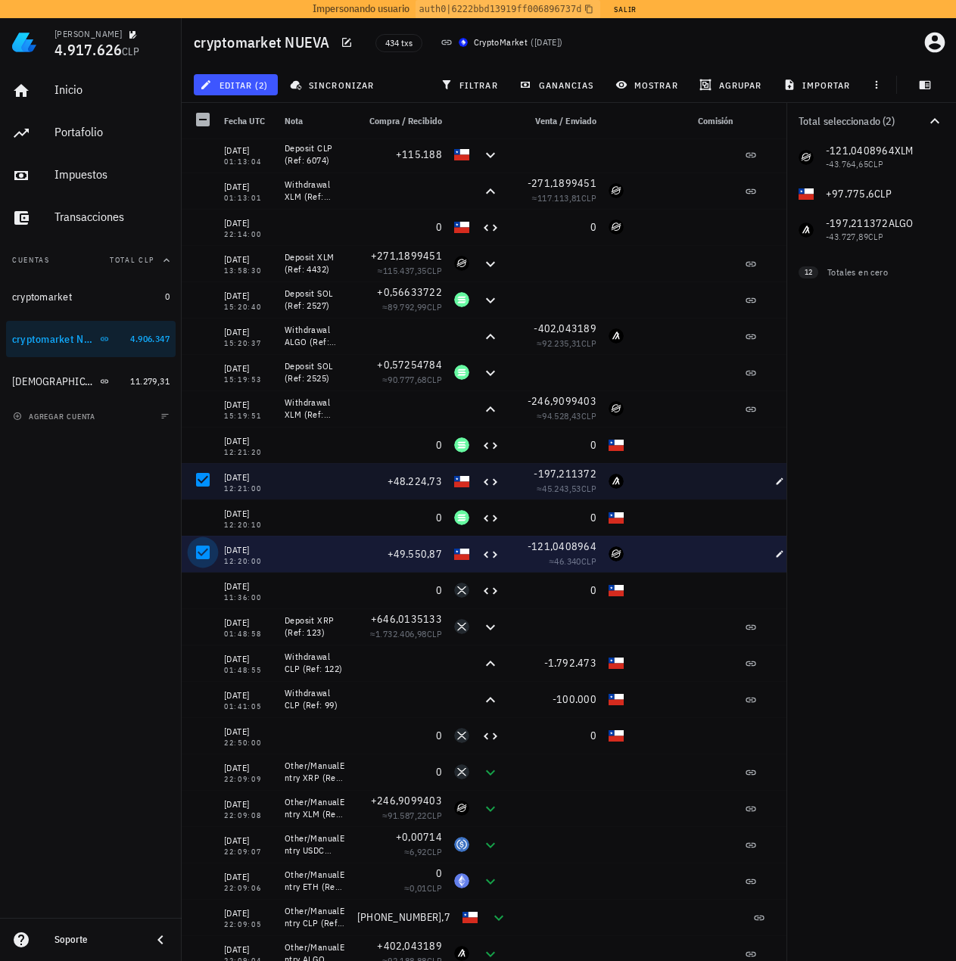
click at [204, 556] on div at bounding box center [203, 553] width 26 height 26
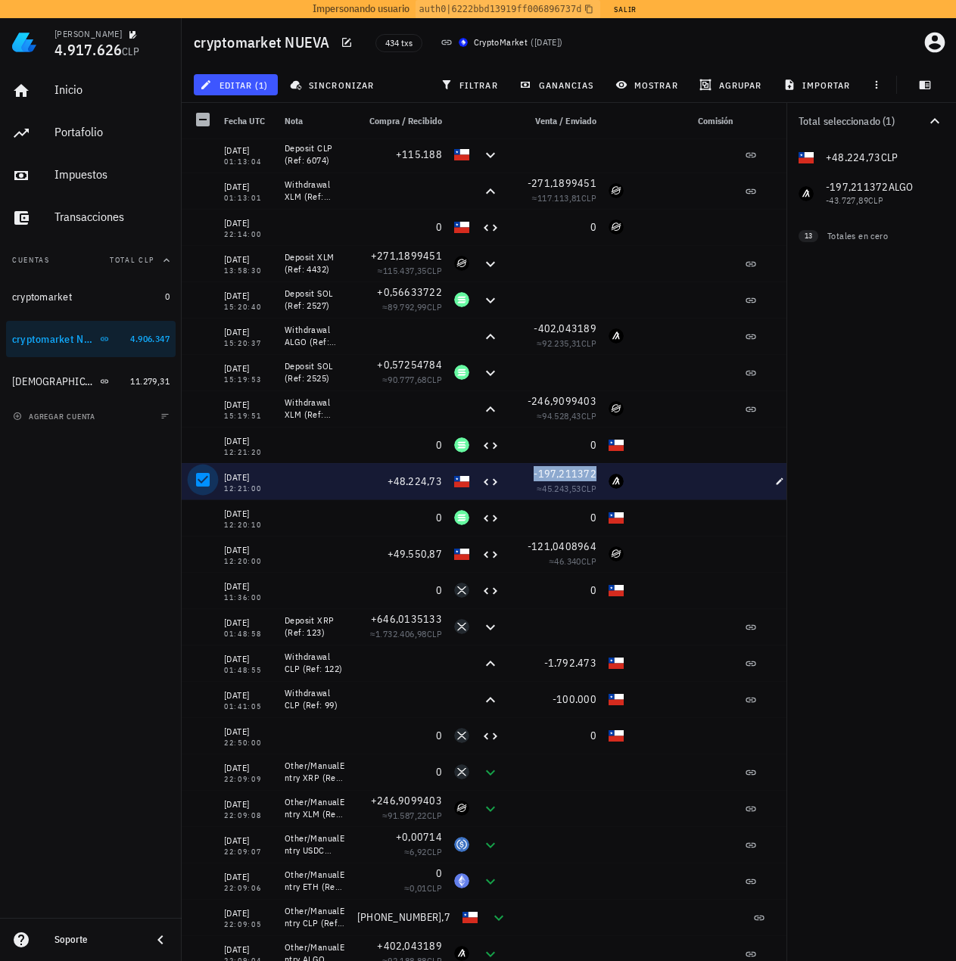
click at [197, 482] on div at bounding box center [203, 480] width 26 height 26
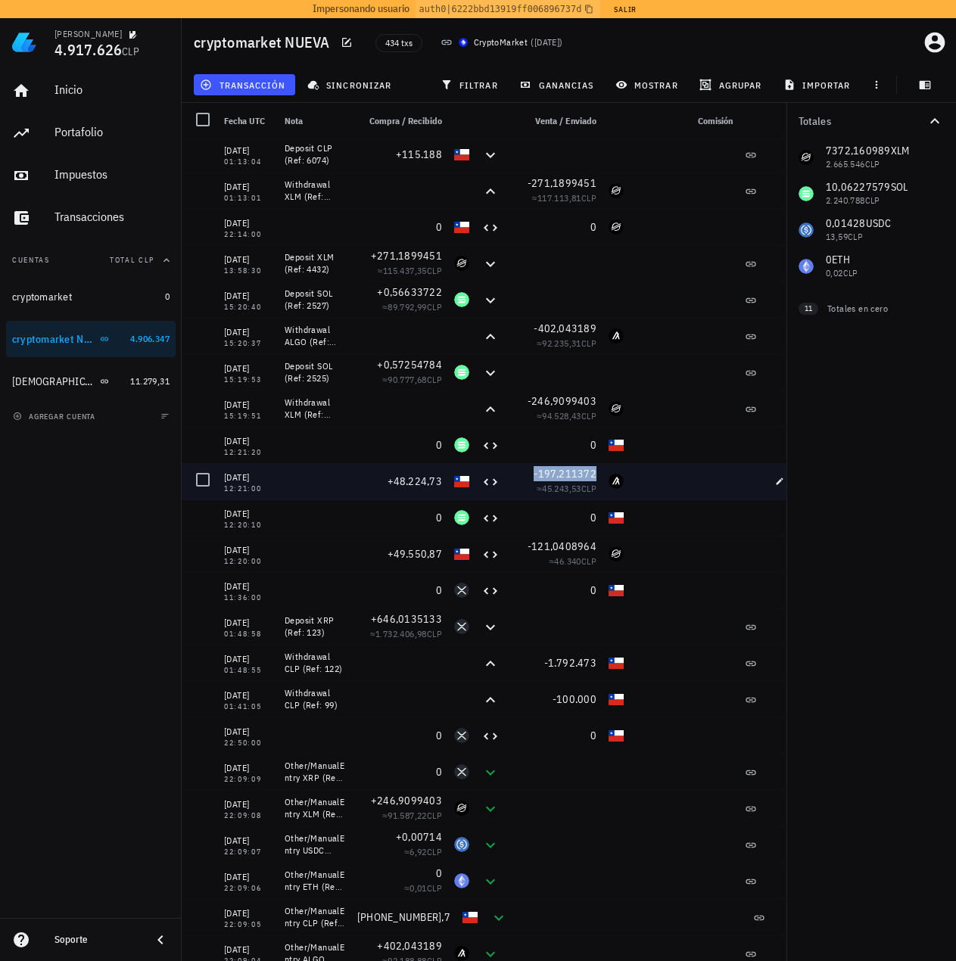
click at [579, 474] on span "-197,211372" at bounding box center [564, 474] width 63 height 14
drag, startPoint x: 634, startPoint y: 477, endPoint x: 261, endPoint y: 466, distance: 373.2
click at [261, 466] on div "[DATE] 12:21:00 +48.224,73 -197,211372 ≈ 45.243,53 CLP" at bounding box center [492, 481] width 621 height 36
click at [558, 489] on span "45.243,53" at bounding box center [561, 488] width 39 height 11
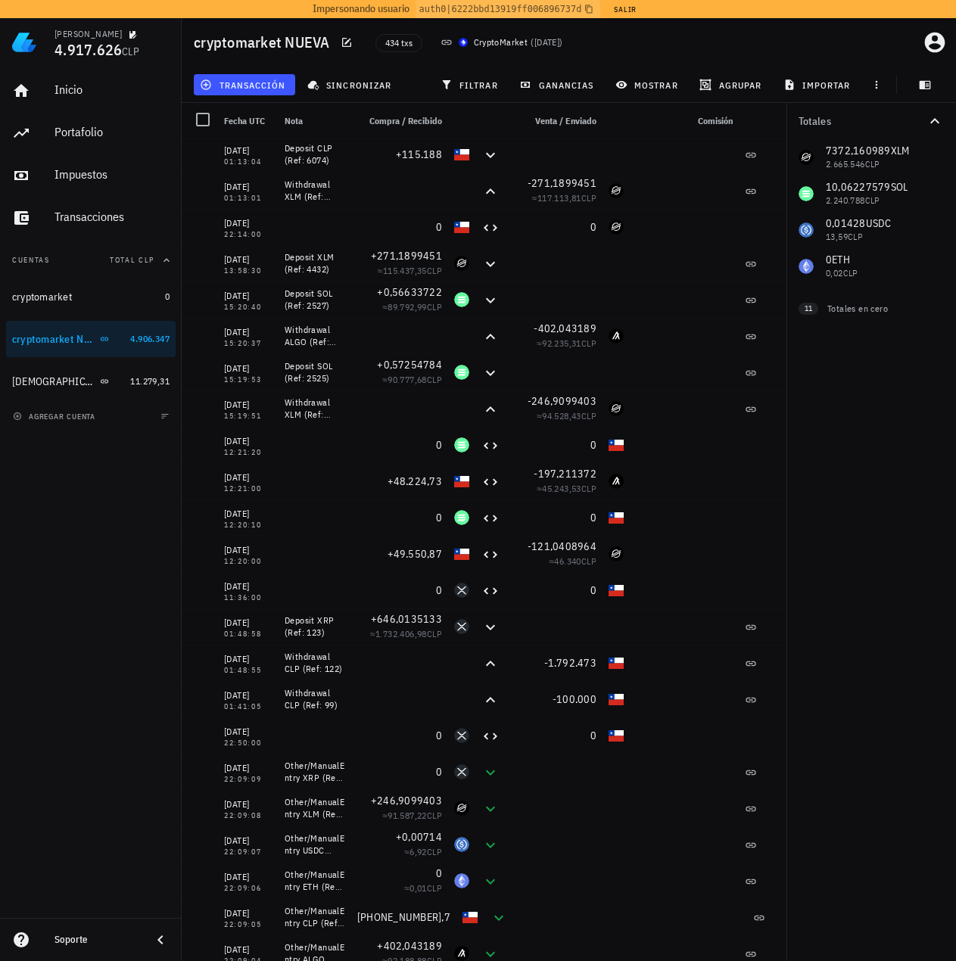
click at [859, 148] on div "7372,160989 XLM 2.665.546 CLP 10,06227579 SOL 2.240.788 CLP 0,01428 USDC 13,59 …" at bounding box center [871, 211] width 170 height 145
click at [469, 92] on button "filtrar" at bounding box center [470, 84] width 73 height 21
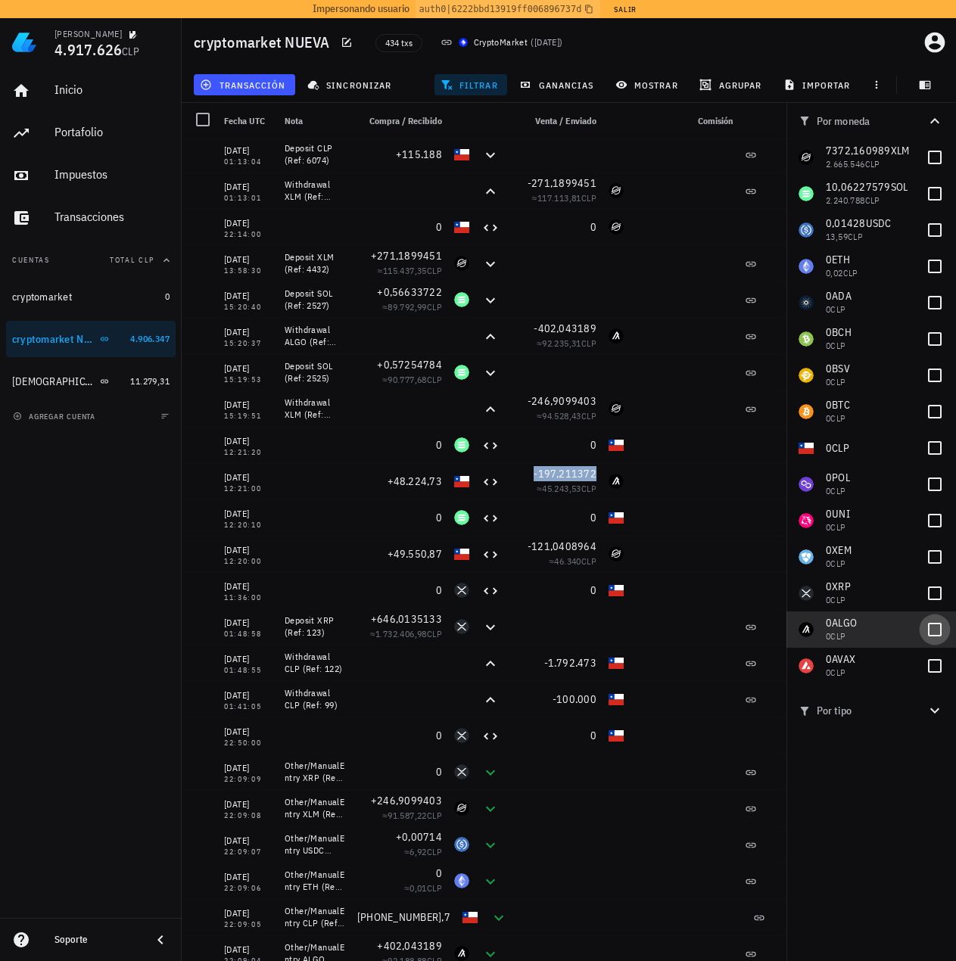
click at [938, 633] on div at bounding box center [935, 630] width 26 height 26
checkbox input "true"
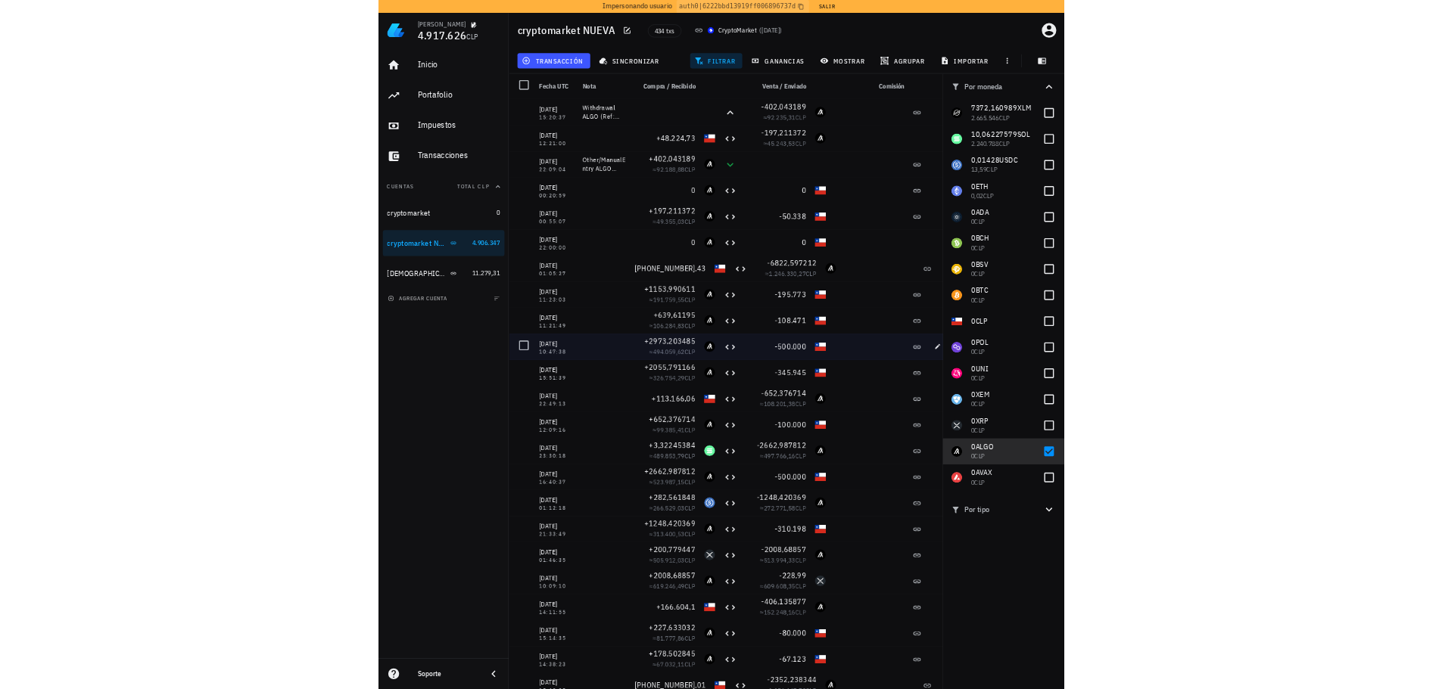
scroll to position [0, 0]
